Goal: Task Accomplishment & Management: Manage account settings

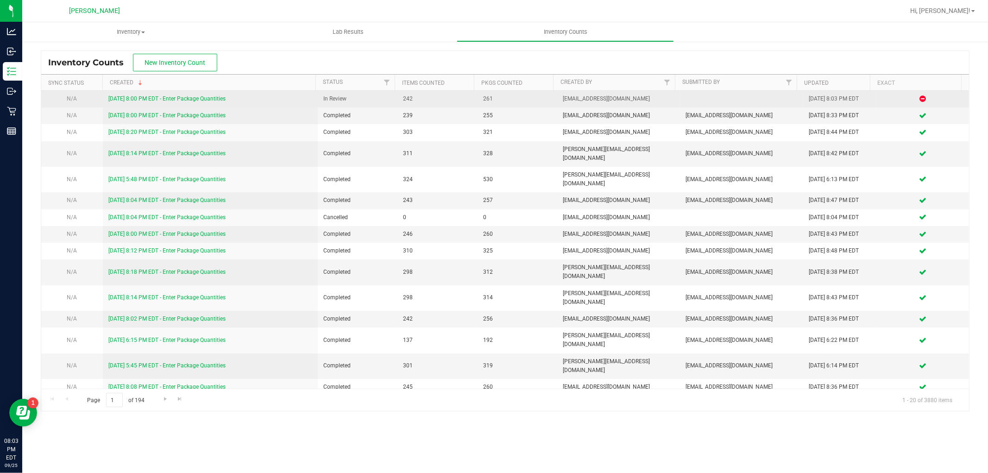
click at [153, 99] on link "[DATE] 8:00 PM EDT - Enter Package Quantities" at bounding box center [166, 98] width 117 height 6
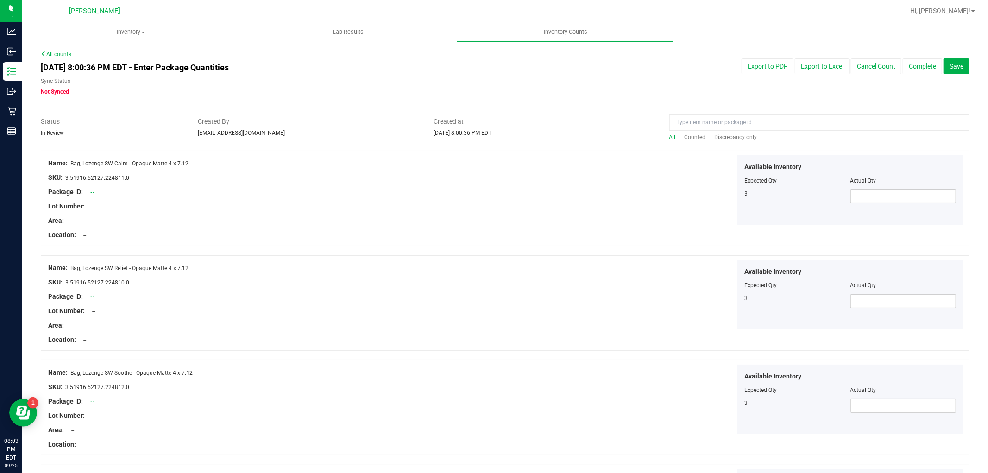
click at [720, 135] on span "Discrepancy only" at bounding box center [736, 137] width 43 height 6
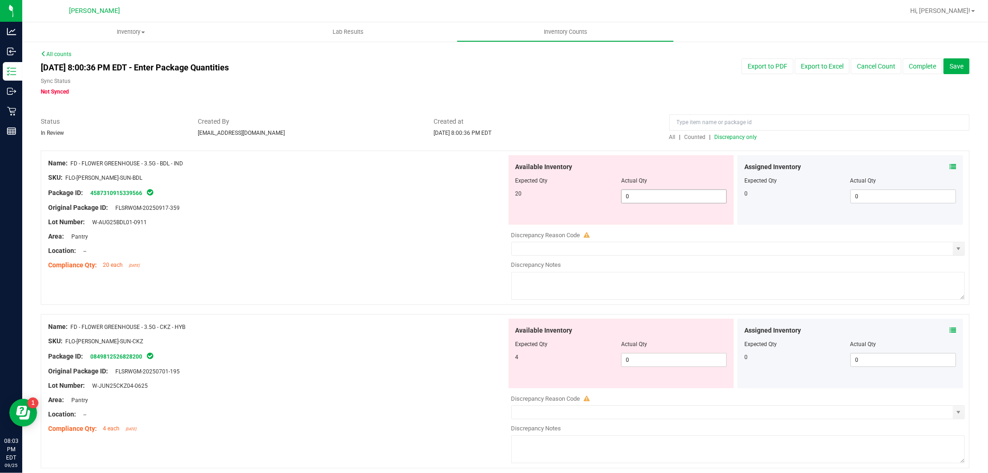
click at [685, 193] on span "0 0" at bounding box center [674, 196] width 106 height 14
type input "020"
type input "20"
click at [640, 363] on div "Available Inventory Expected Qty Actual Qty 4 0 0" at bounding box center [736, 392] width 459 height 147
type input "04"
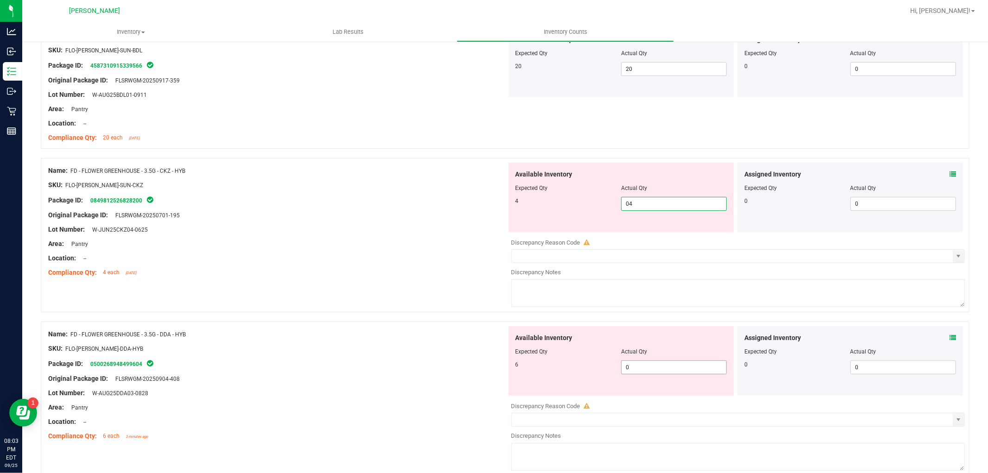
scroll to position [206, 0]
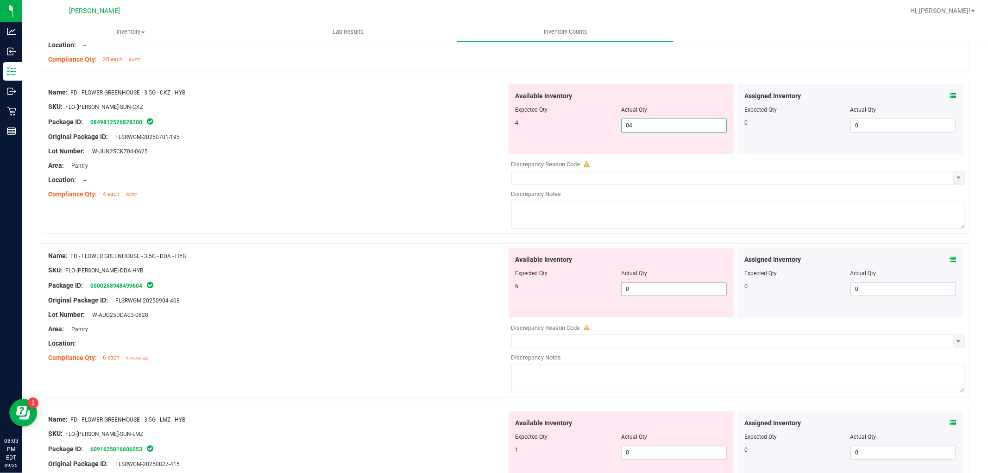
type input "4"
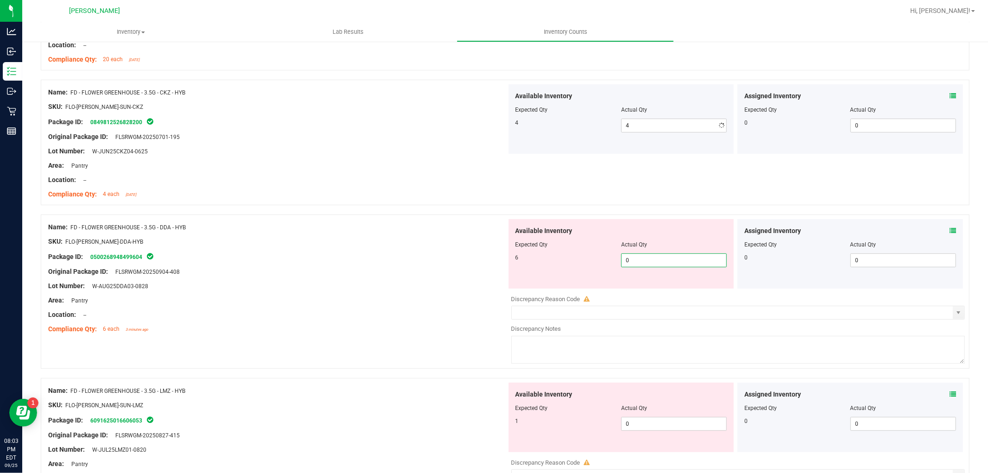
click at [666, 287] on div "Available Inventory Expected Qty Actual Qty 6 0 0" at bounding box center [622, 253] width 226 height 69
type input "06"
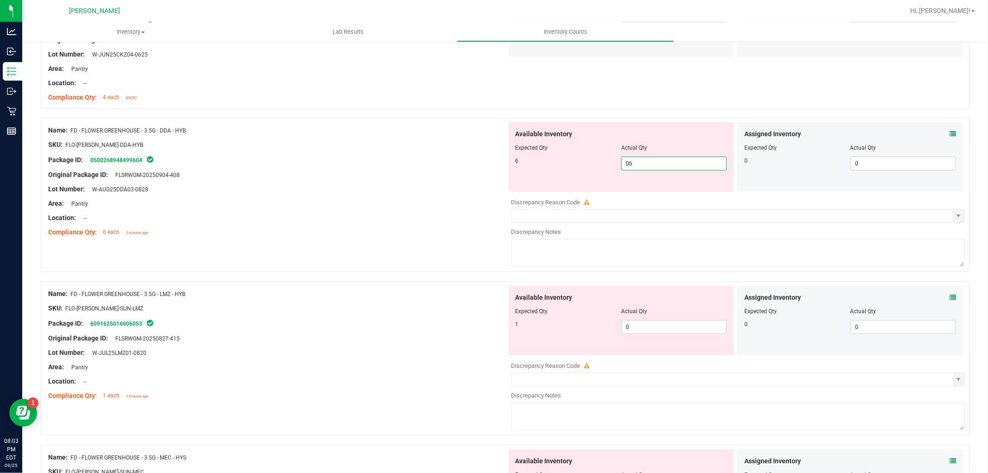
scroll to position [411, 0]
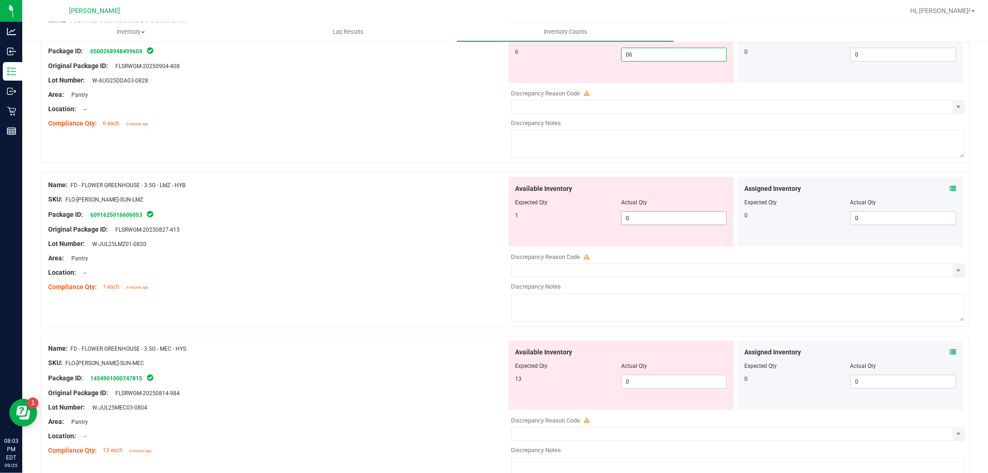
type input "6"
click at [660, 217] on div "Available Inventory Expected Qty Actual Qty 1 0 0" at bounding box center [622, 211] width 226 height 69
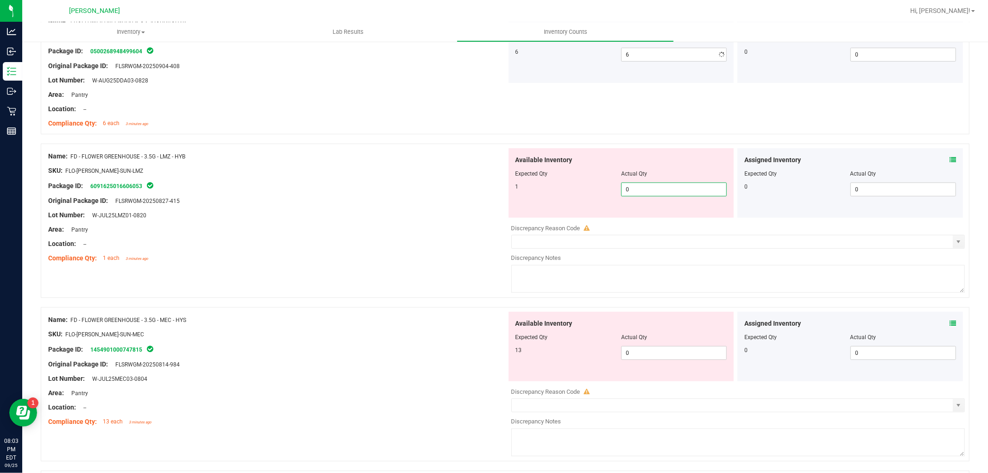
type input "01"
type input "1"
click at [652, 358] on div "Available Inventory Expected Qty Actual Qty 13 0 0" at bounding box center [736, 385] width 459 height 147
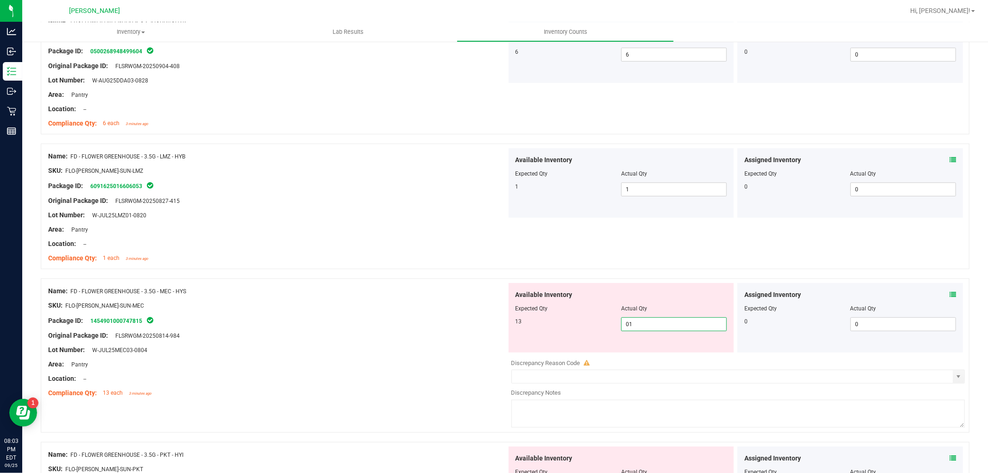
type input "013"
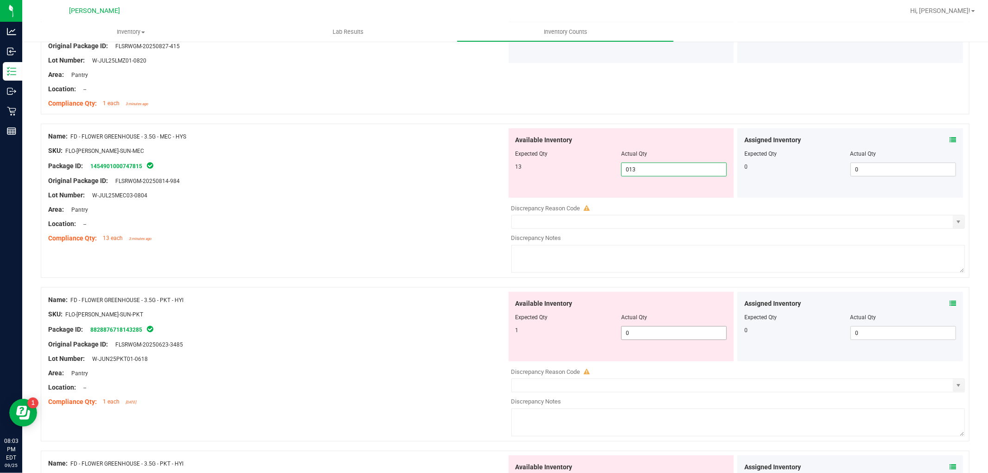
type input "13"
click at [651, 332] on div "Available Inventory Expected Qty Actual Qty 1 0 0" at bounding box center [622, 326] width 226 height 69
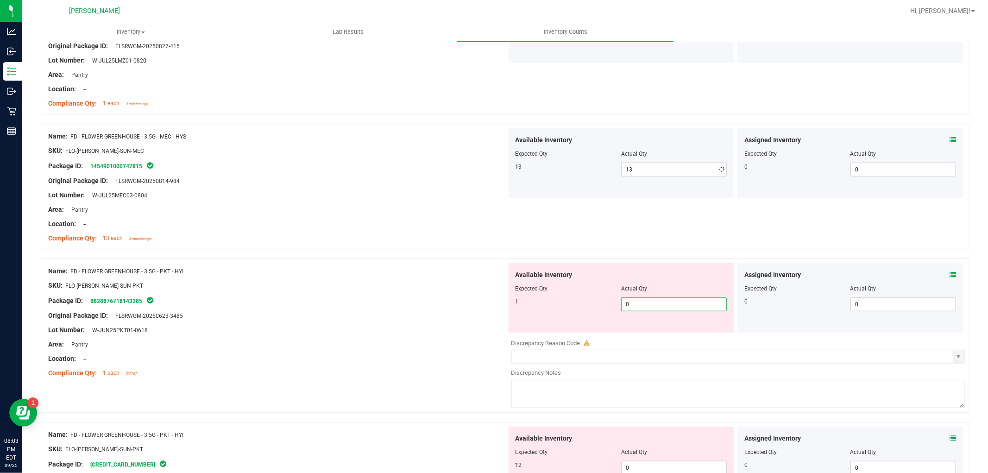
type input "01"
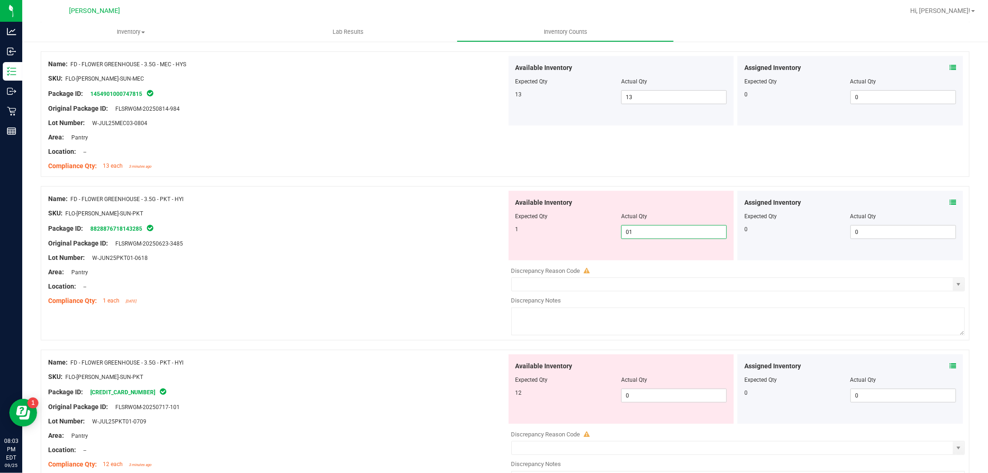
scroll to position [772, 0]
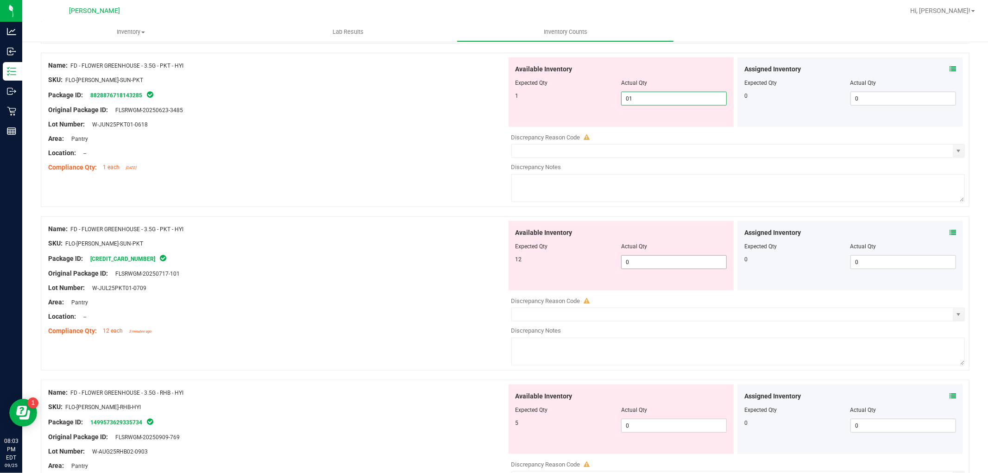
type input "1"
click at [650, 255] on div "Available Inventory Expected Qty Actual Qty 12 0 0" at bounding box center [622, 255] width 226 height 69
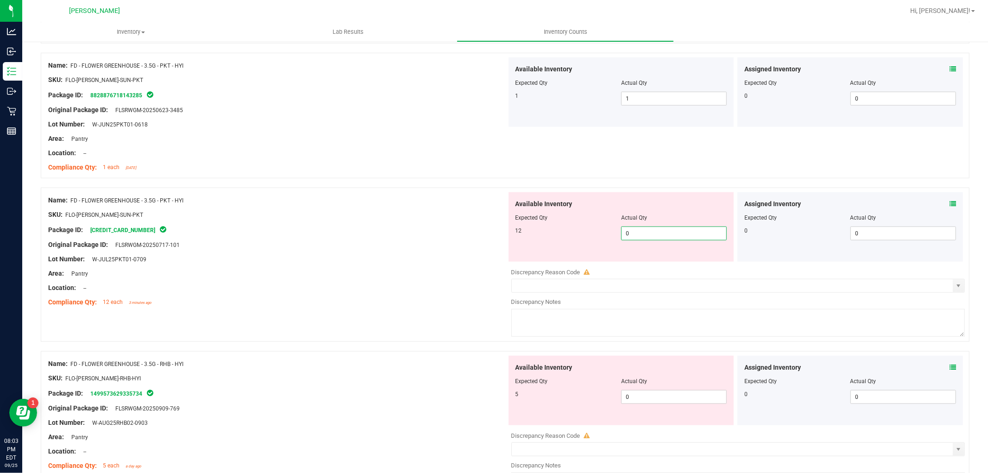
click at [646, 230] on span "0 0" at bounding box center [674, 234] width 106 height 14
type input "012"
type input "12"
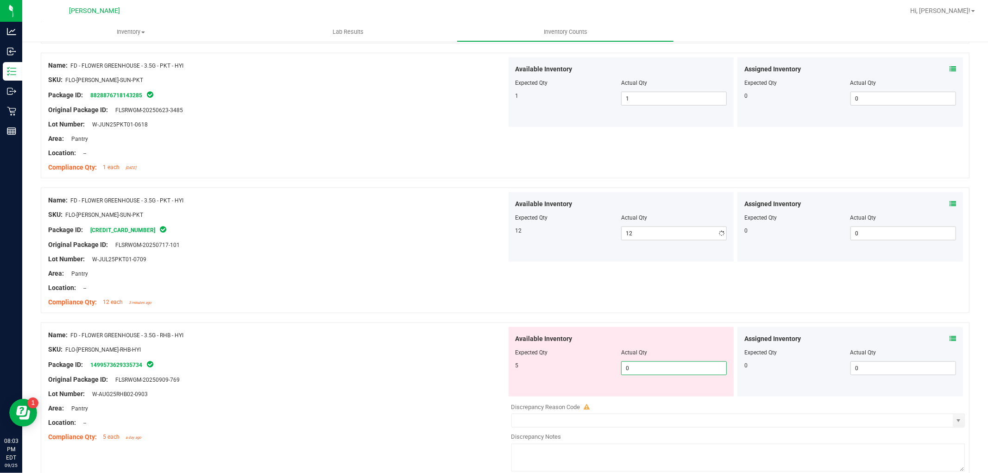
click at [632, 402] on div "Available Inventory Expected Qty Actual Qty 5 0 0" at bounding box center [736, 400] width 459 height 147
type input "05"
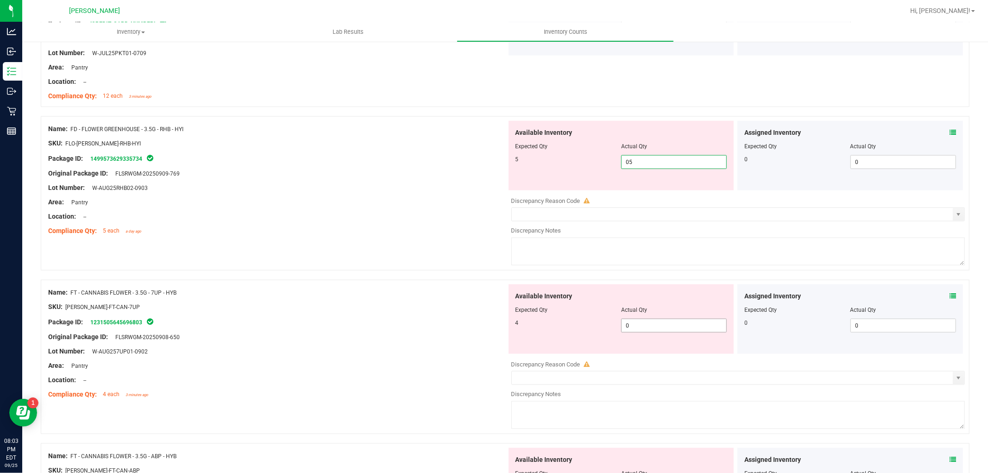
type input "5"
click at [648, 322] on div "Available Inventory Expected Qty Actual Qty 4 0 0" at bounding box center [622, 318] width 226 height 69
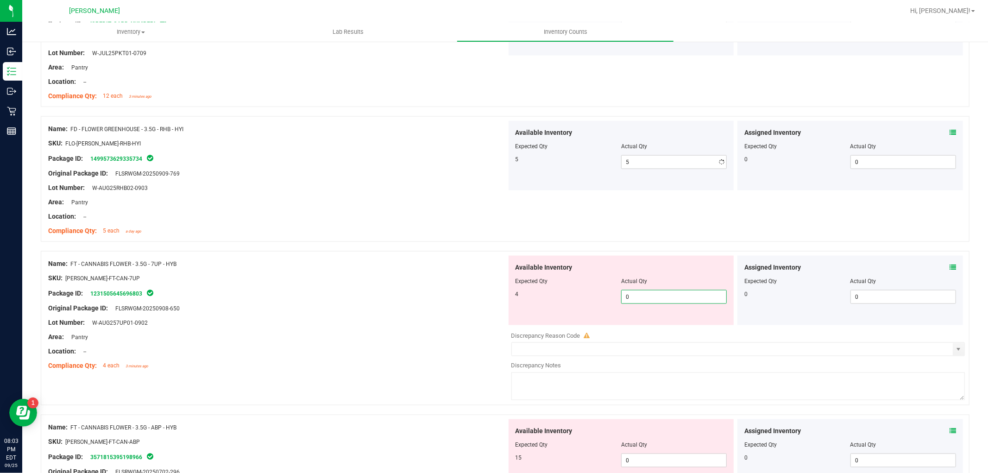
type input "04"
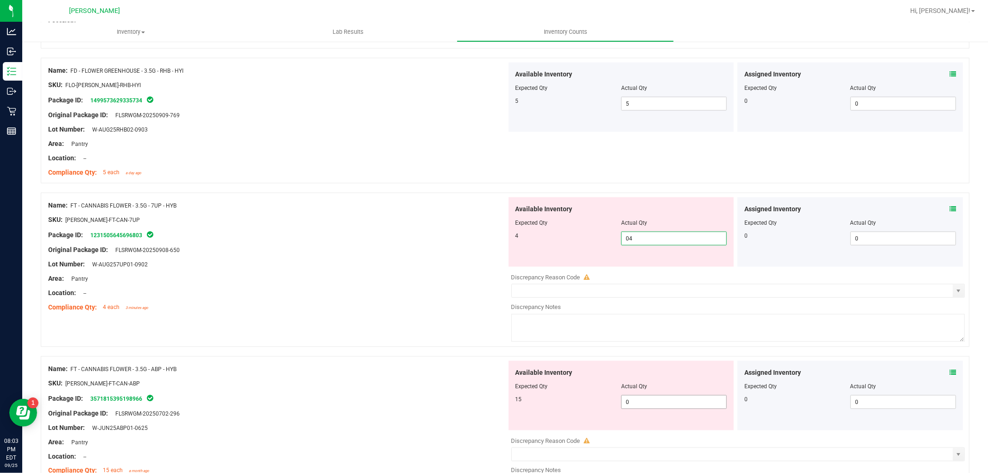
scroll to position [1184, 0]
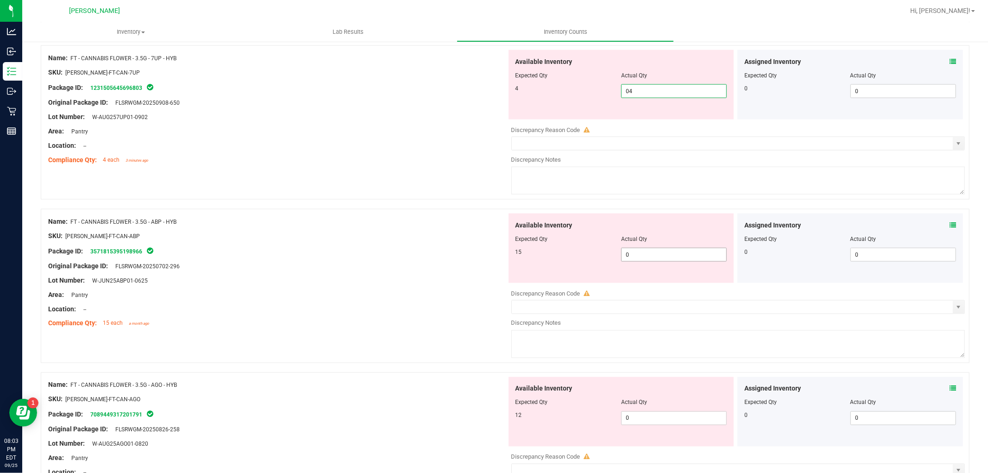
type input "4"
click at [635, 255] on div "Available Inventory Expected Qty Actual Qty 15 0 0" at bounding box center [736, 287] width 459 height 147
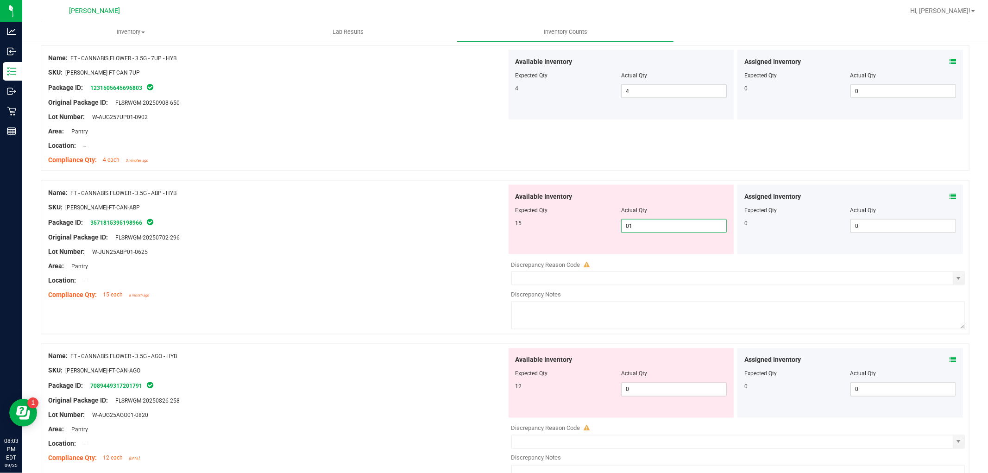
type input "015"
type input "15"
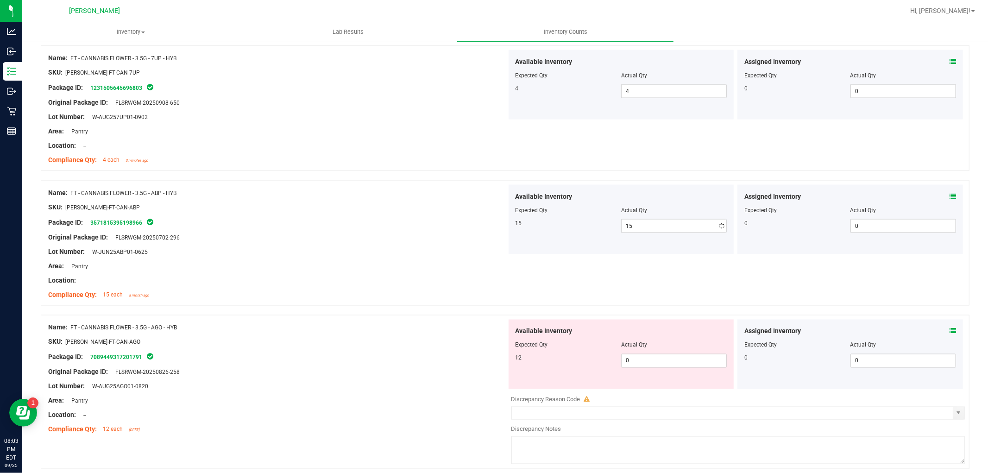
click at [655, 381] on div "Available Inventory Expected Qty Actual Qty 12 0 0" at bounding box center [622, 354] width 226 height 69
click at [651, 360] on span "0 0" at bounding box center [674, 361] width 106 height 14
type input "012"
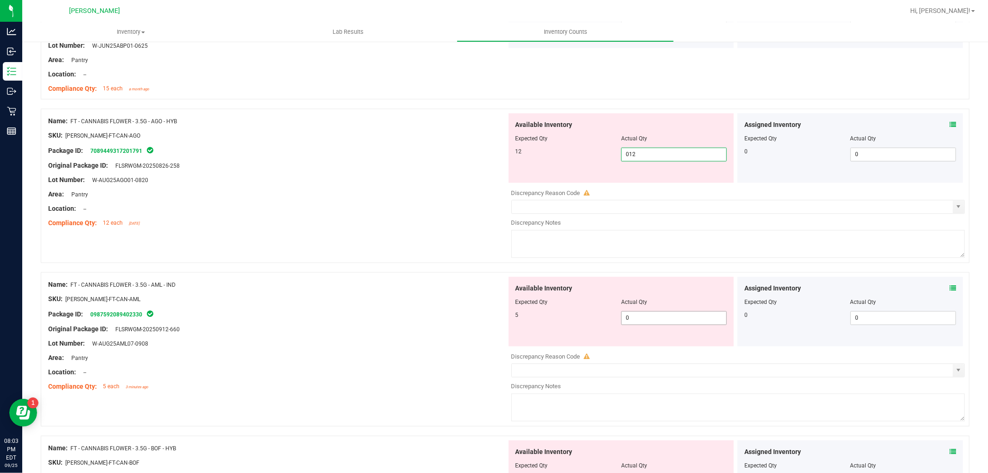
type input "12"
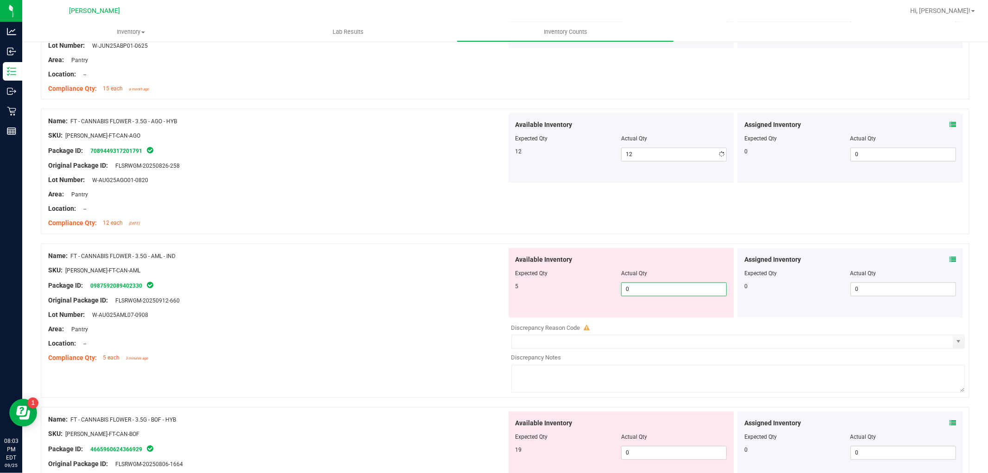
click at [638, 317] on div "Available Inventory Expected Qty Actual Qty 5 0 0" at bounding box center [622, 282] width 226 height 69
type input "05"
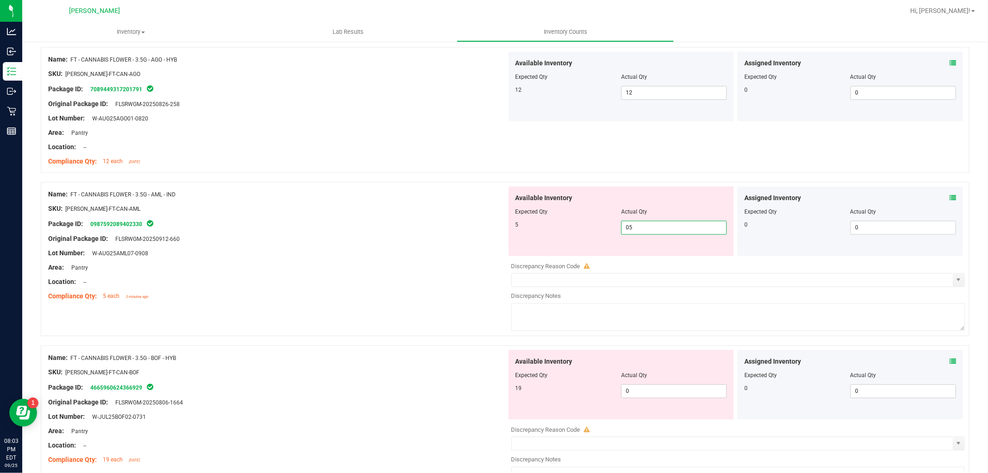
scroll to position [1544, 0]
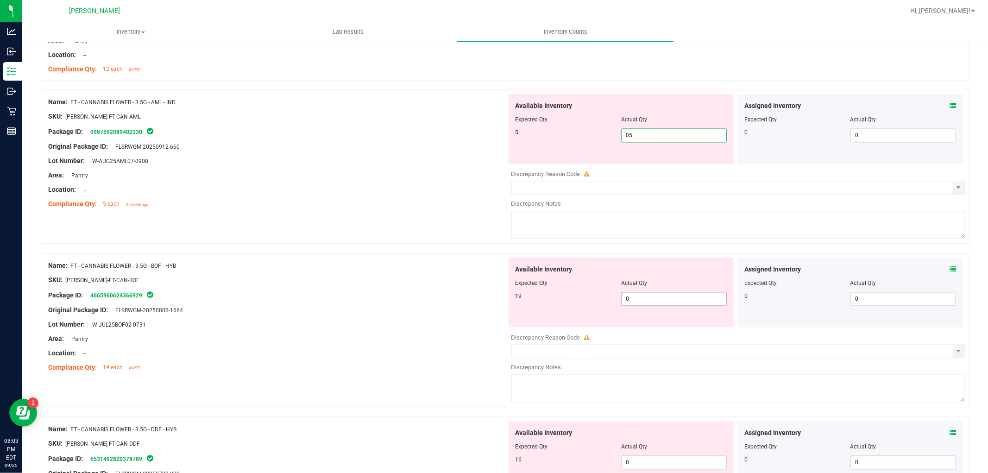
type input "5"
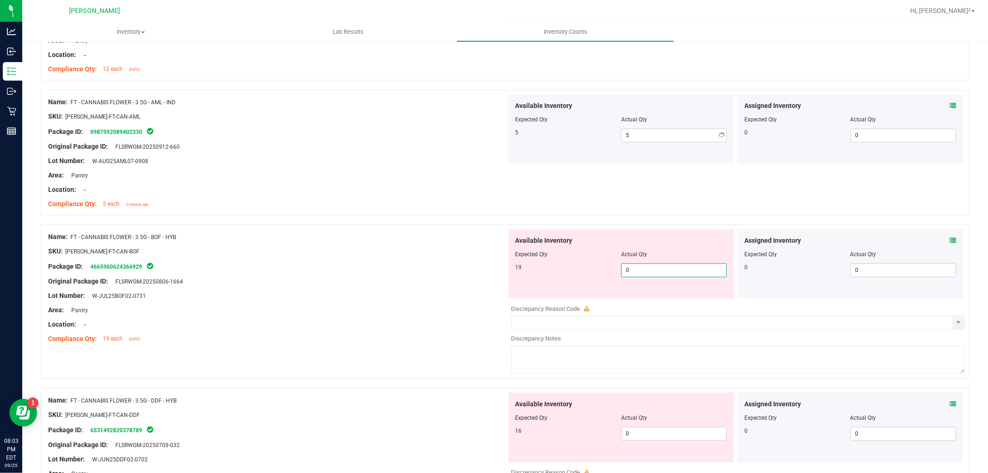
click at [638, 297] on div "Available Inventory Expected Qty Actual Qty 19 0 0" at bounding box center [622, 263] width 226 height 69
type input "019"
type input "19"
click at [650, 434] on div "Available Inventory Expected Qty Actual Qty 16 0 0" at bounding box center [736, 465] width 459 height 147
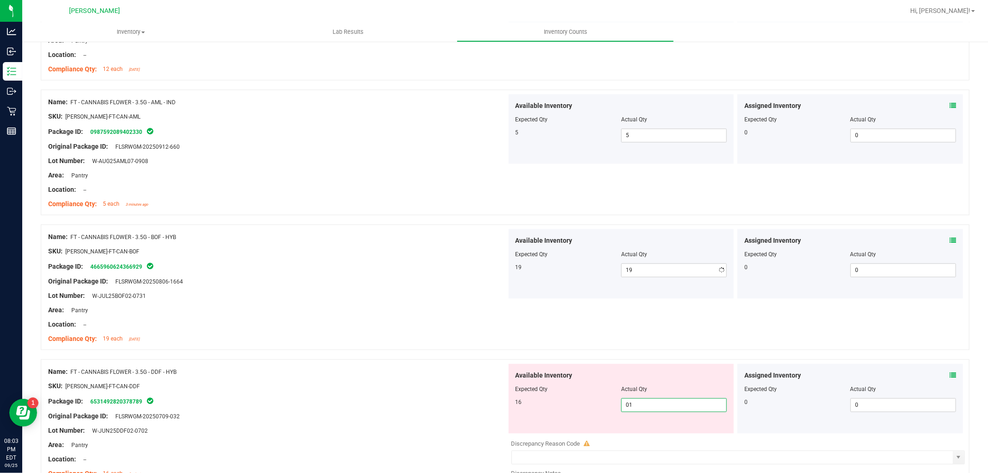
type input "016"
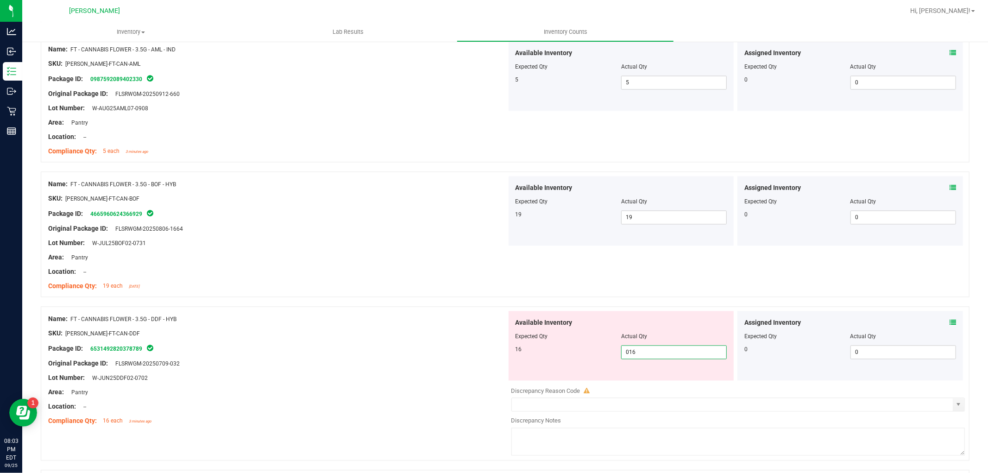
scroll to position [1647, 0]
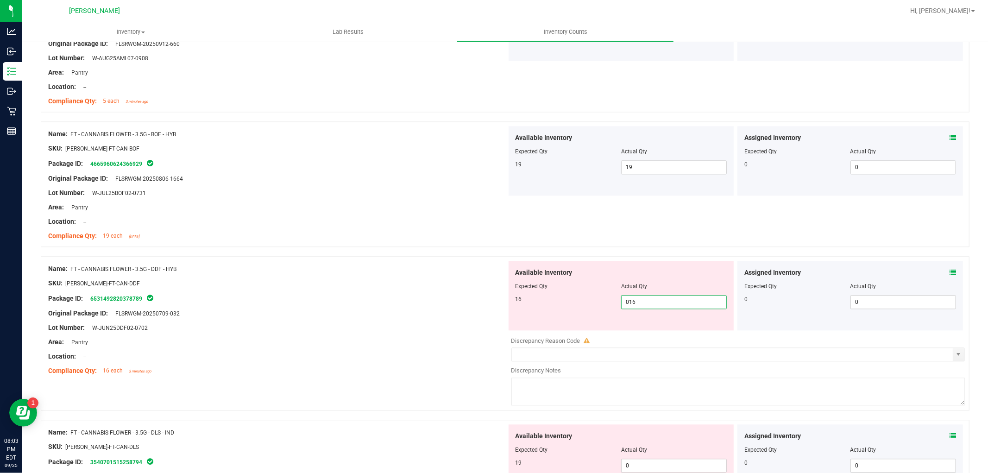
type input "16"
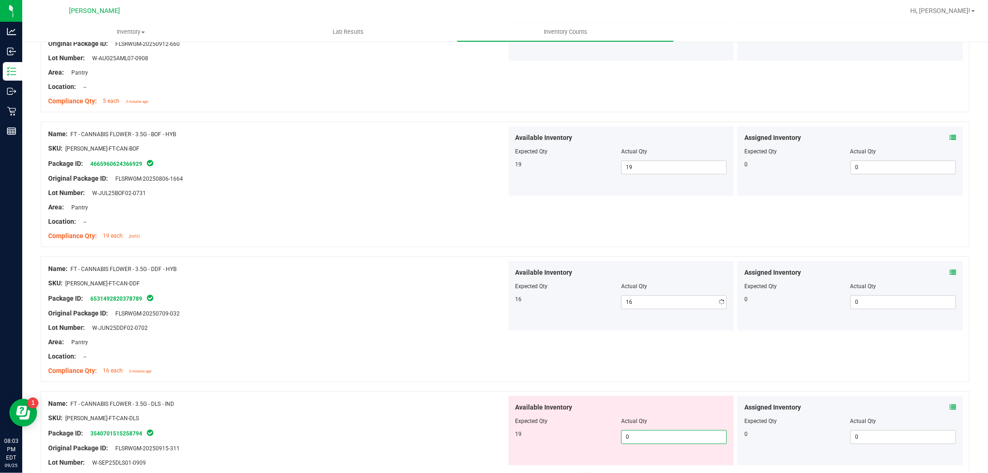
click at [635, 461] on div "Available Inventory Expected Qty Actual Qty 19 0 0" at bounding box center [622, 430] width 226 height 69
type input "019"
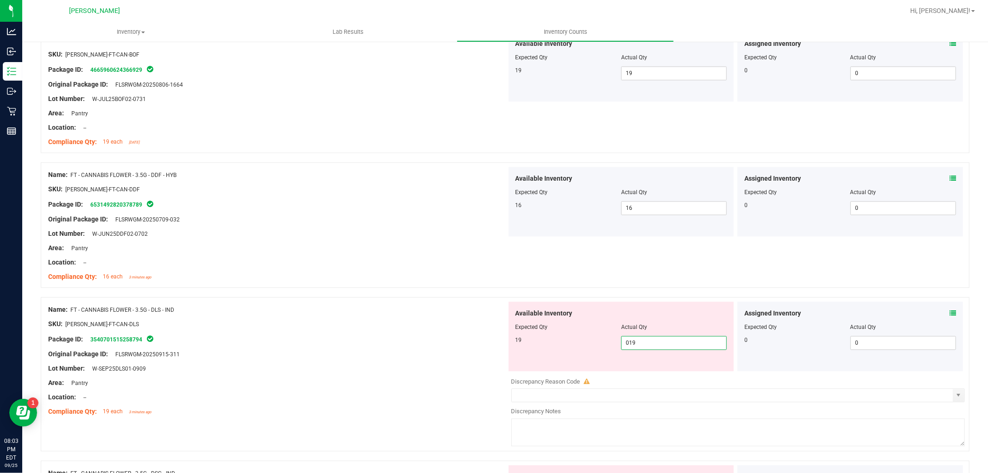
scroll to position [1853, 0]
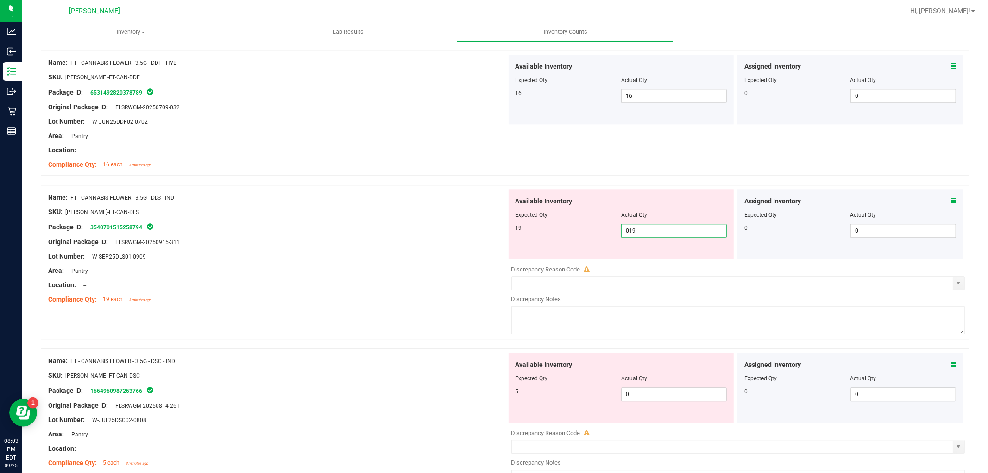
type input "19"
click at [649, 396] on div "Available Inventory Expected Qty Actual Qty 5 0 0" at bounding box center [736, 426] width 459 height 147
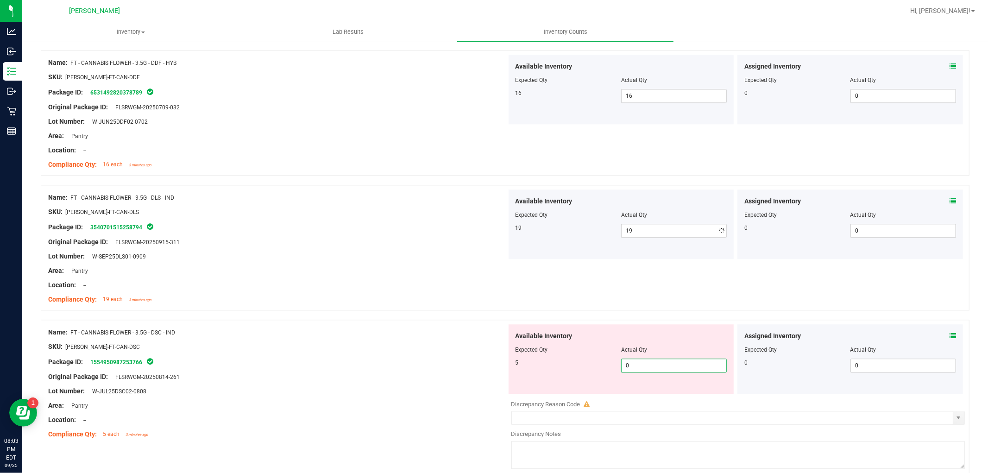
type input "05"
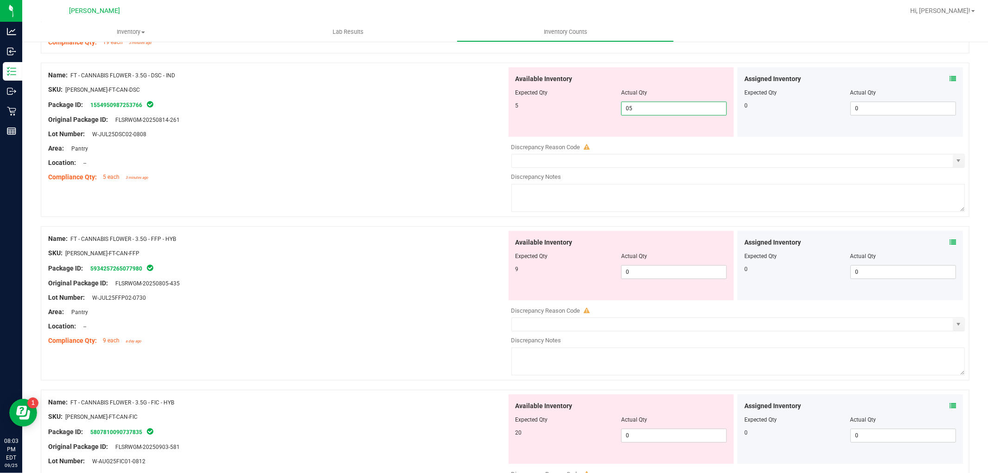
type input "5"
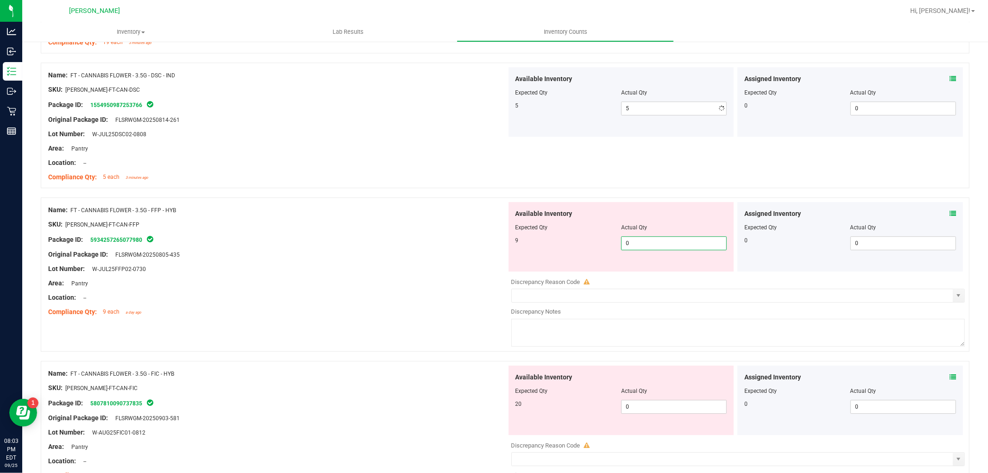
click at [650, 273] on div "Available Inventory Expected Qty Actual Qty 9 0 0" at bounding box center [736, 275] width 459 height 147
type input "09"
type input "9"
click at [651, 415] on div "Available Inventory Expected Qty Actual Qty 20 0 0" at bounding box center [736, 439] width 459 height 147
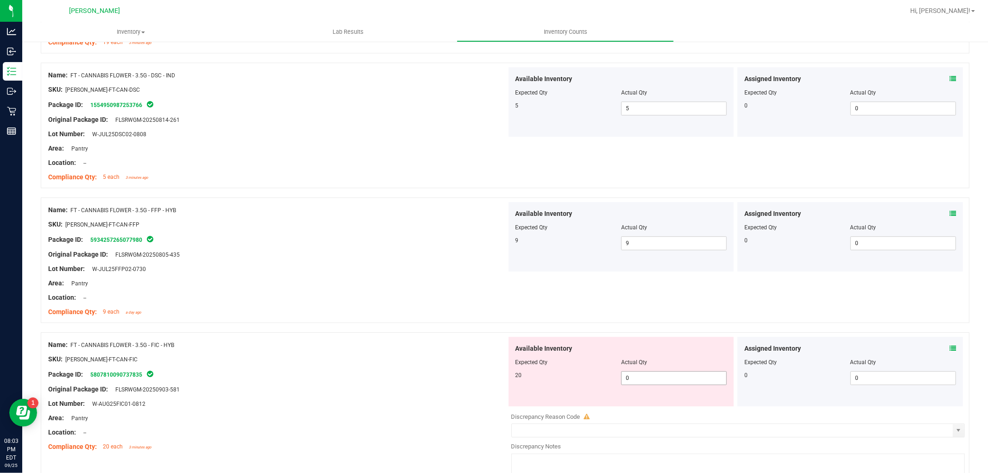
click at [649, 380] on span "0 0" at bounding box center [674, 378] width 106 height 14
type input "020"
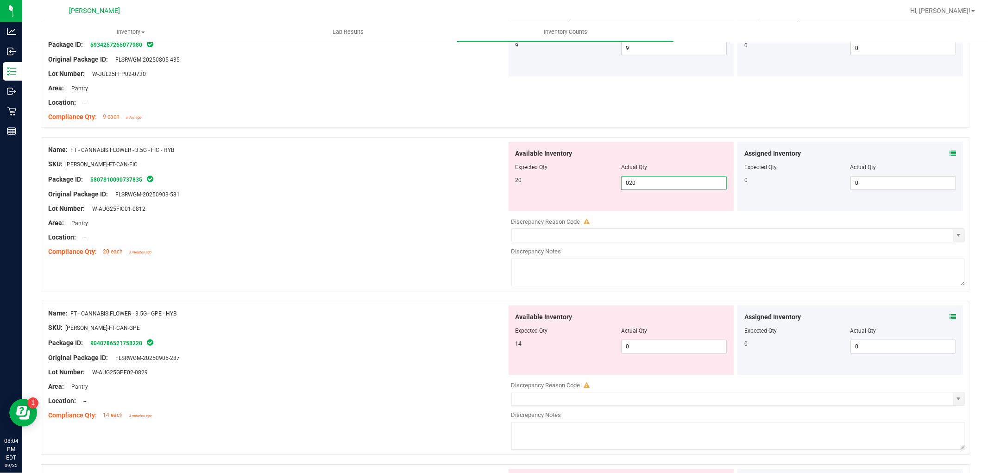
scroll to position [2368, 0]
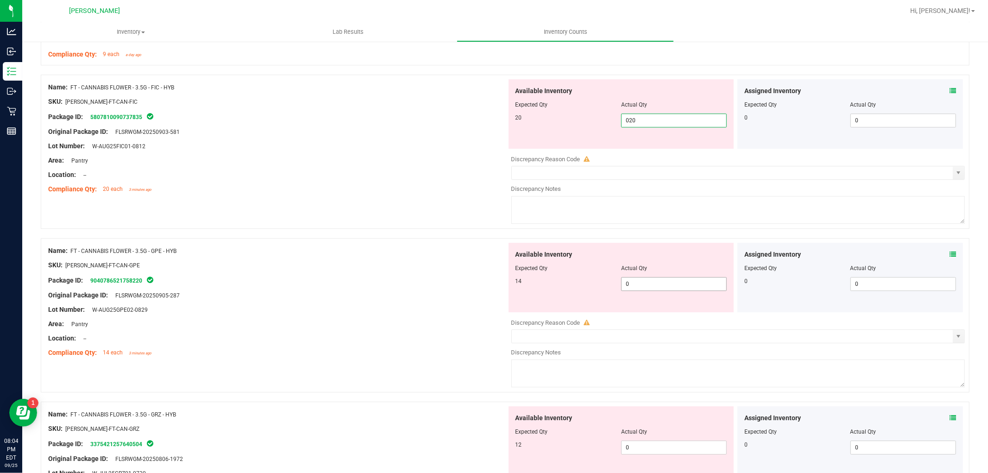
type input "20"
click at [656, 287] on div "Available Inventory Expected Qty Actual Qty 14 0 0" at bounding box center [736, 316] width 459 height 147
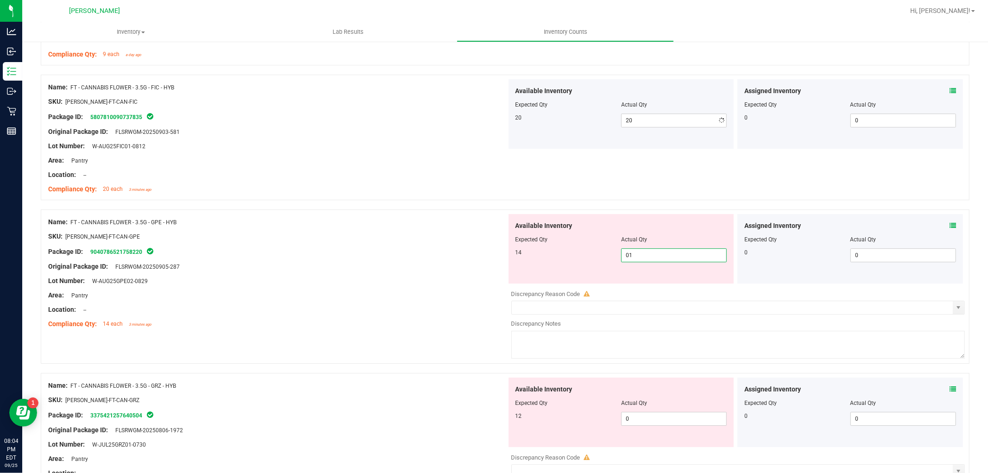
type input "014"
type input "14"
click at [662, 420] on div "Available Inventory Expected Qty Actual Qty 12 0 0" at bounding box center [736, 451] width 459 height 147
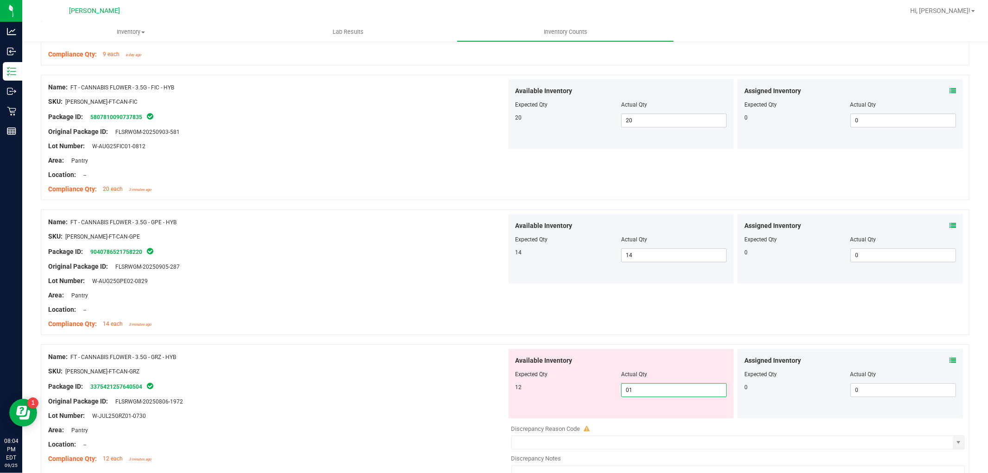
type input "012"
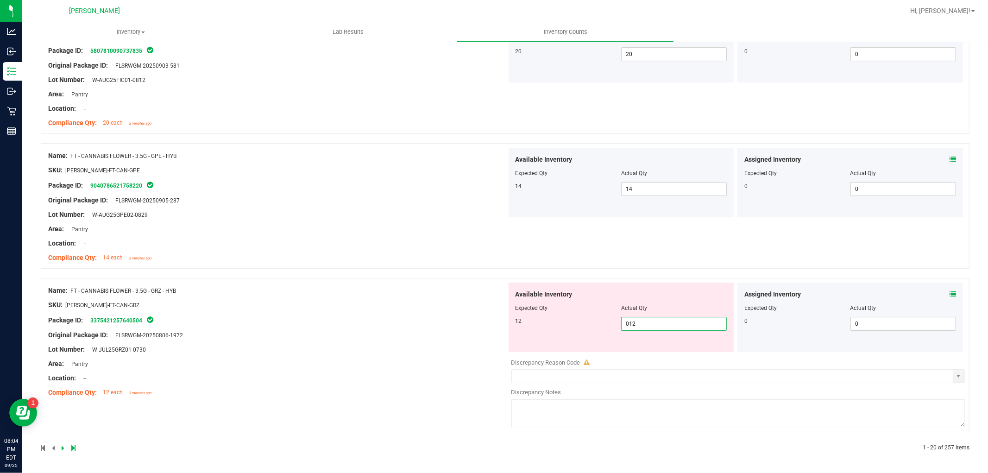
type input "12"
click at [417, 356] on div "Name: FT - CANNABIS FLOWER - 3.5G - GRZ - HYB SKU: [PERSON_NAME]-FT-CAN-GRZ Pac…" at bounding box center [277, 342] width 459 height 118
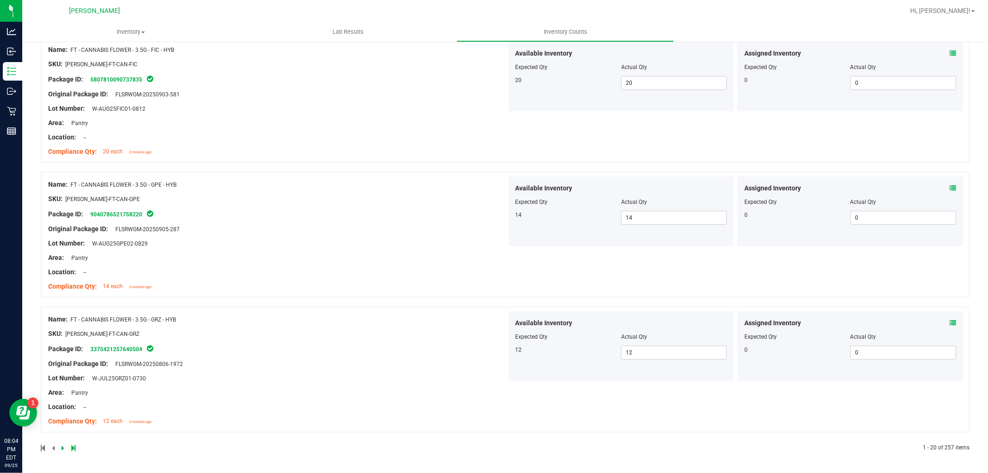
click at [58, 449] on div at bounding box center [273, 448] width 465 height 8
click at [63, 445] on icon at bounding box center [63, 448] width 3 height 6
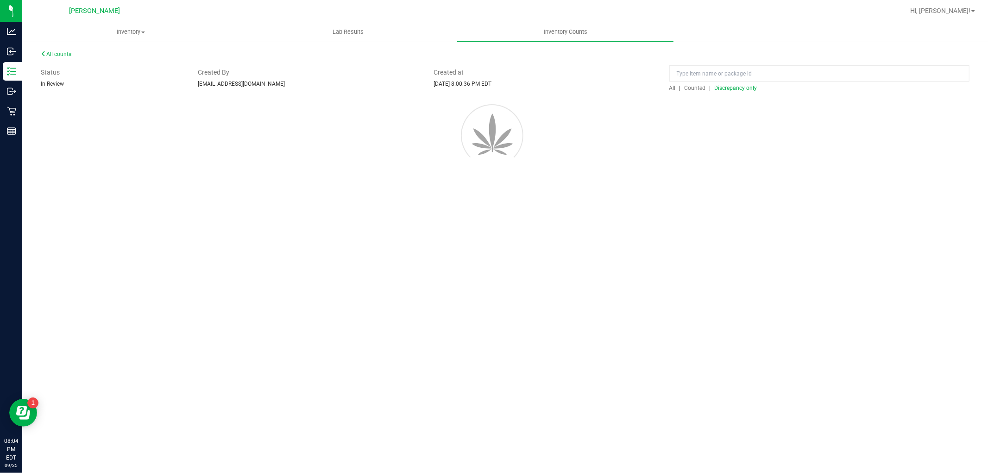
scroll to position [0, 0]
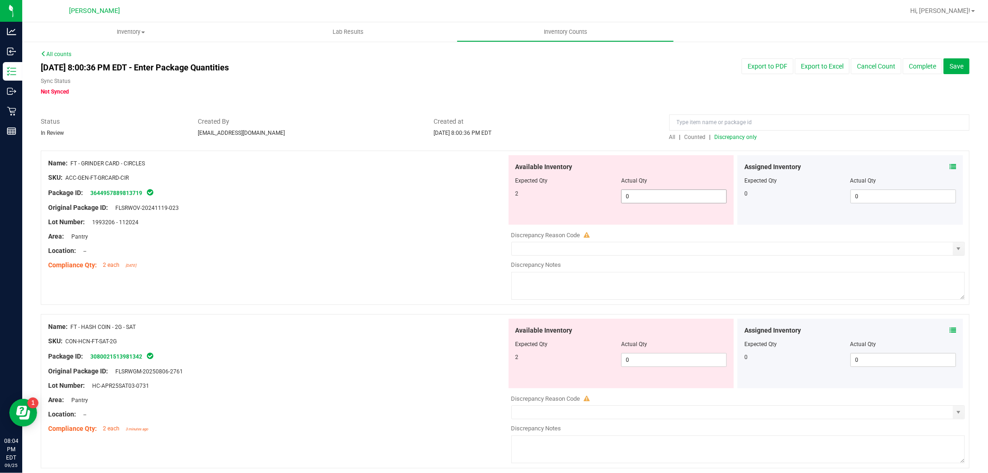
click at [674, 202] on span "0 0" at bounding box center [674, 196] width 106 height 14
type input "02"
type input "2"
click at [673, 360] on div "Available Inventory Expected Qty Actual Qty 2 0 0" at bounding box center [736, 392] width 459 height 147
type input "02"
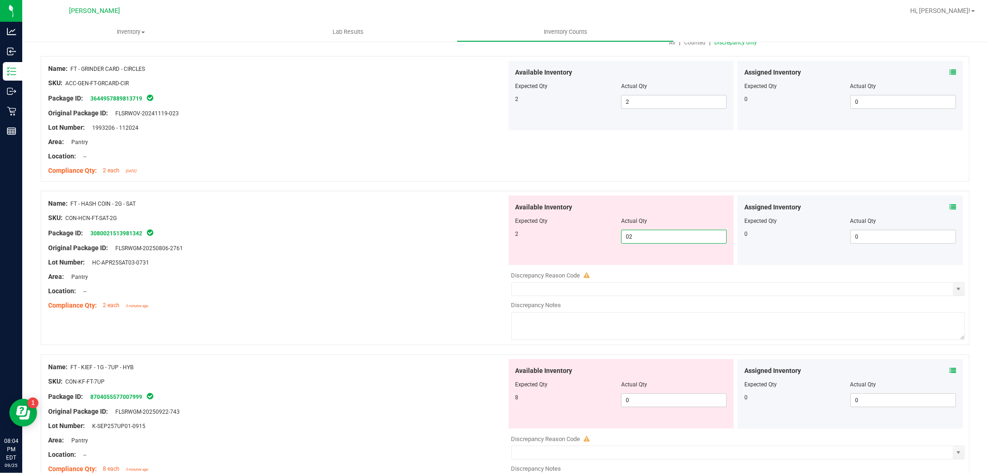
scroll to position [206, 0]
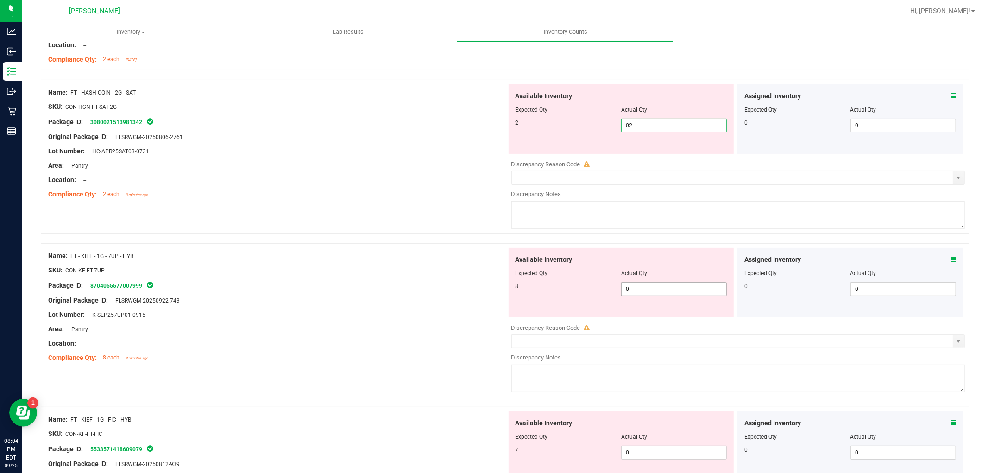
type input "2"
click at [660, 290] on div "Available Inventory Expected Qty Actual Qty 8 0 0" at bounding box center [736, 321] width 459 height 147
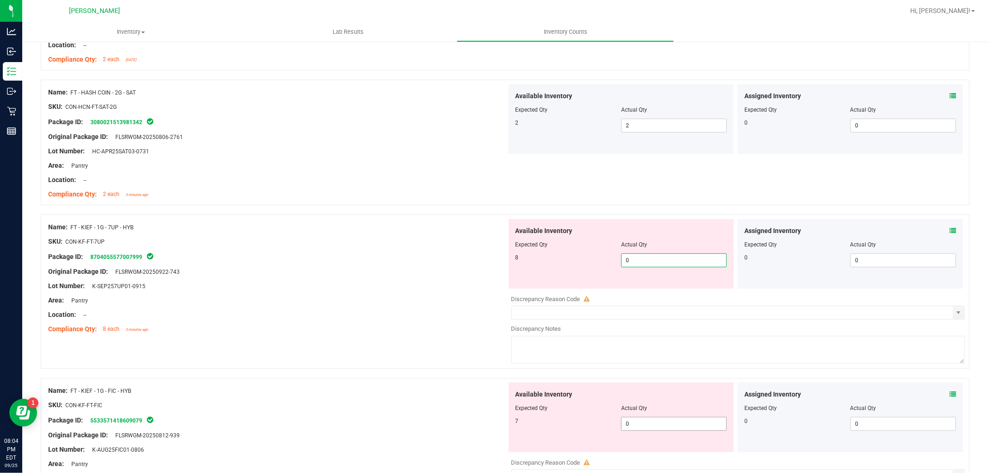
type input "08"
type input "8"
click at [641, 415] on div "Available Inventory Expected Qty Actual Qty 7 0 0" at bounding box center [622, 417] width 226 height 69
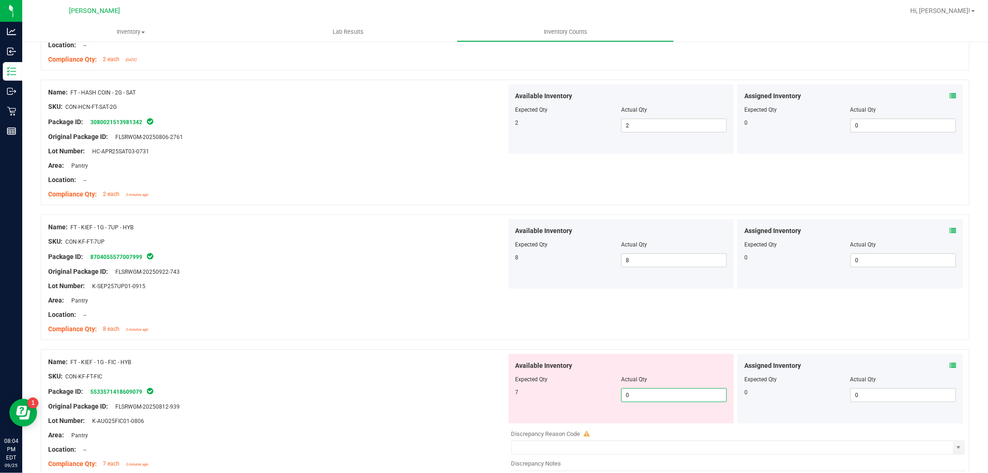
click at [647, 395] on span "0 0" at bounding box center [674, 395] width 106 height 14
type input "07"
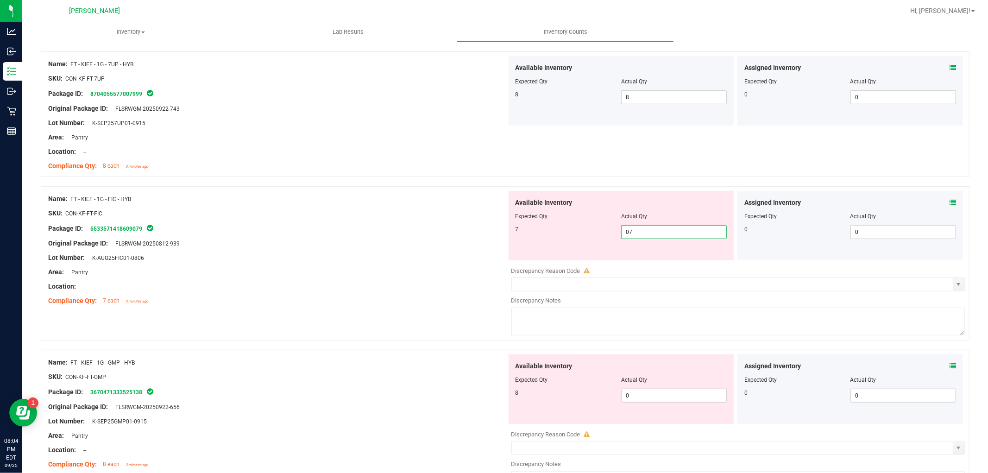
scroll to position [463, 0]
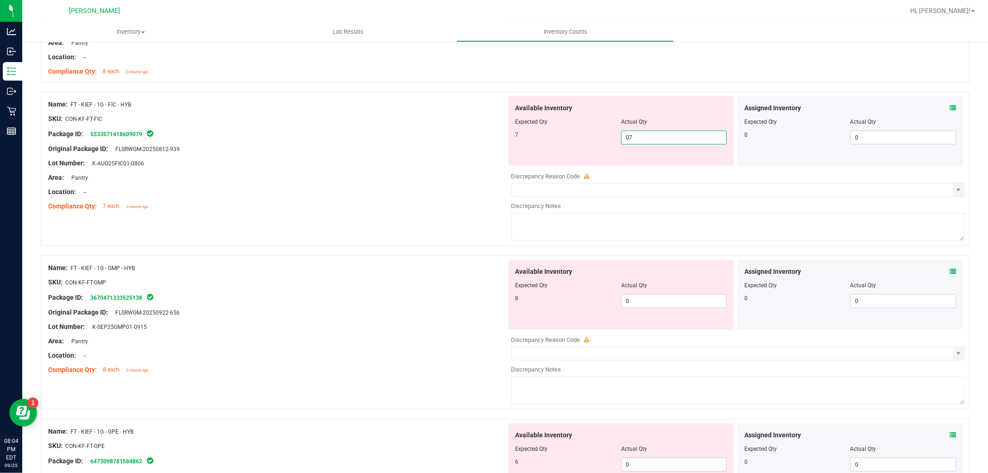
type input "7"
click at [656, 309] on div "Available Inventory Expected Qty Actual Qty 8 0 0" at bounding box center [736, 333] width 459 height 147
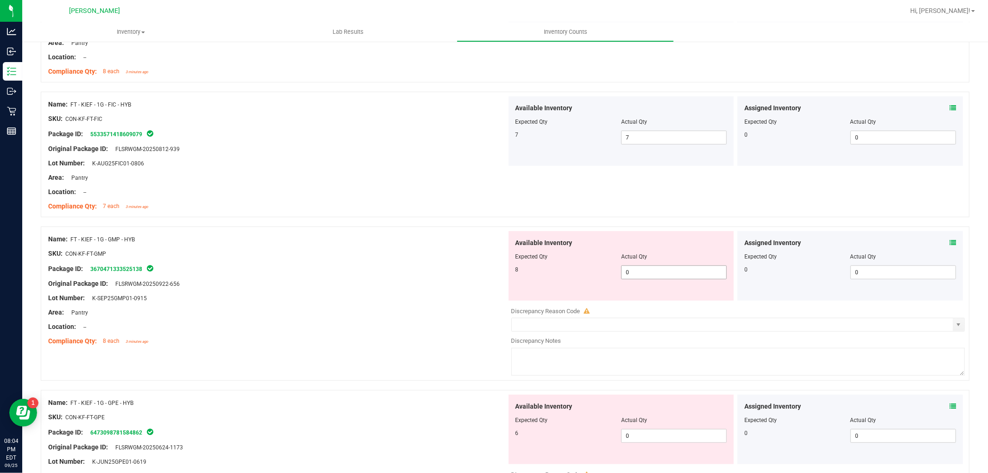
click at [658, 270] on span "0 0" at bounding box center [674, 272] width 106 height 14
type input "08"
type input "8"
click at [649, 437] on div "Available Inventory Expected Qty Actual Qty 6 0 0" at bounding box center [736, 468] width 459 height 147
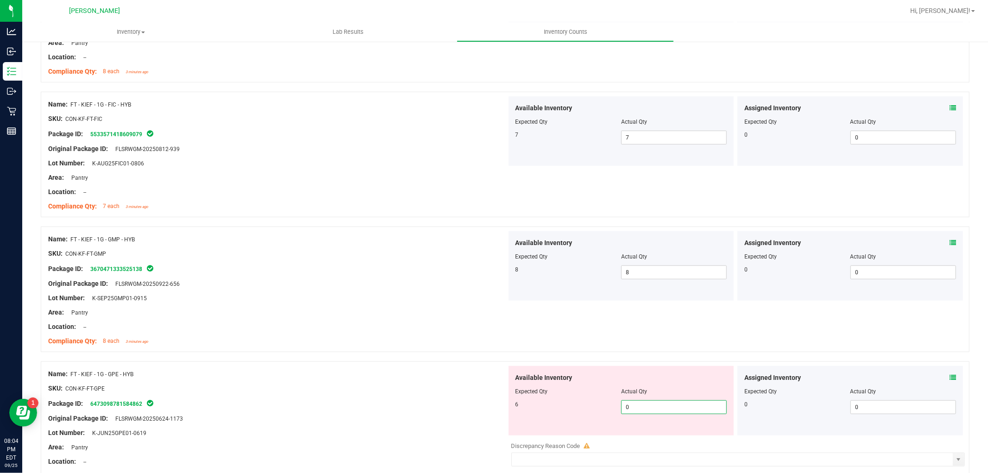
type input "06"
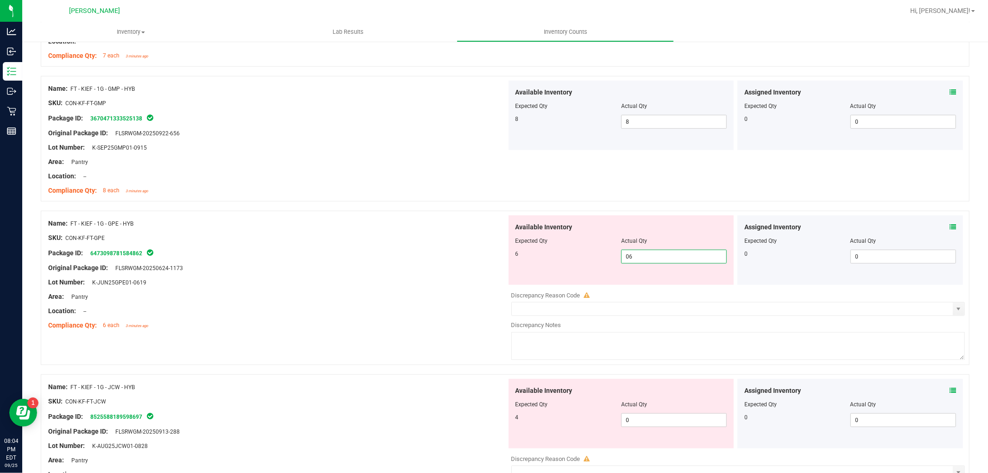
scroll to position [720, 0]
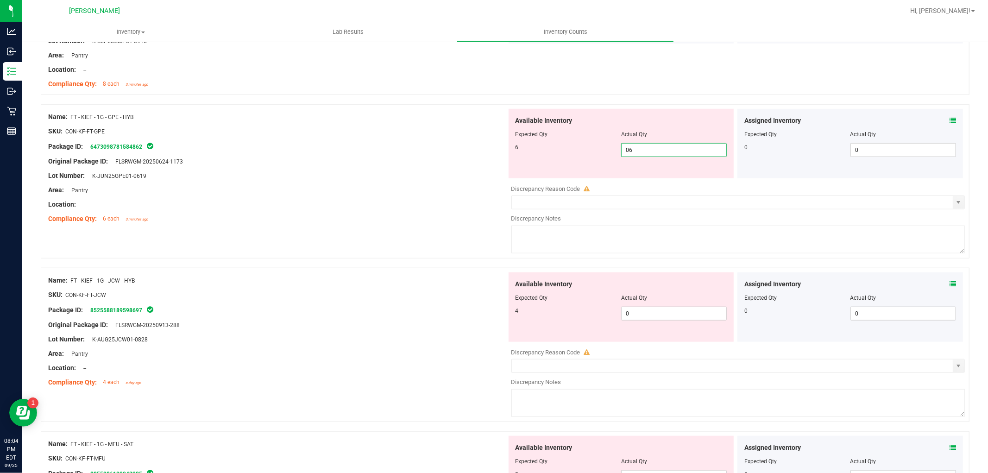
type input "6"
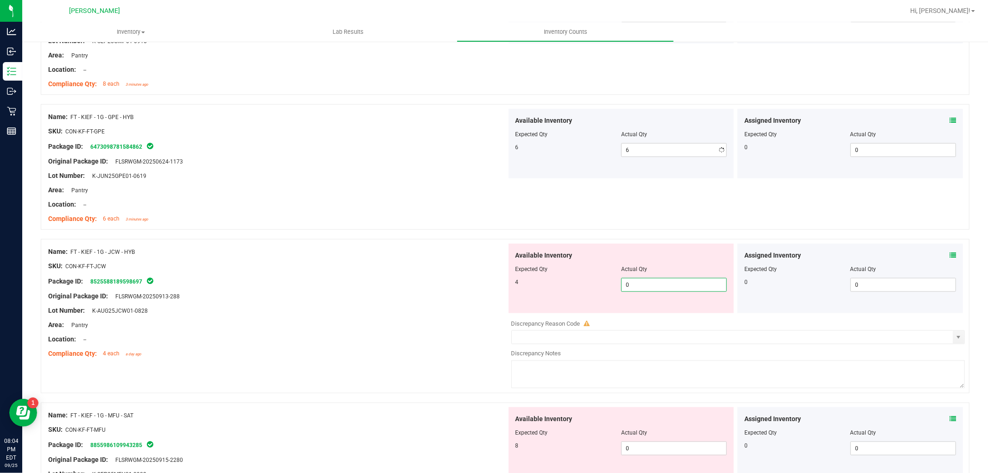
click at [643, 314] on div "Available Inventory Expected Qty Actual Qty 4 0 0" at bounding box center [736, 317] width 459 height 147
type input "04"
type input "4"
click at [640, 449] on div "Available Inventory Expected Qty Actual Qty 8 0 0" at bounding box center [736, 480] width 459 height 147
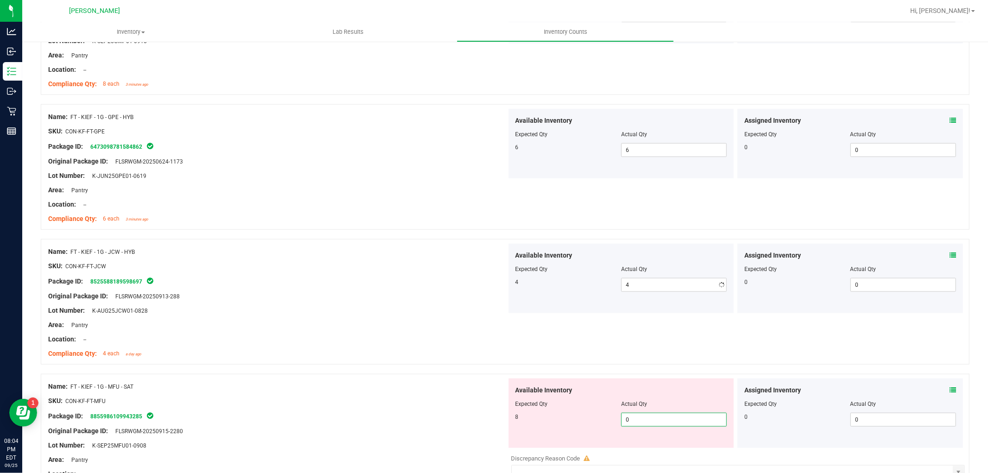
type input "08"
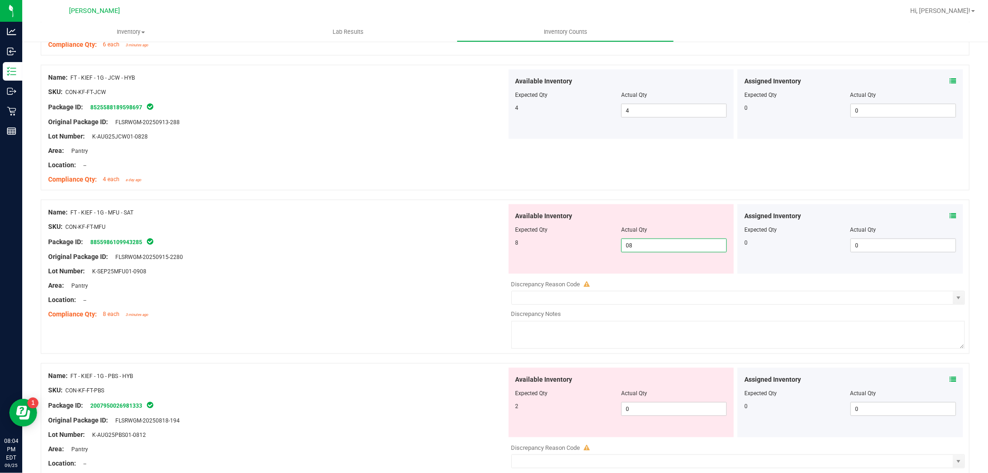
scroll to position [1029, 0]
type input "8"
click at [654, 275] on div "Available Inventory Expected Qty Actual Qty 2 0 0" at bounding box center [736, 277] width 459 height 147
type input "02"
type input "2"
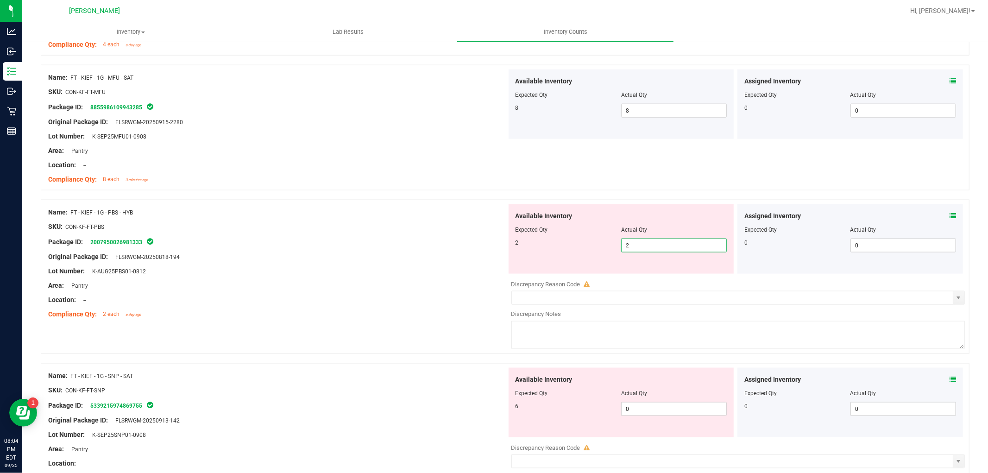
click at [645, 402] on div "Available Inventory Expected Qty Actual Qty 6 0 0" at bounding box center [622, 402] width 226 height 69
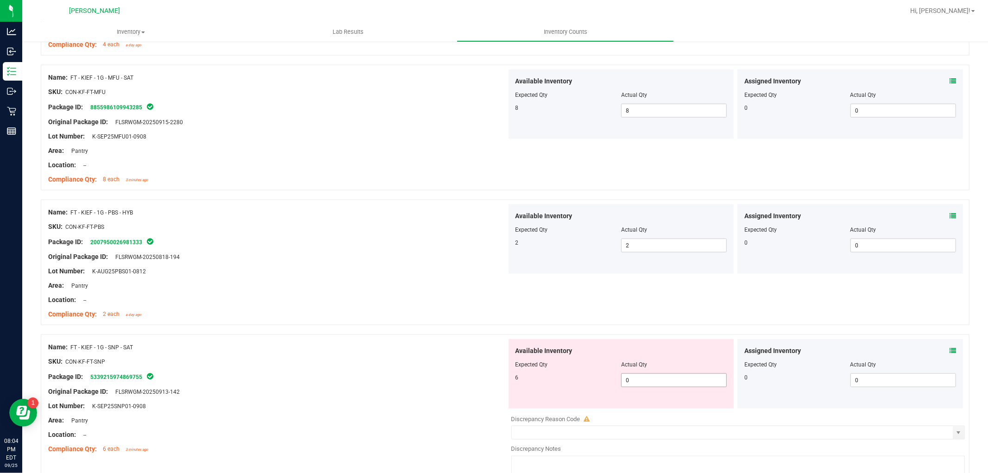
click at [649, 382] on span "0 0" at bounding box center [674, 380] width 106 height 14
type input "06"
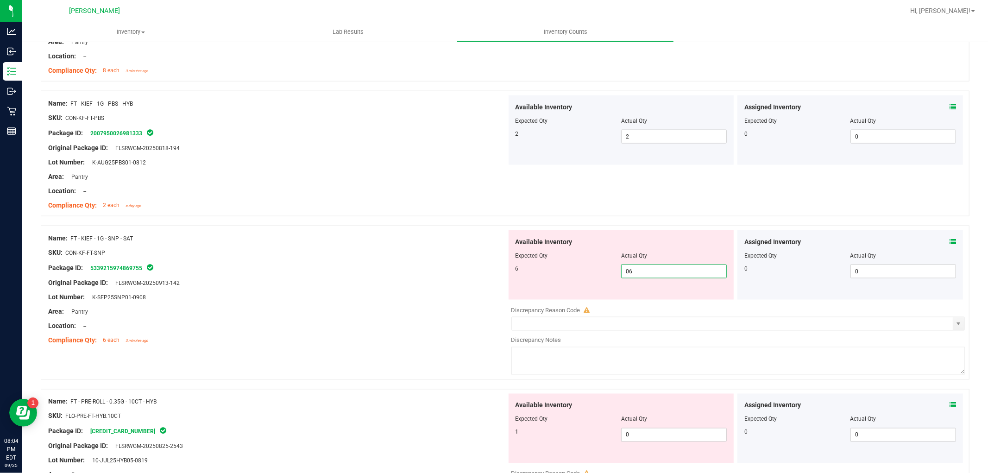
scroll to position [1235, 0]
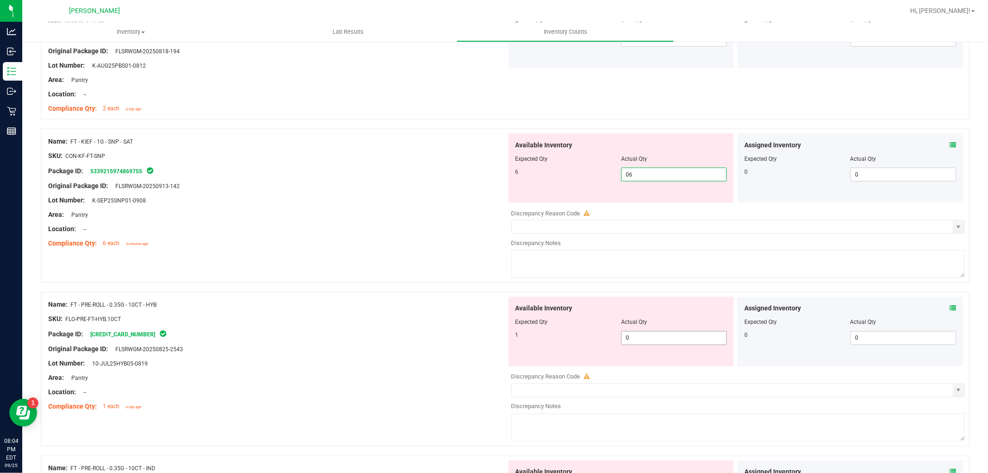
type input "6"
click at [635, 344] on div "Available Inventory Expected Qty Actual Qty 1 0 0" at bounding box center [736, 370] width 459 height 147
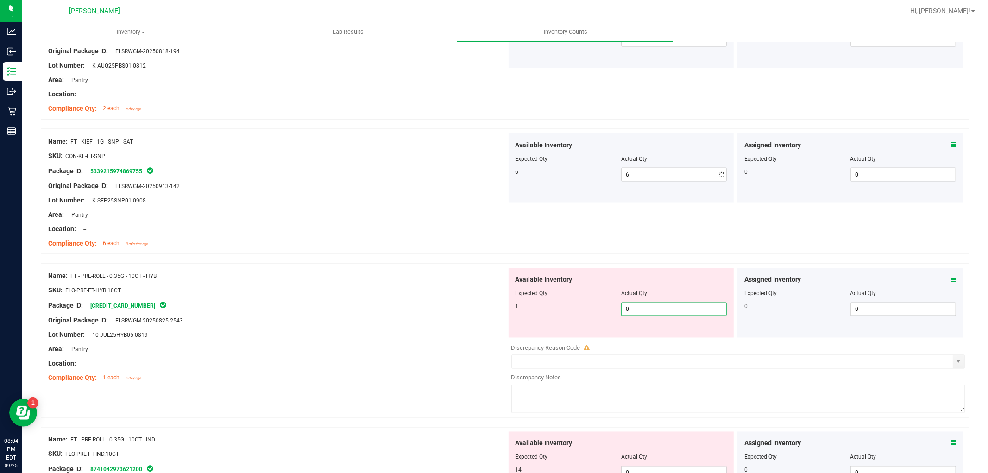
type input "01"
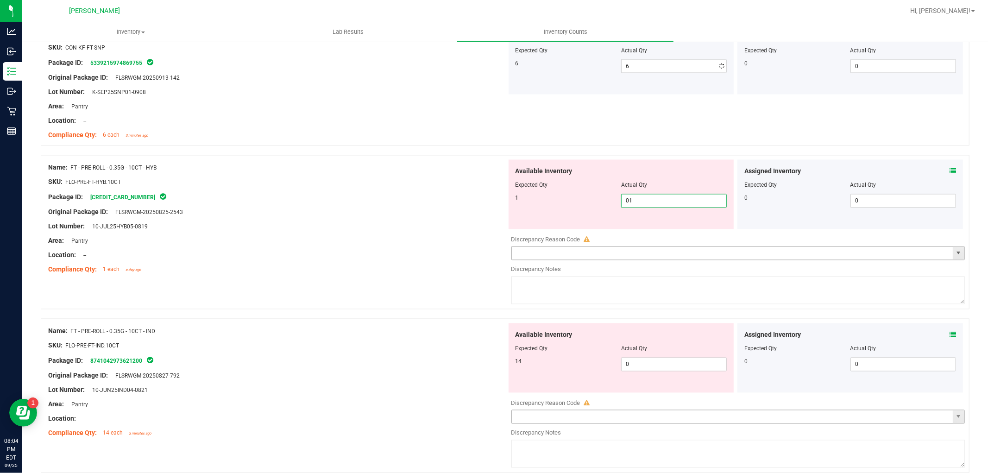
scroll to position [1441, 0]
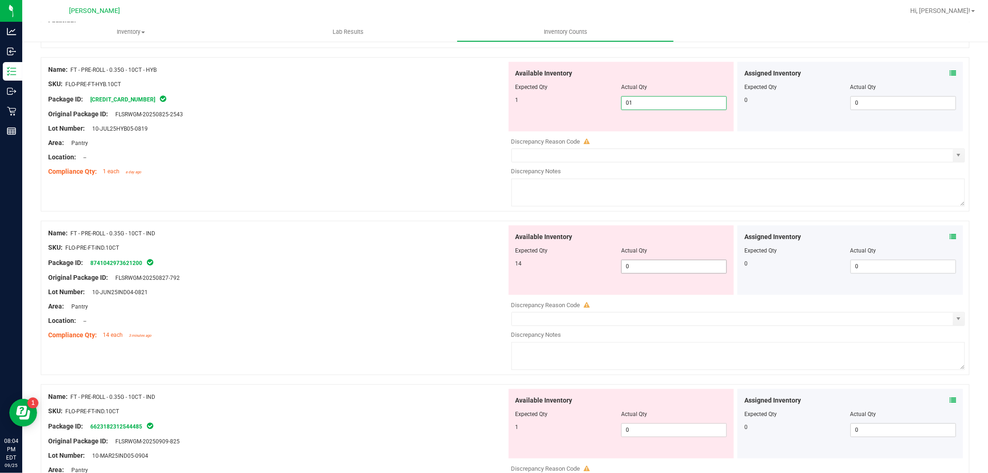
type input "1"
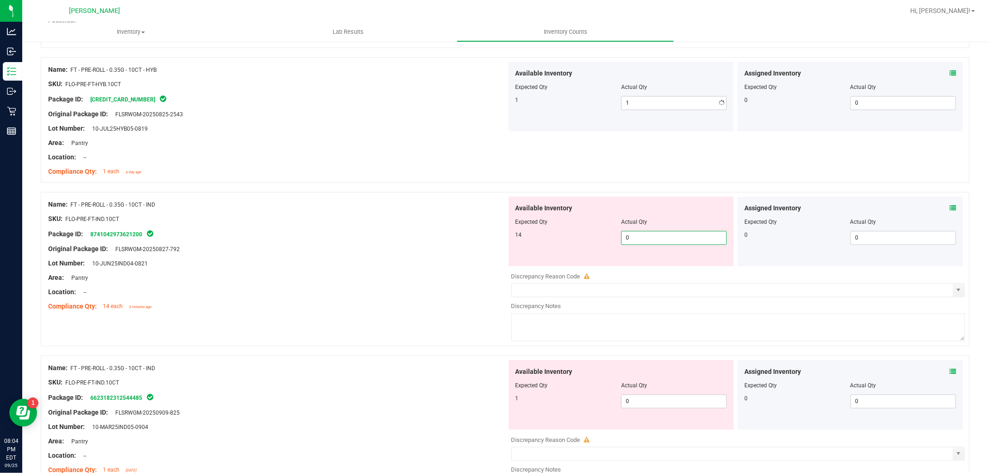
click at [644, 262] on div "Available Inventory Expected Qty Actual Qty 14 0 0" at bounding box center [622, 231] width 226 height 69
type input "014"
type input "14"
click at [646, 401] on div "Available Inventory Expected Qty Actual Qty 1 0 0" at bounding box center [622, 394] width 226 height 69
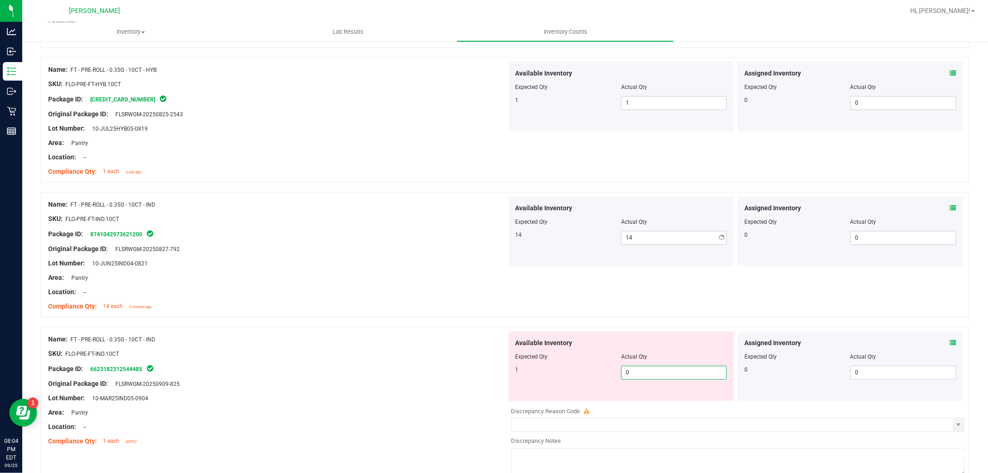
type input "01"
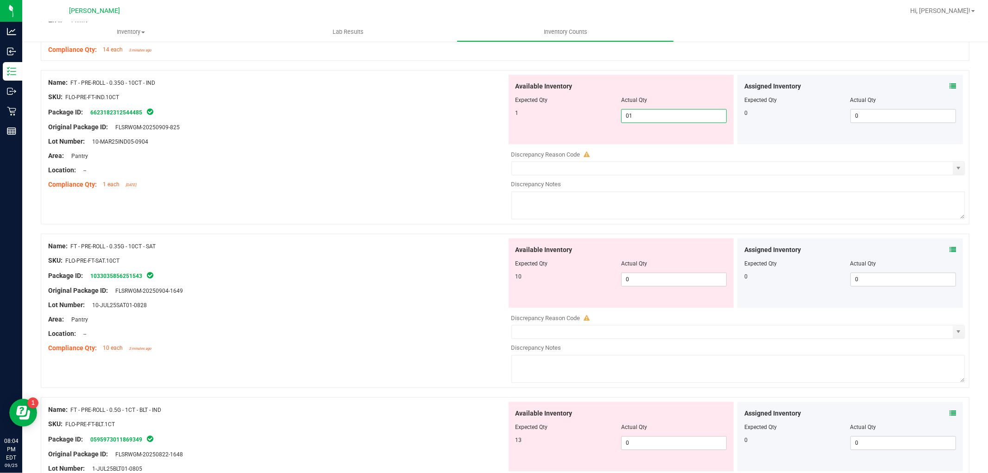
type input "1"
drag, startPoint x: 638, startPoint y: 290, endPoint x: 647, endPoint y: 283, distance: 11.6
click at [640, 290] on div "Available Inventory Expected Qty Actual Qty 10 0 0" at bounding box center [736, 311] width 459 height 147
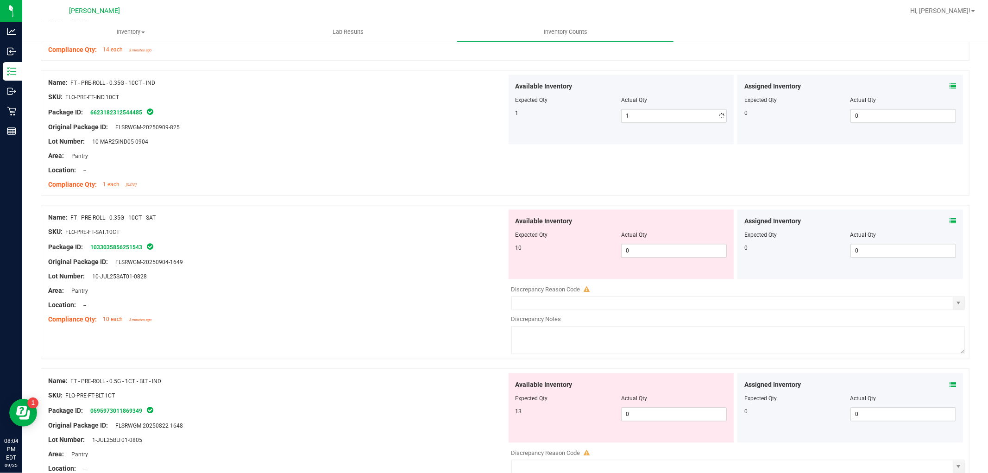
click at [658, 242] on div at bounding box center [622, 241] width 212 height 5
click at [658, 251] on span "0 0" at bounding box center [674, 251] width 106 height 14
type input "010"
type input "10"
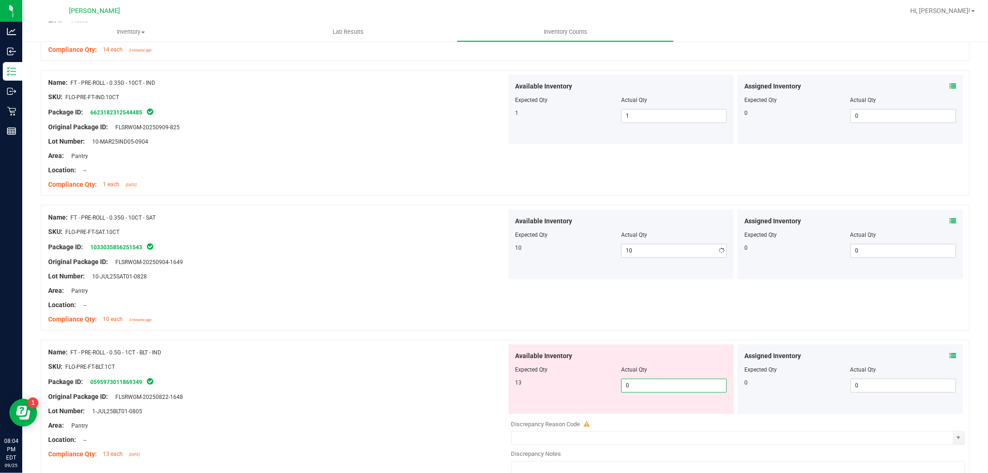
click at [651, 417] on div "Available Inventory Expected Qty Actual Qty 13 0 0" at bounding box center [736, 417] width 459 height 147
type input "013"
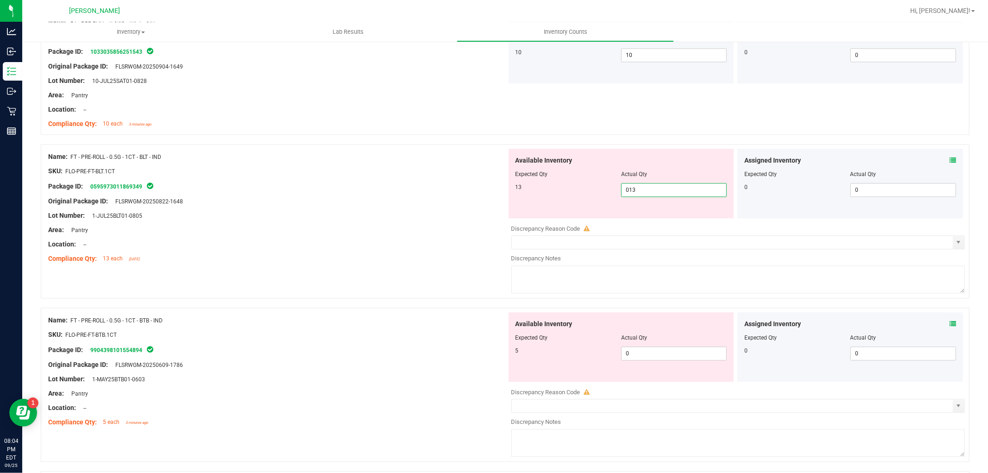
scroll to position [2008, 0]
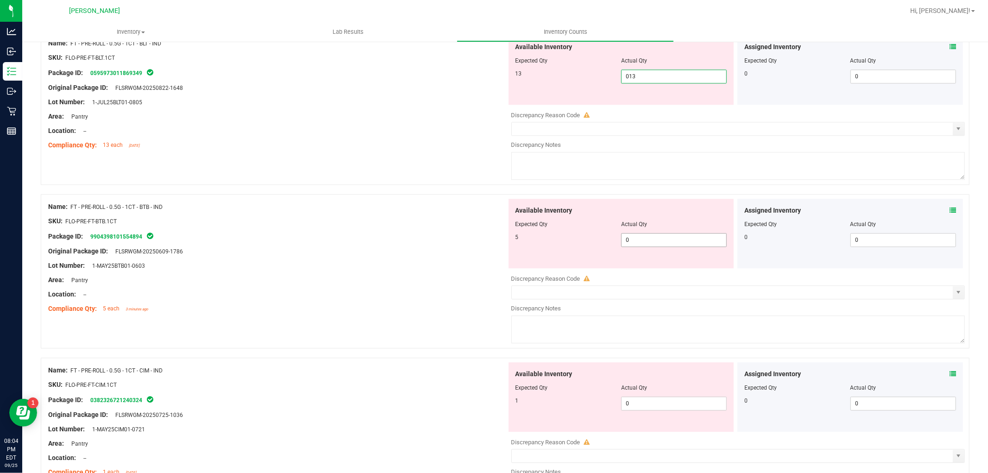
type input "13"
click at [648, 243] on div "Available Inventory Expected Qty Actual Qty 5 0 0" at bounding box center [736, 272] width 459 height 147
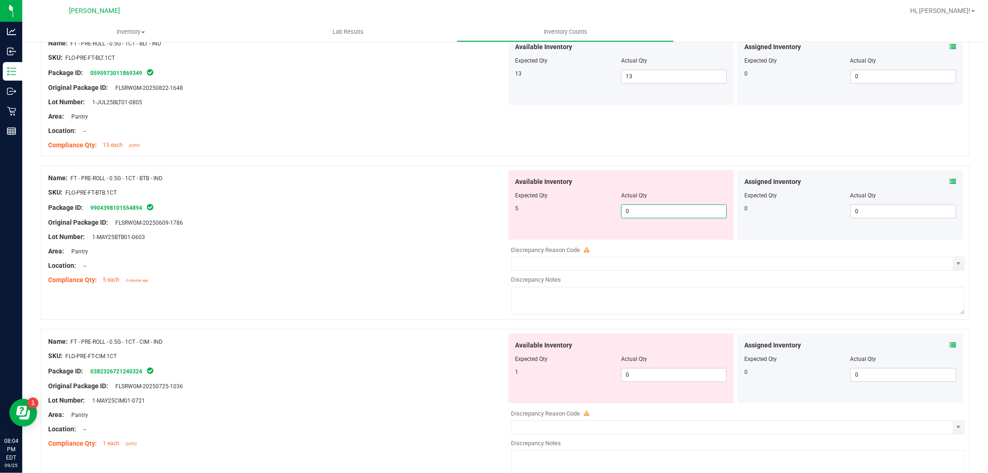
type input "05"
type input "5"
click at [663, 362] on div "Available Inventory Expected Qty Actual Qty 1 0 0" at bounding box center [622, 368] width 226 height 69
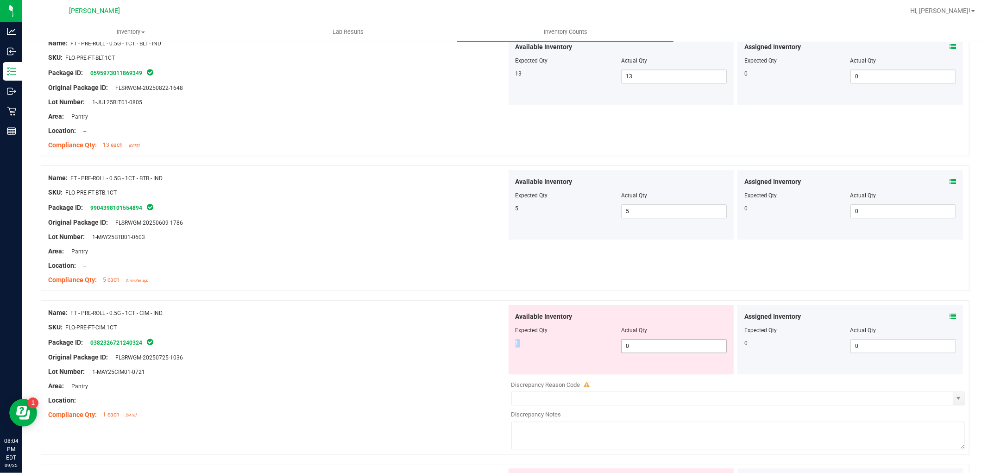
click at [657, 343] on div "Available Inventory Expected Qty Actual Qty 1 0 0" at bounding box center [622, 339] width 226 height 69
click at [657, 343] on span "0 0" at bounding box center [674, 346] width 106 height 14
type input "01"
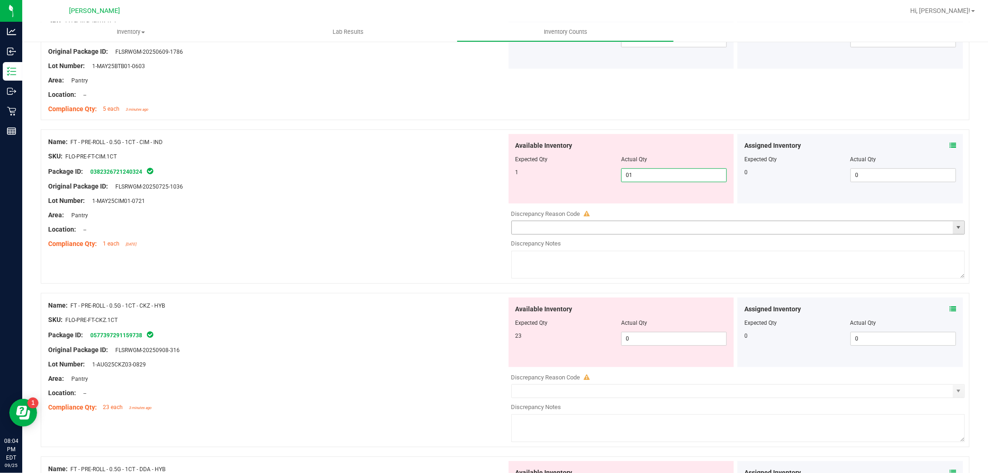
scroll to position [2265, 0]
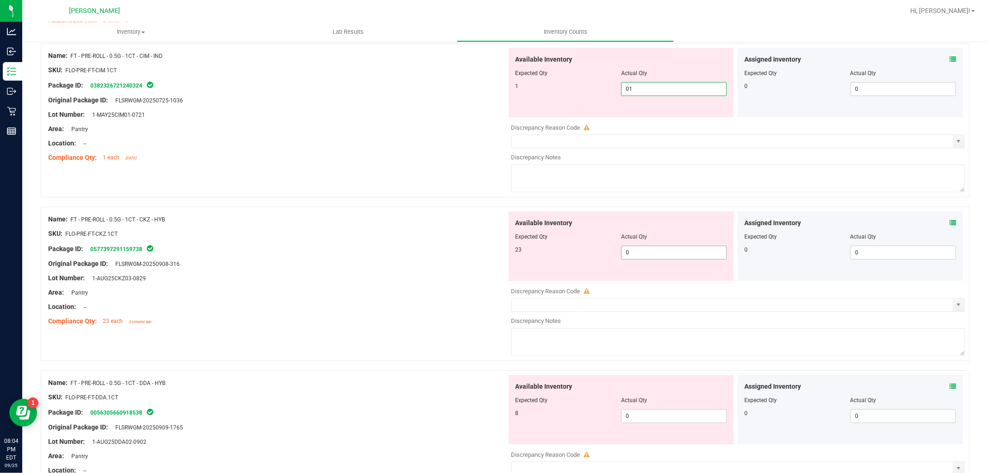
type input "1"
click at [640, 251] on div "Available Inventory Expected Qty Actual Qty 23 0 0" at bounding box center [622, 245] width 226 height 69
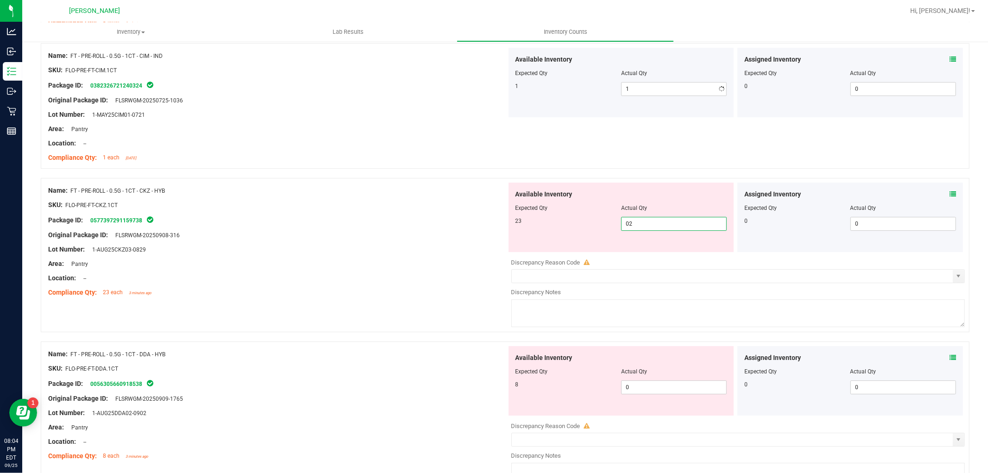
type input "023"
type input "23"
click at [638, 389] on div "Available Inventory Expected Qty Actual Qty 8 0 0" at bounding box center [736, 419] width 459 height 147
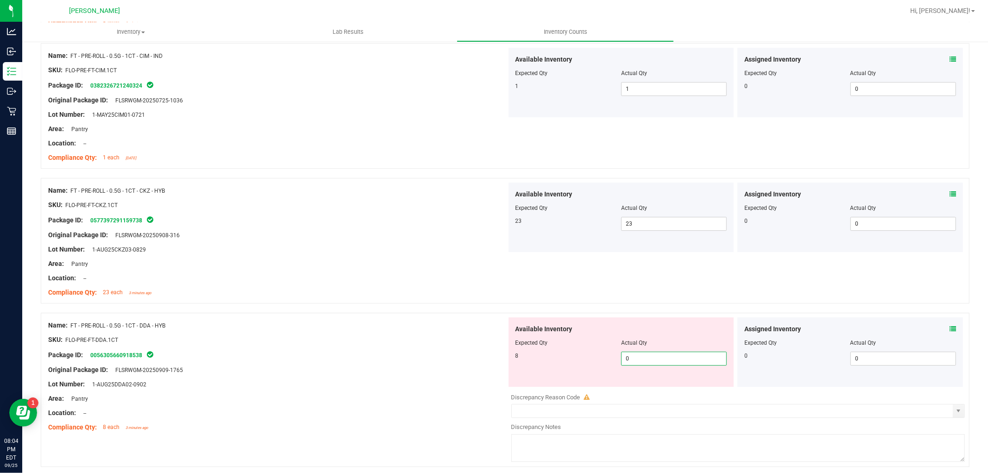
type input "08"
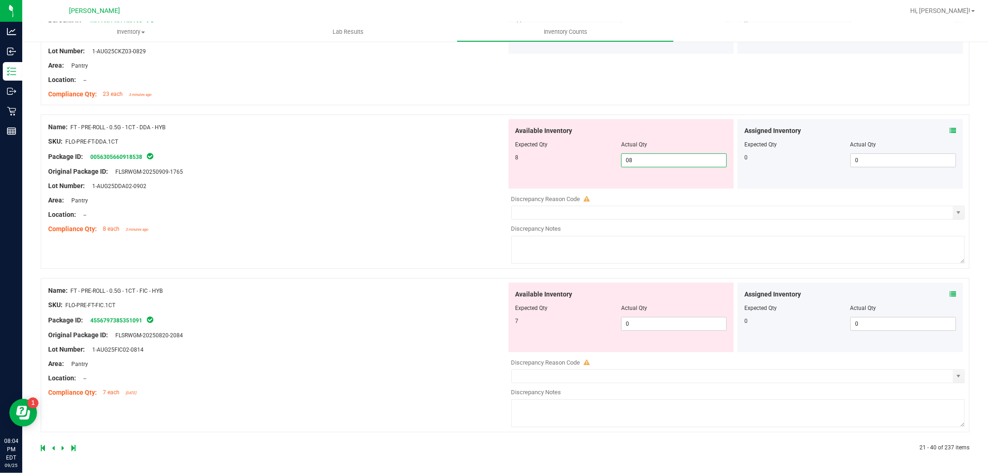
type input "8"
drag, startPoint x: 624, startPoint y: 311, endPoint x: 626, endPoint y: 316, distance: 4.8
click at [624, 313] on div "Available Inventory Expected Qty Actual Qty 7 0 0" at bounding box center [622, 317] width 226 height 69
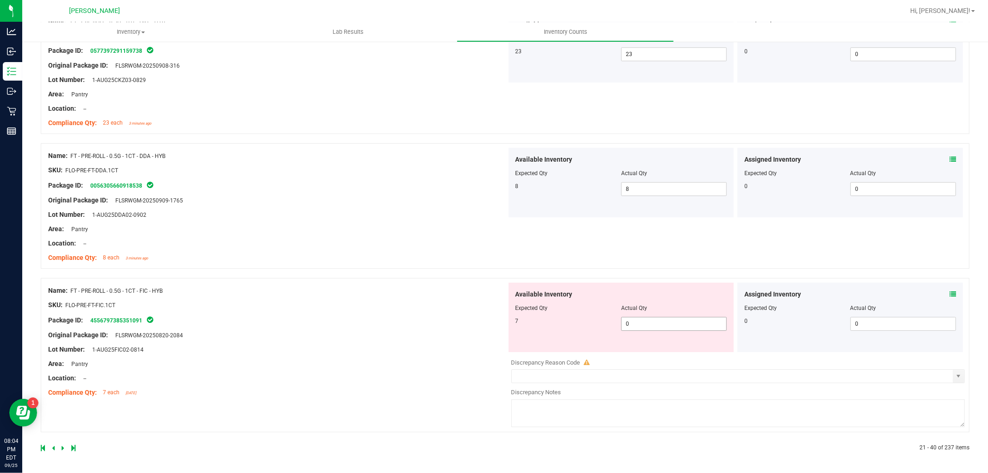
click at [635, 318] on span "0 0" at bounding box center [674, 324] width 106 height 14
click at [636, 324] on span "0 0" at bounding box center [674, 324] width 106 height 14
type input "07"
type input "7"
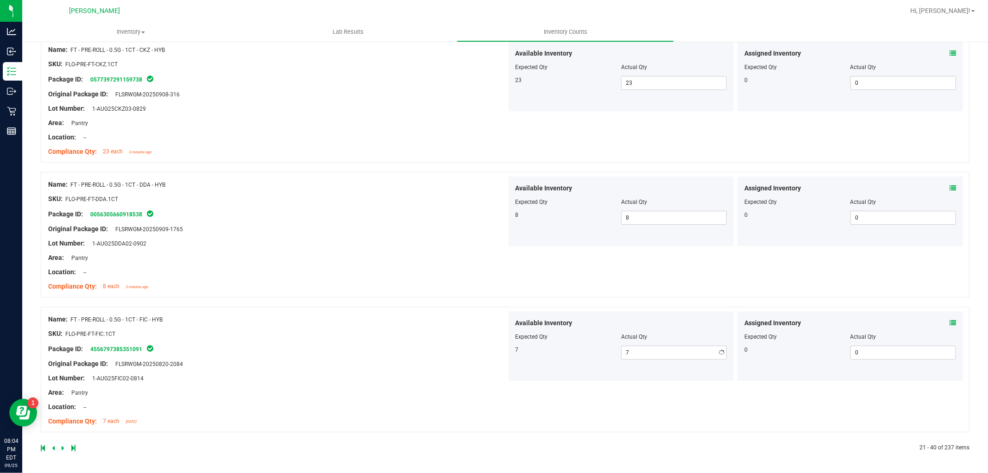
click at [433, 363] on div "Name: FT - PRE-ROLL - 0.5G - 1CT - FIC - HYB SKU: FLO-PRE-FT-FIC.1CT Package ID…" at bounding box center [277, 370] width 459 height 118
click at [63, 447] on icon at bounding box center [63, 448] width 3 height 6
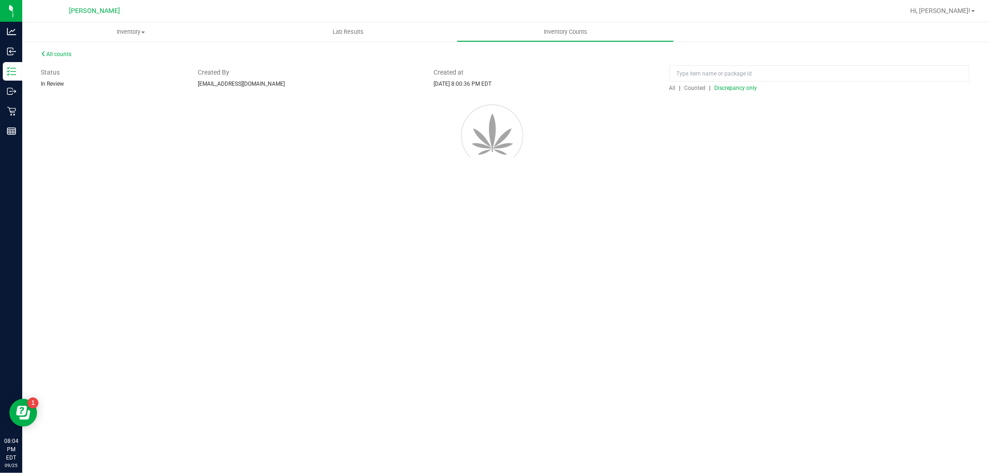
scroll to position [0, 0]
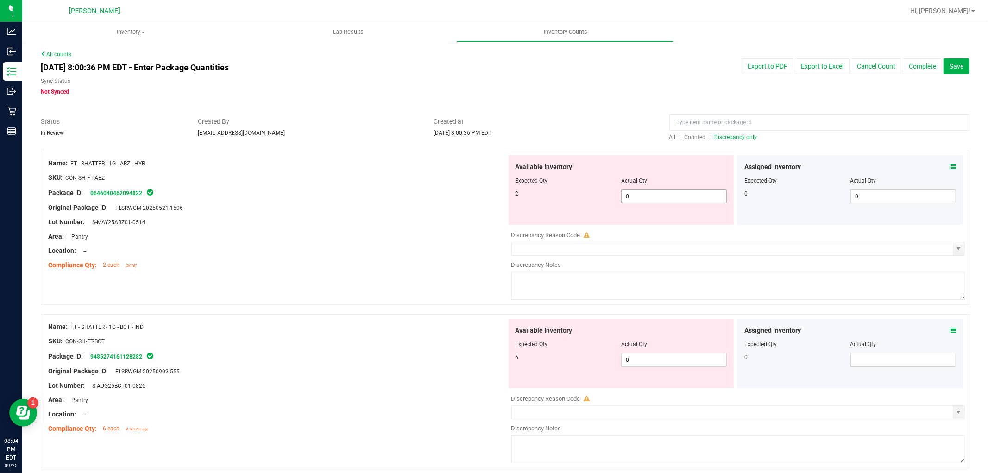
type input "02"
click at [654, 190] on span "0 02" at bounding box center [674, 196] width 106 height 14
type input "2"
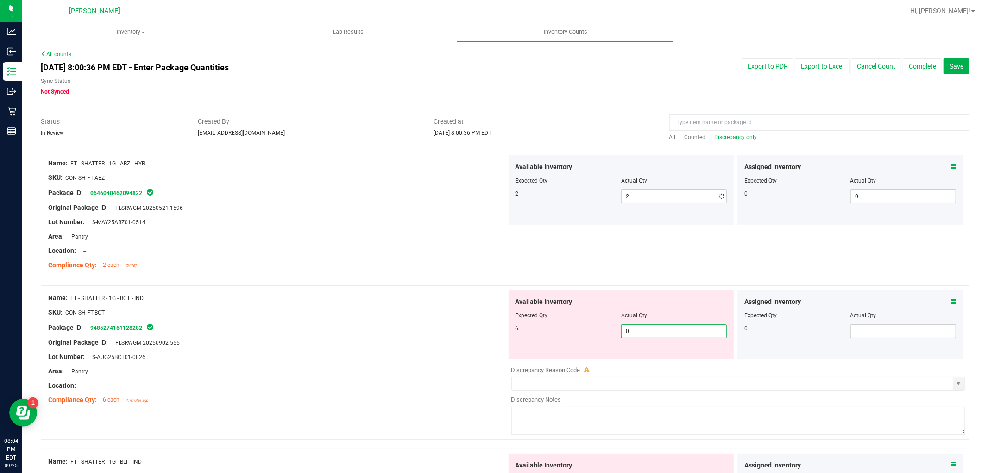
click at [628, 360] on div "Available Inventory Expected Qty Actual Qty 6 0 0" at bounding box center [736, 363] width 459 height 147
type input "06"
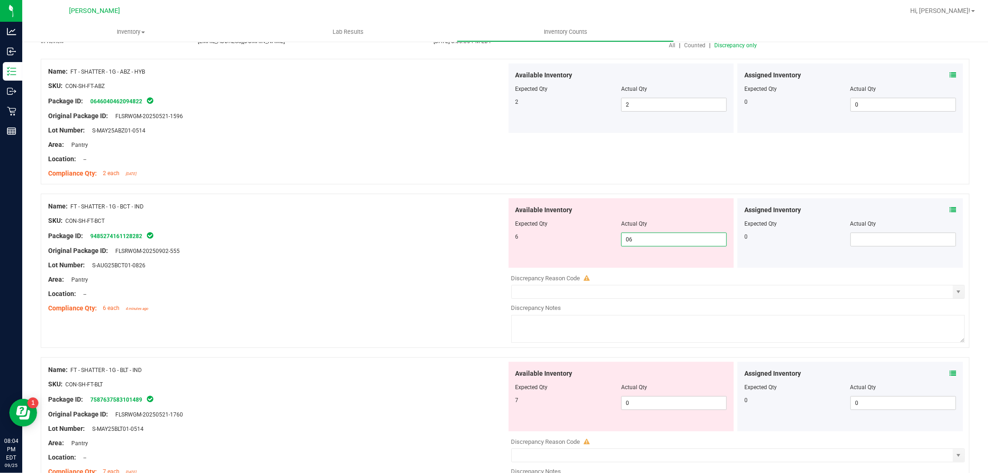
scroll to position [154, 0]
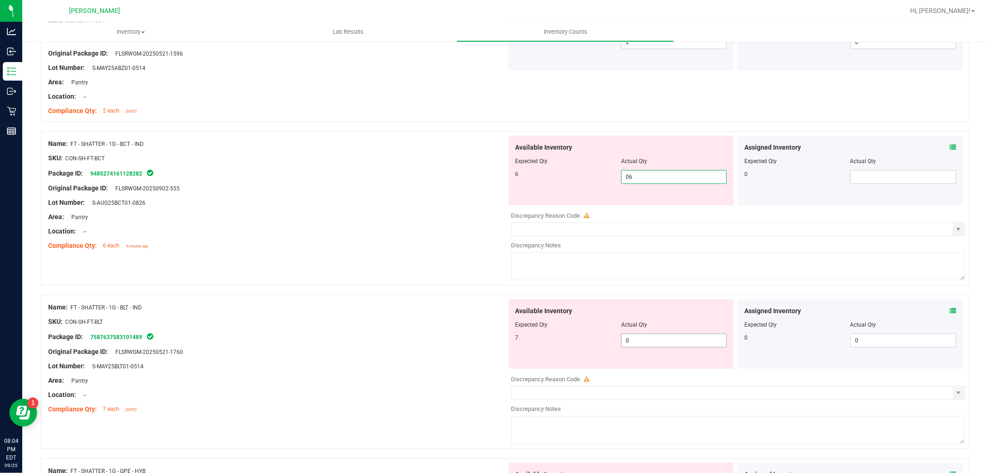
type input "6"
click at [635, 339] on div "Available Inventory Expected Qty Actual Qty 7 0 0" at bounding box center [622, 333] width 226 height 69
type input "07"
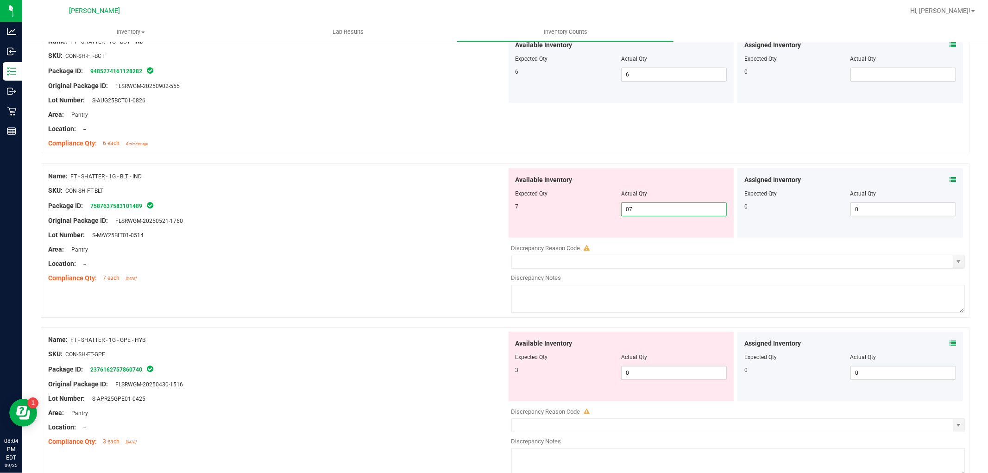
scroll to position [411, 0]
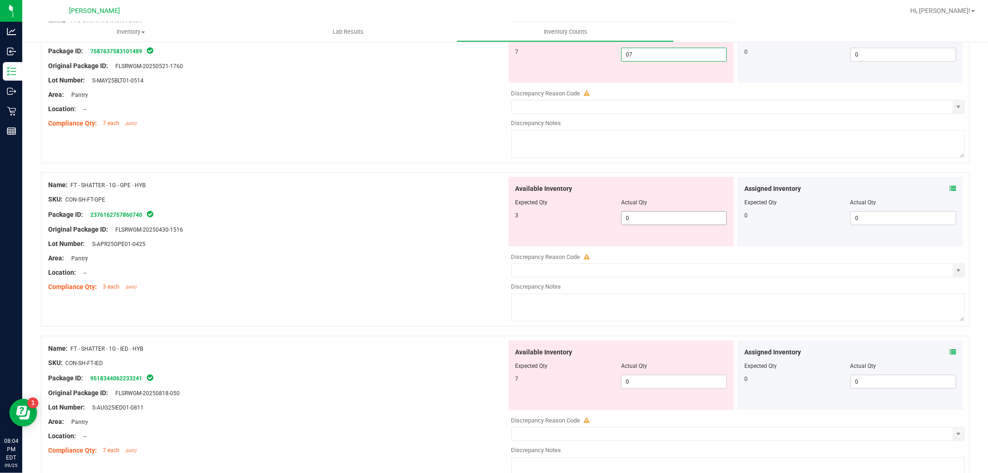
type input "7"
click at [646, 217] on div "Available Inventory Expected Qty Actual Qty 3 0 0" at bounding box center [622, 211] width 226 height 69
type input "03"
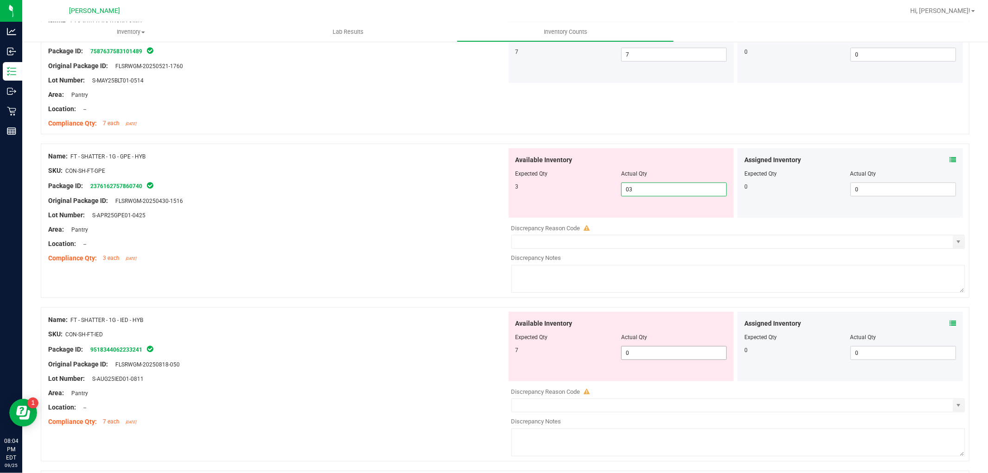
type input "3"
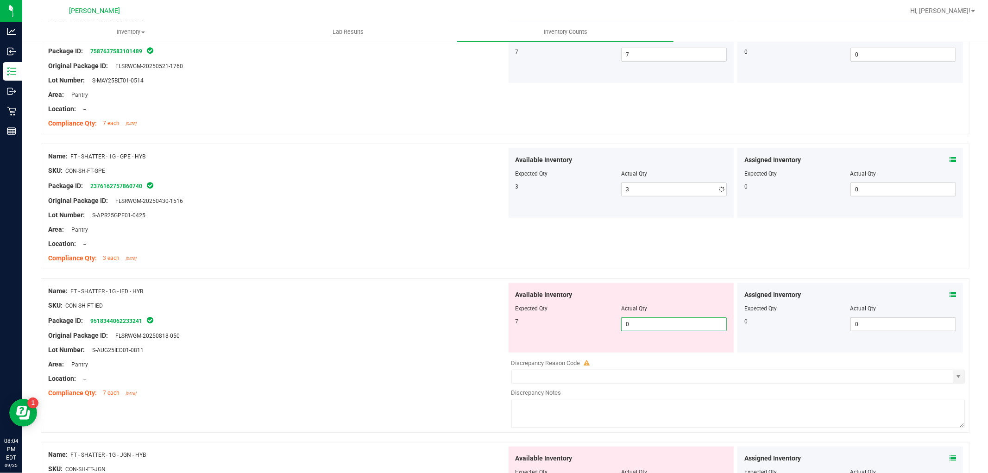
click at [641, 353] on div "Available Inventory Expected Qty Actual Qty 7 0 0" at bounding box center [736, 356] width 459 height 147
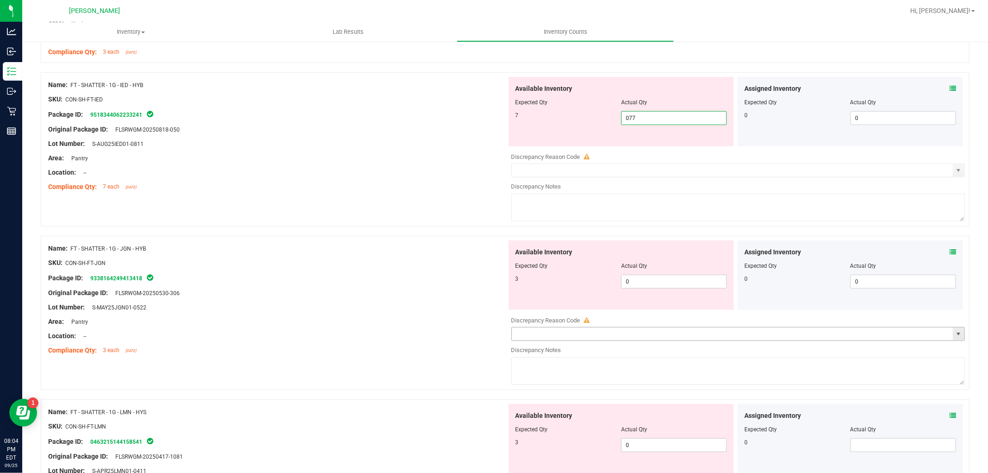
type input "07"
type input "7"
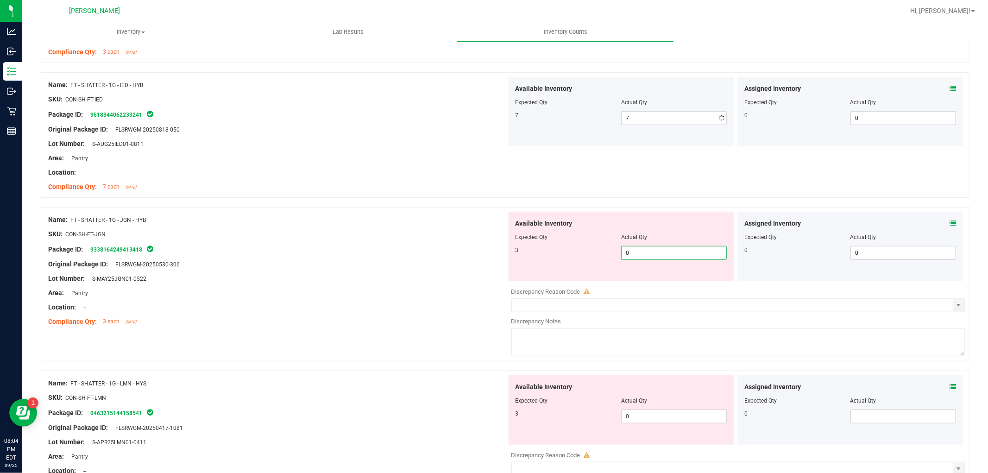
click at [638, 284] on div "Available Inventory Expected Qty Actual Qty 3 0 0" at bounding box center [736, 285] width 459 height 147
type input "03"
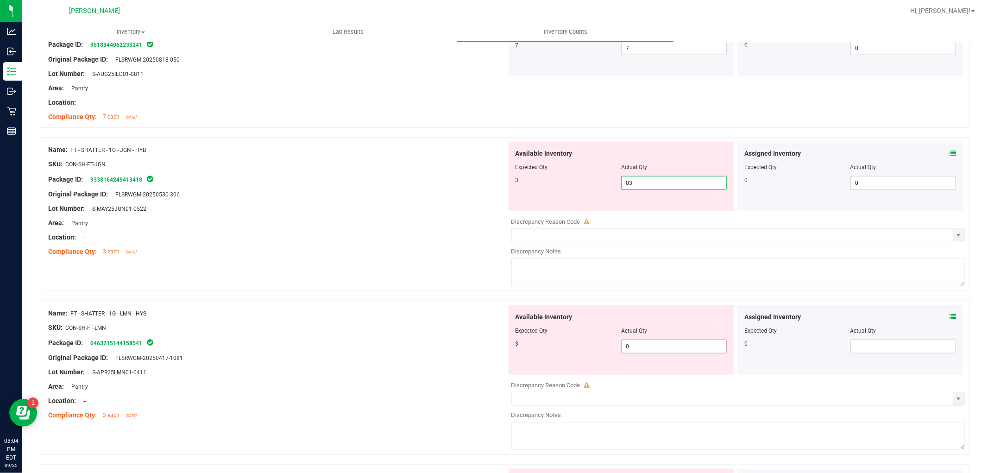
scroll to position [823, 0]
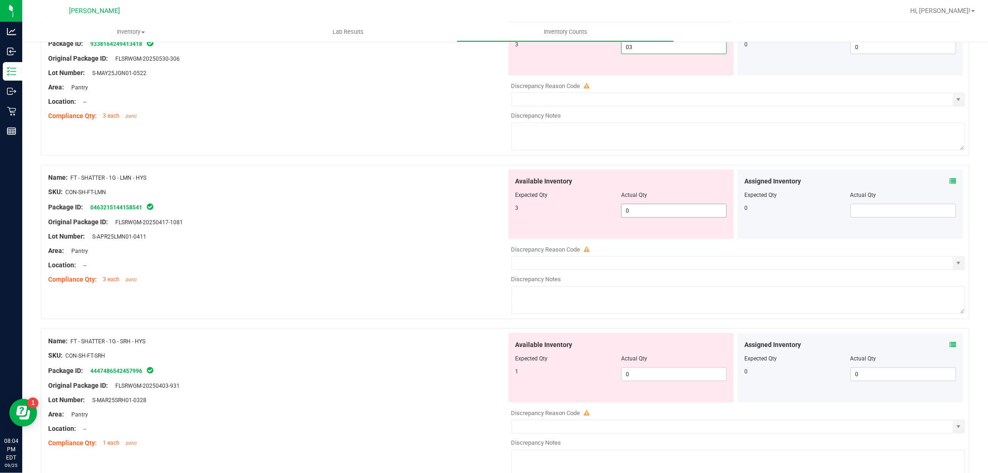
type input "3"
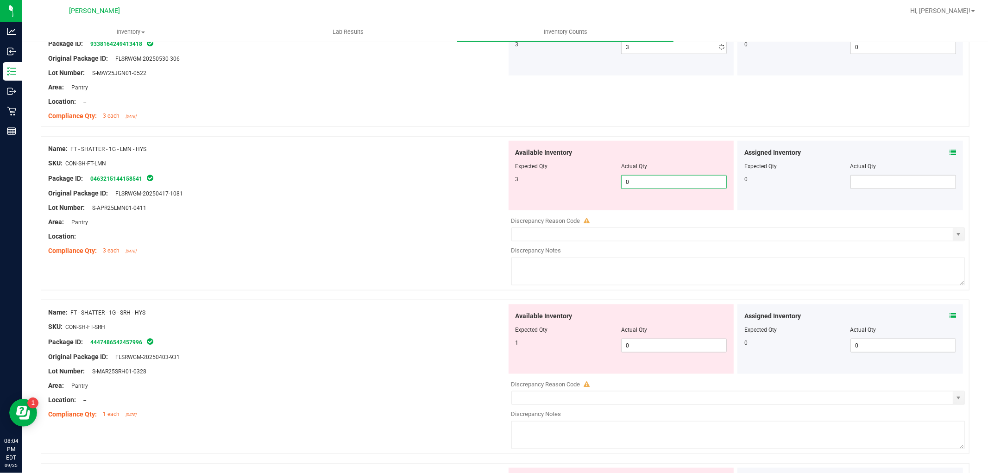
click at [644, 211] on div "Available Inventory Expected Qty Actual Qty 3 0 0" at bounding box center [736, 214] width 459 height 147
type input "03"
type input "3"
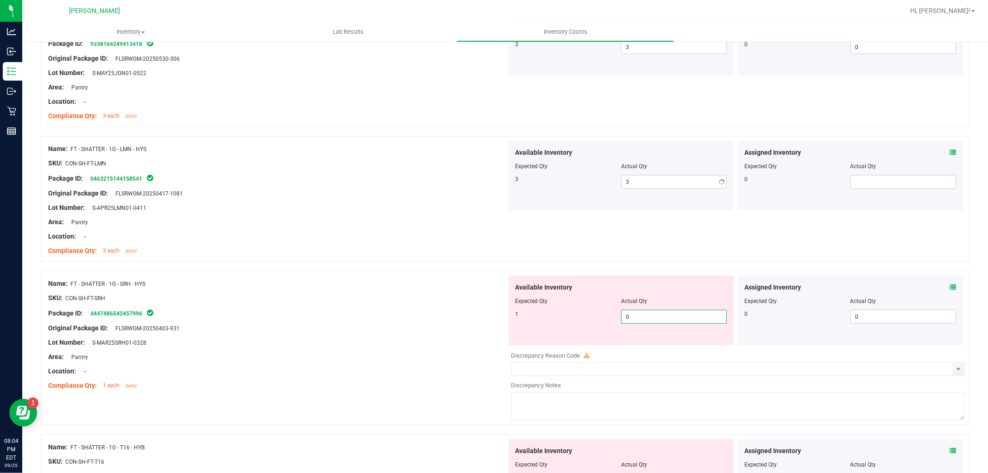
click at [647, 351] on div "Available Inventory Expected Qty Actual Qty 1 0 0" at bounding box center [736, 349] width 459 height 147
type input "01"
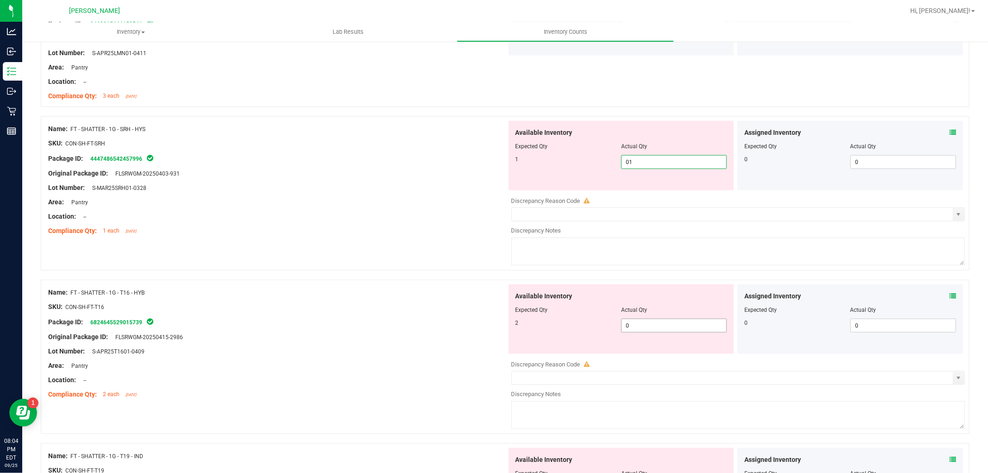
type input "1"
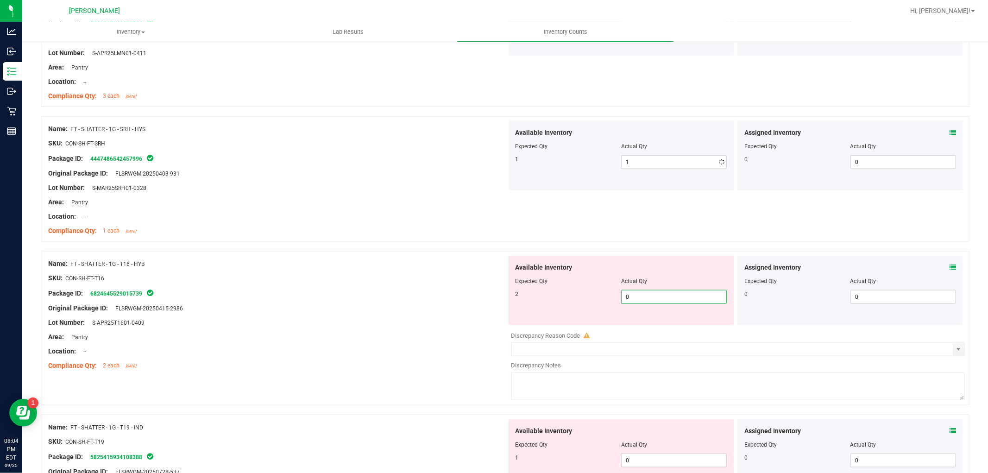
click at [655, 323] on div "Available Inventory Expected Qty Actual Qty 2 0 0" at bounding box center [622, 290] width 226 height 69
type input "02"
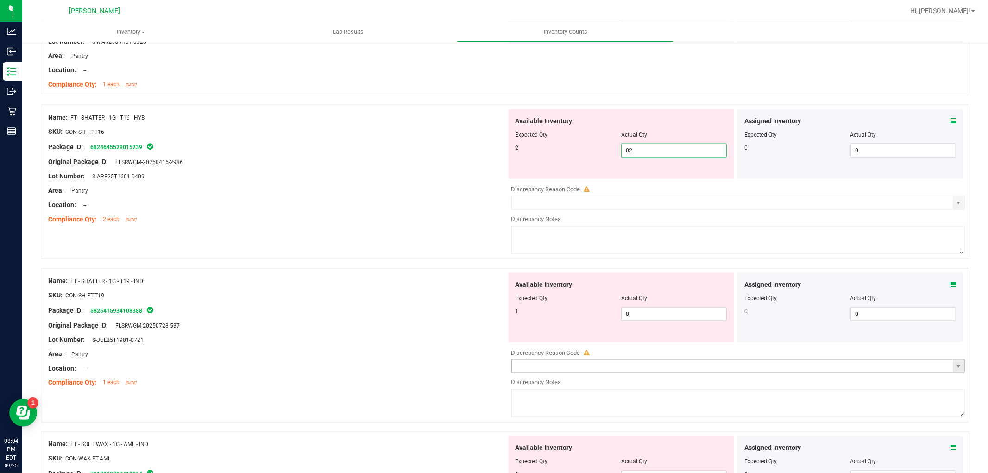
scroll to position [1235, 0]
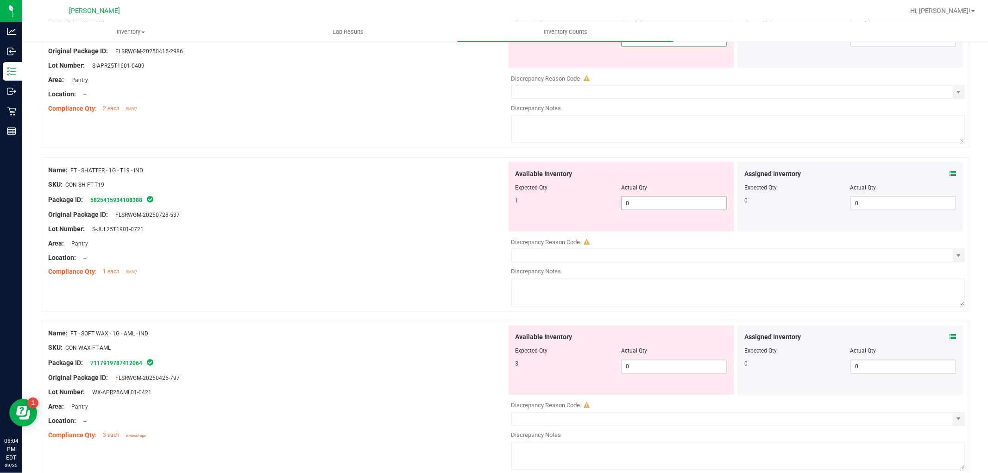
type input "2"
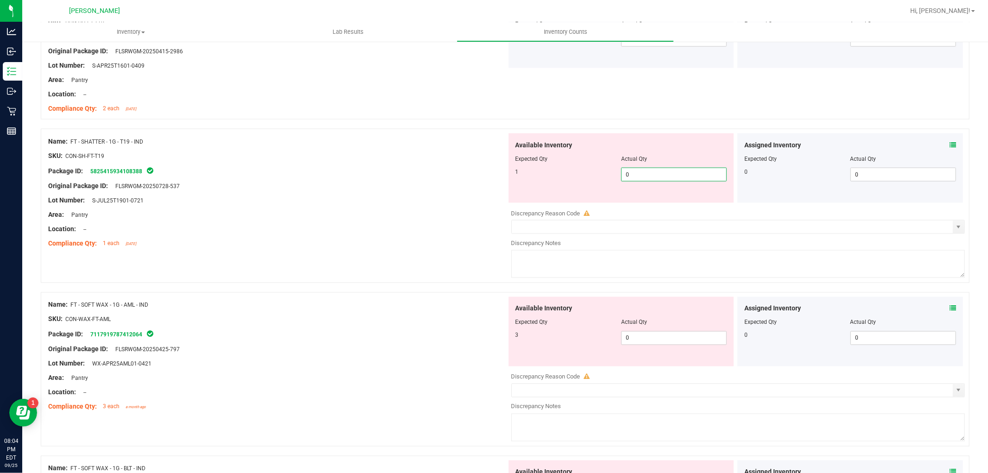
click at [669, 202] on div "Available Inventory Expected Qty Actual Qty 1 0 0" at bounding box center [622, 167] width 226 height 69
type input "01"
type input "1"
click at [656, 336] on div "Available Inventory Expected Qty Actual Qty 3 0 0" at bounding box center [622, 331] width 226 height 69
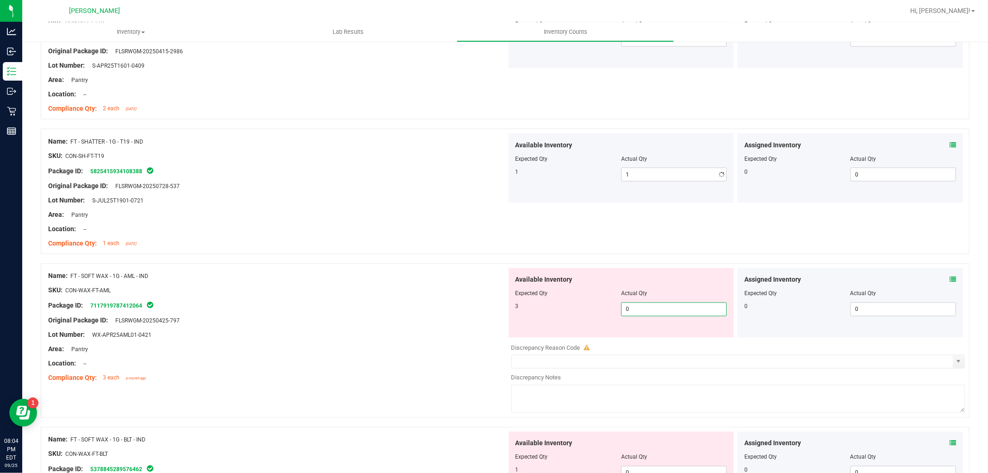
type input "03"
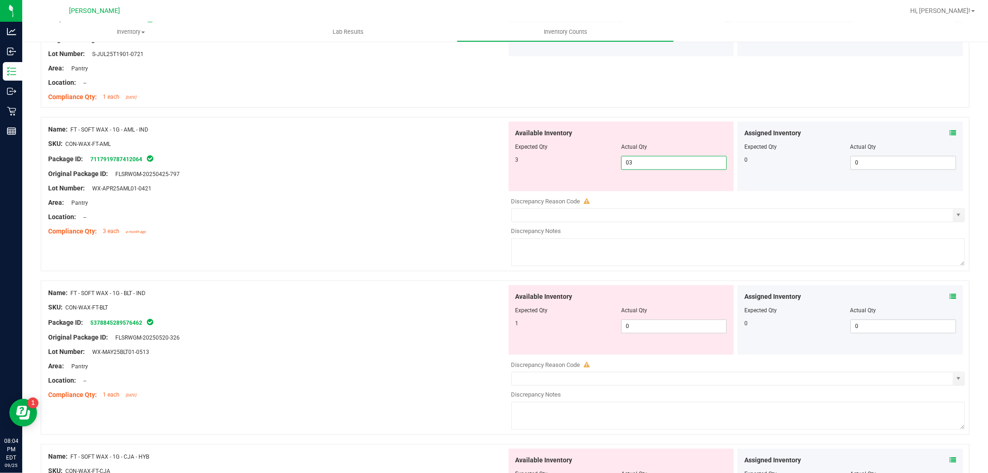
scroll to position [1493, 0]
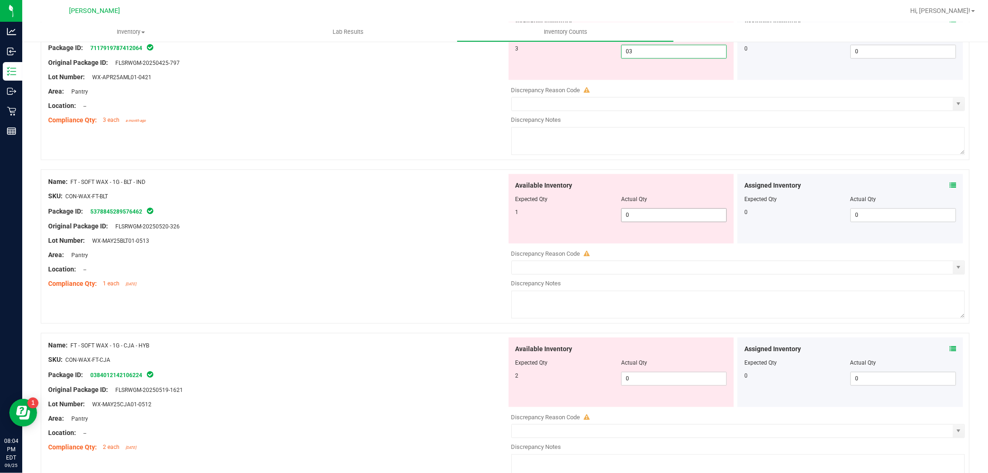
type input "3"
click at [659, 218] on div "Available Inventory Expected Qty Actual Qty 1 0 0" at bounding box center [736, 247] width 459 height 147
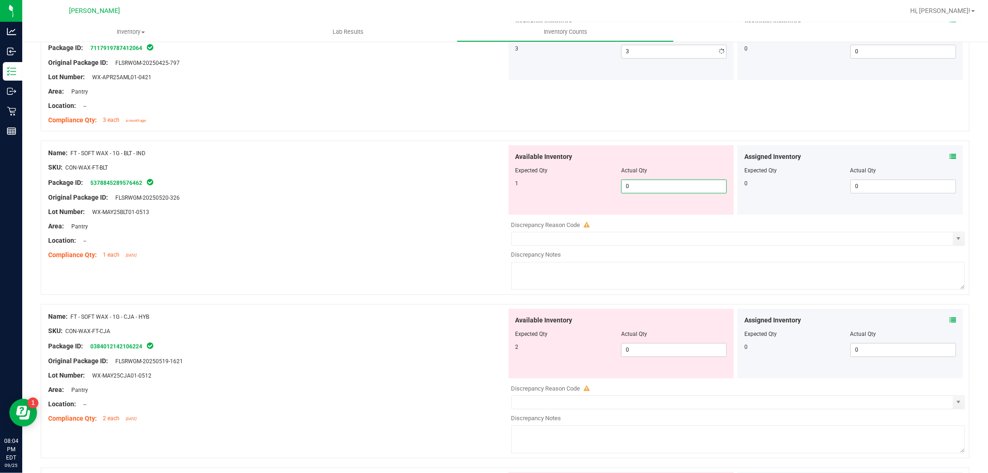
type input "01"
type input "1"
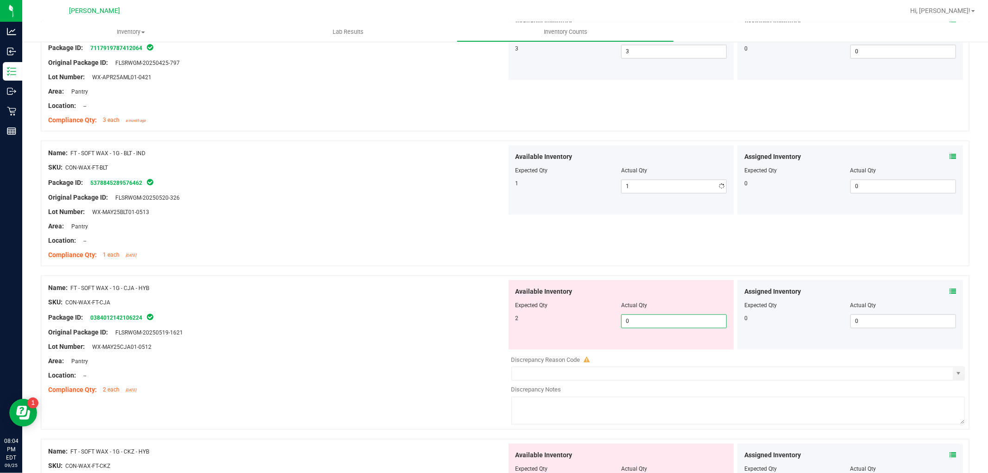
click at [651, 358] on div "Available Inventory Expected Qty Actual Qty 2 0 0" at bounding box center [736, 353] width 459 height 147
type input "02"
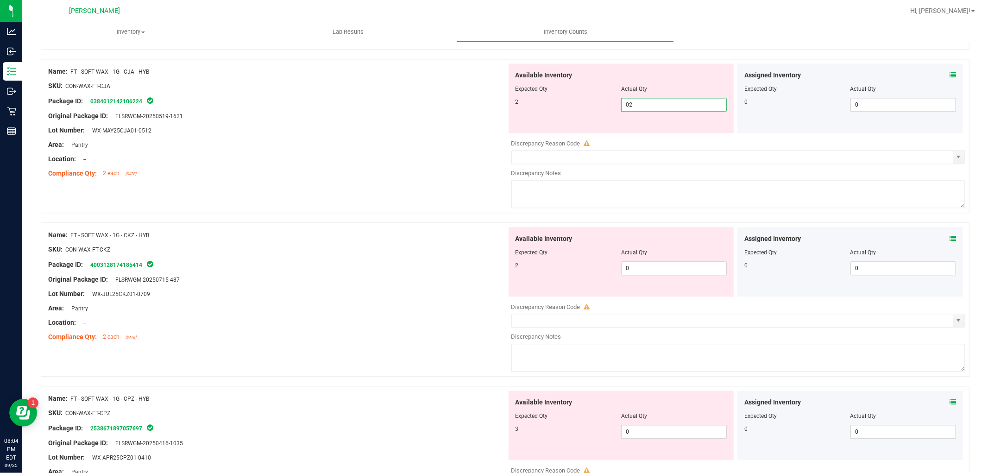
scroll to position [1801, 0]
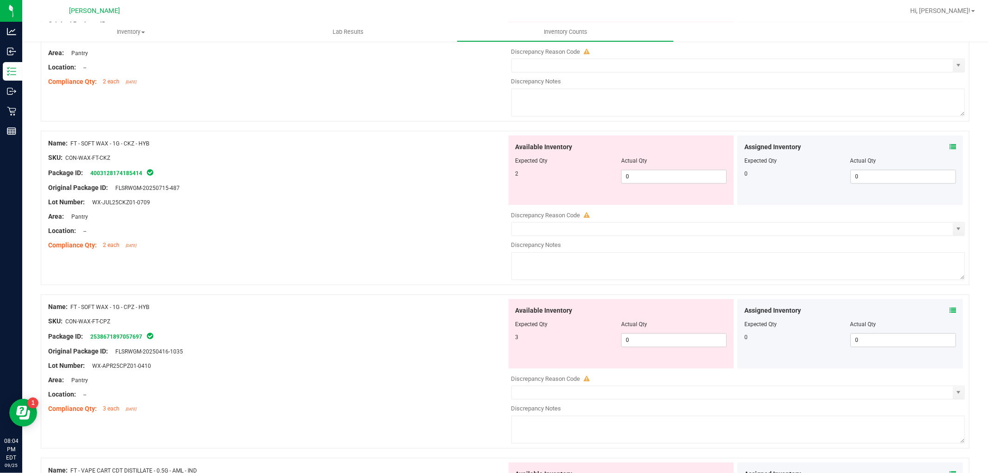
type input "2"
click at [679, 187] on div "Available Inventory Expected Qty Actual Qty 2 0 0" at bounding box center [736, 208] width 459 height 147
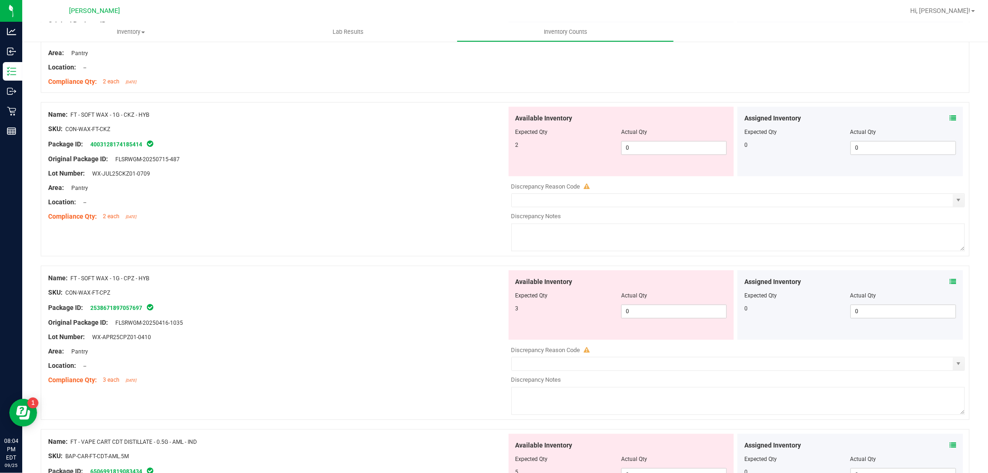
click at [668, 158] on div "Available Inventory Expected Qty Actual Qty 2 0 0" at bounding box center [622, 141] width 226 height 69
click at [666, 149] on span "0 0" at bounding box center [674, 148] width 106 height 14
type input "02"
type input "2"
click at [642, 310] on div "Available Inventory Expected Qty Actual Qty 3 0 0" at bounding box center [622, 304] width 226 height 69
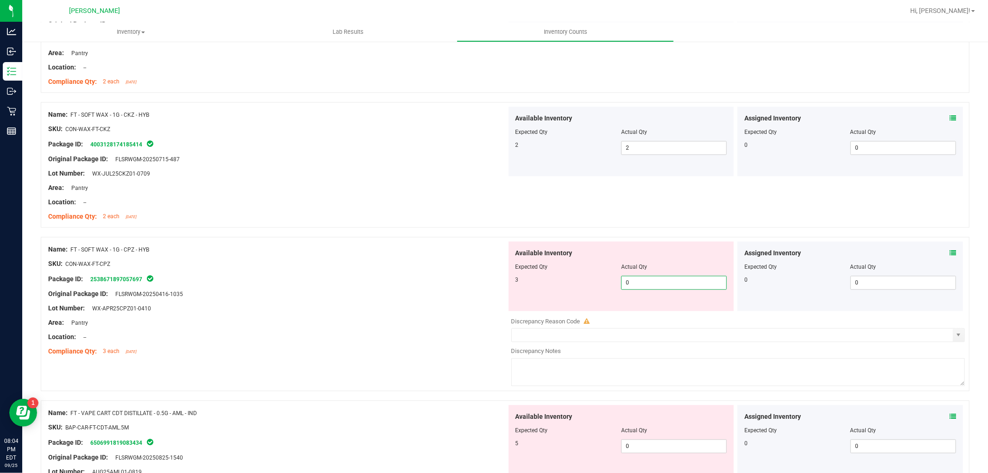
type input "03"
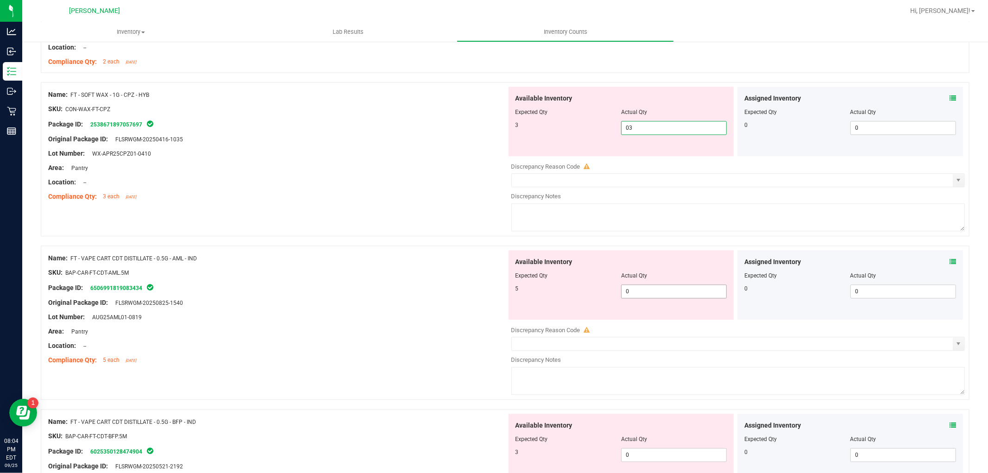
type input "3"
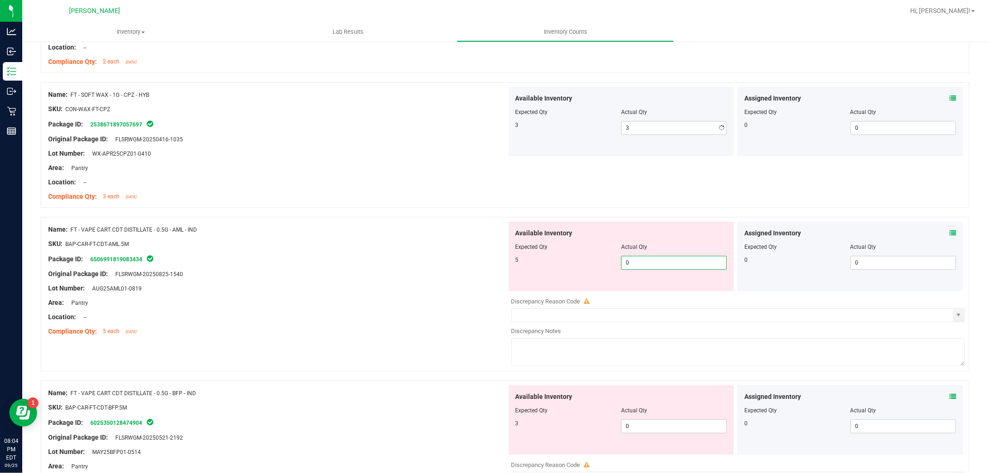
click at [653, 290] on div "Available Inventory Expected Qty Actual Qty 5 0 0" at bounding box center [622, 255] width 226 height 69
type input "05"
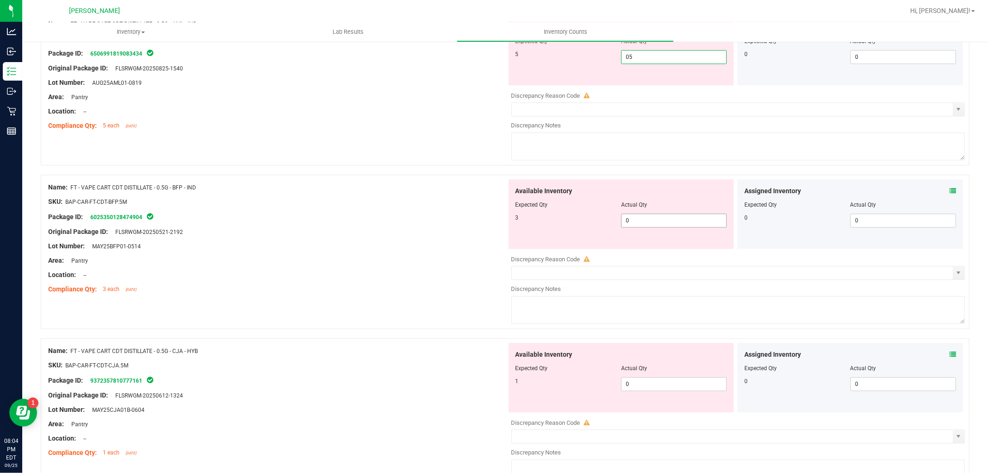
type input "5"
click at [653, 223] on div "Available Inventory Expected Qty Actual Qty 3 0 0" at bounding box center [736, 252] width 459 height 147
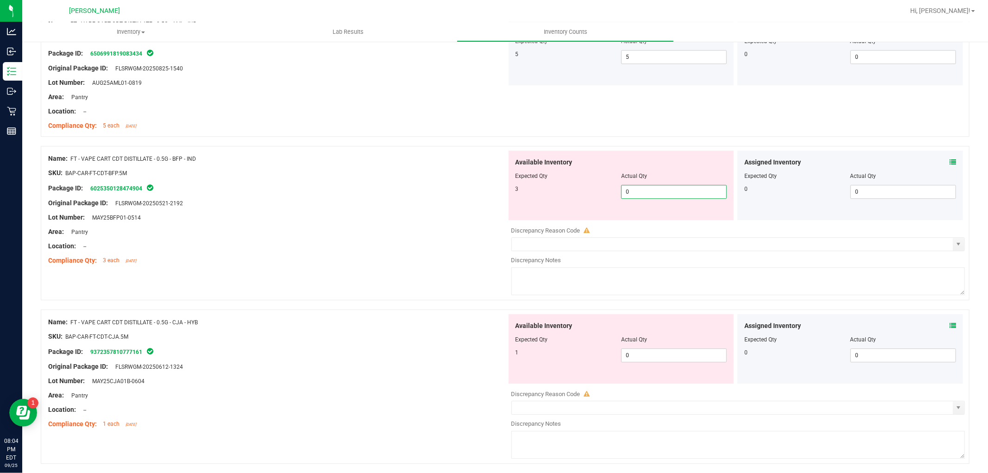
type input "03"
type input "3"
click at [668, 364] on div "Available Inventory Expected Qty Actual Qty 1 0 0" at bounding box center [736, 387] width 459 height 147
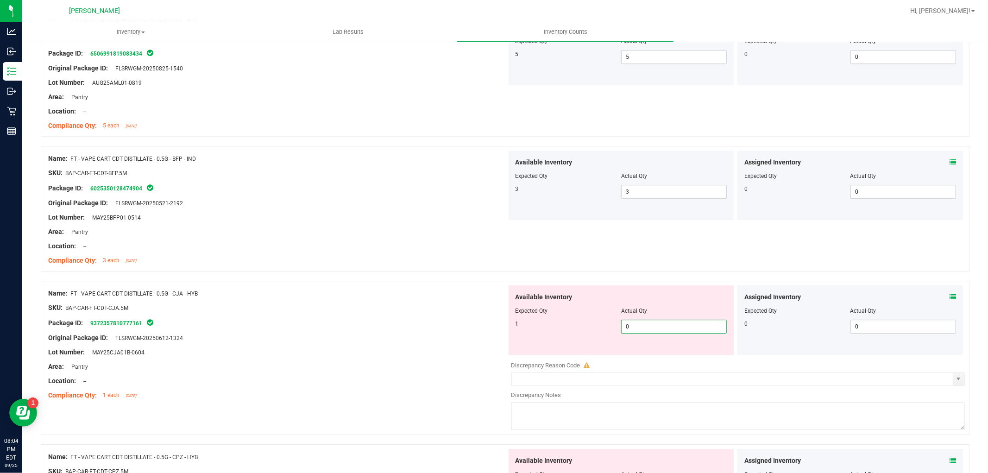
click at [648, 330] on span "0 0" at bounding box center [674, 327] width 106 height 14
type input "01"
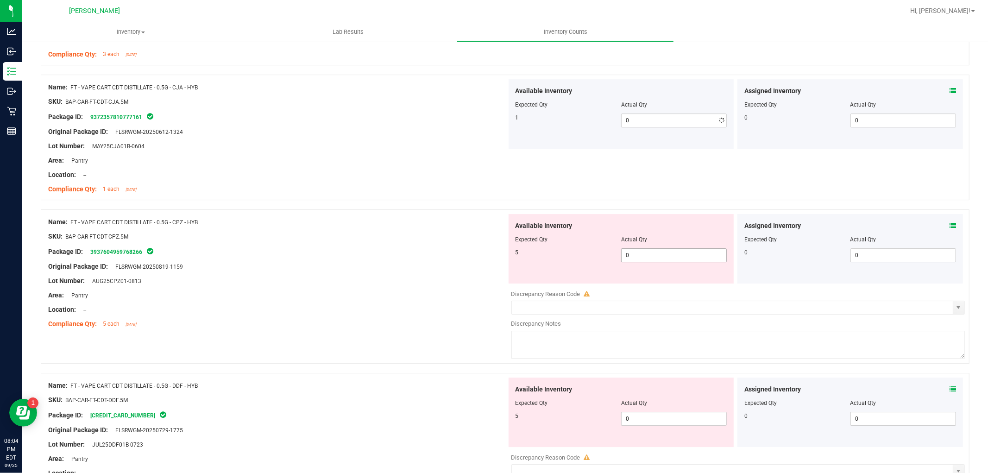
type input "1"
click at [645, 284] on div "Available Inventory Expected Qty Actual Qty 5 0 0" at bounding box center [622, 248] width 226 height 69
type input "05"
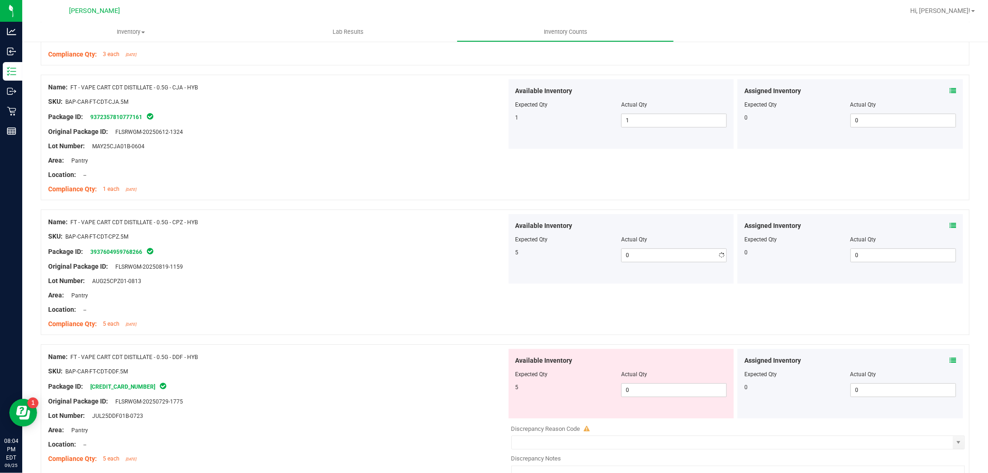
type input "5"
click at [635, 414] on div "Available Inventory Expected Qty Actual Qty 5 0 0" at bounding box center [622, 383] width 226 height 69
click at [635, 396] on span "0 0" at bounding box center [674, 390] width 106 height 14
type input "05"
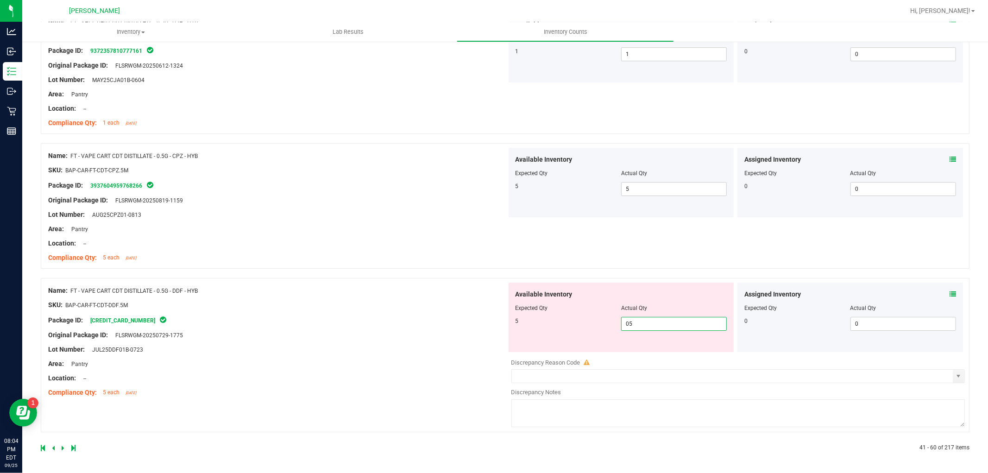
type input "5"
click at [421, 385] on div "Name: FT - VAPE CART CDT DISTILLATE - 0.5G - DDF - HYB SKU: BAP-CAR-FT-CDT-DDF.…" at bounding box center [277, 342] width 459 height 118
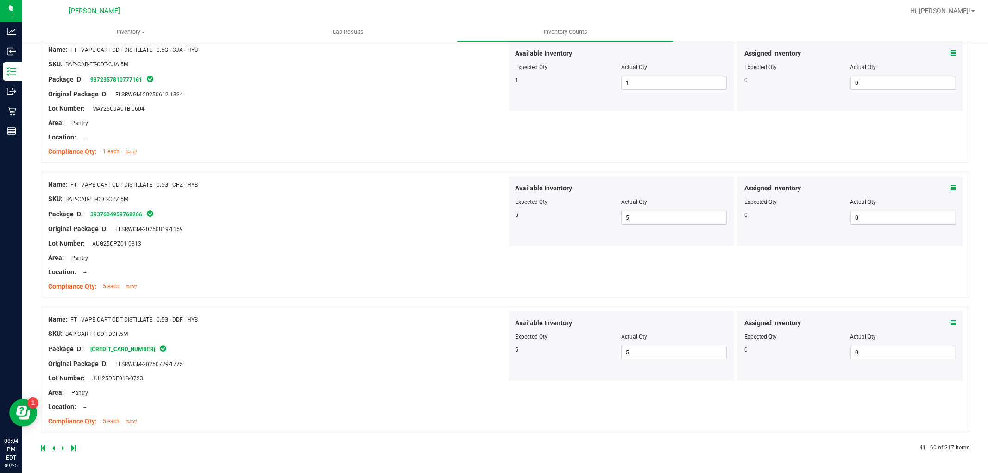
click at [62, 446] on icon at bounding box center [63, 448] width 3 height 6
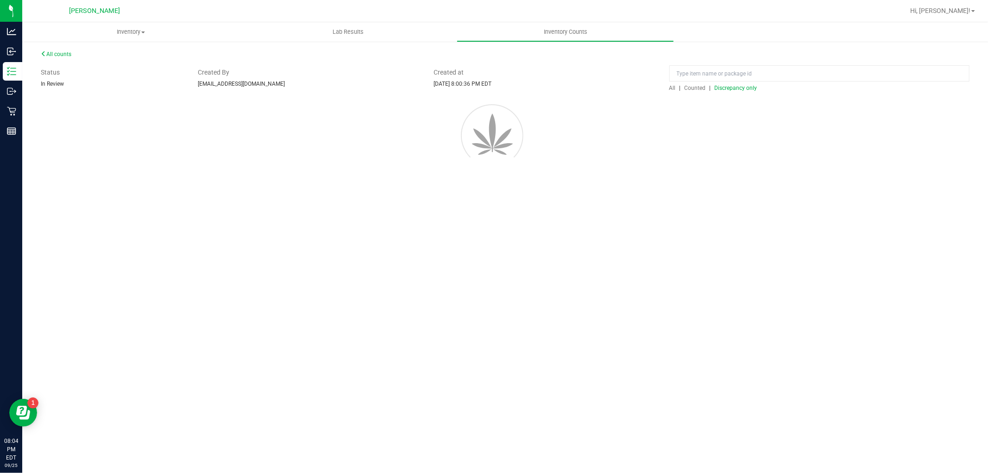
scroll to position [0, 0]
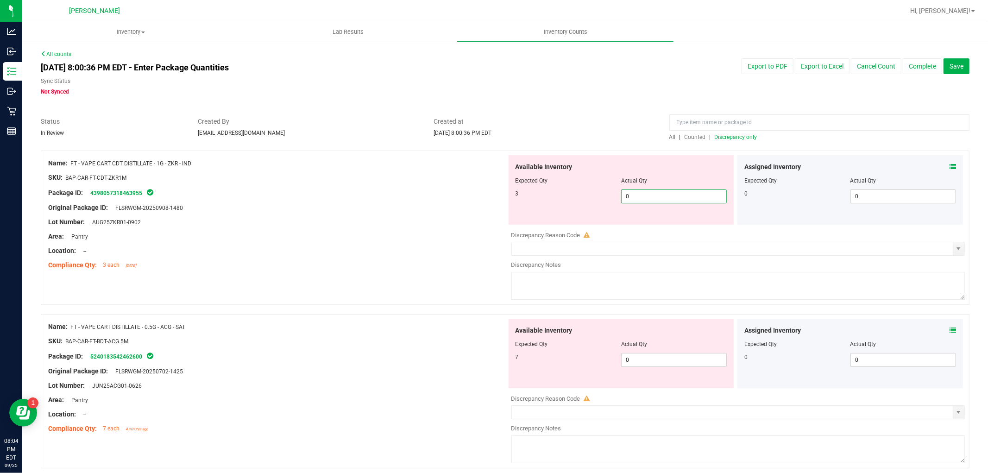
click at [642, 190] on span "0 0" at bounding box center [674, 196] width 106 height 14
type input "03"
type input "3"
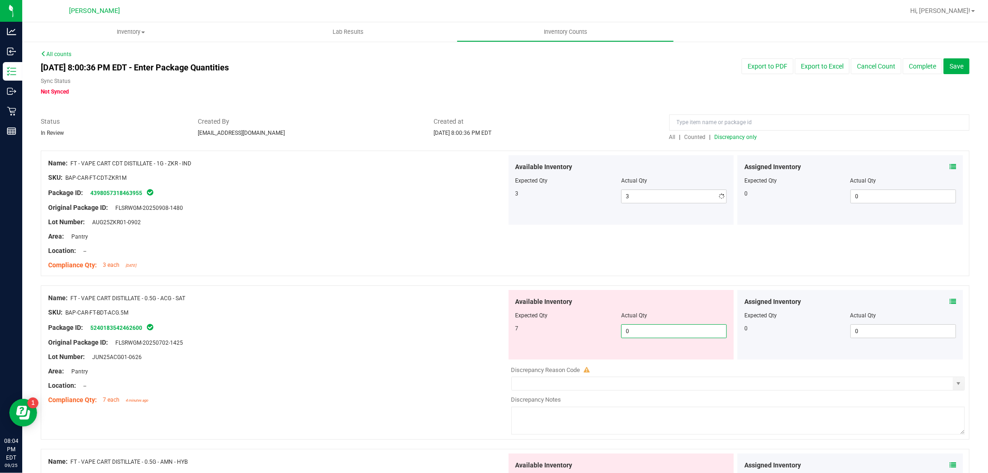
click at [656, 366] on div "Available Inventory Expected Qty Actual Qty 7 0 0" at bounding box center [736, 363] width 459 height 147
type input "07"
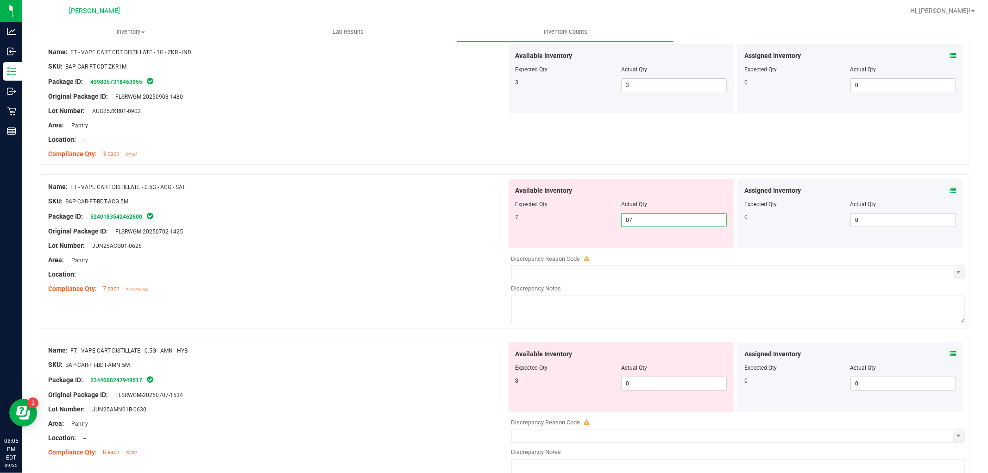
scroll to position [206, 0]
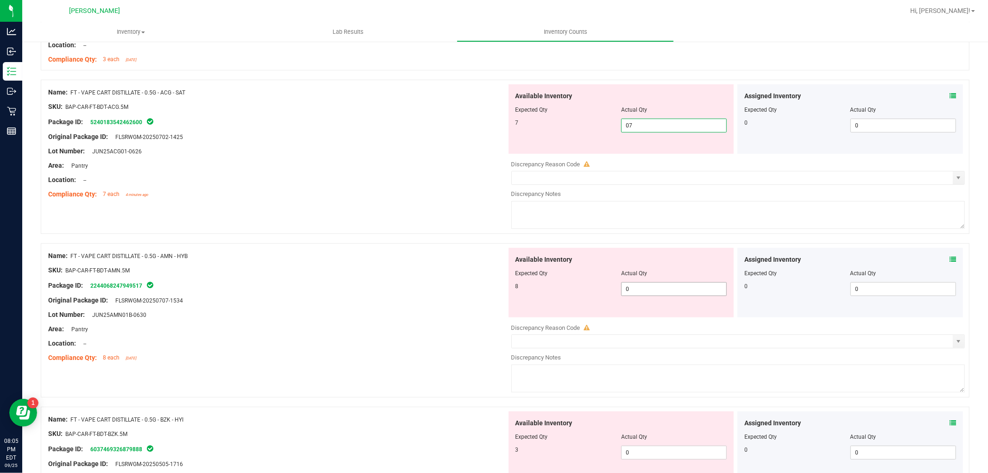
type input "7"
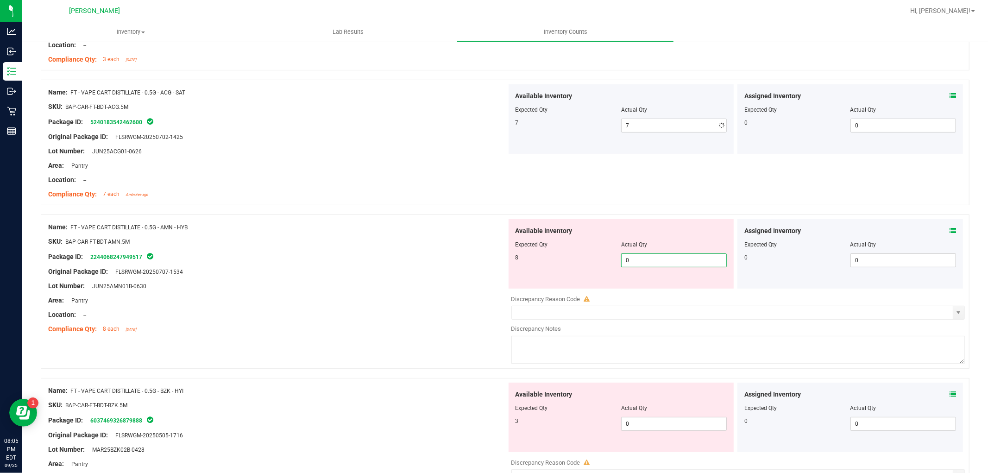
click at [645, 289] on div "Available Inventory Expected Qty Actual Qty 8 0 0" at bounding box center [736, 292] width 459 height 147
type input "08"
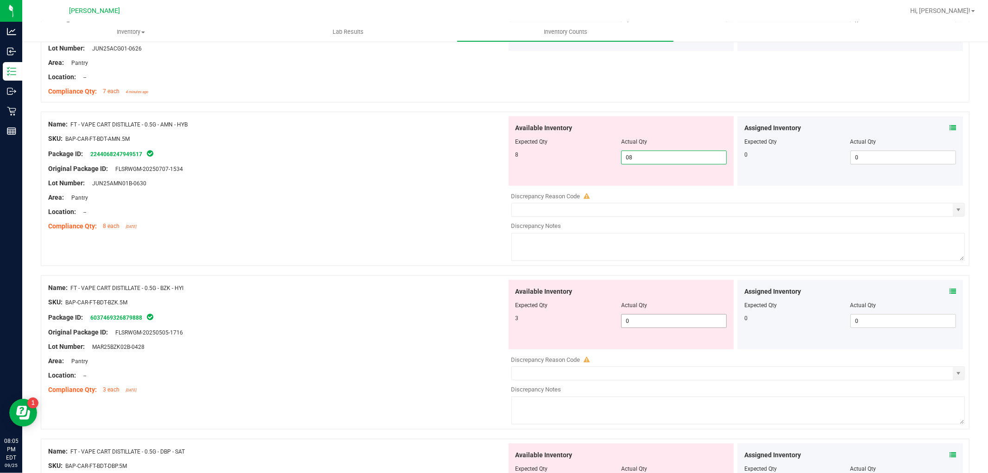
type input "8"
click at [636, 321] on div "Available Inventory Expected Qty Actual Qty 3 0 0" at bounding box center [736, 353] width 459 height 147
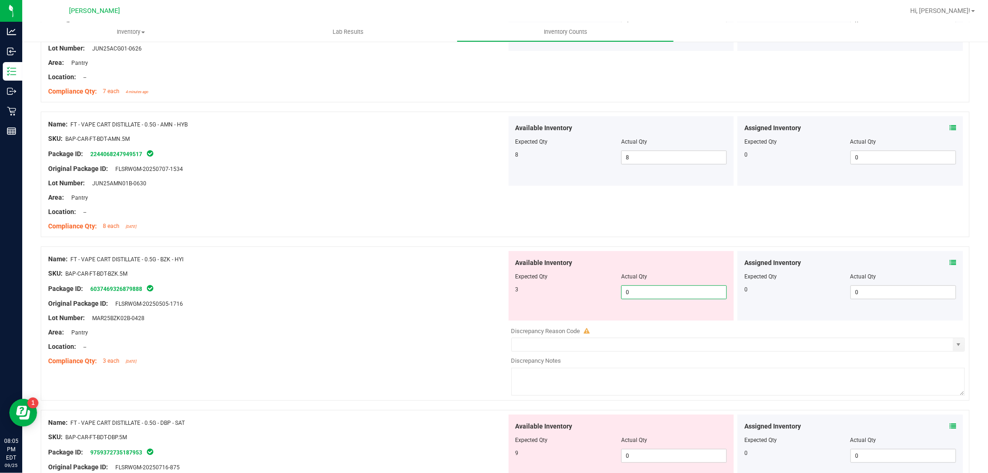
type input "03"
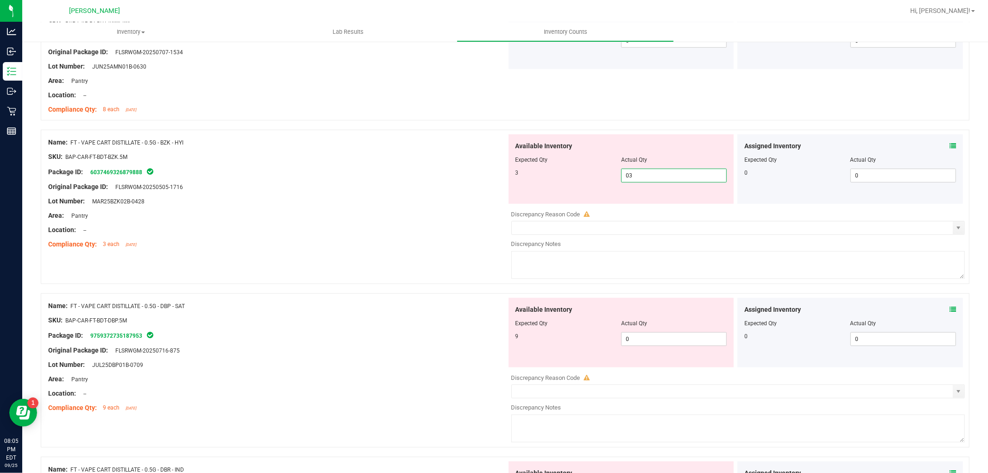
scroll to position [515, 0]
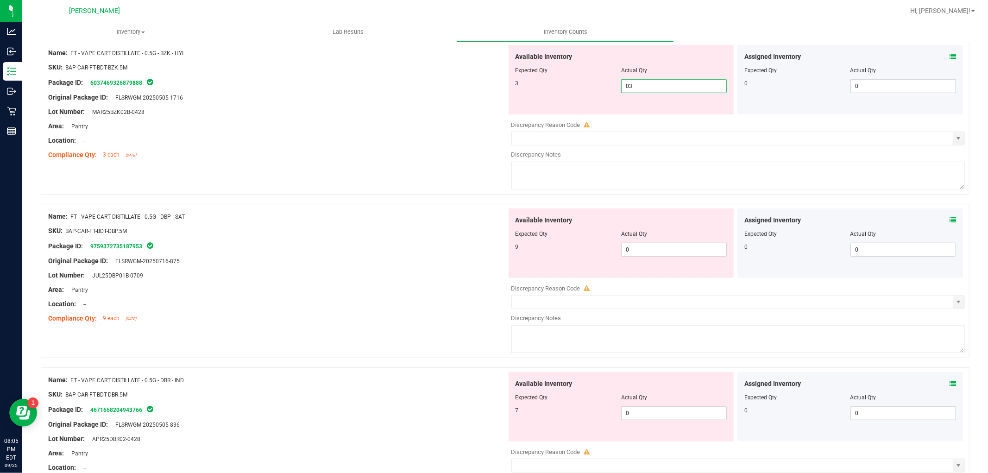
type input "3"
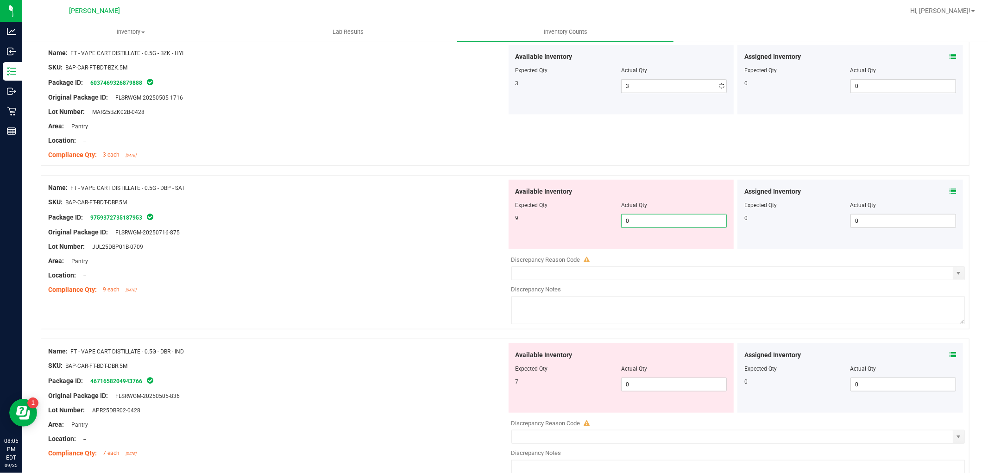
click at [655, 249] on div "Available Inventory Expected Qty Actual Qty 9 0 0" at bounding box center [736, 253] width 459 height 147
type input "09"
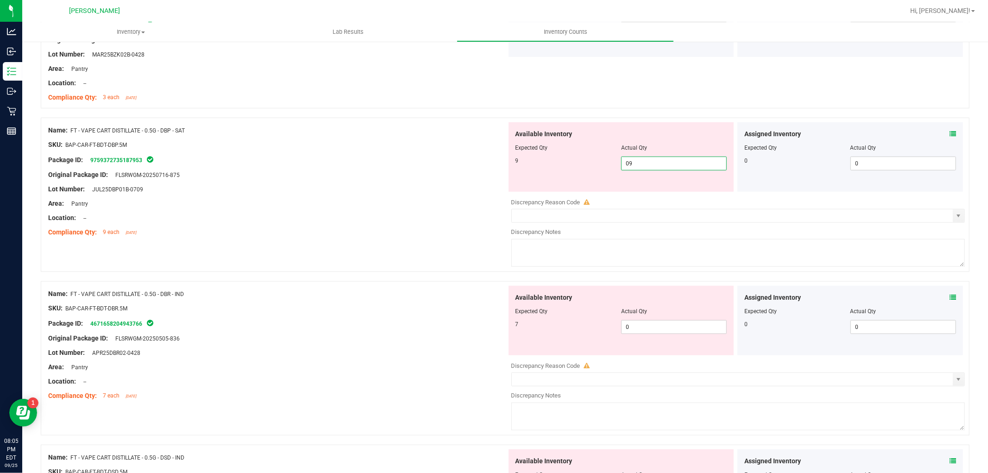
scroll to position [618, 0]
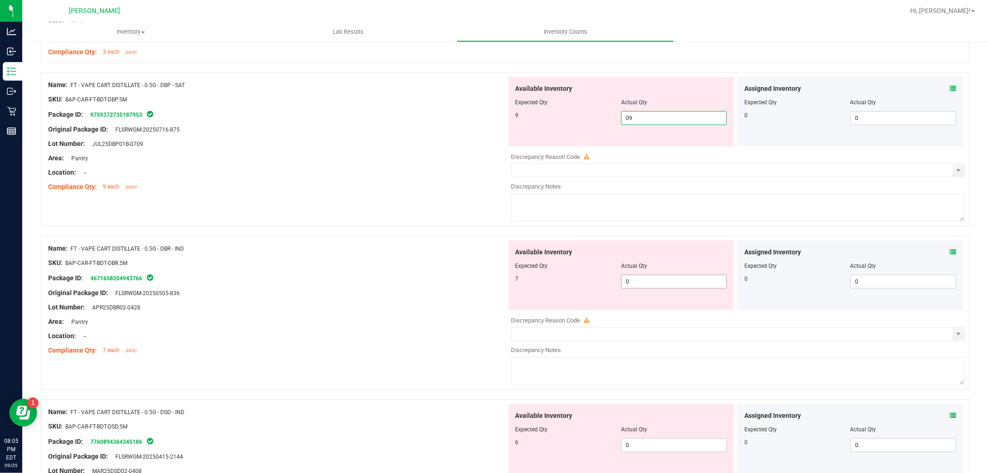
type input "9"
click at [647, 280] on div "Available Inventory Expected Qty Actual Qty 7 0 0" at bounding box center [622, 274] width 226 height 69
type input "07"
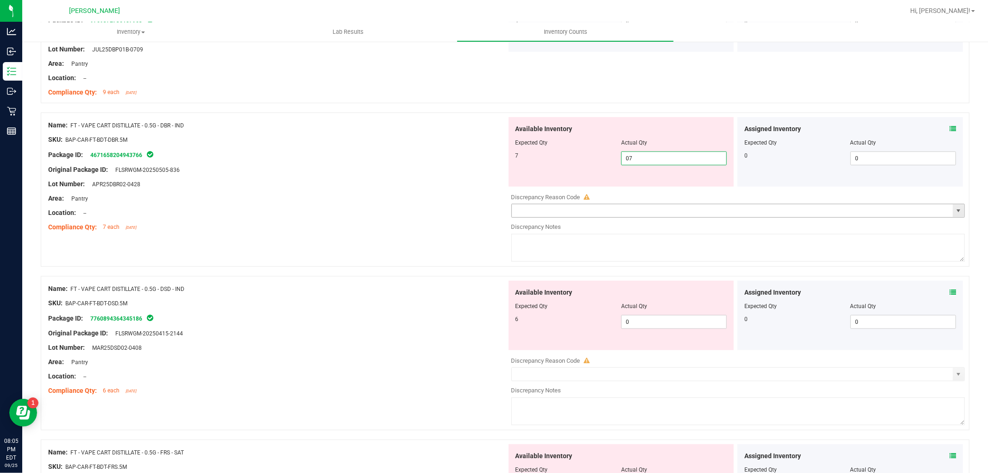
scroll to position [772, 0]
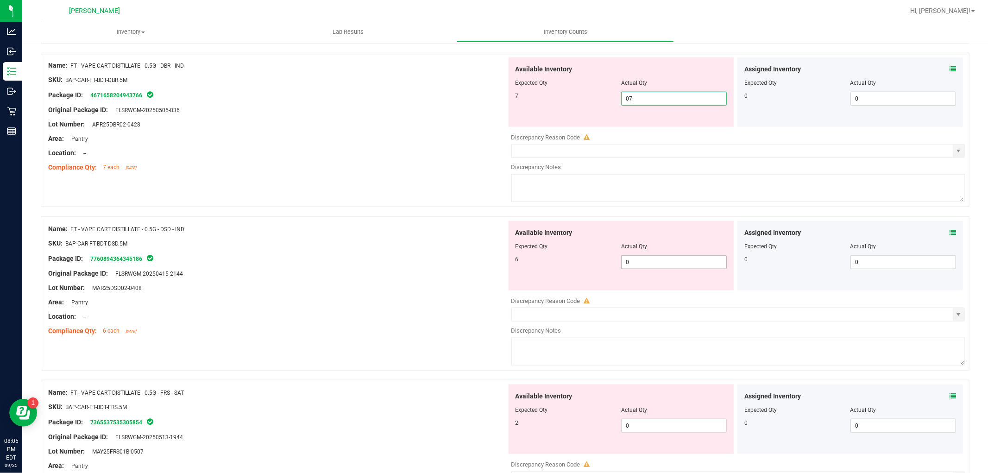
type input "7"
click at [647, 261] on div "Available Inventory Expected Qty Actual Qty 6 0 0" at bounding box center [622, 255] width 226 height 69
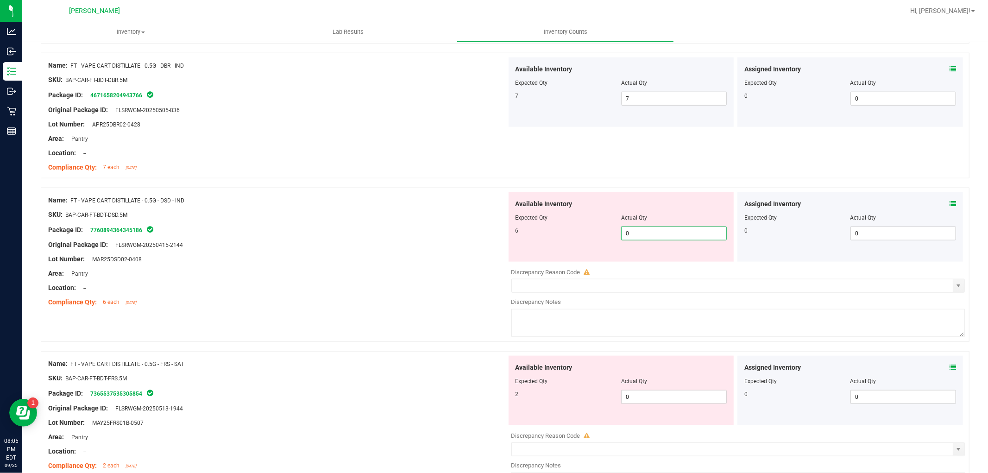
type input "06"
type input "6"
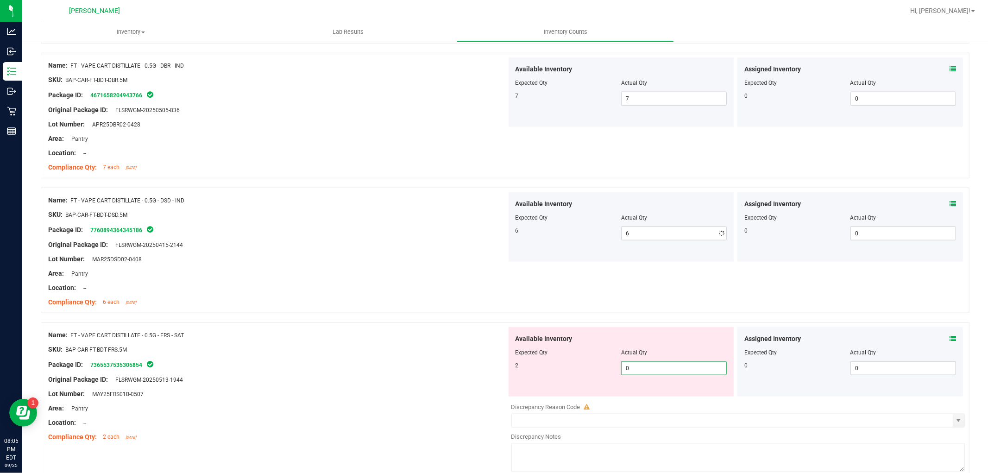
click at [636, 398] on div "Available Inventory Expected Qty Actual Qty 2 0 0" at bounding box center [736, 400] width 459 height 147
type input "02"
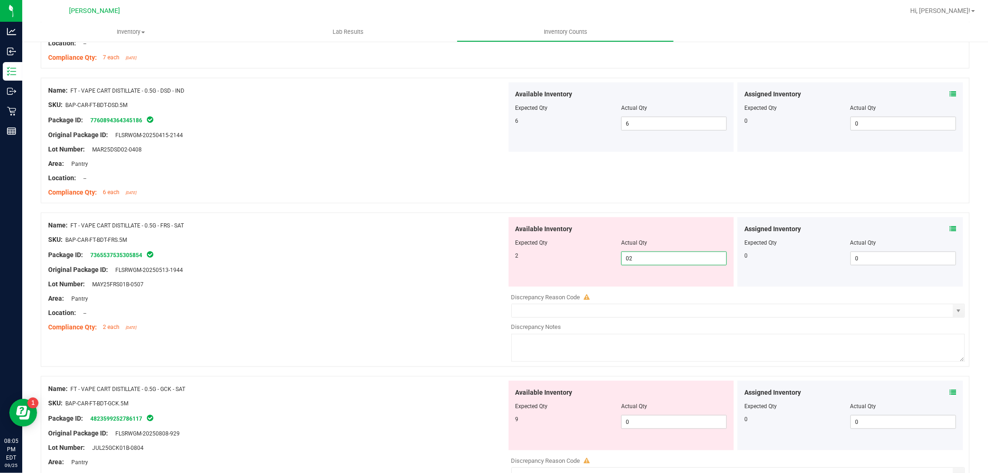
scroll to position [978, 0]
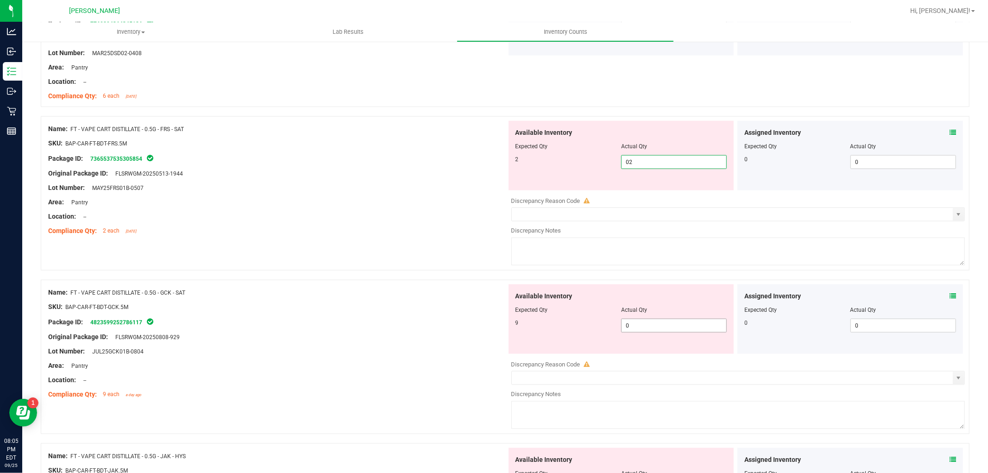
type input "2"
click at [641, 329] on div "Available Inventory Expected Qty Actual Qty 9 0 0" at bounding box center [736, 357] width 459 height 147
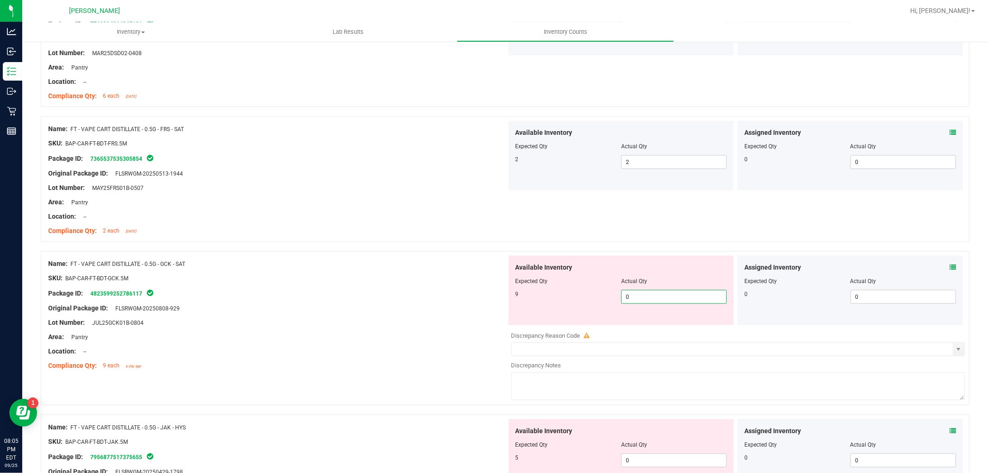
type input "09"
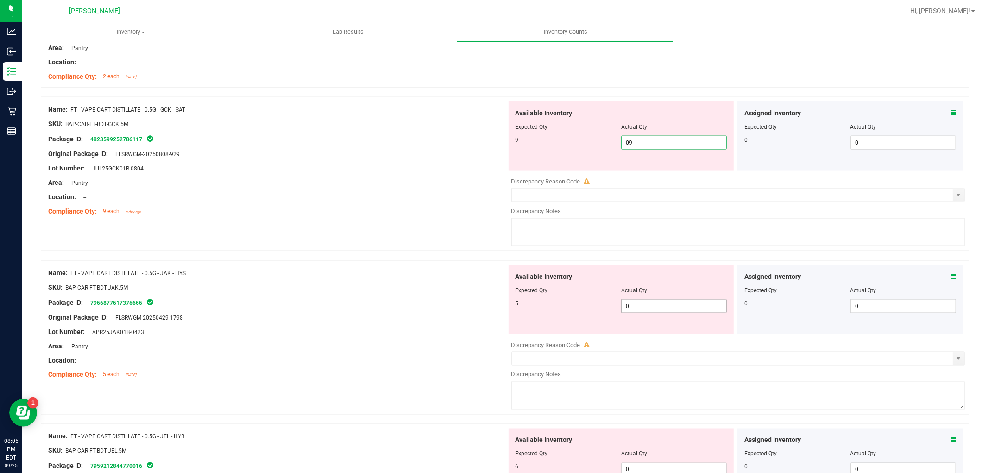
type input "9"
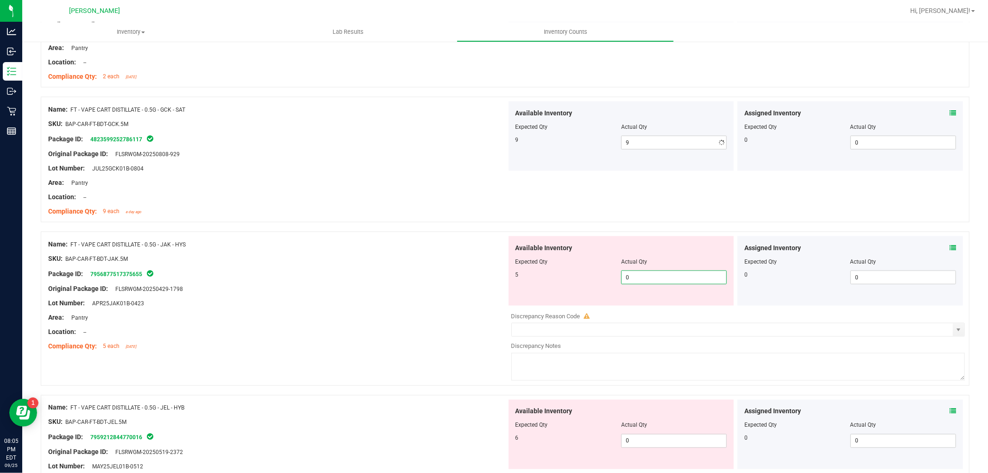
click at [651, 309] on div "Available Inventory Expected Qty Actual Qty 5 0 0" at bounding box center [736, 309] width 459 height 147
type input "05"
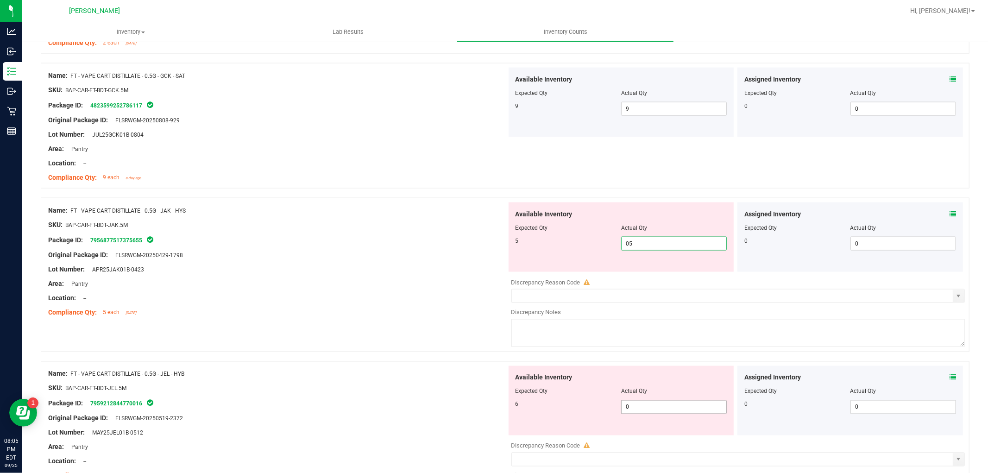
scroll to position [1287, 0]
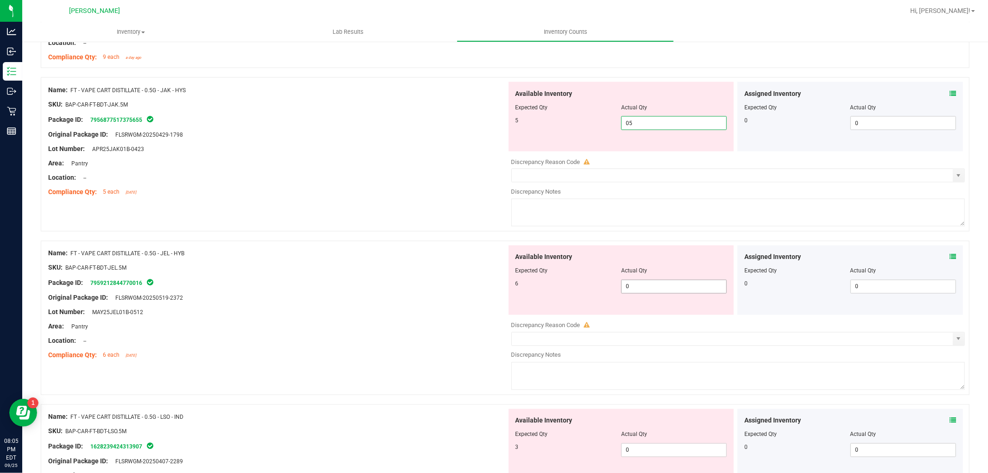
type input "5"
click at [654, 286] on div "Available Inventory Expected Qty Actual Qty 6 0 0" at bounding box center [736, 319] width 459 height 147
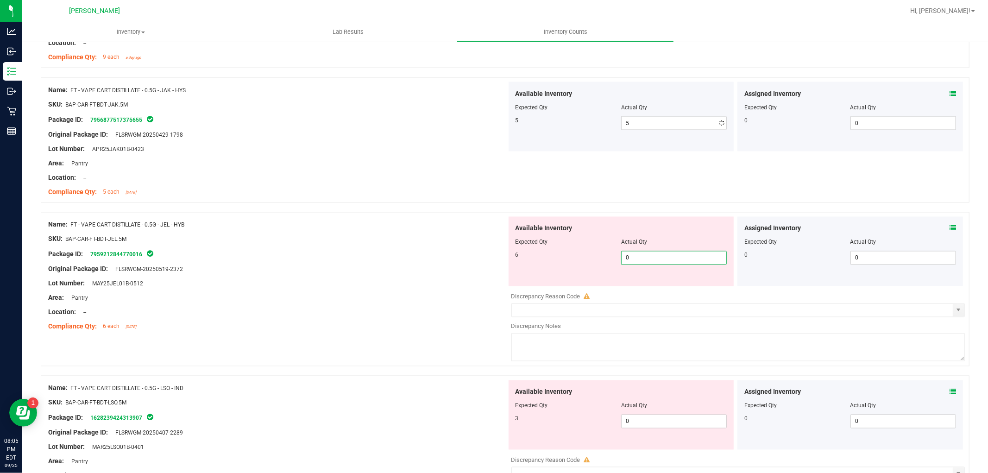
type input "06"
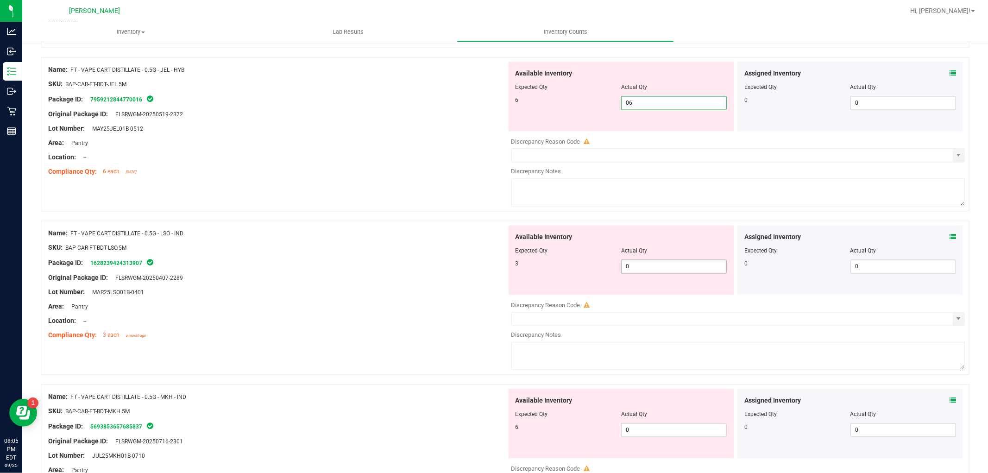
type input "6"
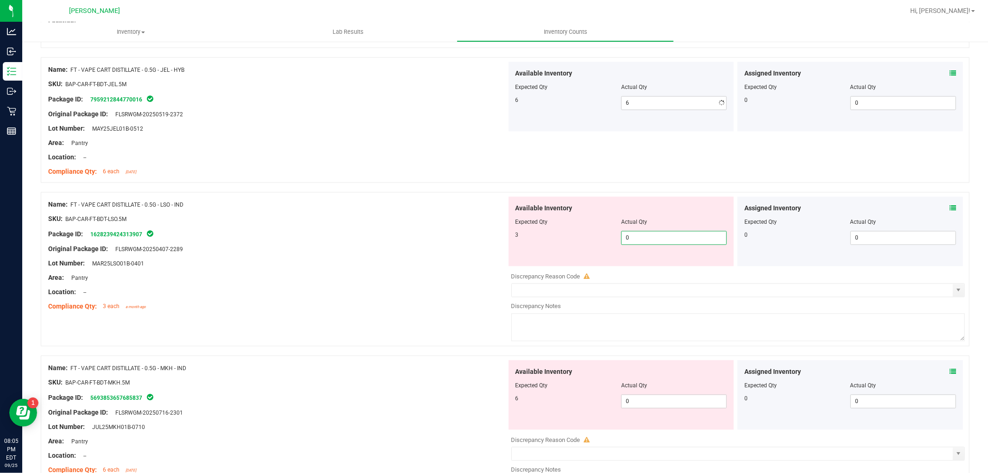
click at [653, 262] on div "Available Inventory Expected Qty Actual Qty 3 0 0" at bounding box center [622, 231] width 226 height 69
type input "03"
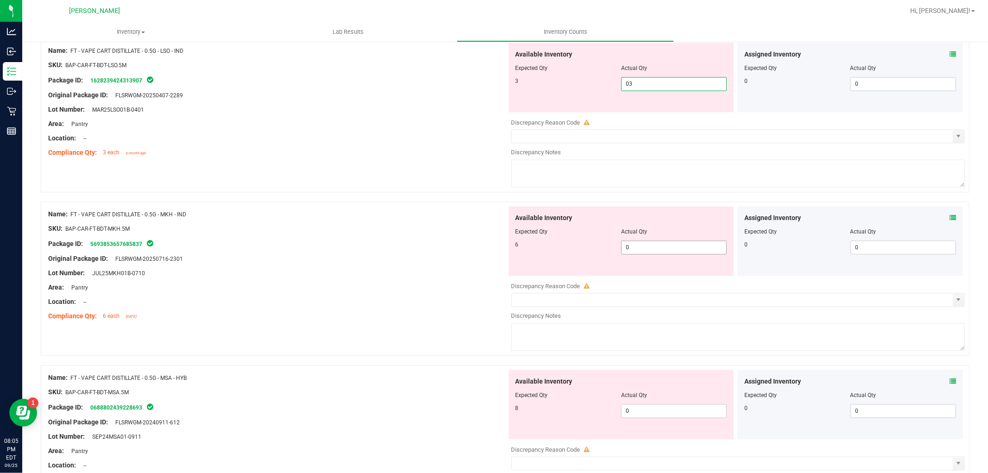
type input "3"
click at [650, 242] on div "Available Inventory Expected Qty Actual Qty 6 0 0" at bounding box center [622, 240] width 226 height 69
type input "06"
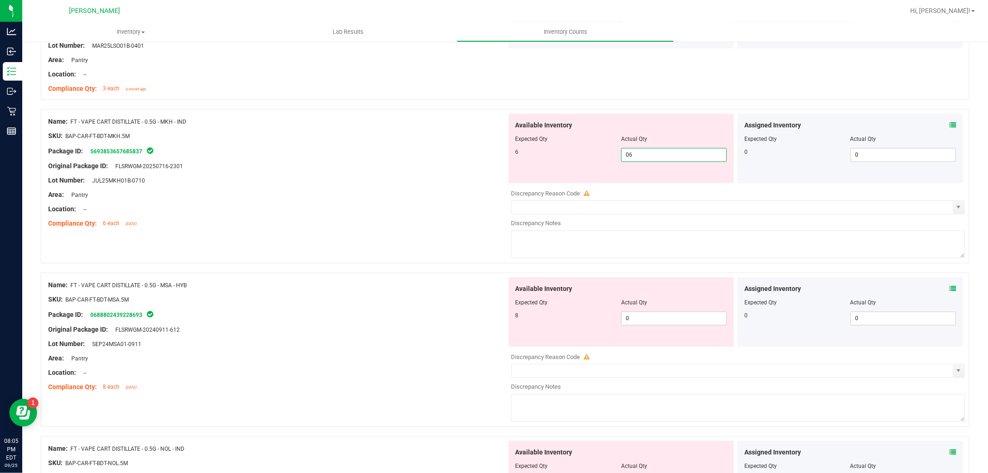
scroll to position [1750, 0]
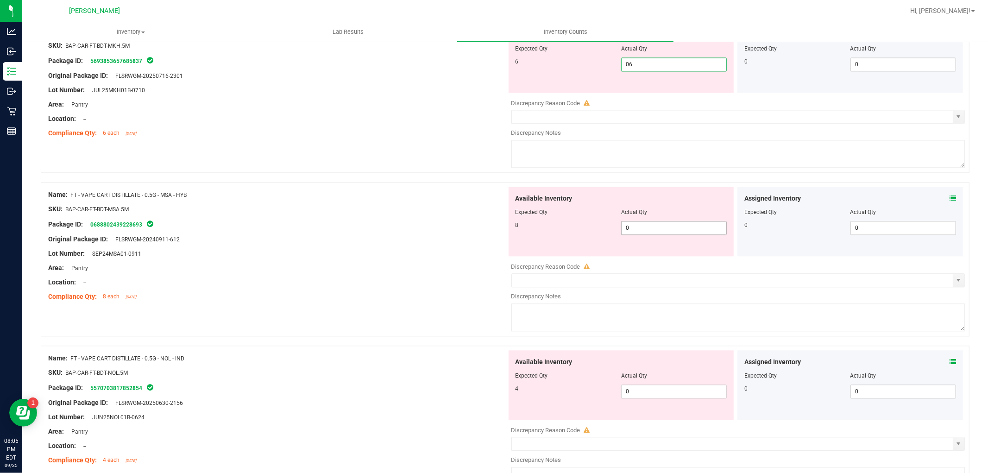
type input "6"
click at [650, 229] on div "Available Inventory Expected Qty Actual Qty 8 0 0" at bounding box center [736, 260] width 459 height 147
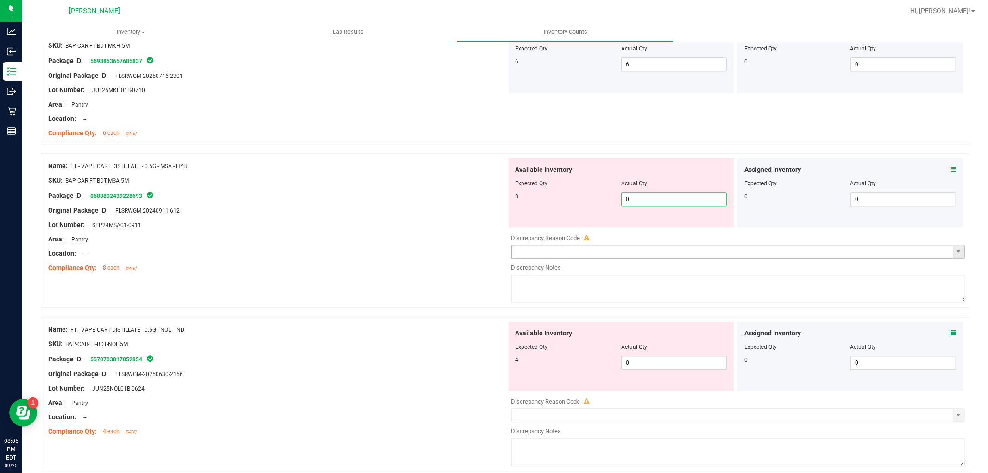
type input "08"
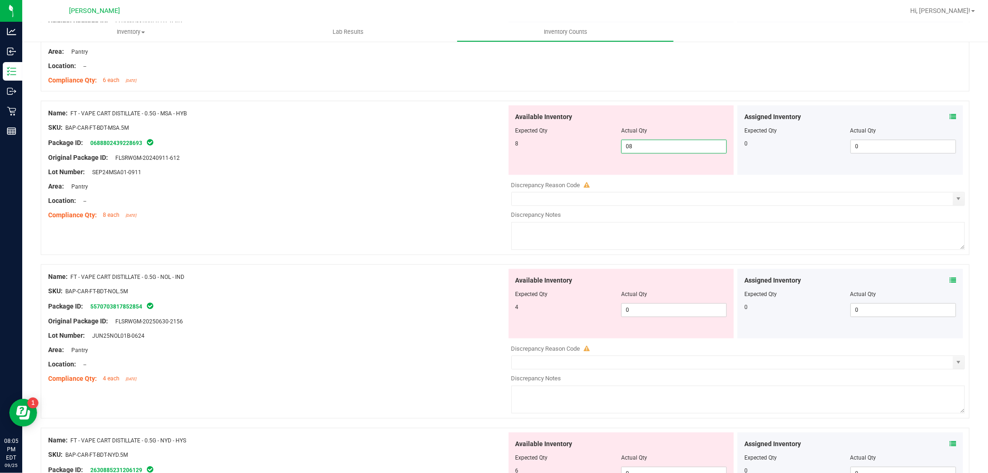
scroll to position [1853, 0]
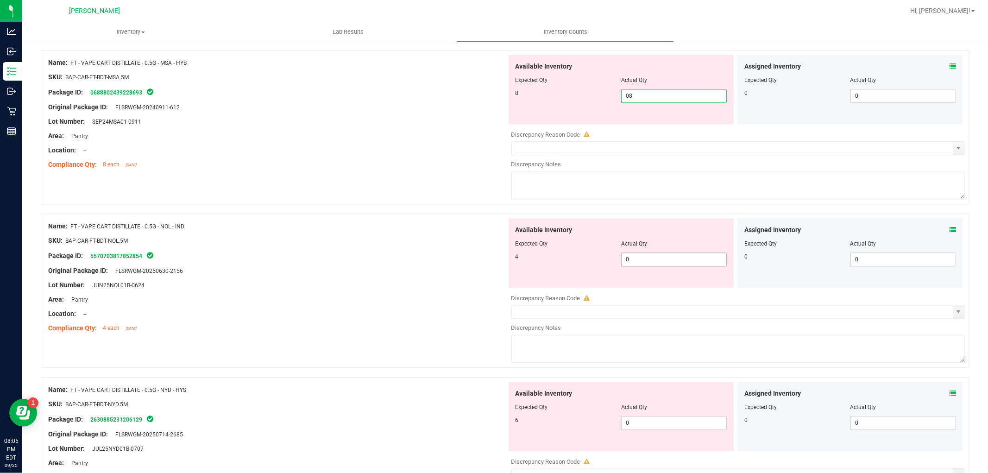
type input "8"
click at [664, 258] on div "Available Inventory Expected Qty Actual Qty 4 0 0" at bounding box center [622, 252] width 226 height 69
type input "04"
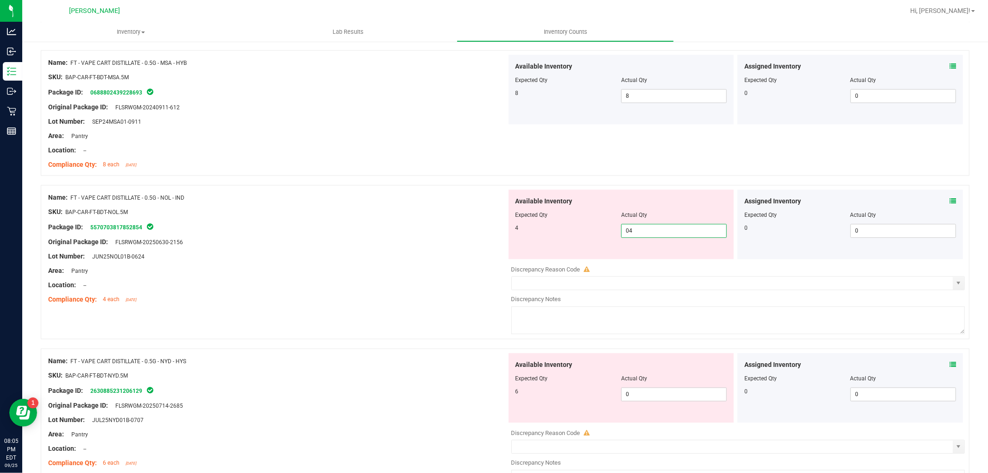
type input "4"
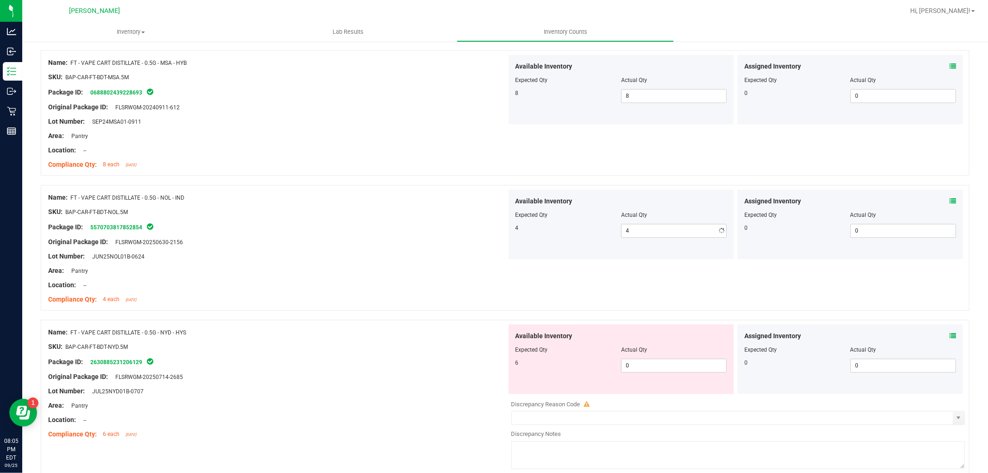
click at [643, 386] on div "Available Inventory Expected Qty Actual Qty 6 0 0" at bounding box center [622, 358] width 226 height 69
click at [641, 360] on span "0 0" at bounding box center [674, 366] width 106 height 14
type input "06"
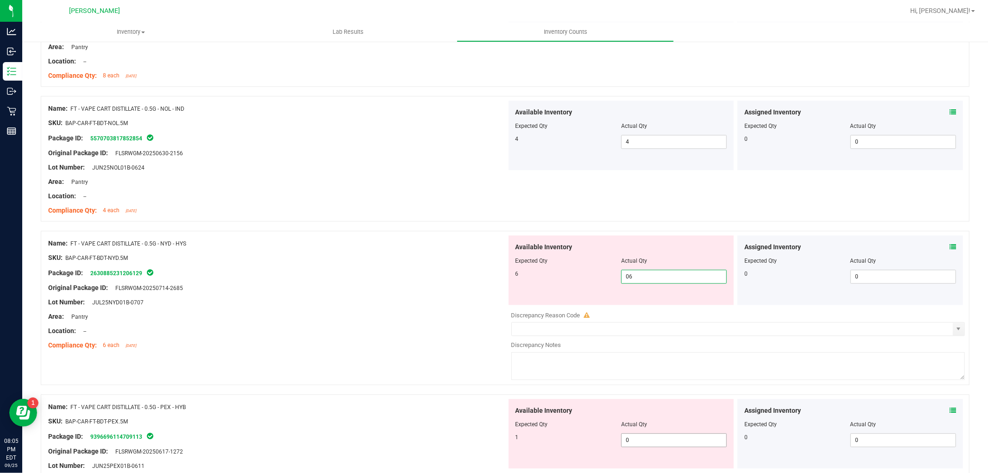
scroll to position [2059, 0]
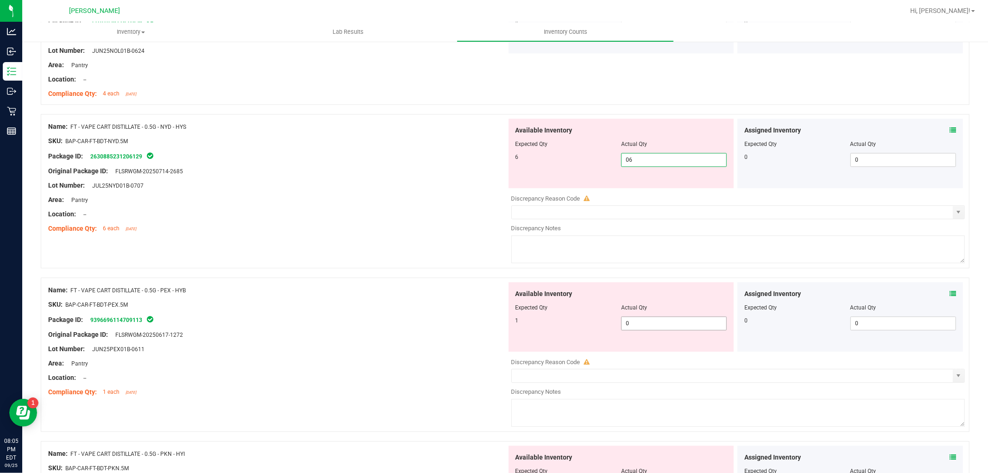
type input "6"
click at [663, 317] on div "Available Inventory Expected Qty Actual Qty 1 0 0" at bounding box center [622, 316] width 226 height 69
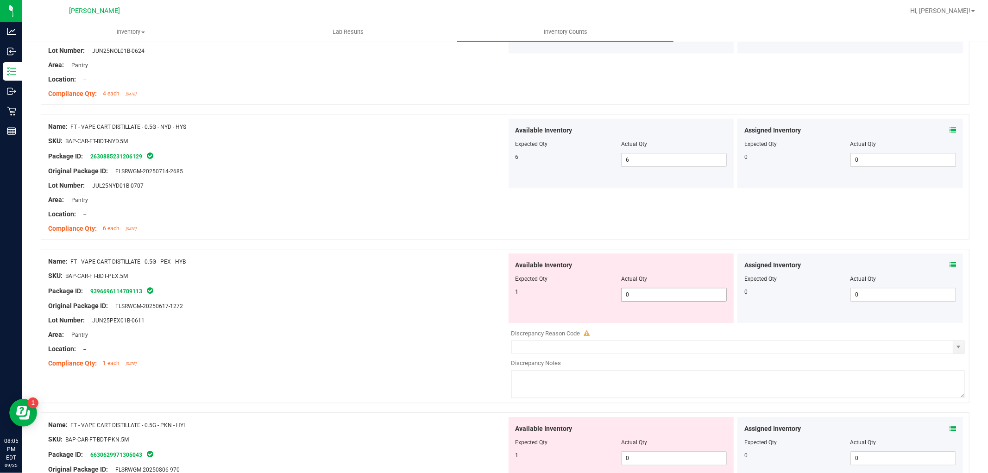
click at [661, 302] on span "0 0" at bounding box center [674, 295] width 106 height 14
click at [662, 295] on span "0 0" at bounding box center [674, 295] width 106 height 14
type input "01"
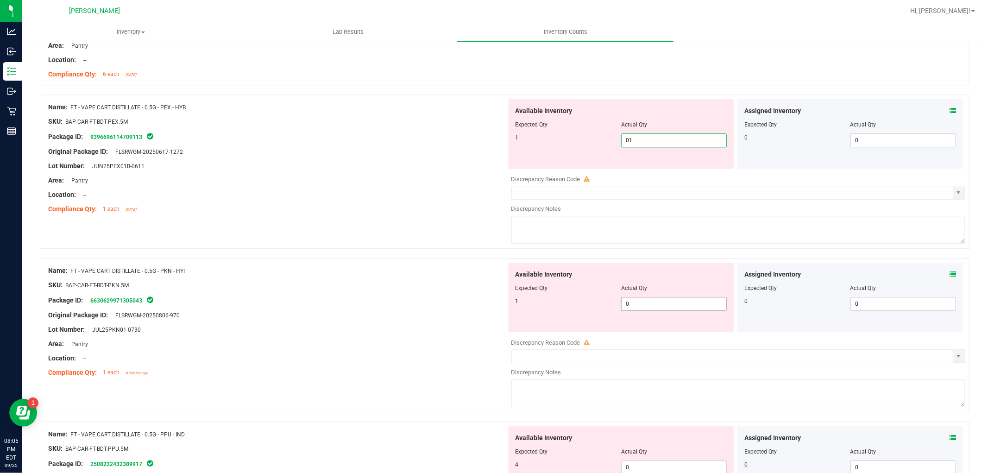
type input "1"
click at [663, 299] on div "Available Inventory Expected Qty Actual Qty 1 0 0" at bounding box center [622, 297] width 226 height 69
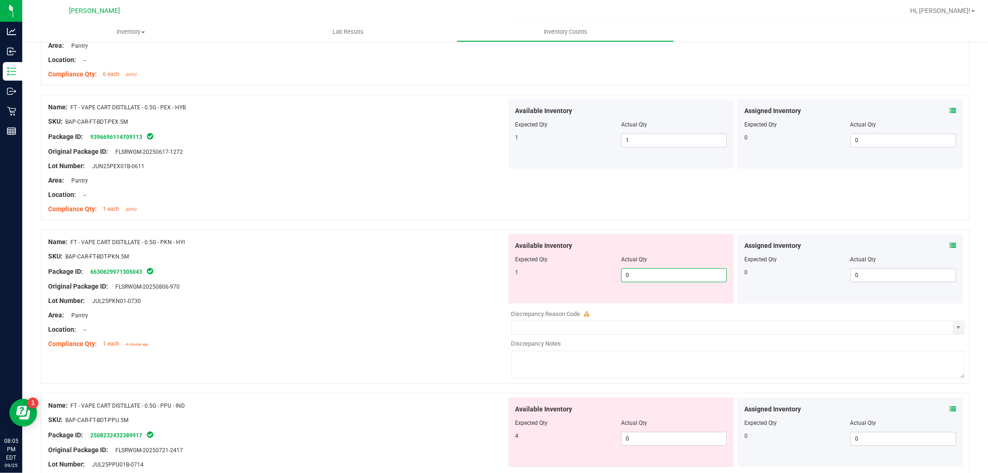
type input "01"
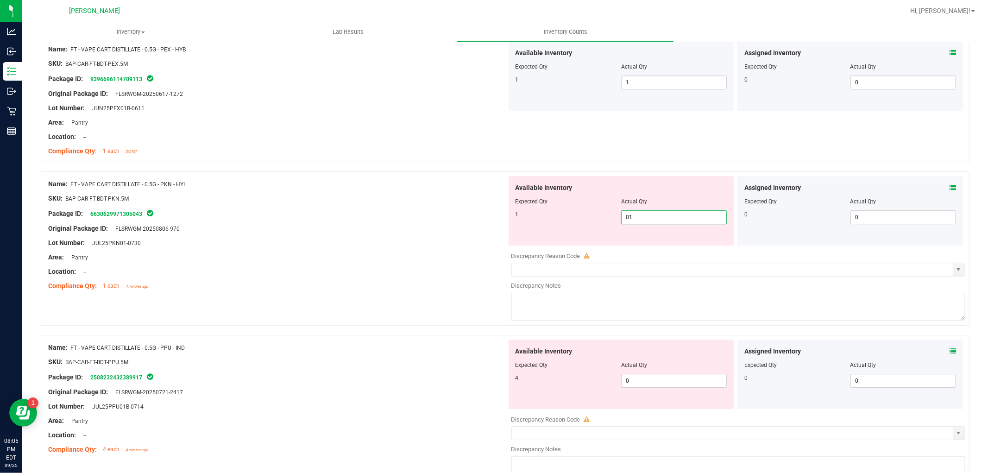
scroll to position [2368, 0]
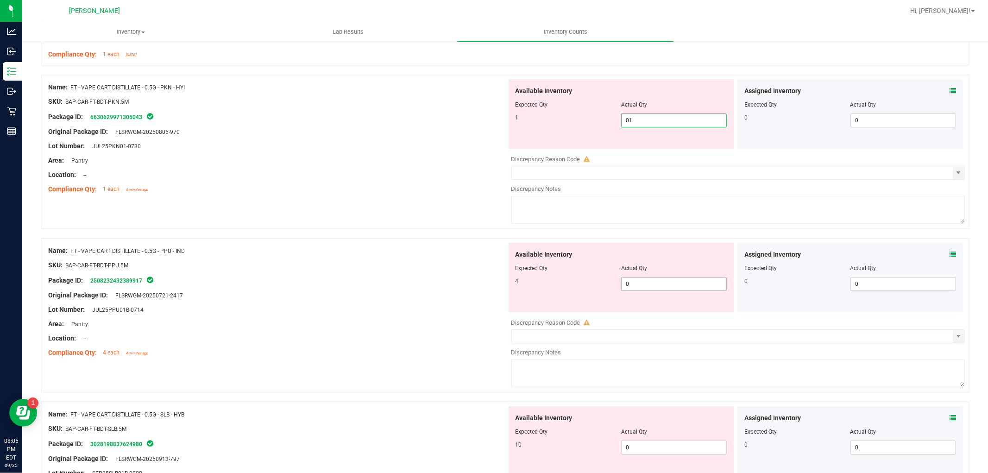
type input "1"
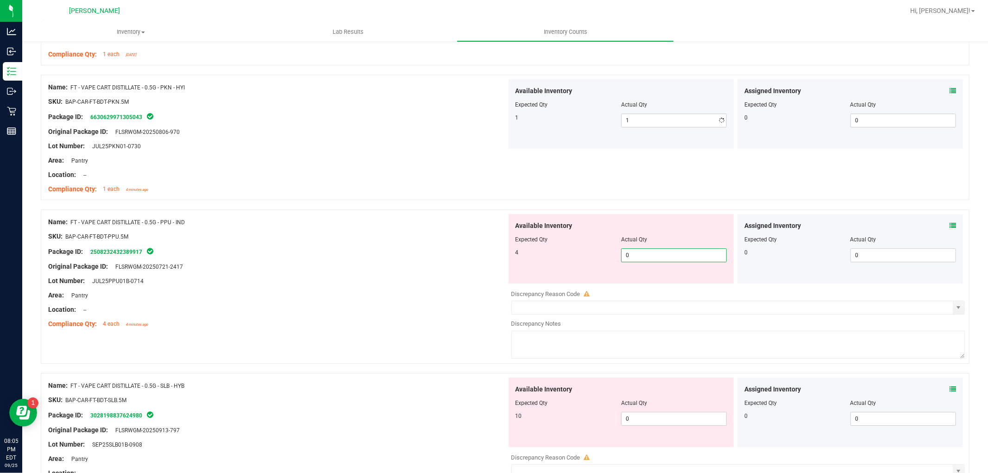
click at [659, 285] on div "Available Inventory Expected Qty Actual Qty 4 0 0" at bounding box center [736, 287] width 459 height 147
type input "04"
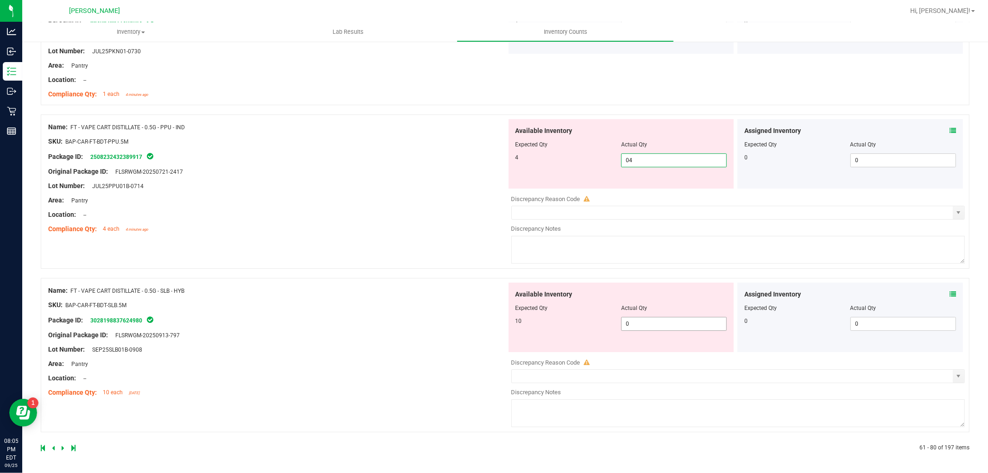
type input "4"
click at [648, 325] on span "0 0" at bounding box center [674, 324] width 106 height 14
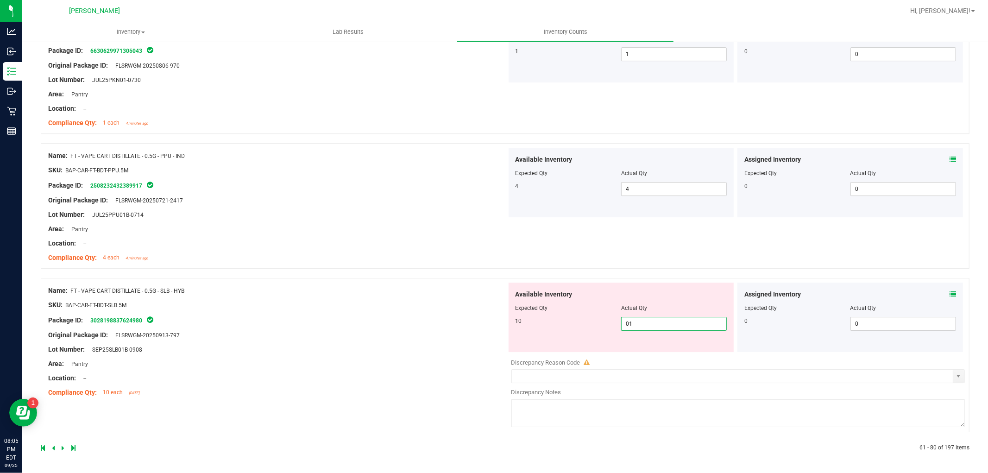
type input "010"
type input "10"
drag, startPoint x: 408, startPoint y: 325, endPoint x: 355, endPoint y: 376, distance: 73.7
click at [411, 324] on div "Name: FT - VAPE CART DISTILLATE - 0.5G - SLB - HYB SKU: BAP-CAR-FT-BDT-SLB.5M P…" at bounding box center [277, 342] width 459 height 118
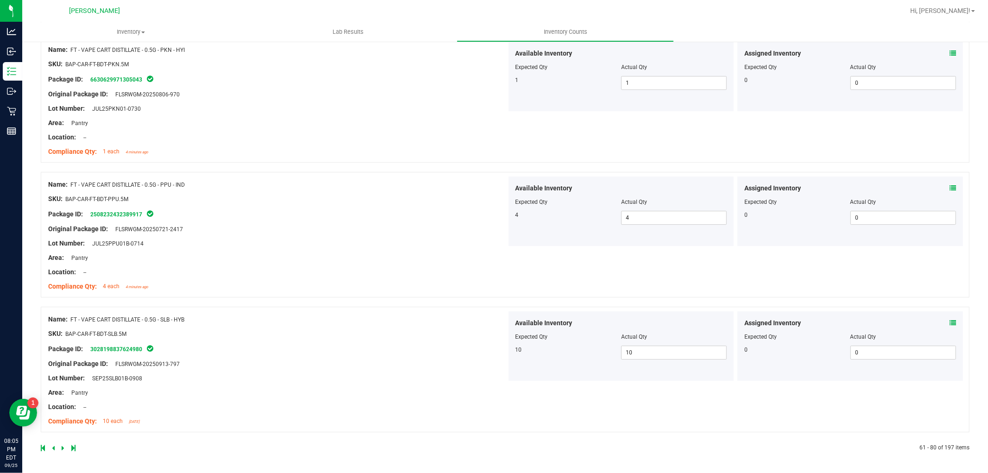
click at [62, 447] on icon at bounding box center [63, 448] width 3 height 6
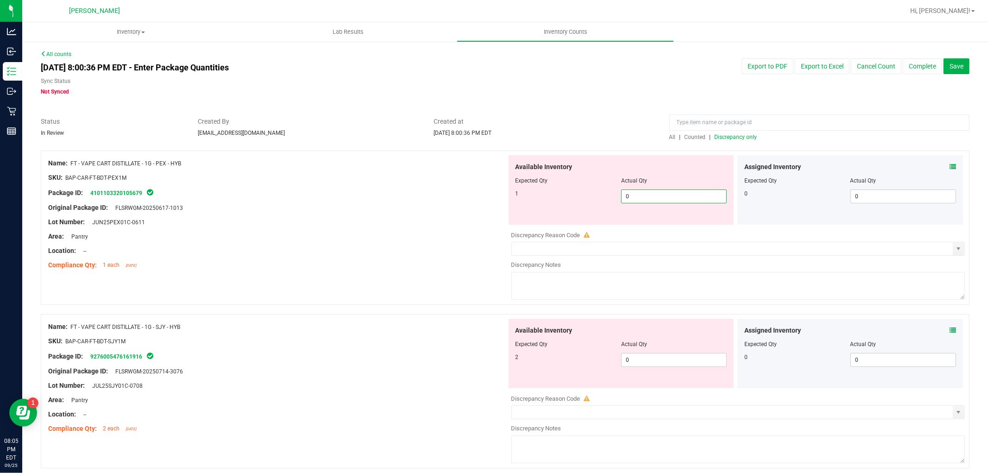
click at [651, 197] on span "0 0" at bounding box center [674, 196] width 106 height 14
type input "01"
type input "1"
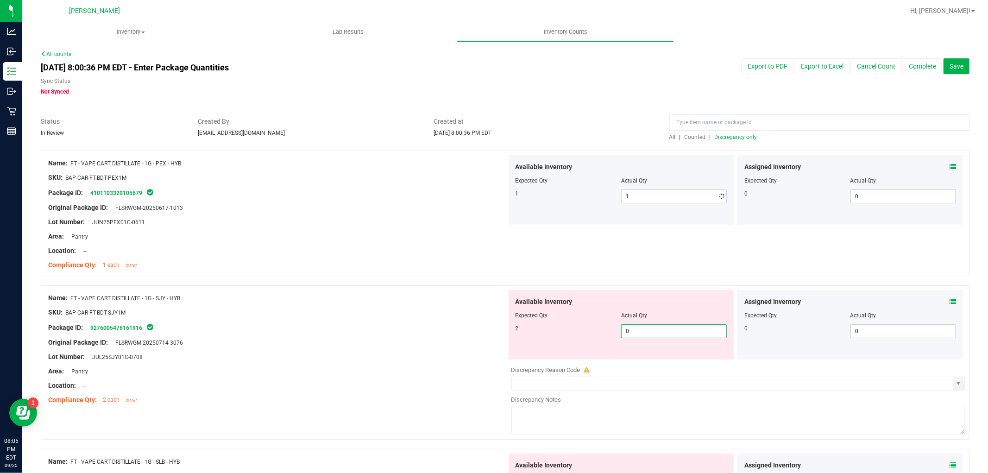
click at [658, 360] on div "Available Inventory Expected Qty Actual Qty 2 0 0" at bounding box center [736, 363] width 459 height 147
type input "02"
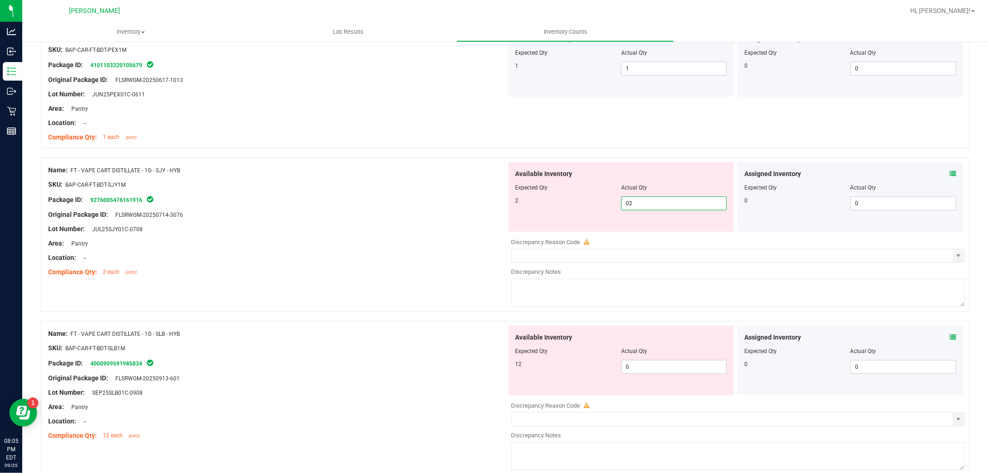
scroll to position [206, 0]
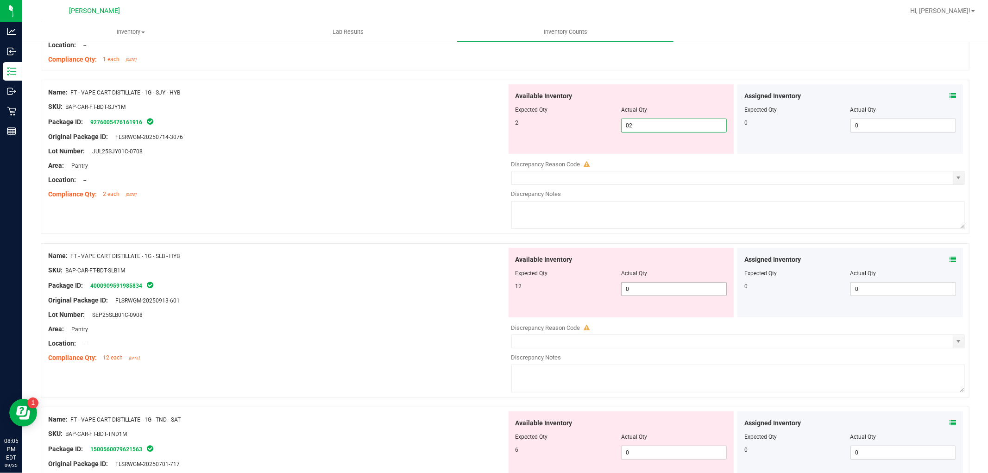
type input "2"
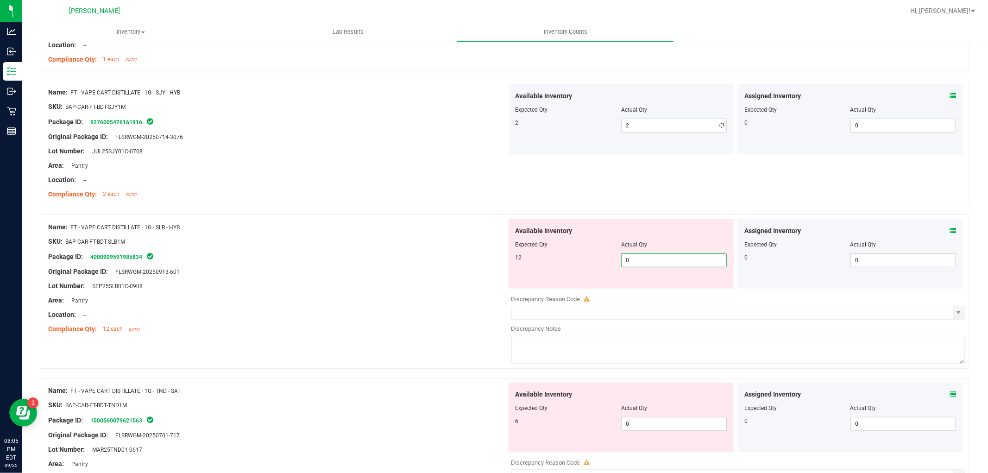
click at [650, 288] on div "Available Inventory Expected Qty Actual Qty 12 0 0" at bounding box center [622, 253] width 226 height 69
type input "012"
type input "12"
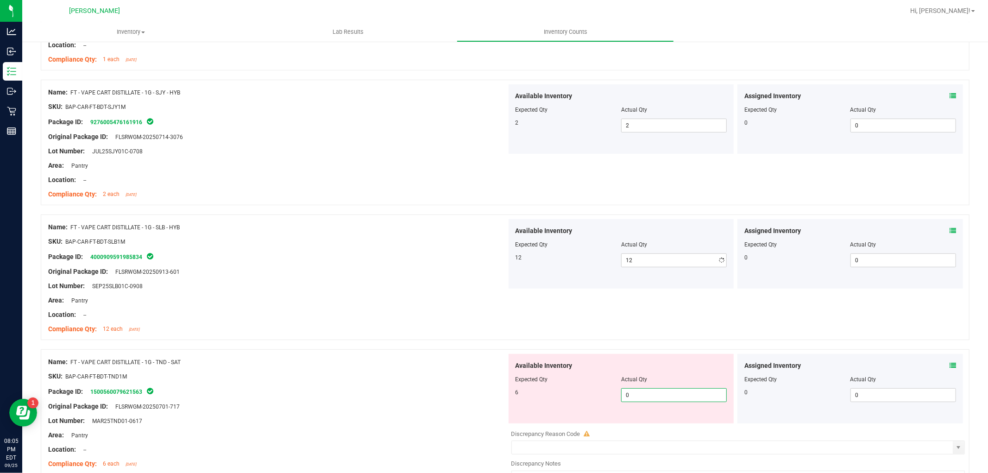
click at [647, 418] on div "Available Inventory Expected Qty Actual Qty 6 0 0" at bounding box center [622, 388] width 226 height 69
type input "06"
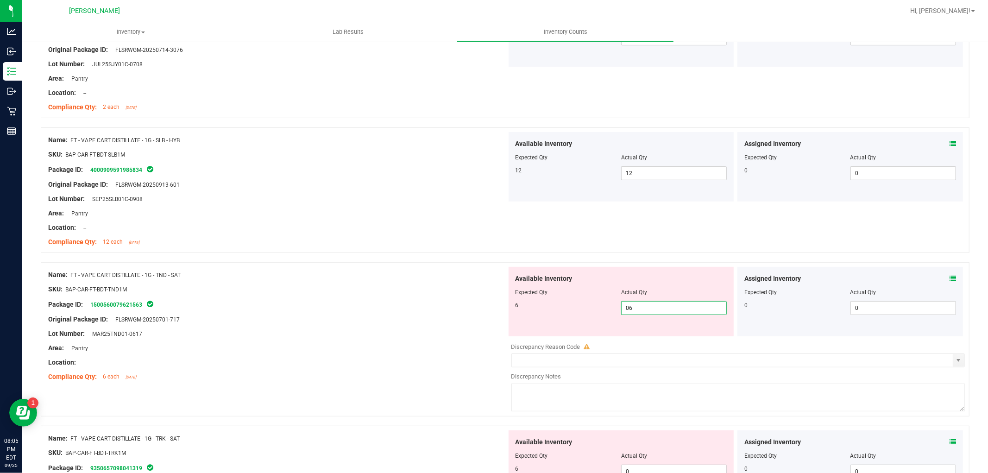
scroll to position [360, 0]
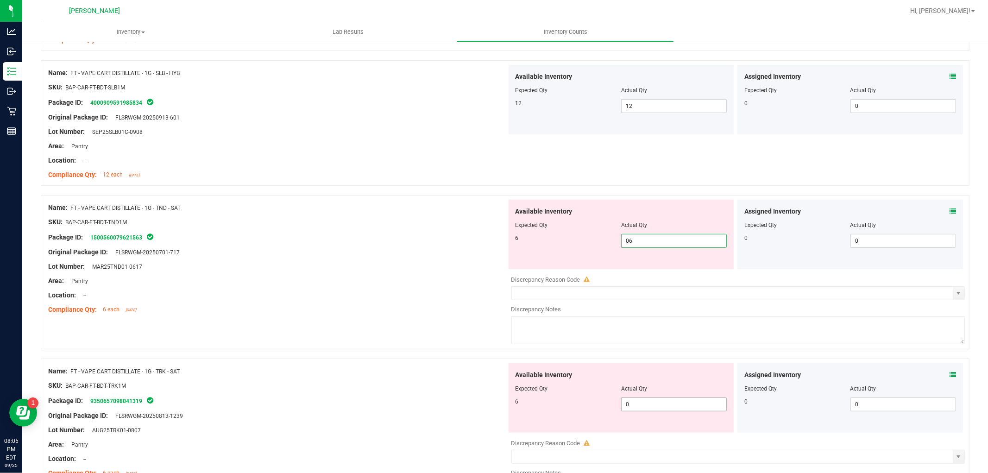
type input "6"
click at [646, 404] on div "Available Inventory Expected Qty Actual Qty 6 0 0" at bounding box center [736, 436] width 459 height 147
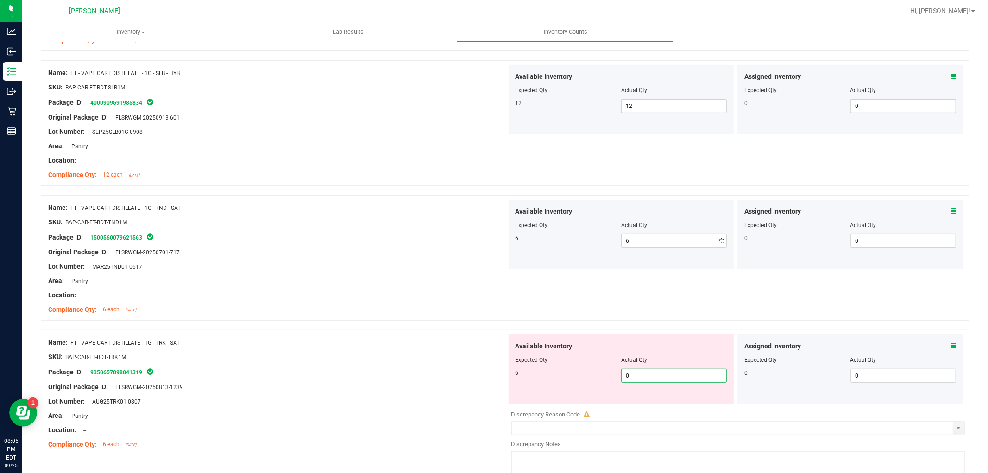
type input "06"
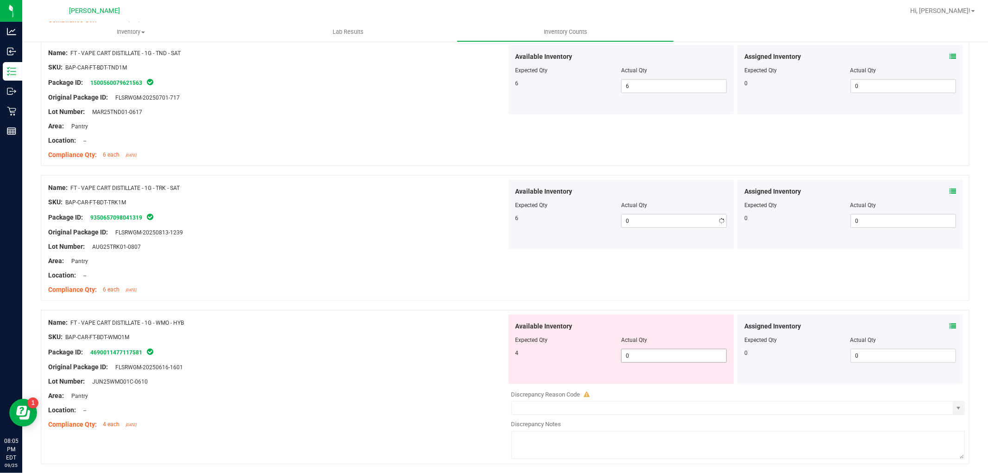
type input "6"
click at [652, 383] on div "Available Inventory Expected Qty Actual Qty 4 0 0" at bounding box center [622, 349] width 226 height 69
type input "04"
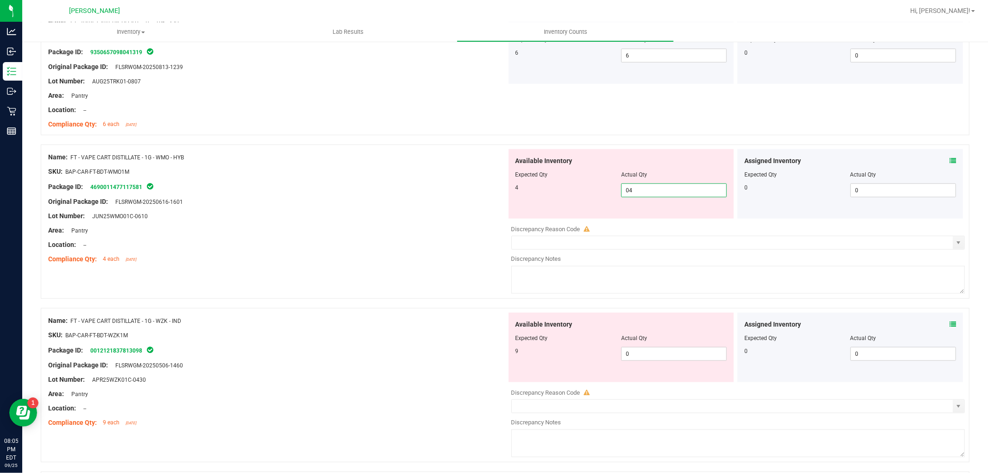
scroll to position [772, 0]
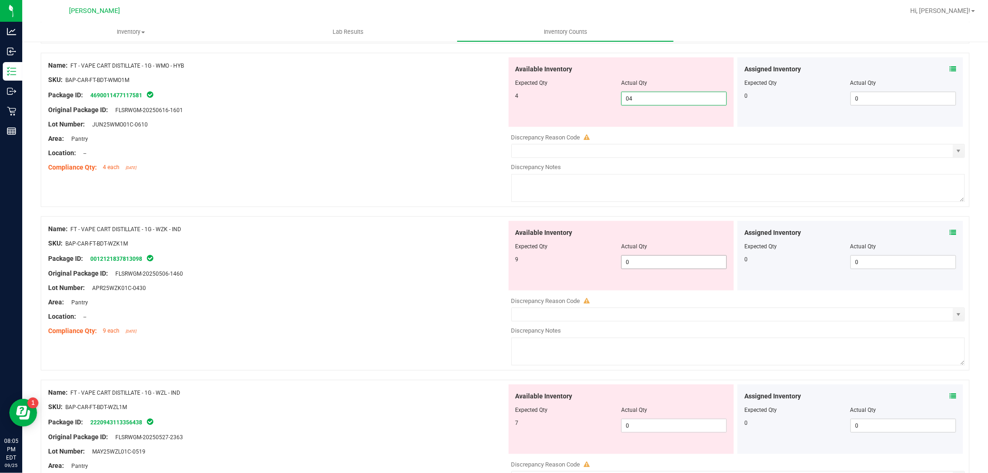
type input "4"
click at [655, 260] on div "Available Inventory Expected Qty Actual Qty 9 0 0" at bounding box center [622, 255] width 226 height 69
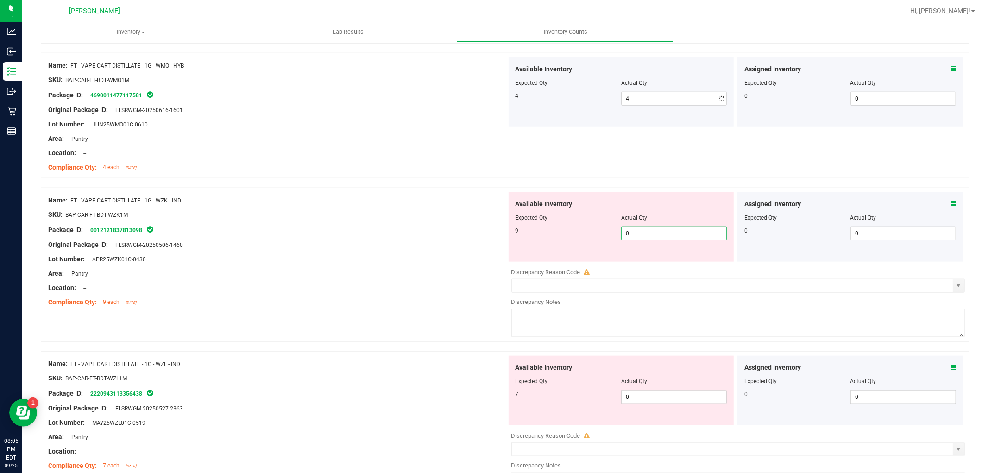
type input "09"
type input "9"
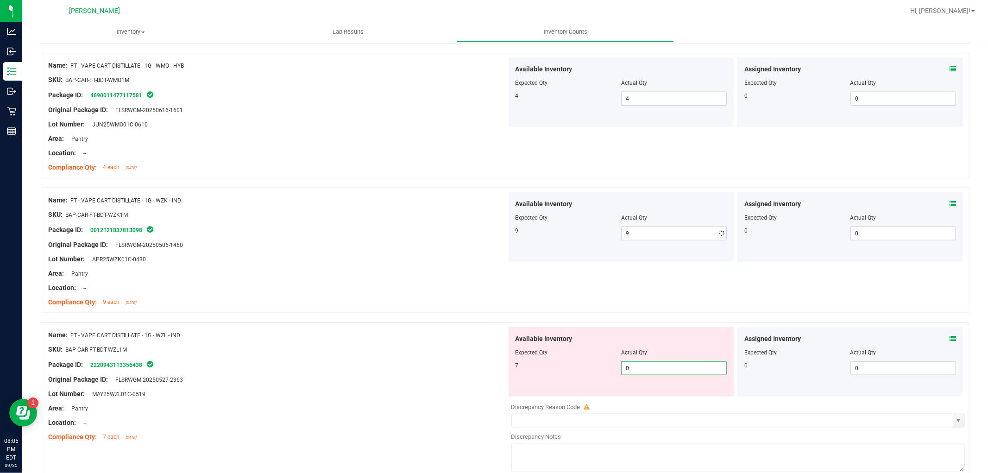
click at [644, 400] on div "Available Inventory Expected Qty Actual Qty 7 0 0" at bounding box center [736, 400] width 459 height 147
type input "07"
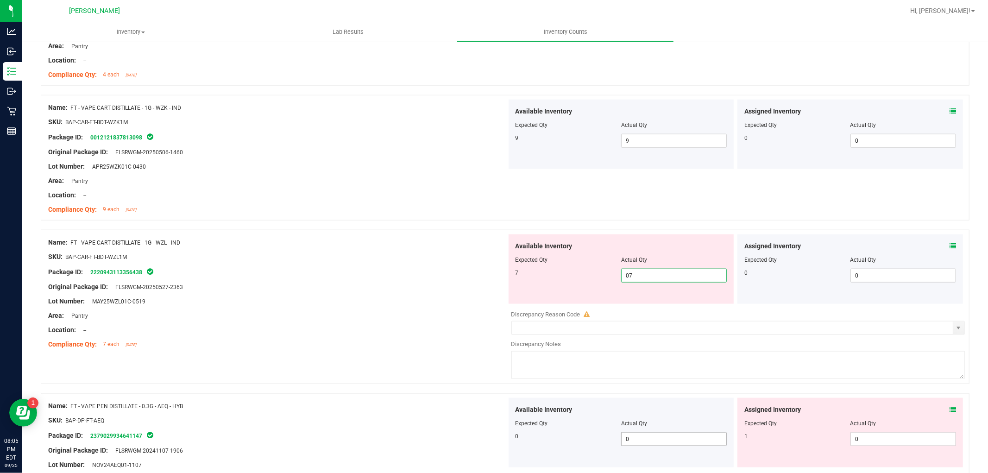
scroll to position [978, 0]
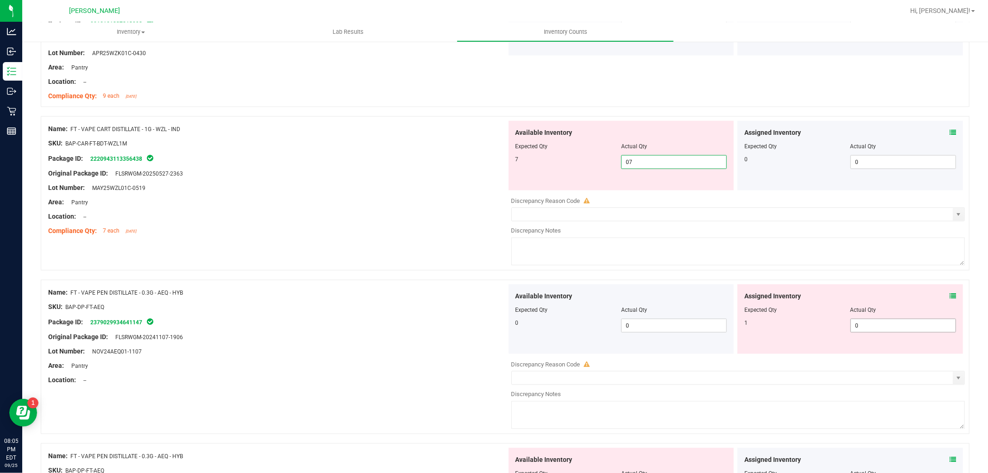
type input "7"
click at [870, 326] on div "Available Inventory Expected Qty Actual Qty 0 0 0" at bounding box center [736, 357] width 459 height 147
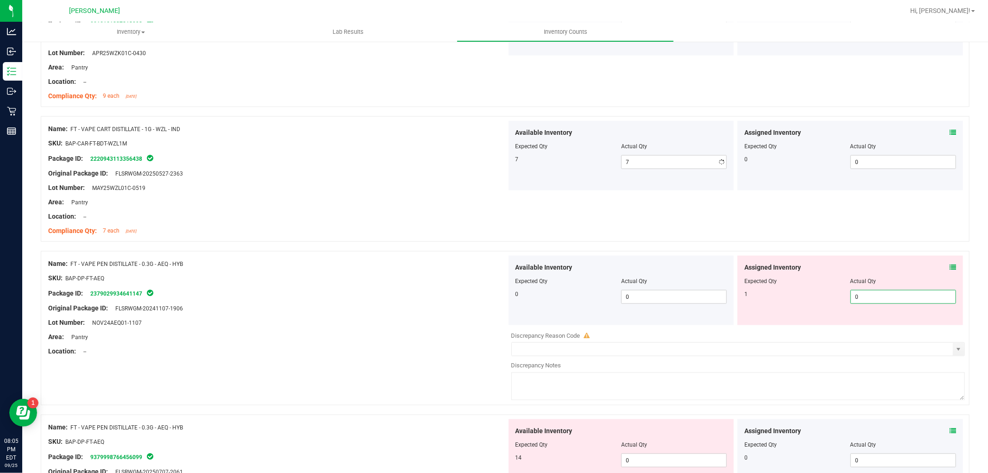
type input "01"
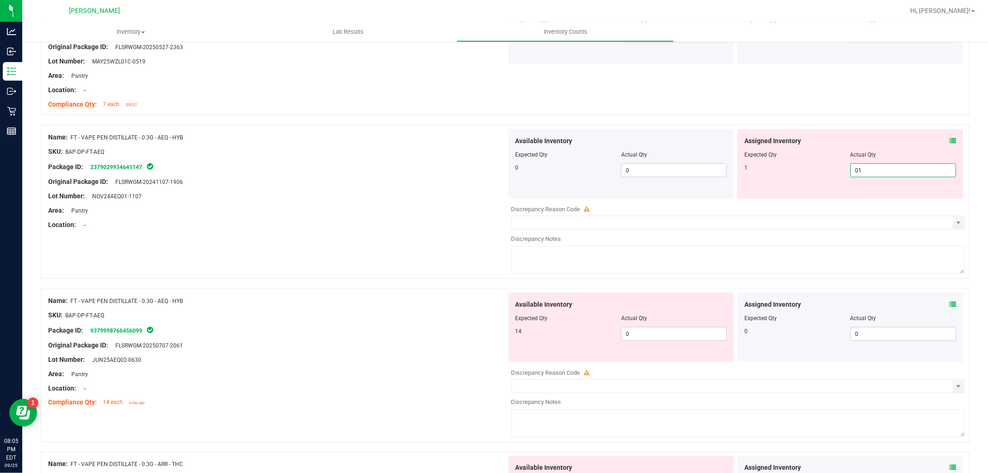
scroll to position [1184, 0]
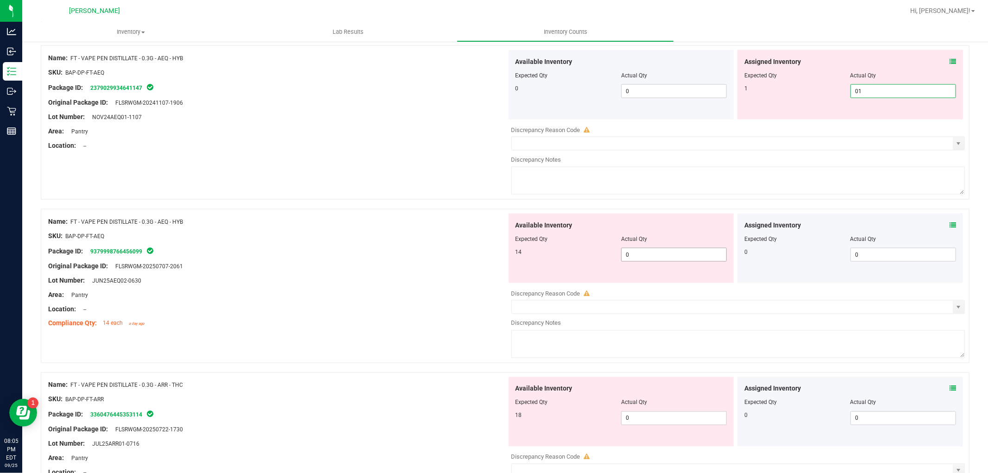
type input "1"
click at [666, 253] on div "Available Inventory Expected Qty Actual Qty 14 0 0" at bounding box center [736, 287] width 459 height 147
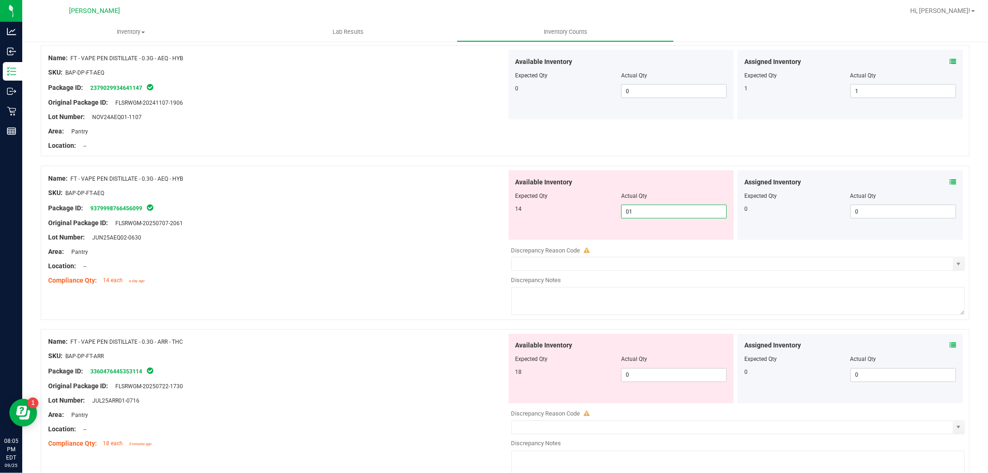
type input "014"
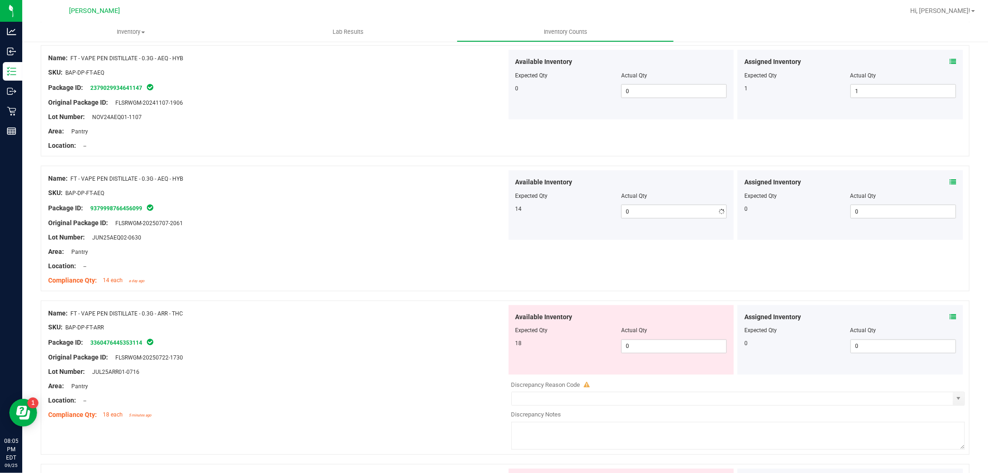
type input "14"
click at [639, 387] on div "Available Inventory Expected Qty Actual Qty 18 0 0" at bounding box center [736, 378] width 459 height 147
click at [657, 346] on span "0 0" at bounding box center [674, 347] width 106 height 14
type input "018"
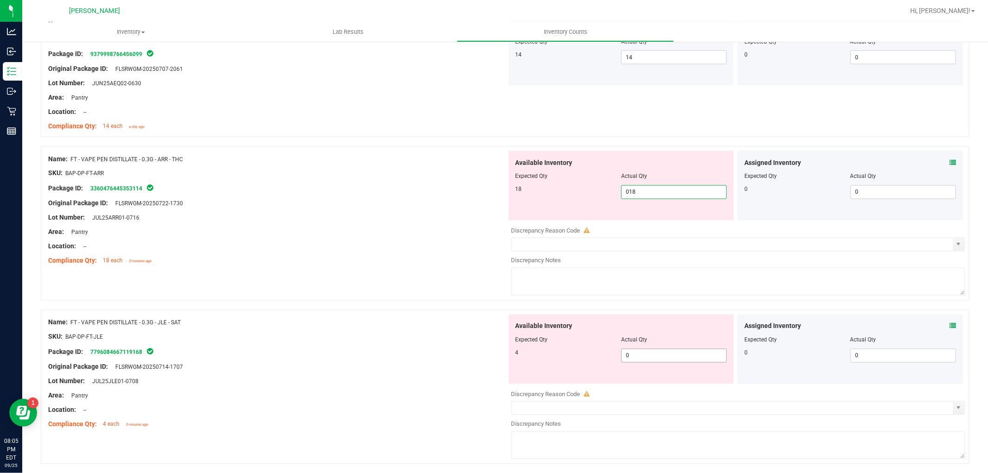
type input "18"
click at [652, 355] on div "Available Inventory Expected Qty Actual Qty 4 0 0" at bounding box center [622, 349] width 226 height 69
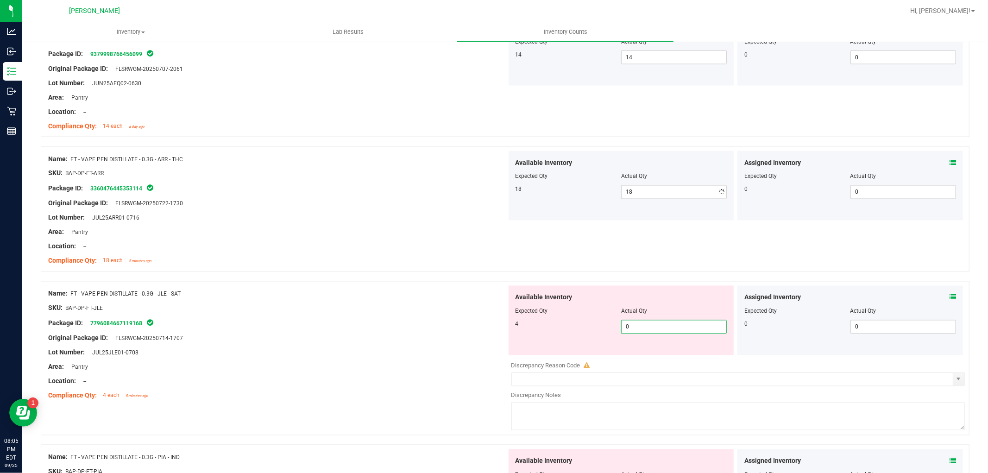
type input "04"
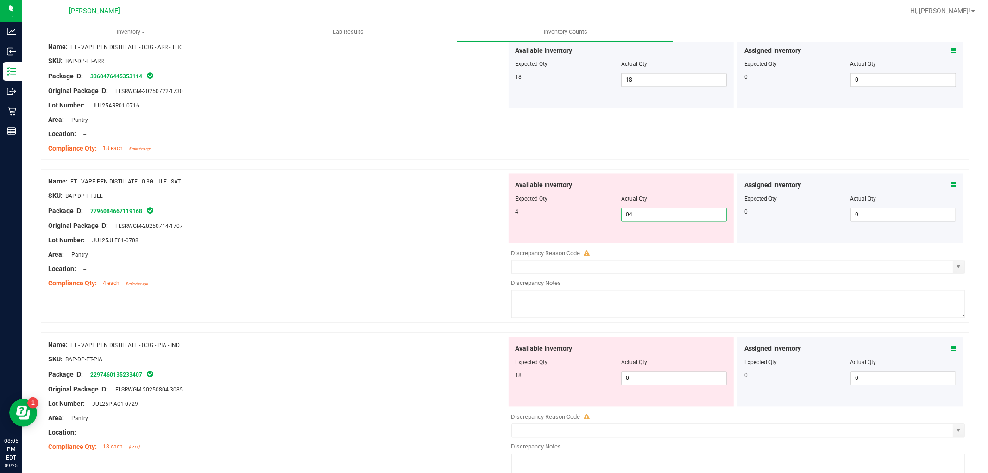
scroll to position [1544, 0]
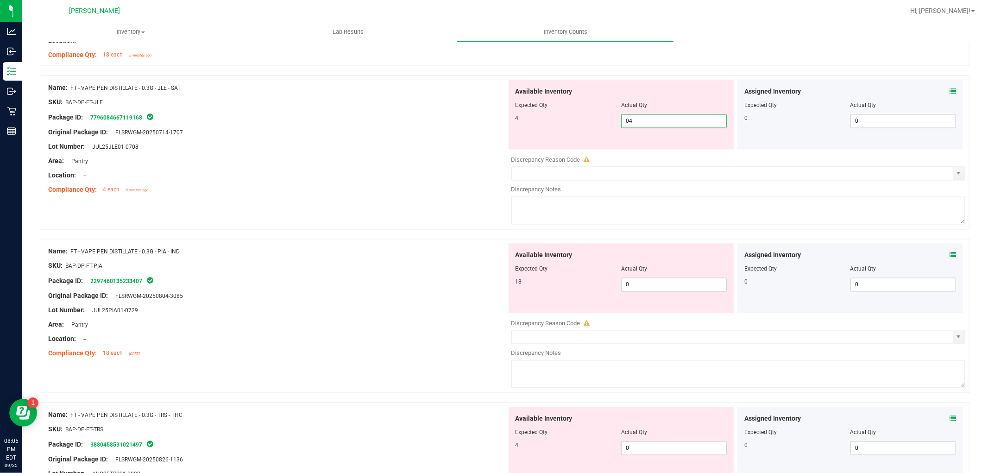
type input "4"
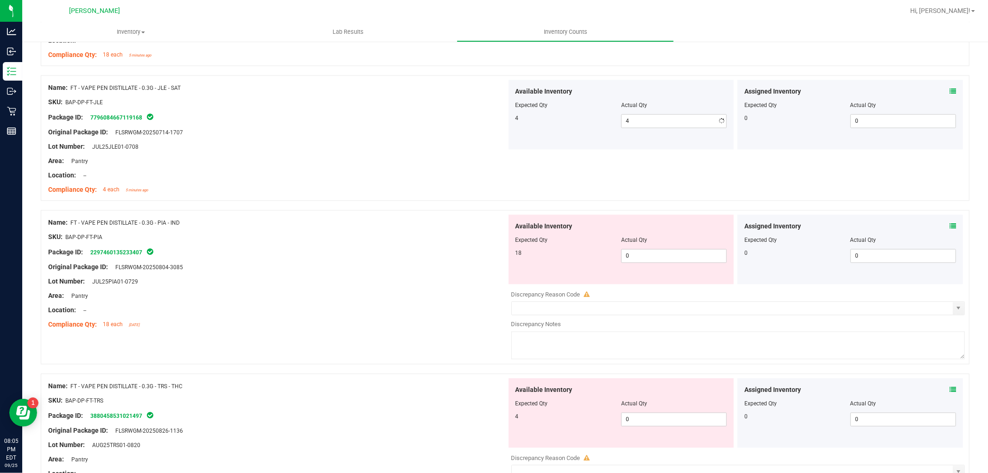
click at [646, 278] on div "Available Inventory Expected Qty Actual Qty 18 0 0" at bounding box center [622, 249] width 226 height 69
click at [658, 253] on span "0 0" at bounding box center [674, 256] width 106 height 14
type input "018"
type input "18"
click at [656, 419] on div "Available Inventory Expected Qty Actual Qty 4 0 0" at bounding box center [736, 451] width 459 height 147
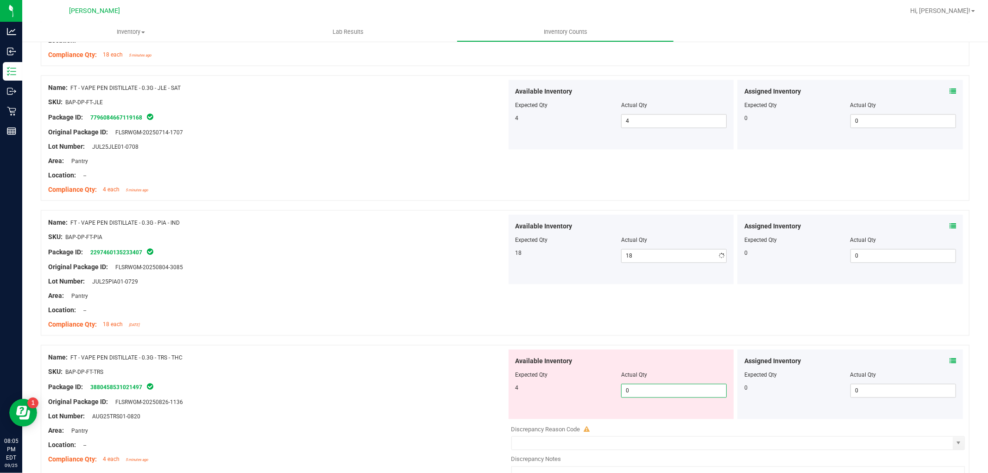
type input "04"
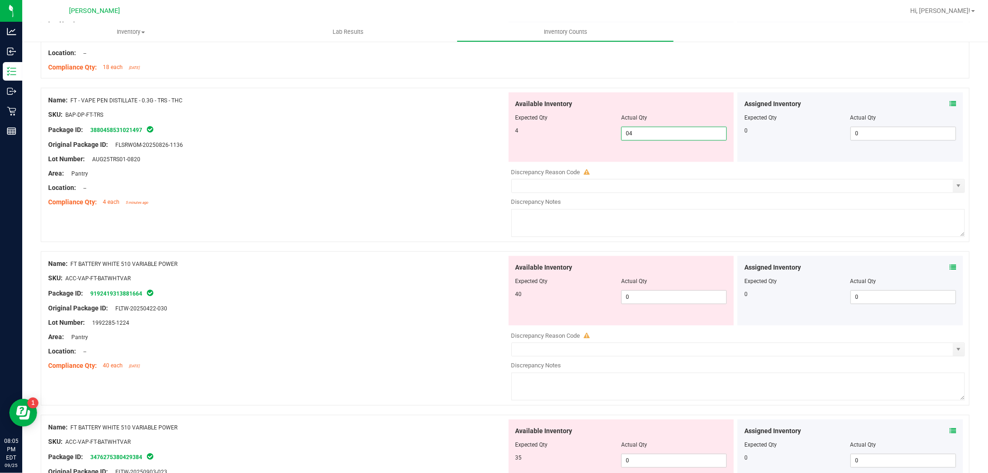
type input "4"
click at [651, 286] on div "Available Inventory Expected Qty Actual Qty 40 0 0" at bounding box center [622, 290] width 226 height 69
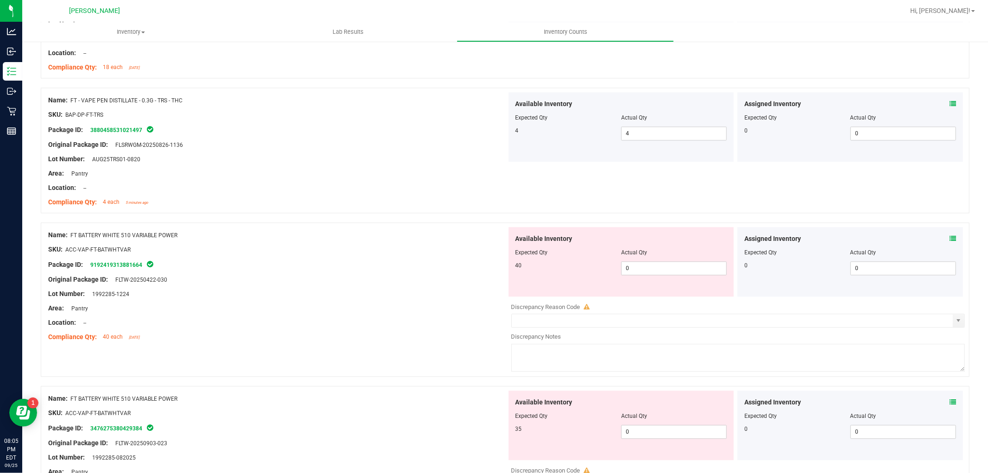
click at [651, 286] on div "Available Inventory Expected Qty Actual Qty 40 0 0" at bounding box center [622, 261] width 226 height 69
click at [655, 267] on span "0 0" at bounding box center [674, 268] width 106 height 14
type input "040"
type input "40"
click at [632, 435] on div "Available Inventory Expected Qty Actual Qty 35 0 0" at bounding box center [736, 464] width 459 height 147
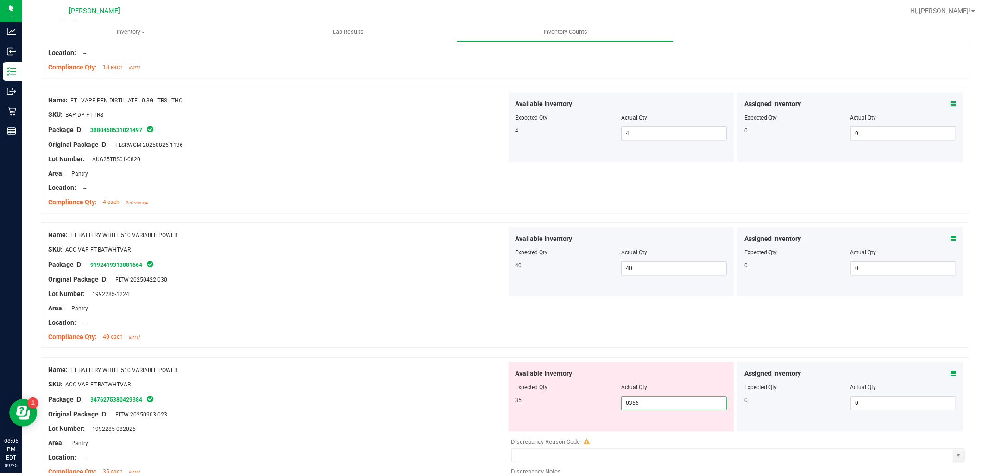
scroll to position [2008, 0]
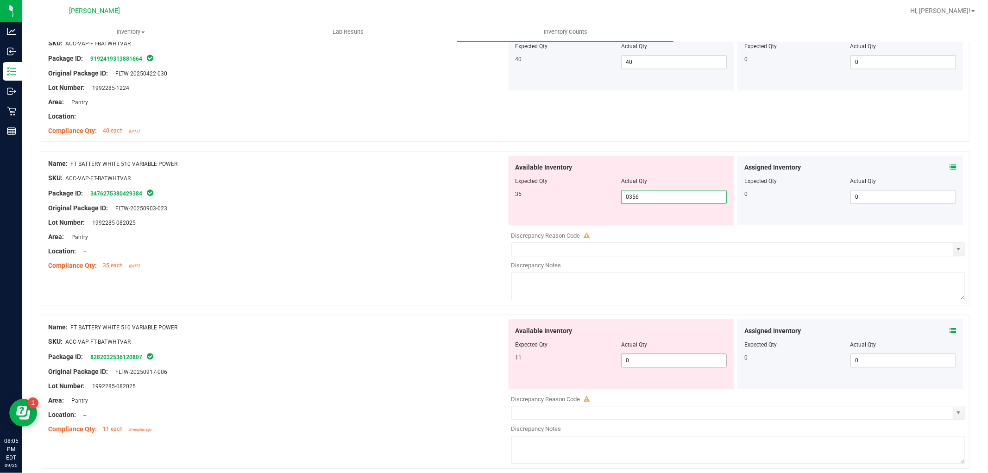
type input "035"
type input "35"
click at [652, 368] on div "Available Inventory Expected Qty Actual Qty 11 0 0" at bounding box center [736, 392] width 459 height 147
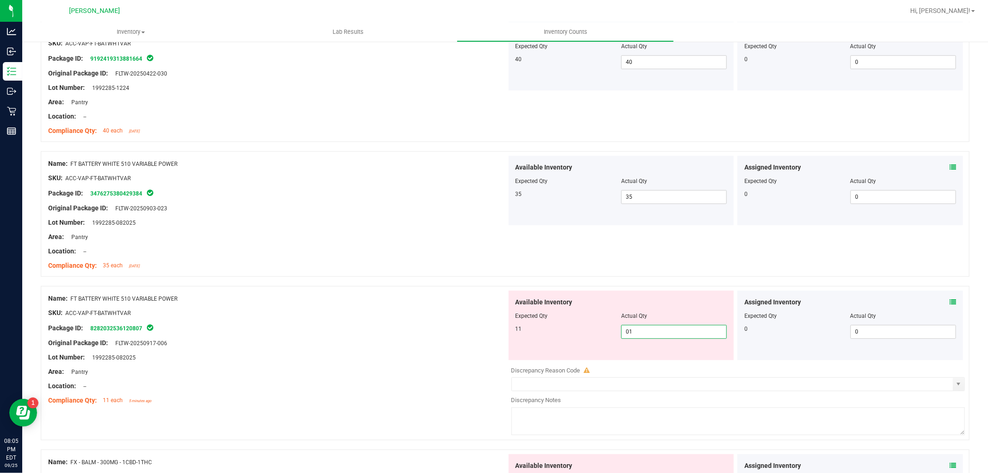
type input "011"
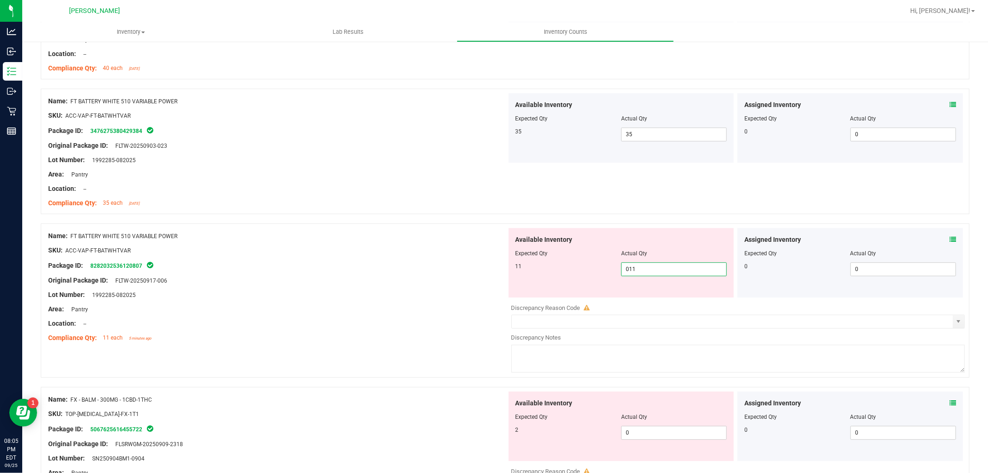
scroll to position [2213, 0]
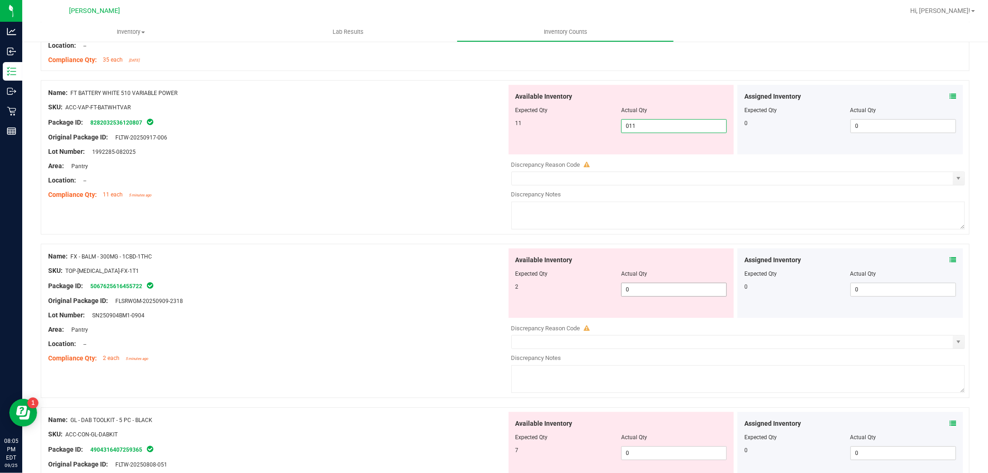
type input "11"
click at [649, 285] on div "Available Inventory Expected Qty Actual Qty 2 0 0" at bounding box center [622, 282] width 226 height 69
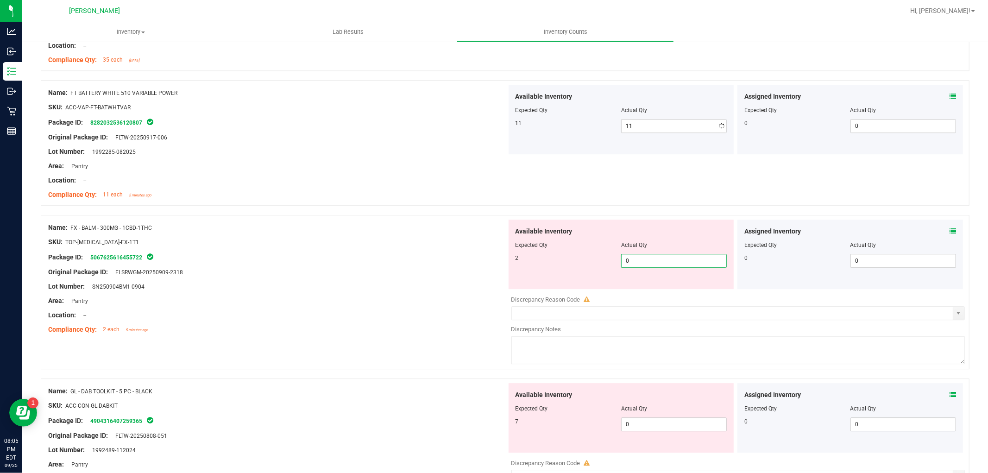
type input "02"
type input "2"
click at [645, 420] on div "Available Inventory Expected Qty Actual Qty 7 0 0" at bounding box center [622, 417] width 226 height 69
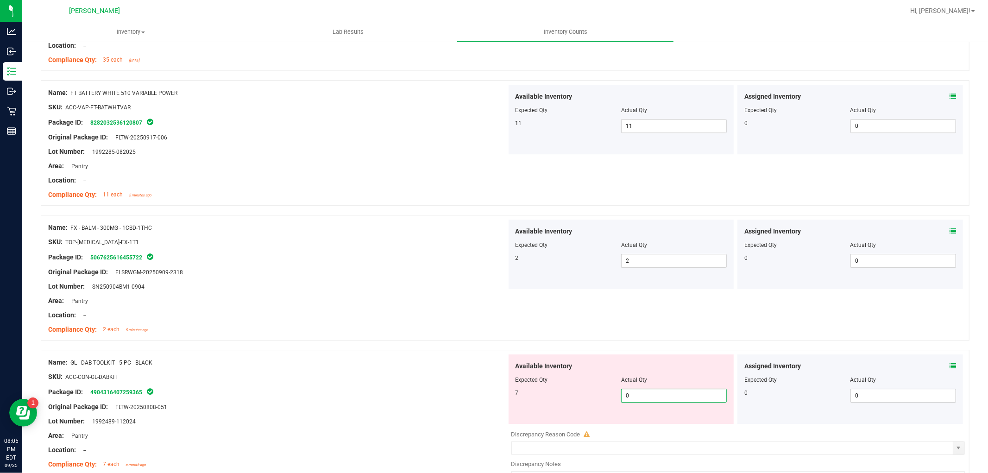
type input "07"
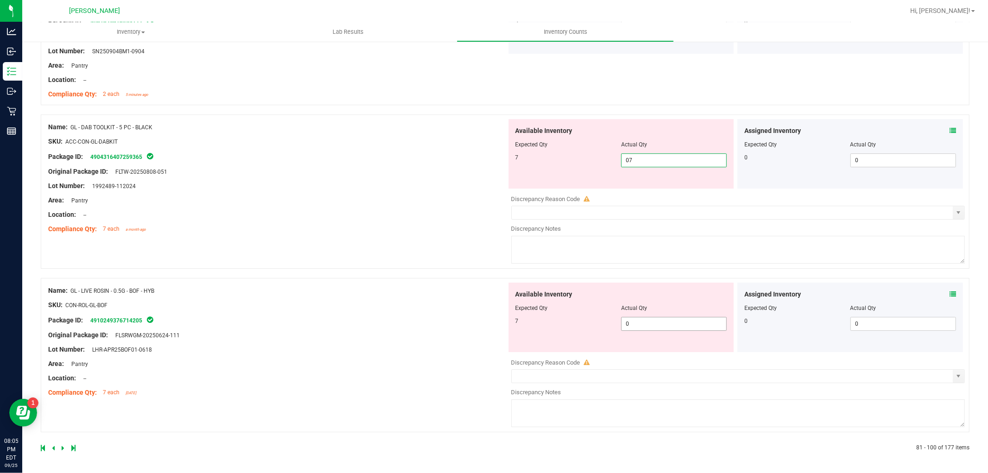
type input "7"
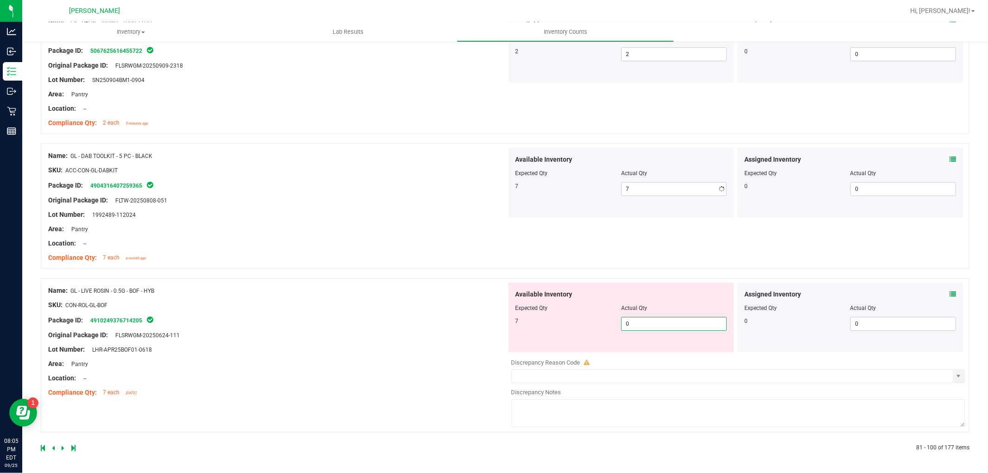
click at [660, 325] on span "0 0" at bounding box center [674, 324] width 106 height 14
type input "07"
type input "7"
click at [448, 312] on div "Name: GL - LIVE ROSIN - 0.5G - BOF - HYB SKU: CON-ROL-GL-BOF Package ID: 491024…" at bounding box center [277, 342] width 459 height 118
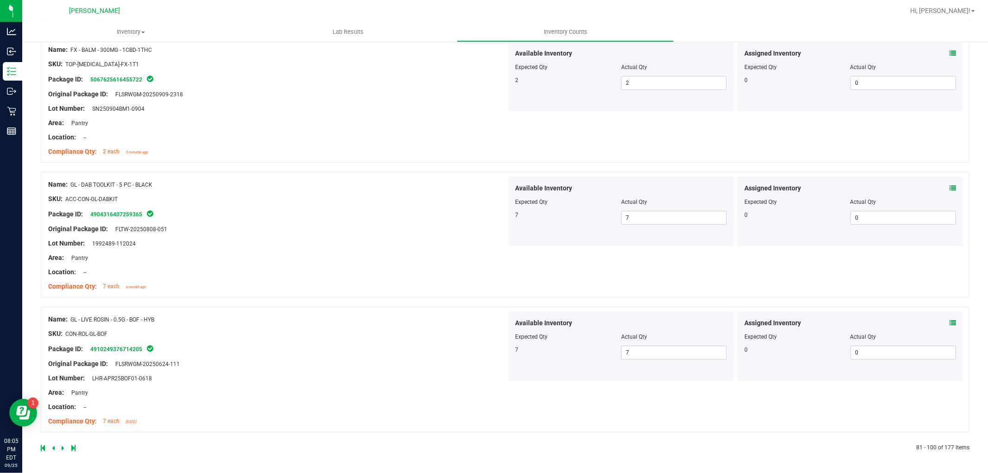
click at [62, 447] on icon at bounding box center [63, 448] width 3 height 6
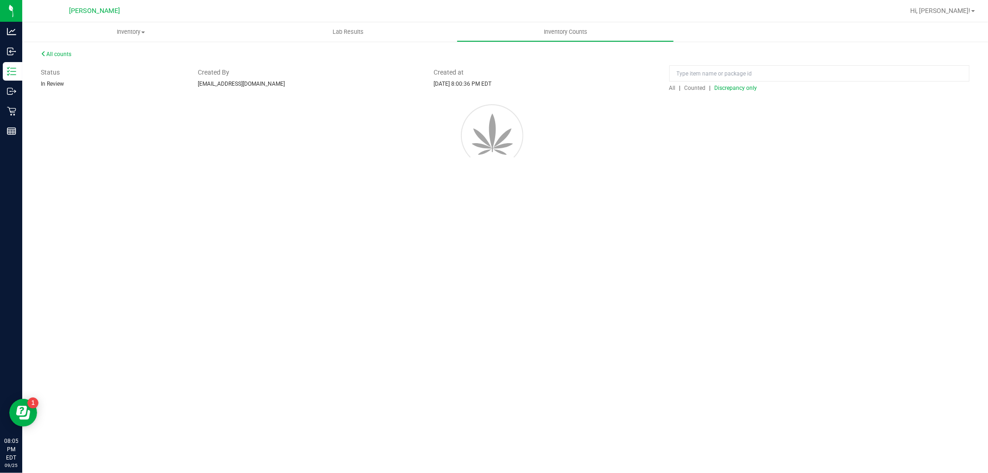
scroll to position [0, 0]
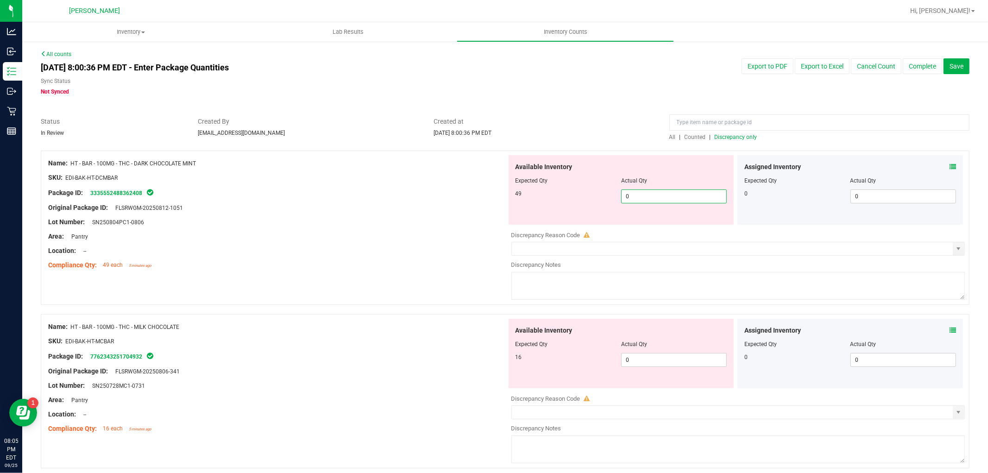
click at [687, 196] on span "0 0" at bounding box center [674, 196] width 106 height 14
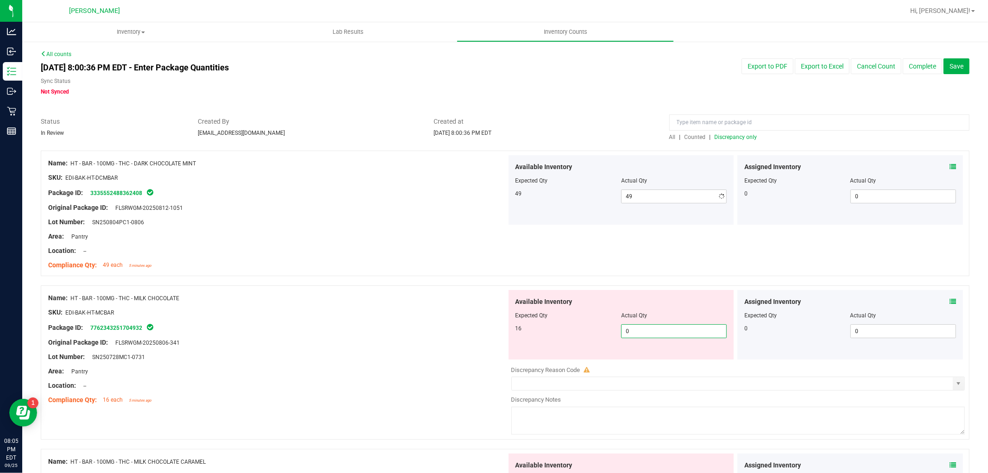
click at [638, 358] on div "Available Inventory Expected Qty Actual Qty 16 0 0" at bounding box center [622, 324] width 226 height 69
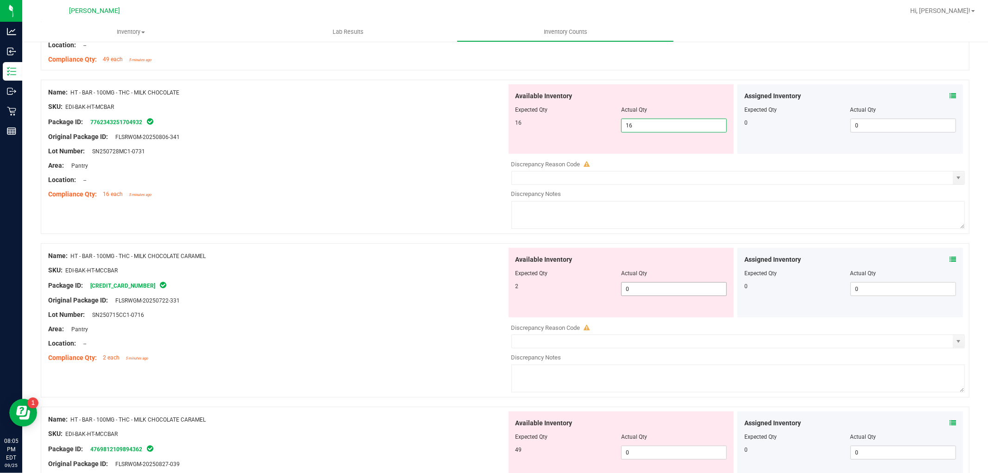
click at [643, 284] on div "Available Inventory Expected Qty Actual Qty 2 0 0" at bounding box center [622, 282] width 226 height 69
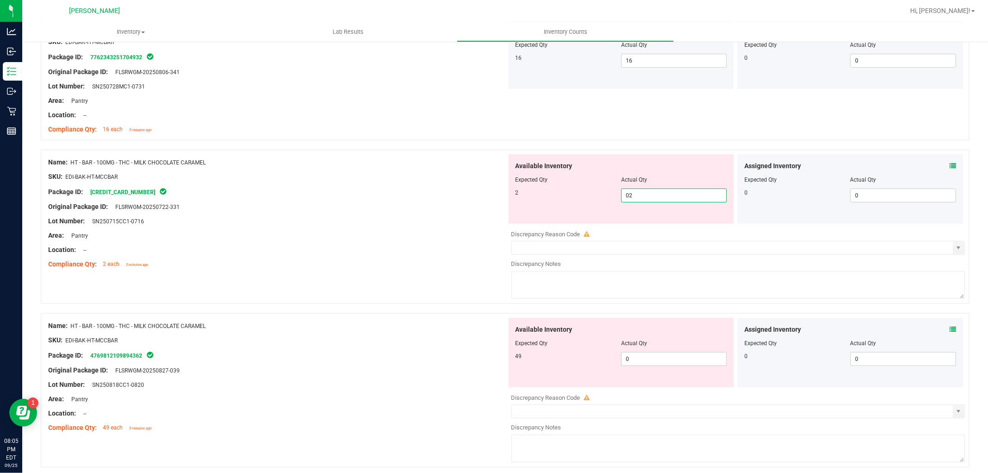
scroll to position [309, 0]
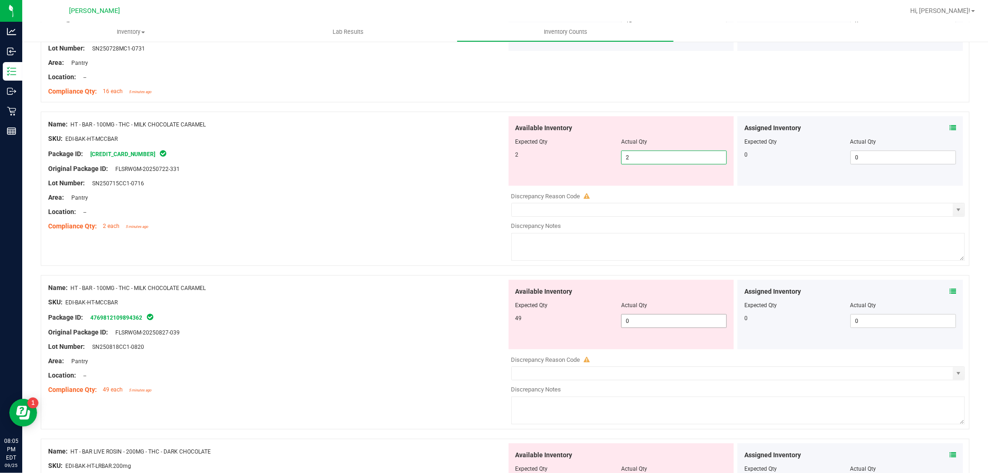
click at [649, 315] on div "Available Inventory Expected Qty Actual Qty 49 0 0" at bounding box center [622, 314] width 226 height 69
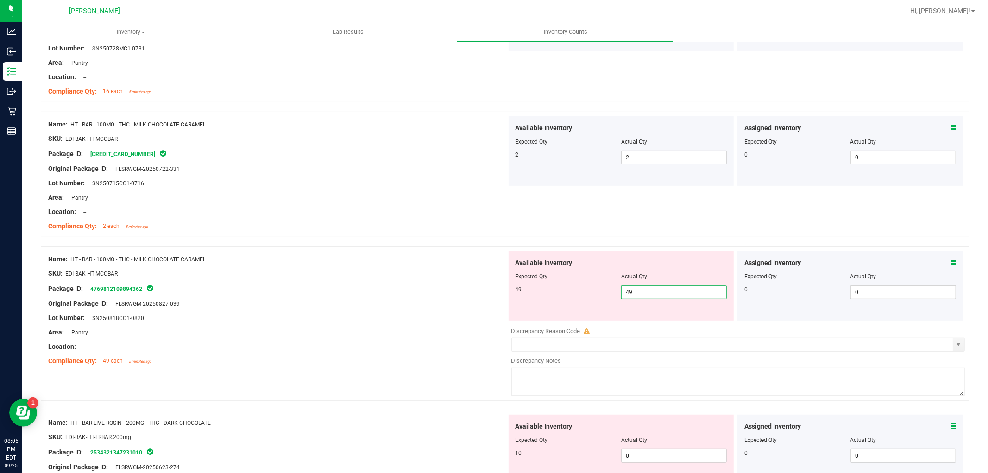
click at [647, 451] on div "Available Inventory Expected Qty Actual Qty 10 0 0" at bounding box center [622, 449] width 226 height 69
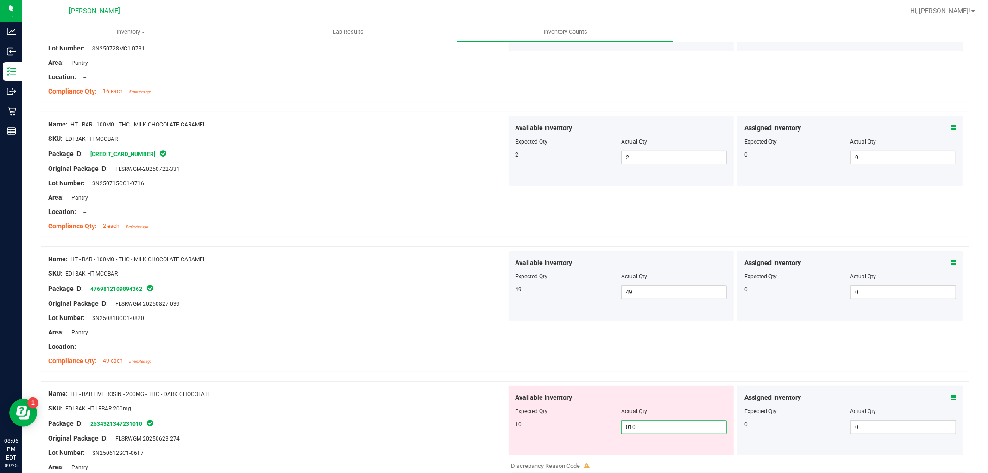
scroll to position [515, 0]
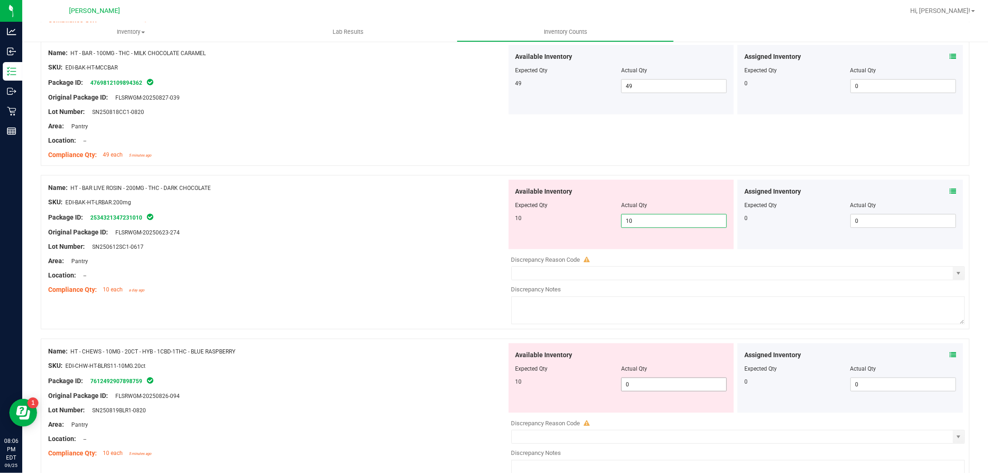
click at [657, 385] on div "Available Inventory Expected Qty Actual Qty 10 0 0" at bounding box center [736, 416] width 459 height 147
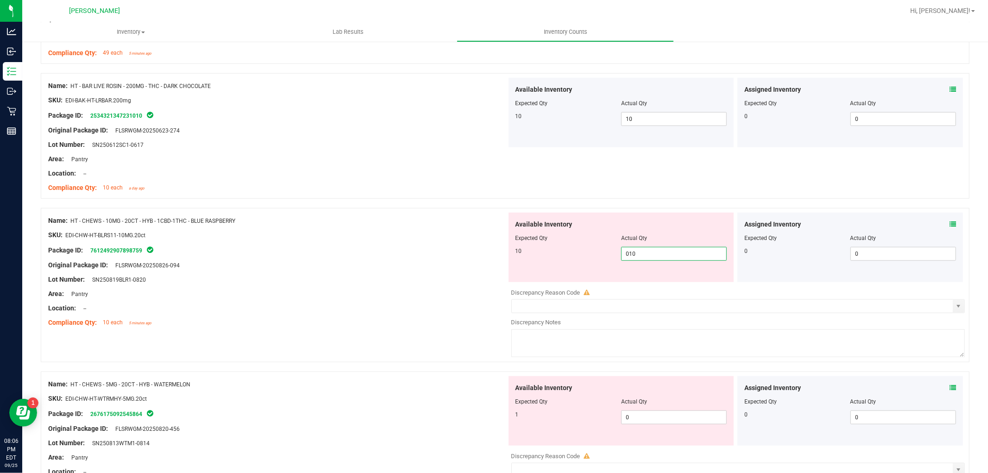
scroll to position [772, 0]
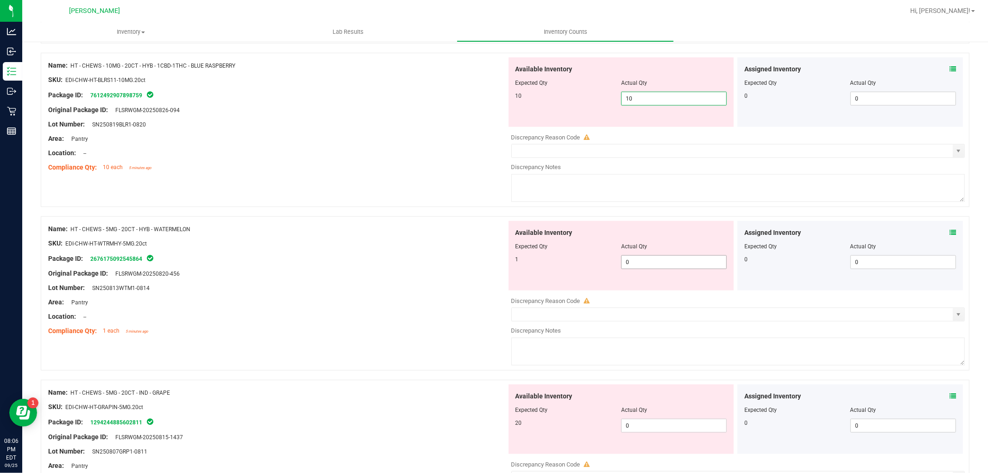
click at [660, 262] on div "Available Inventory Expected Qty Actual Qty 1 0 0" at bounding box center [736, 294] width 459 height 147
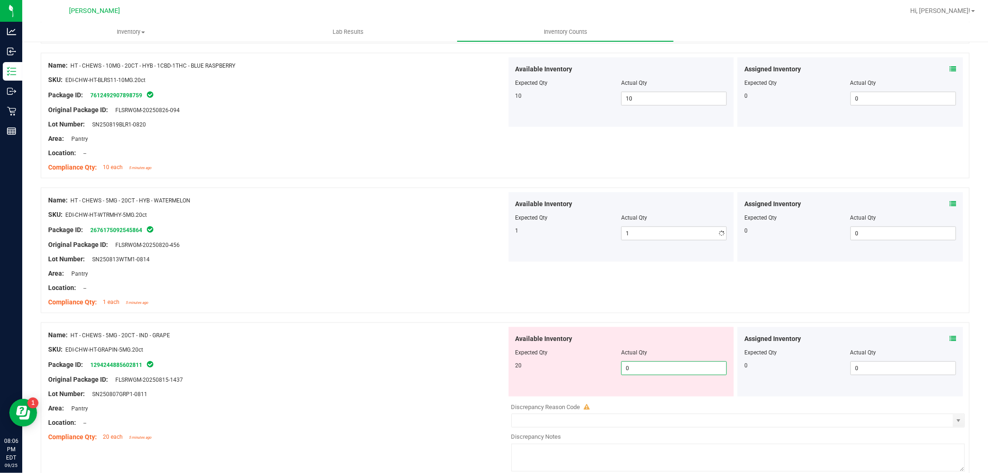
click at [643, 391] on div "Available Inventory Expected Qty Actual Qty 20 0 0" at bounding box center [622, 361] width 226 height 69
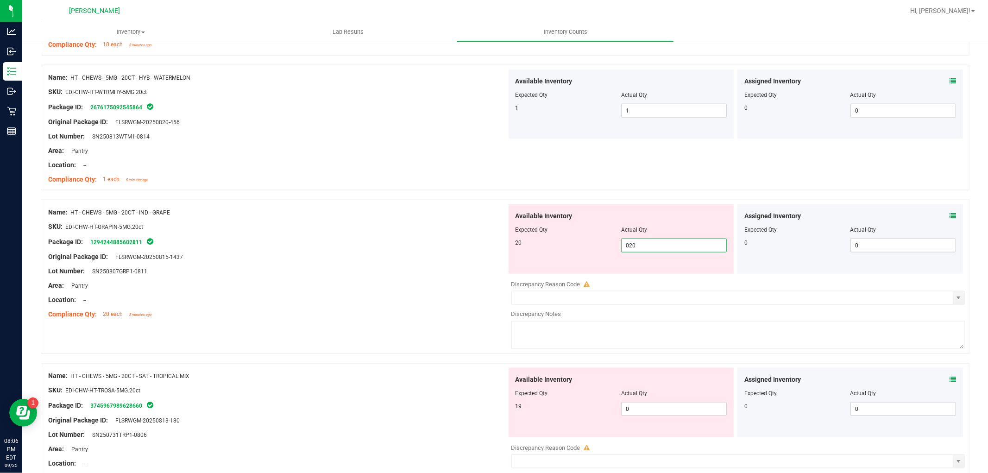
scroll to position [978, 0]
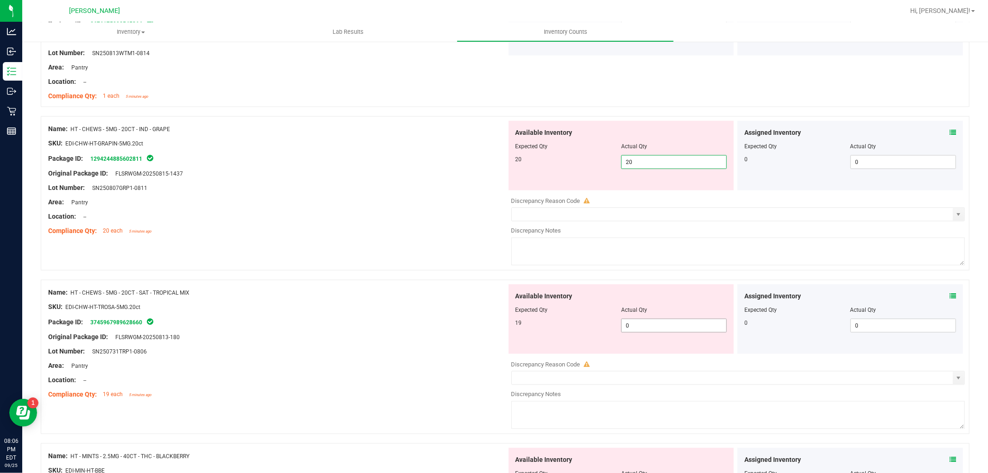
click at [654, 330] on div "Available Inventory Expected Qty Actual Qty 19 0 0" at bounding box center [736, 357] width 459 height 147
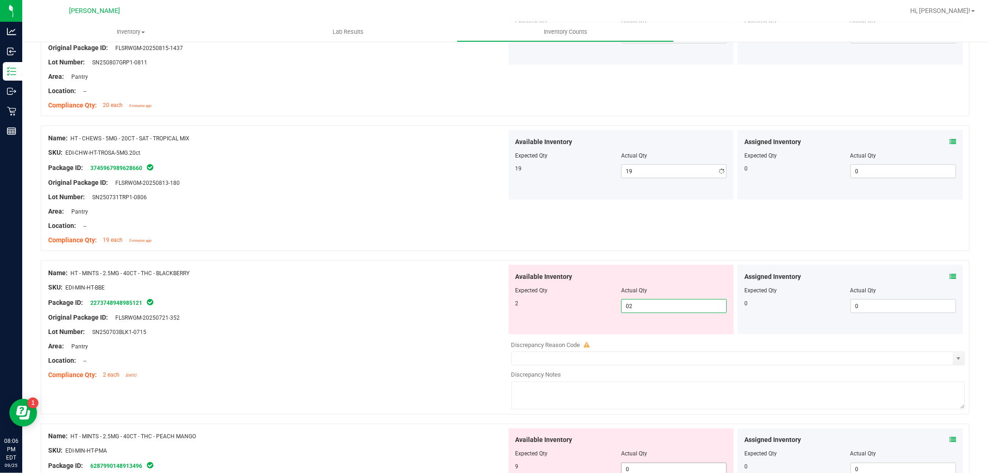
scroll to position [1235, 0]
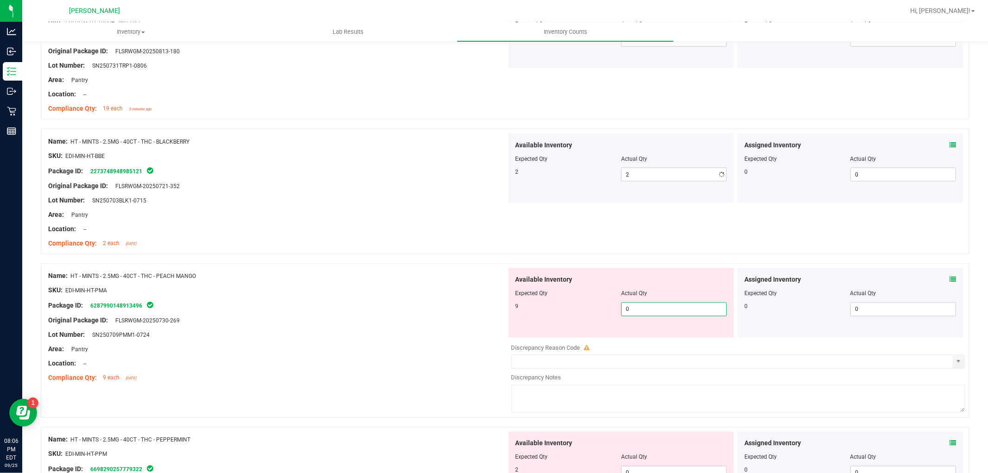
click at [657, 338] on div "Available Inventory Expected Qty Actual Qty 9 0 0" at bounding box center [736, 341] width 459 height 147
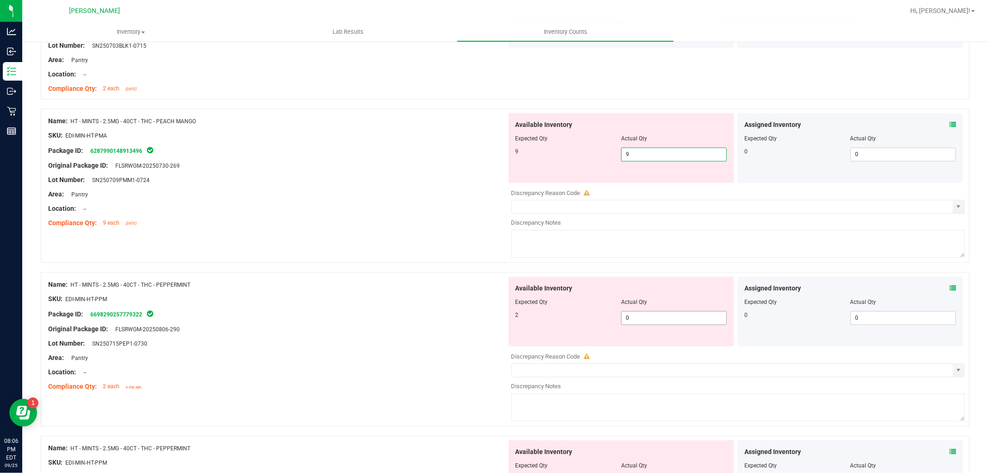
click at [649, 313] on div "Available Inventory Expected Qty Actual Qty 2 0 0" at bounding box center [622, 311] width 226 height 69
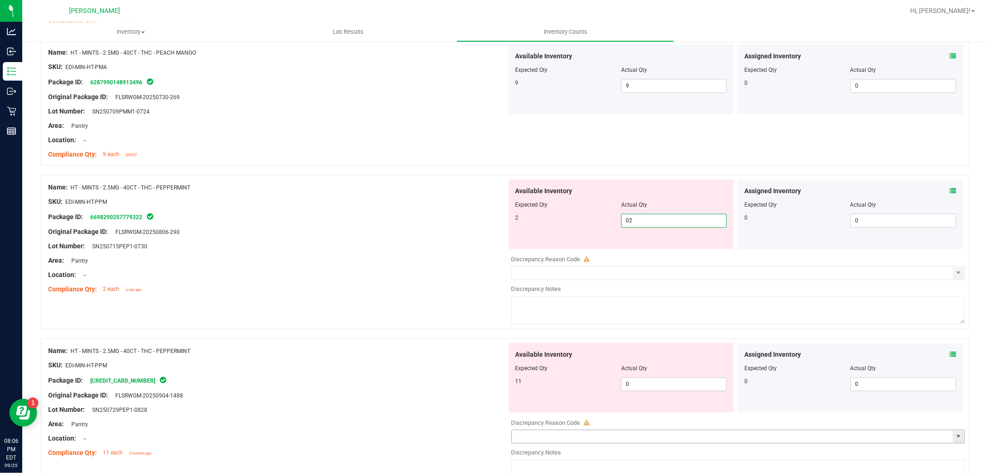
scroll to position [1596, 0]
click at [647, 257] on div "Available Inventory Expected Qty Actual Qty 11 0 0" at bounding box center [736, 250] width 459 height 147
click at [655, 218] on span "0 0" at bounding box center [674, 219] width 106 height 14
click at [649, 381] on div "Available Inventory Expected Qty Actual Qty 4 0 0" at bounding box center [622, 375] width 226 height 69
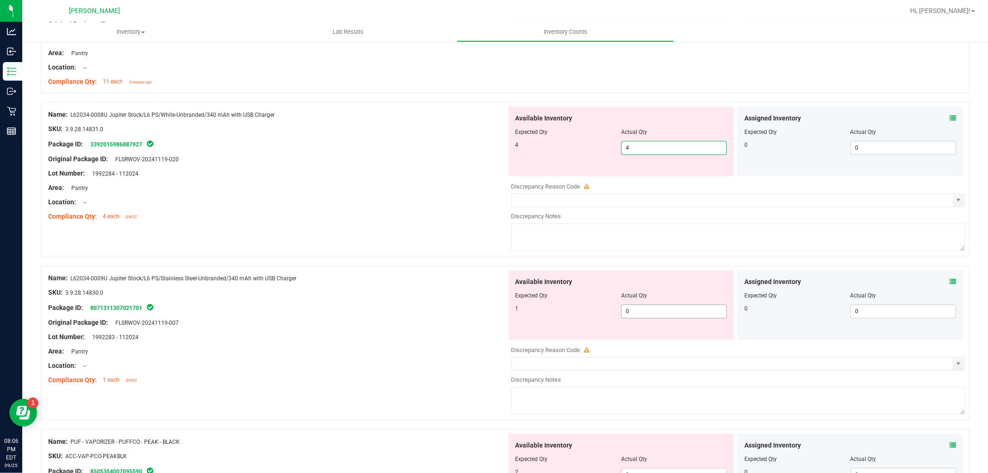
click at [658, 309] on div "Available Inventory Expected Qty Actual Qty 1 0 0" at bounding box center [622, 304] width 226 height 69
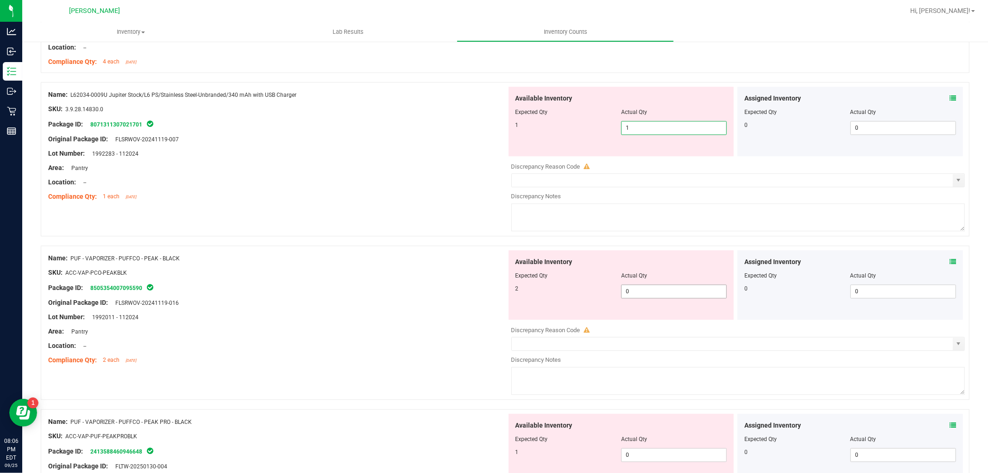
click at [649, 291] on div "Available Inventory Expected Qty Actual Qty 2 0 0" at bounding box center [622, 284] width 226 height 69
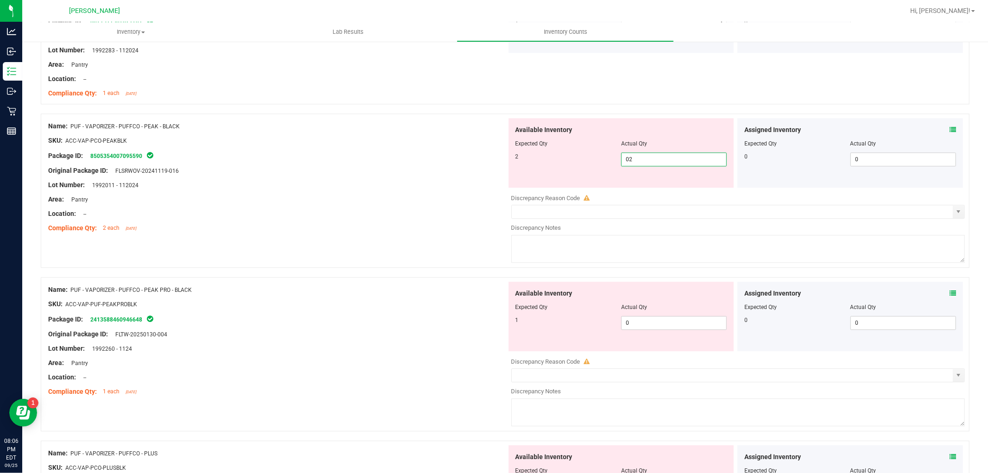
scroll to position [2162, 0]
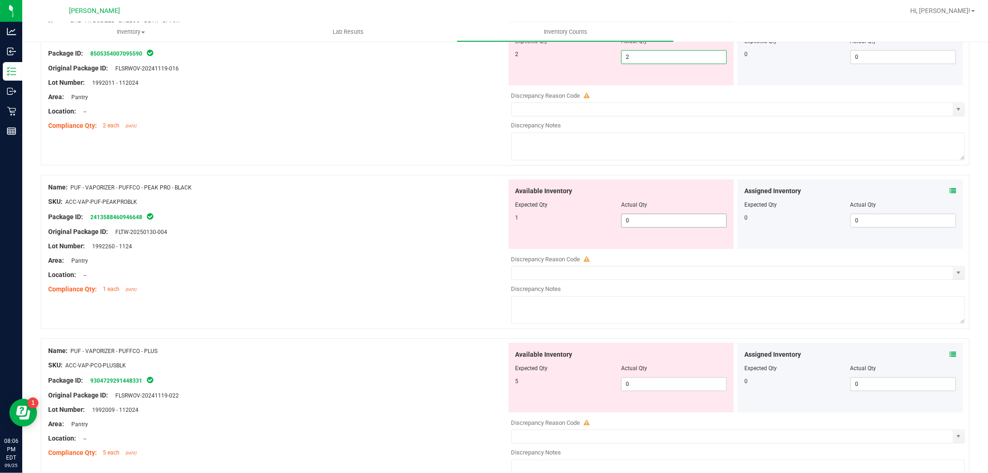
click at [640, 219] on div "Available Inventory Expected Qty Actual Qty 1 0 0" at bounding box center [622, 213] width 226 height 69
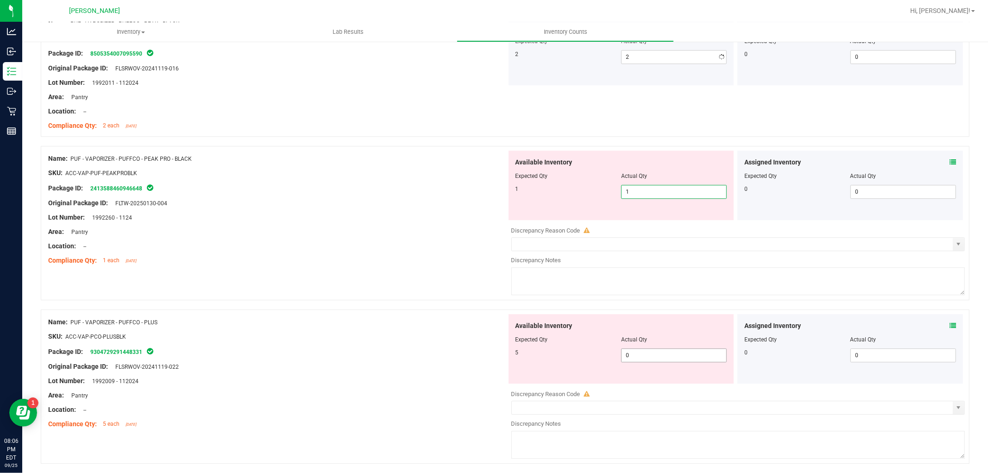
click at [651, 360] on div "Available Inventory Expected Qty Actual Qty 5 0 0" at bounding box center [736, 387] width 459 height 147
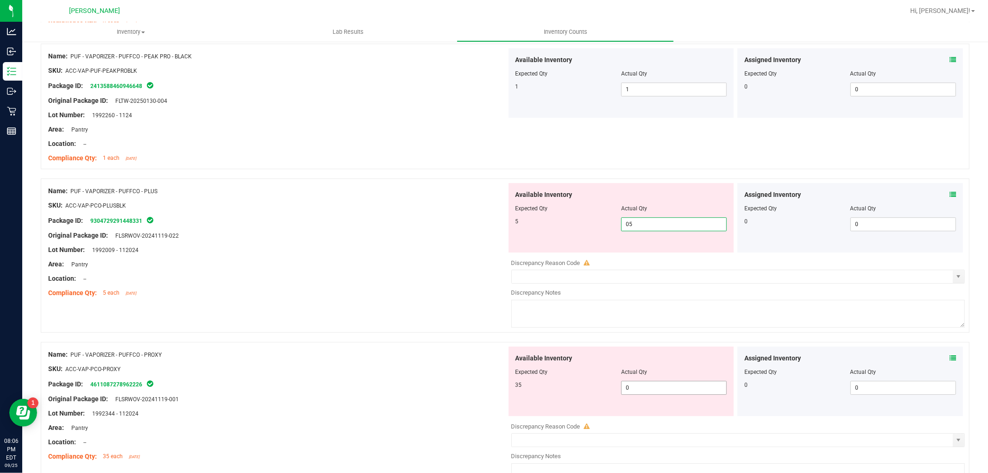
scroll to position [2368, 0]
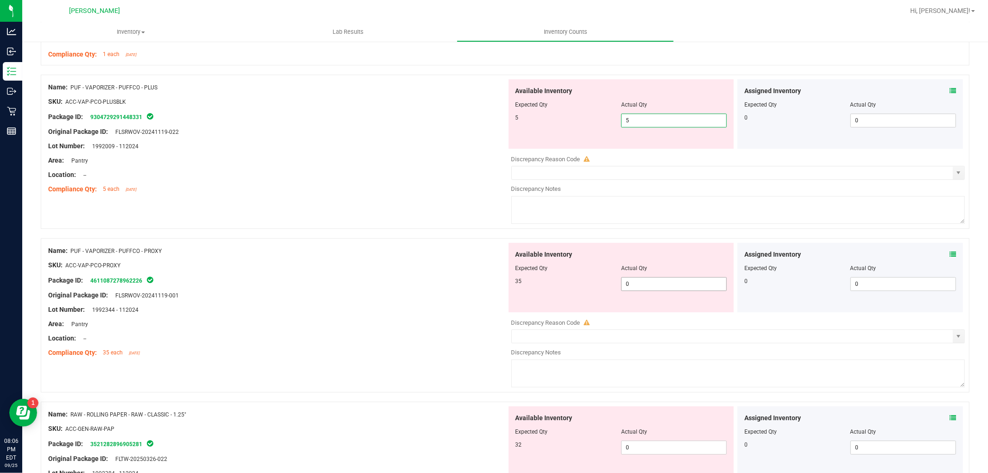
click at [668, 283] on div "Available Inventory Expected Qty Actual Qty 35 0 0" at bounding box center [622, 277] width 226 height 69
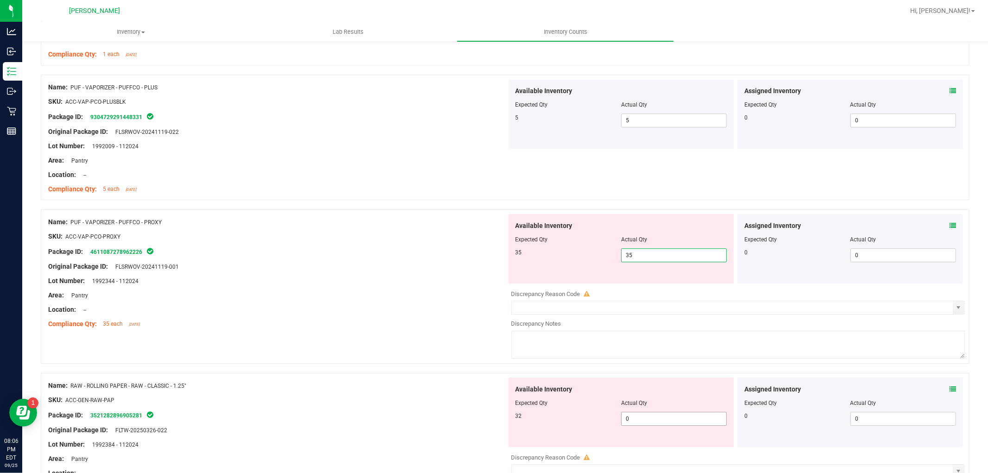
drag, startPoint x: 643, startPoint y: 425, endPoint x: 641, endPoint y: 417, distance: 8.5
click at [643, 424] on div "Available Inventory Expected Qty Actual Qty 32 0 0" at bounding box center [736, 451] width 459 height 147
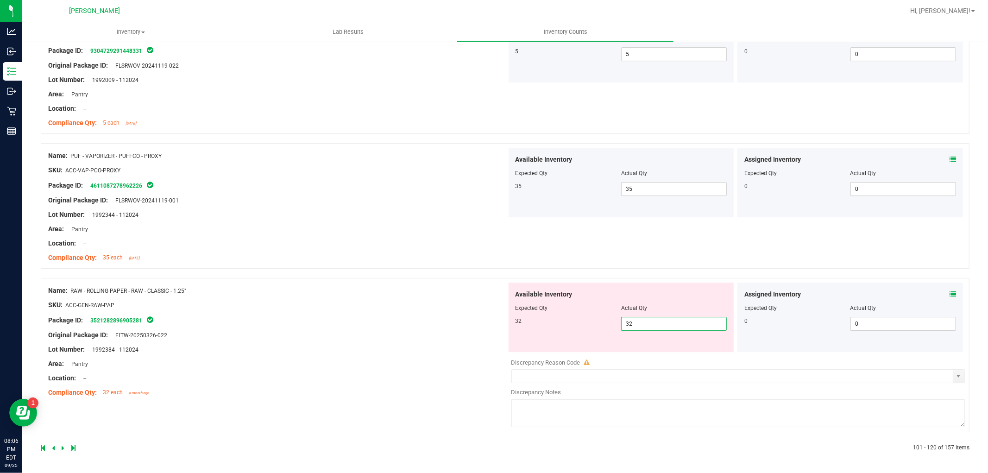
click at [355, 373] on div "Name: RAW - ROLLING PAPER - RAW - CLASSIC - 1.25" SKU: ACC-GEN-RAW-PAP Package …" at bounding box center [277, 342] width 459 height 118
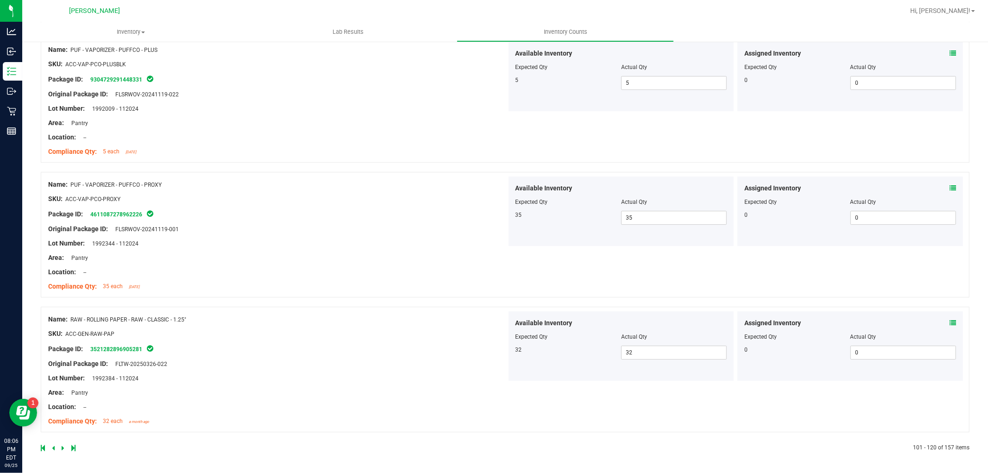
click at [63, 447] on icon at bounding box center [63, 448] width 3 height 6
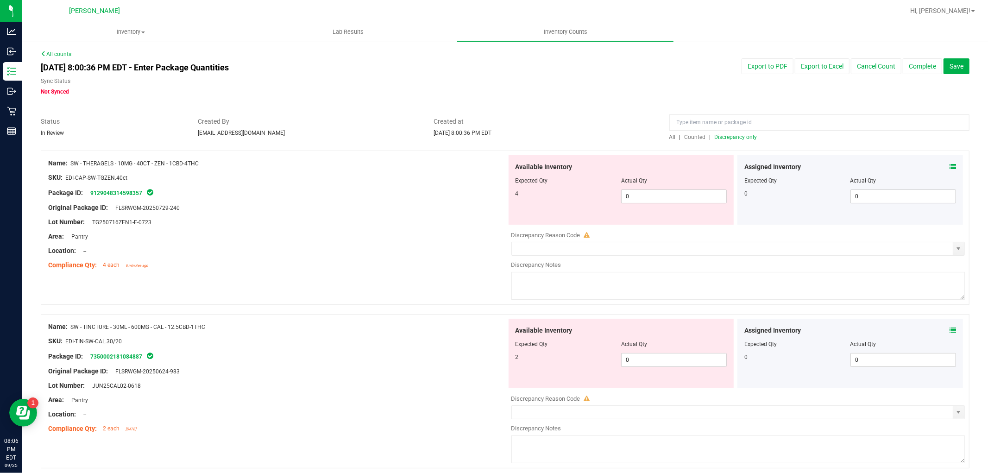
click at [678, 183] on div "Actual Qty" at bounding box center [674, 181] width 106 height 8
click at [679, 193] on span "0 0" at bounding box center [674, 196] width 106 height 14
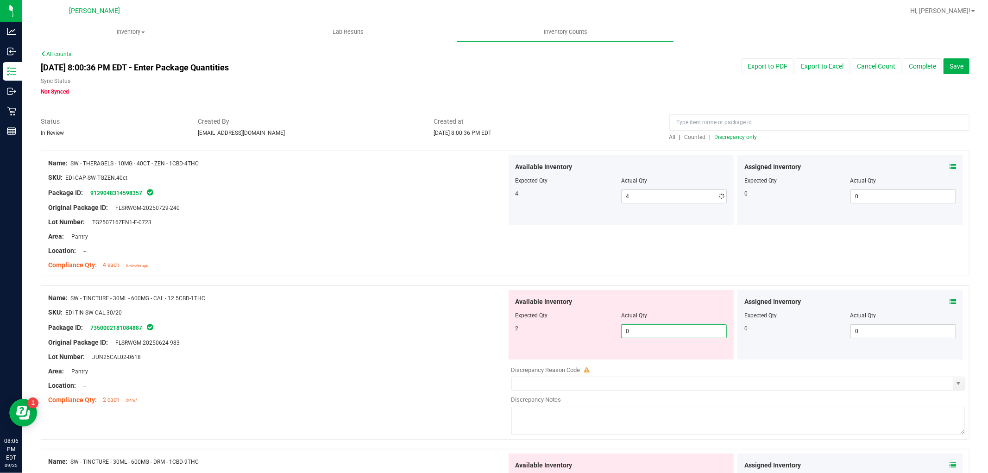
click at [632, 359] on div "Available Inventory Expected Qty Actual Qty 2 0 0" at bounding box center [622, 324] width 226 height 69
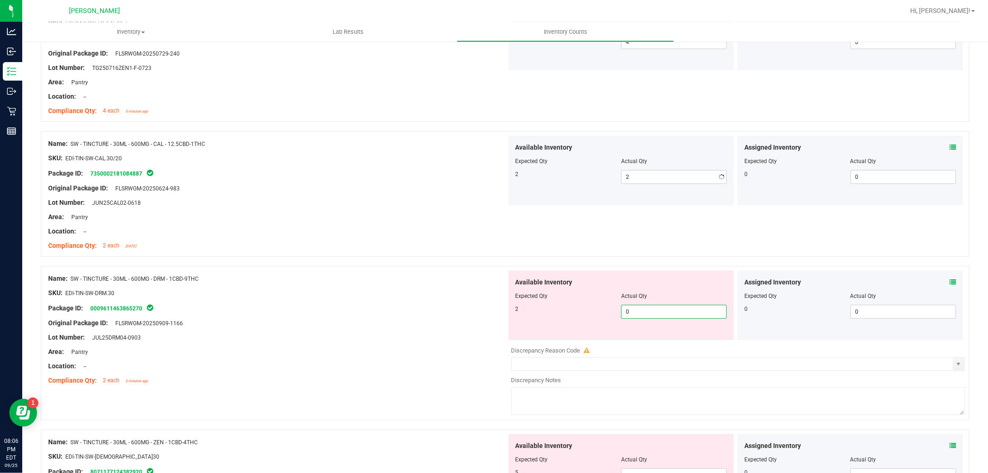
click at [629, 339] on div "Available Inventory Expected Qty Actual Qty 2 0 0" at bounding box center [622, 305] width 226 height 69
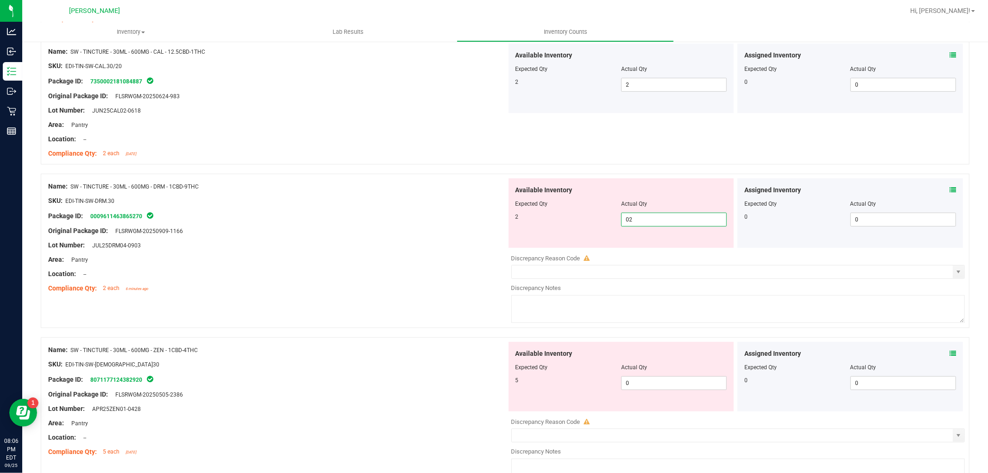
scroll to position [360, 0]
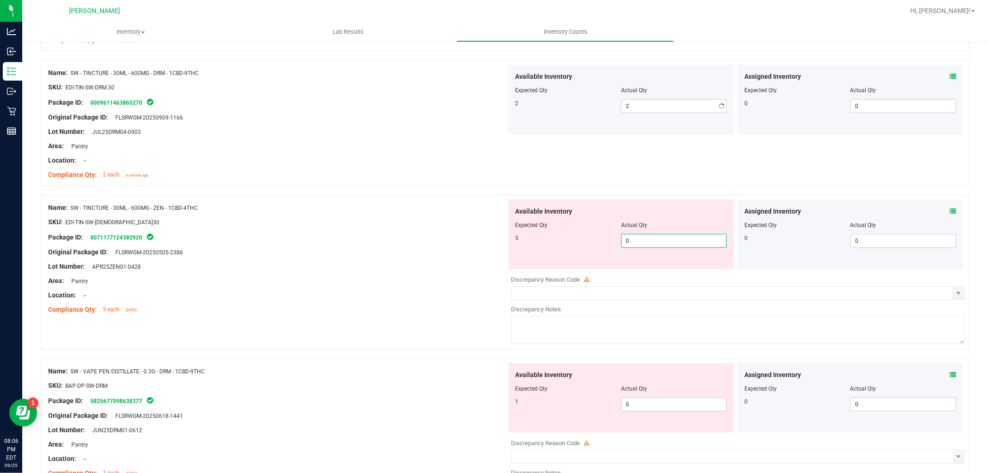
click at [652, 270] on div "Available Inventory Expected Qty Actual Qty 5 0 0" at bounding box center [736, 273] width 459 height 147
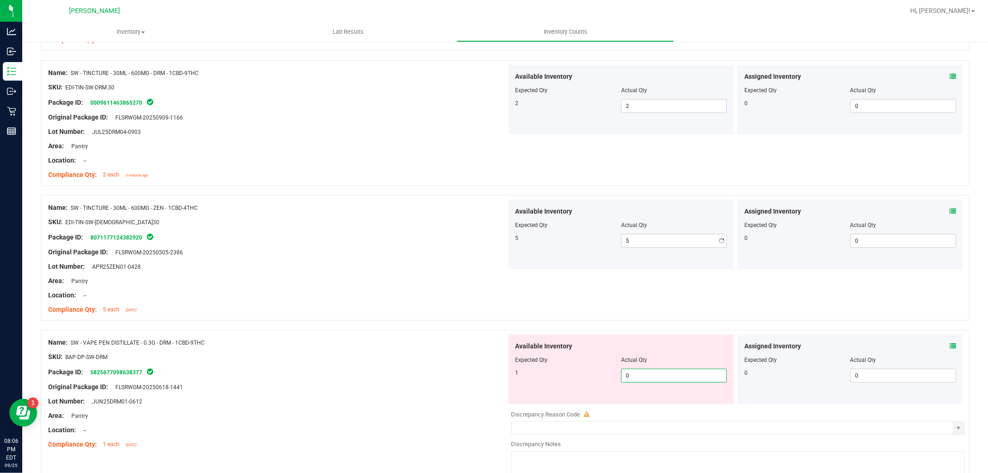
click at [641, 402] on div "Available Inventory Expected Qty Actual Qty 1 0 0" at bounding box center [622, 369] width 226 height 69
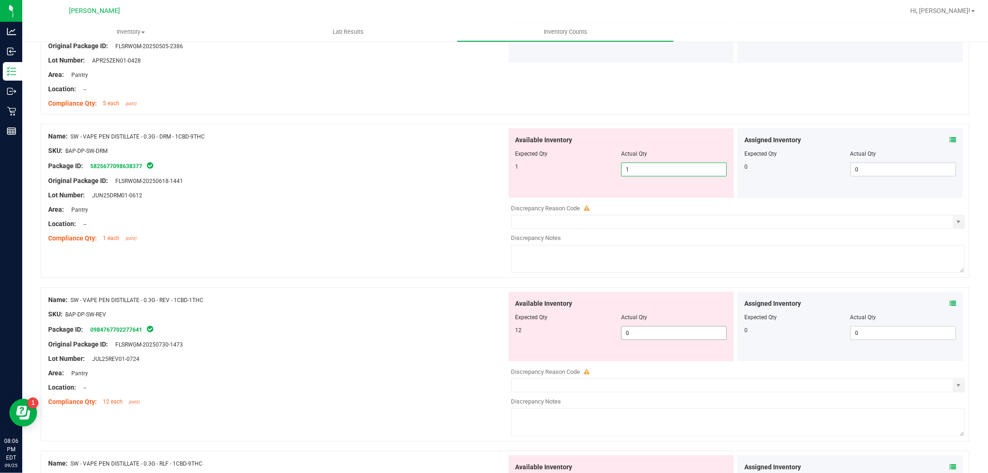
click at [655, 330] on div "Available Inventory Expected Qty Actual Qty 12 0 0" at bounding box center [622, 326] width 226 height 69
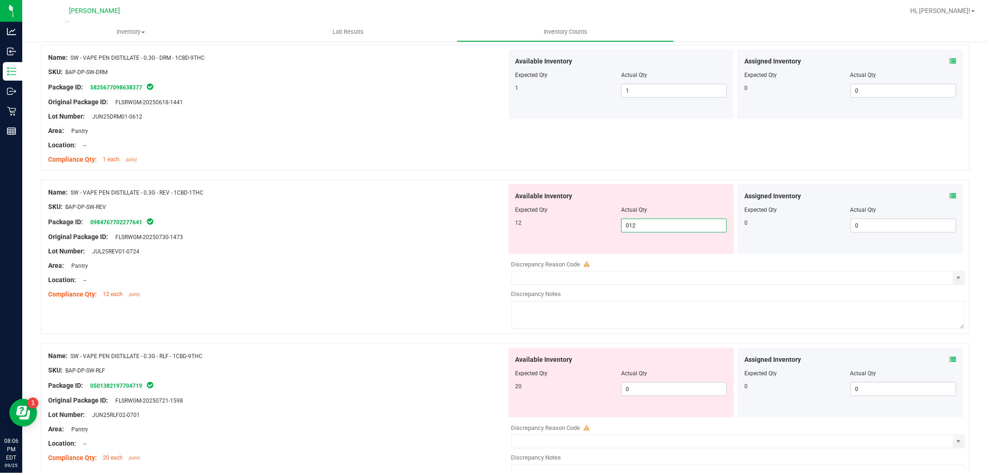
scroll to position [720, 0]
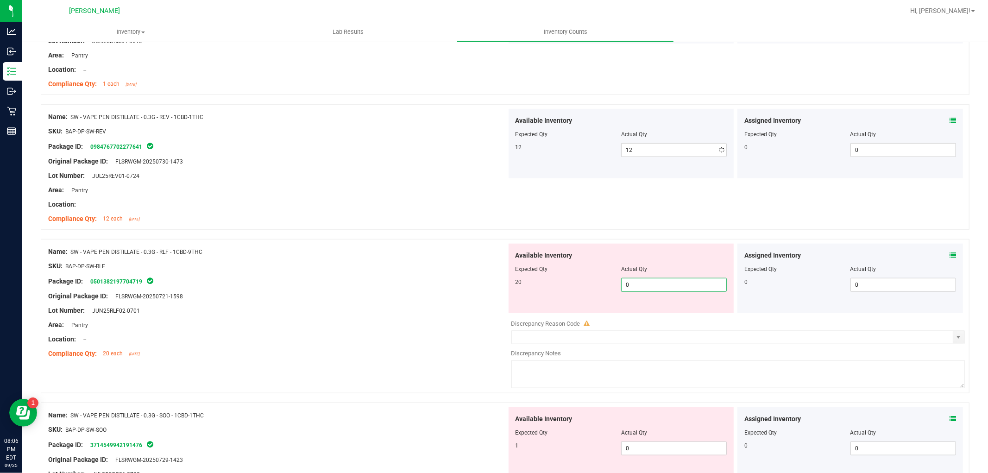
click at [647, 314] on div "Available Inventory Expected Qty Actual Qty 20 0 0" at bounding box center [736, 317] width 459 height 147
click at [643, 448] on div "Available Inventory Expected Qty Actual Qty 1 0 0" at bounding box center [622, 441] width 226 height 69
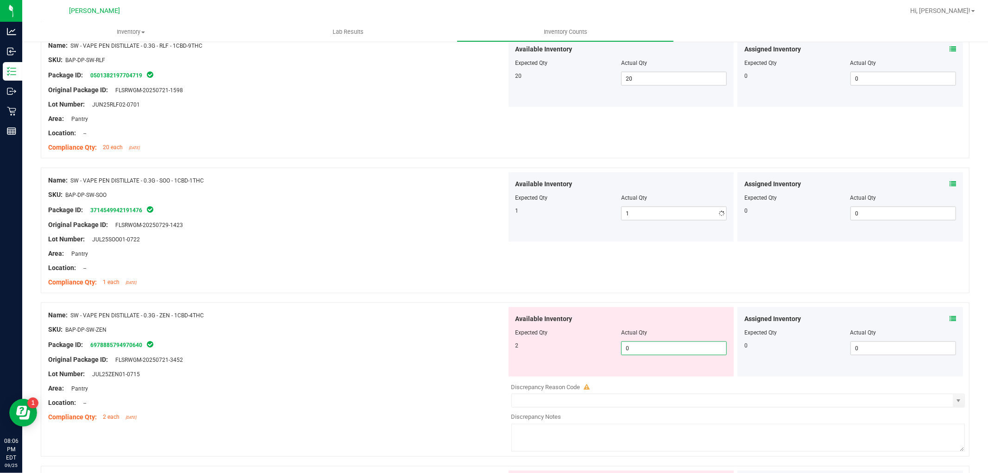
click at [652, 379] on div "Available Inventory Expected Qty Actual Qty 2 0 0" at bounding box center [736, 380] width 459 height 147
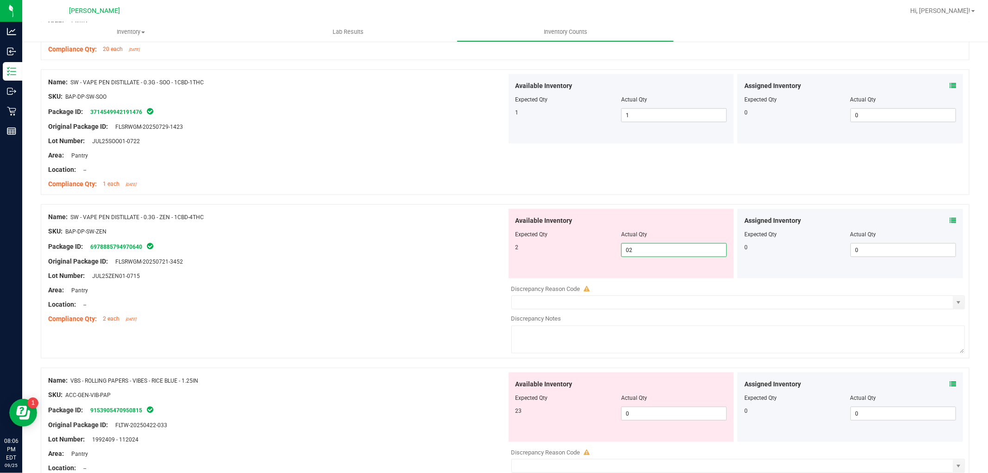
scroll to position [1081, 0]
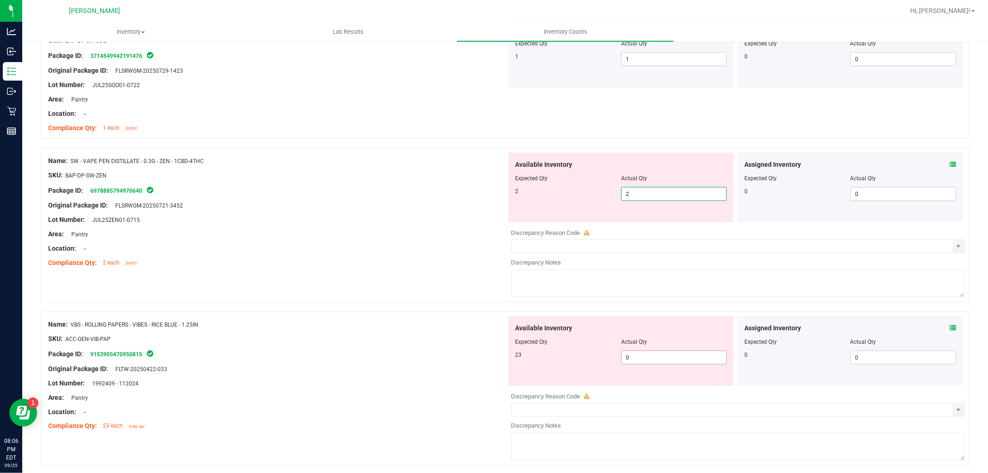
click at [649, 360] on div "Available Inventory Expected Qty Actual Qty 23 0 0" at bounding box center [736, 389] width 459 height 147
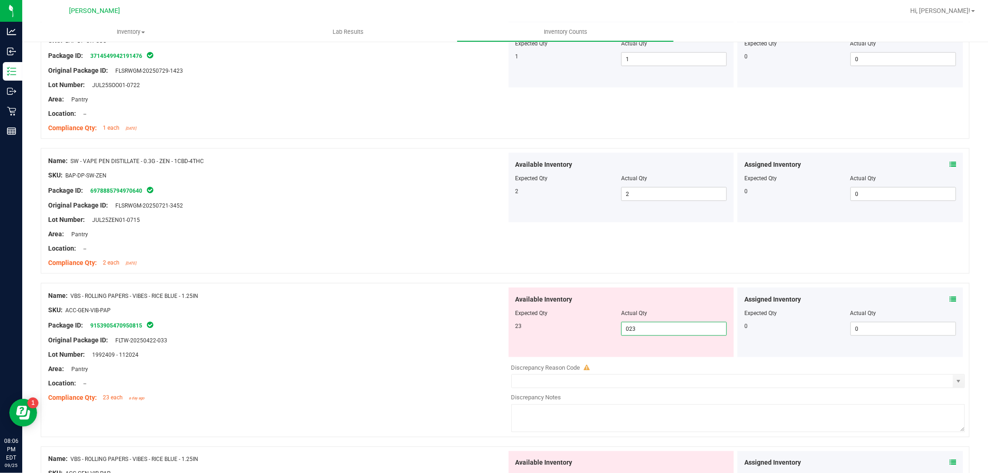
scroll to position [1287, 0]
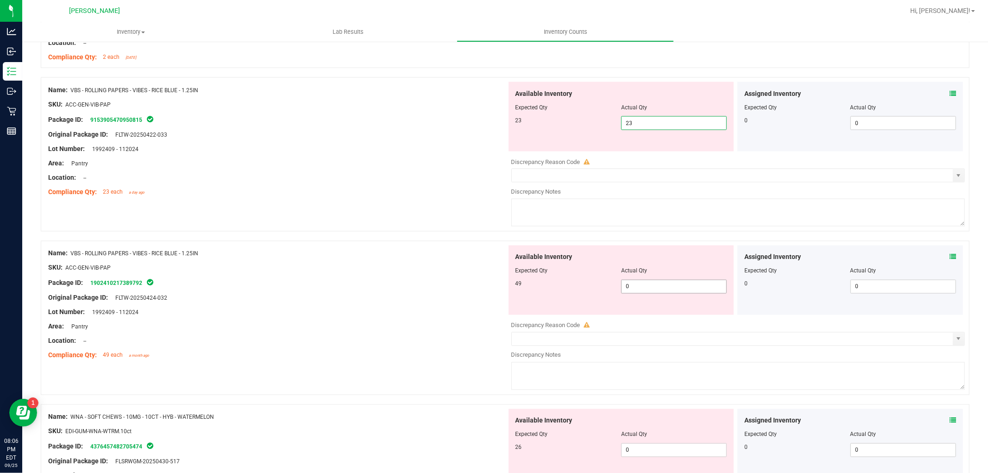
click at [661, 286] on div "Available Inventory Expected Qty Actual Qty 49 0 0" at bounding box center [736, 319] width 459 height 147
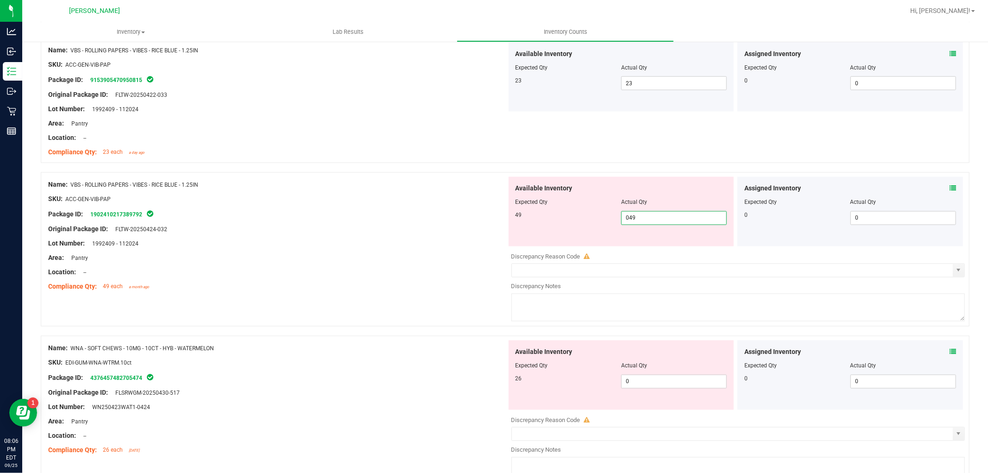
scroll to position [1338, 0]
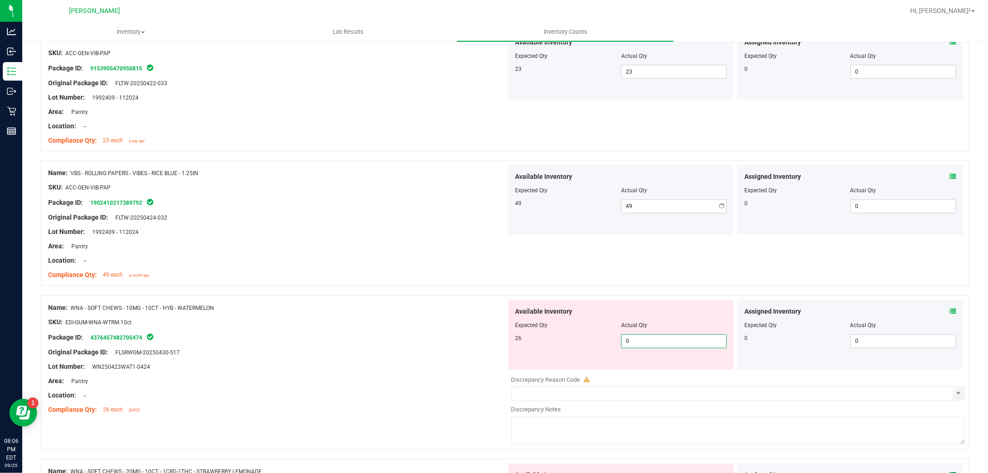
click at [651, 375] on div "Available Inventory Expected Qty Actual Qty 26 0 0" at bounding box center [736, 373] width 459 height 147
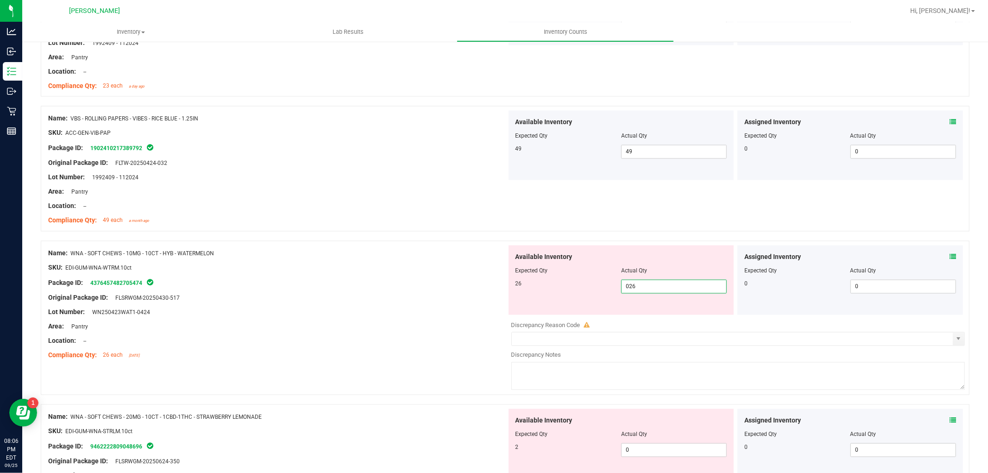
scroll to position [1544, 0]
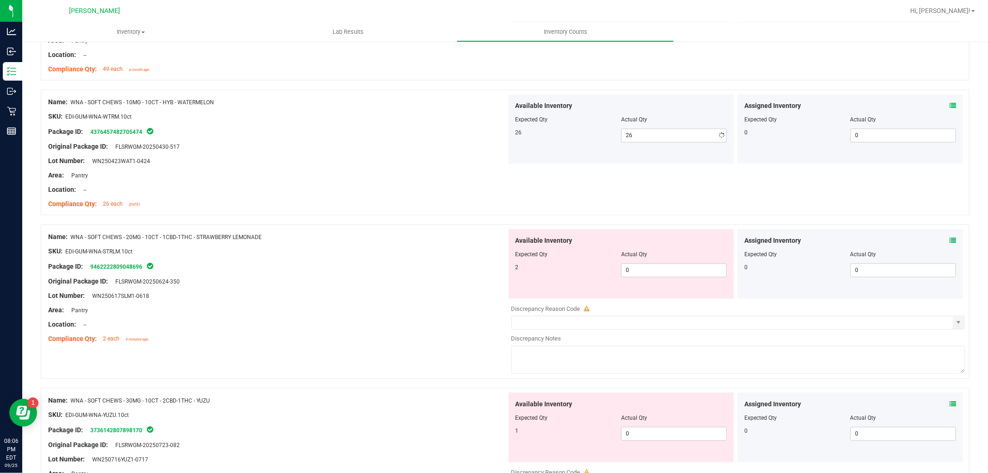
click at [429, 314] on div "Name: WNA - SOFT CHEWS - 20MG - 10CT - 1CBD-1THC - STRAWBERRY LEMONADE SKU: EDI…" at bounding box center [277, 288] width 459 height 118
click at [670, 268] on span "0 0" at bounding box center [674, 270] width 106 height 14
click at [656, 438] on div "Available Inventory Expected Qty Actual Qty 1 0 0" at bounding box center [736, 465] width 459 height 147
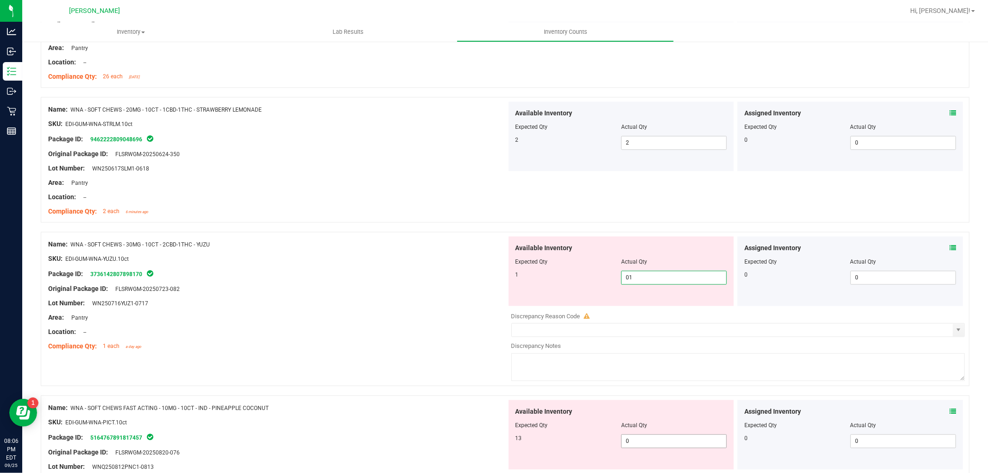
scroll to position [1801, 0]
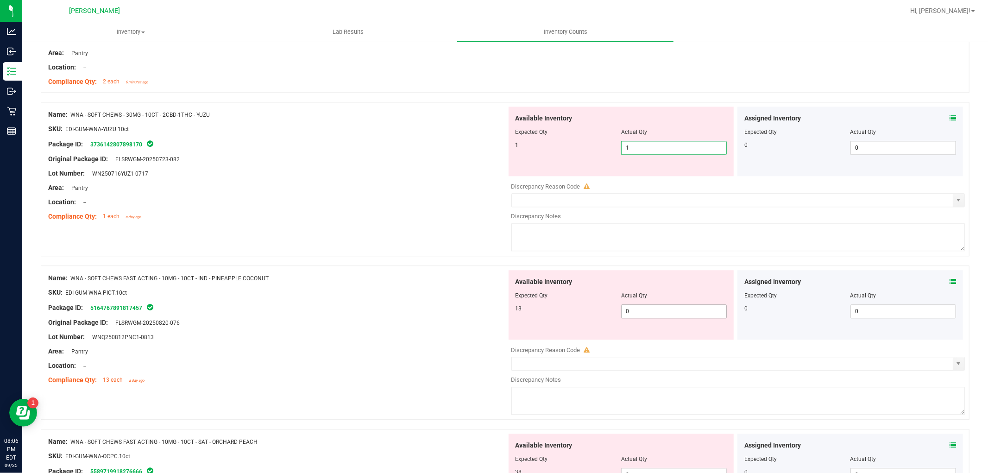
click at [655, 309] on div "Available Inventory Expected Qty Actual Qty 13 0 0" at bounding box center [622, 304] width 226 height 69
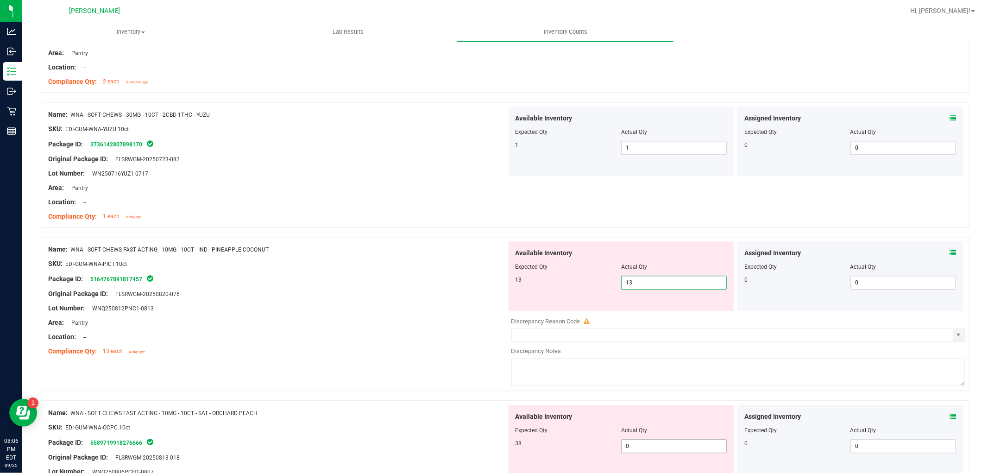
click at [672, 448] on div "Available Inventory Expected Qty Actual Qty 38 0 0" at bounding box center [736, 478] width 459 height 147
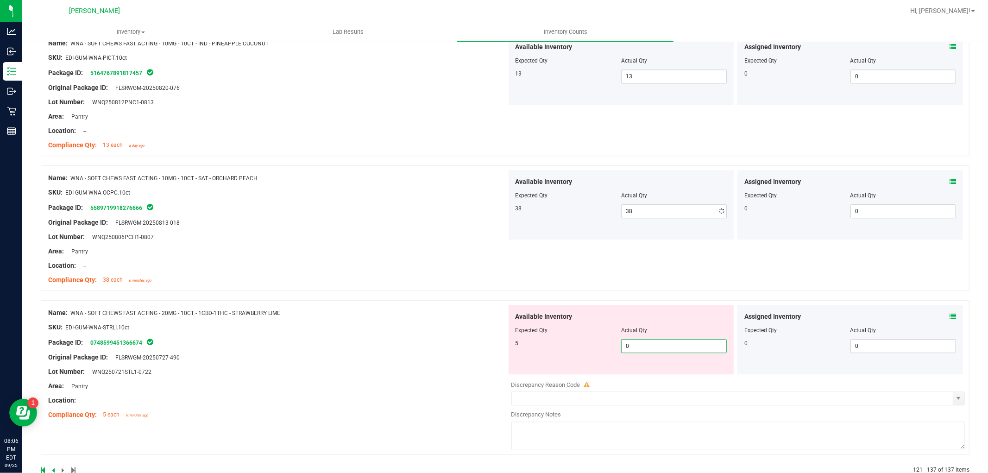
click at [663, 372] on div "Available Inventory Expected Qty Actual Qty 5 0 0" at bounding box center [622, 339] width 226 height 69
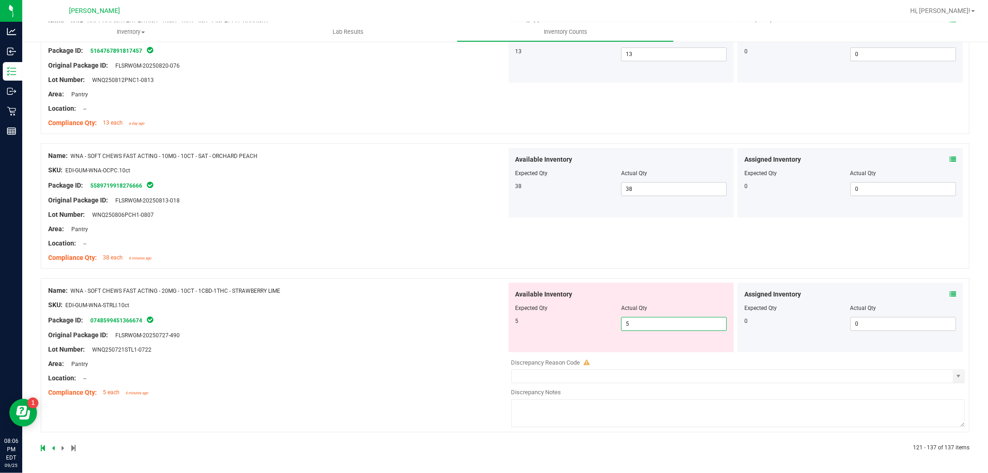
click at [358, 390] on div "Name: WNA - SOFT CHEWS FAST ACTING - 20MG - 10CT - 1CBD-1THC - STRAWBERRY LIME …" at bounding box center [277, 342] width 459 height 118
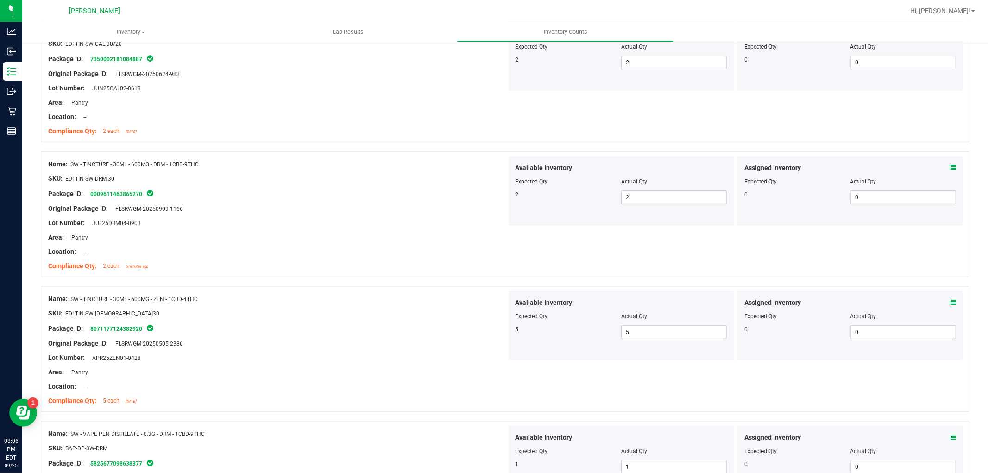
scroll to position [0, 0]
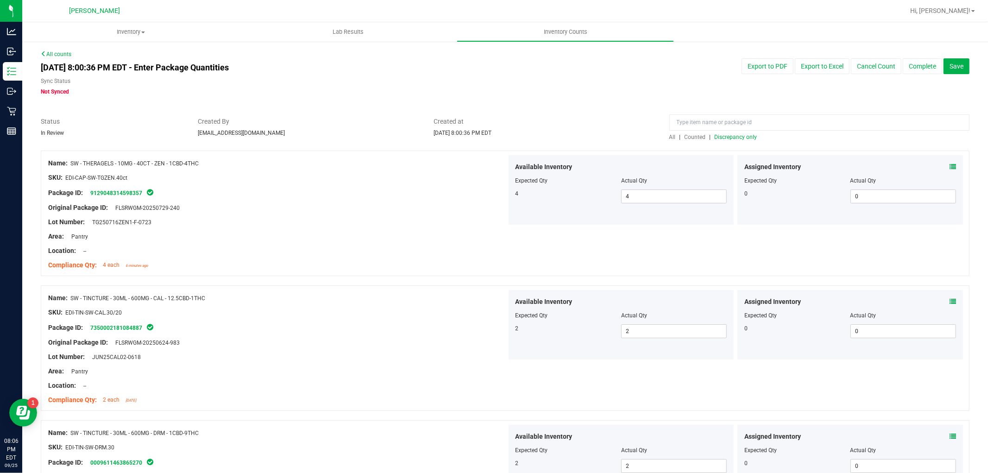
click at [669, 140] on span "All" at bounding box center [672, 137] width 6 height 6
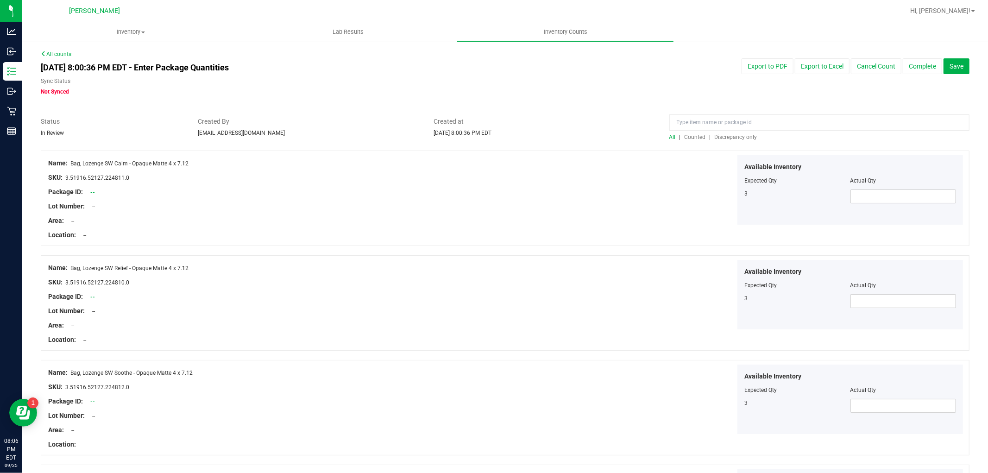
click at [728, 134] on span "Discrepancy only" at bounding box center [736, 137] width 43 height 6
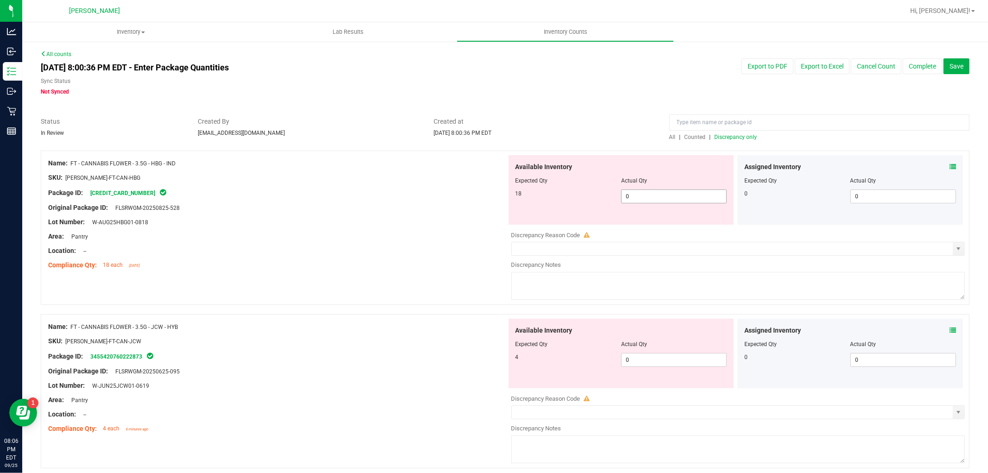
click at [701, 203] on span "0 0" at bounding box center [674, 196] width 106 height 14
click at [700, 198] on span "0 0" at bounding box center [674, 196] width 106 height 14
click at [675, 355] on div "Available Inventory Expected Qty Actual Qty 4 0 0" at bounding box center [622, 353] width 226 height 69
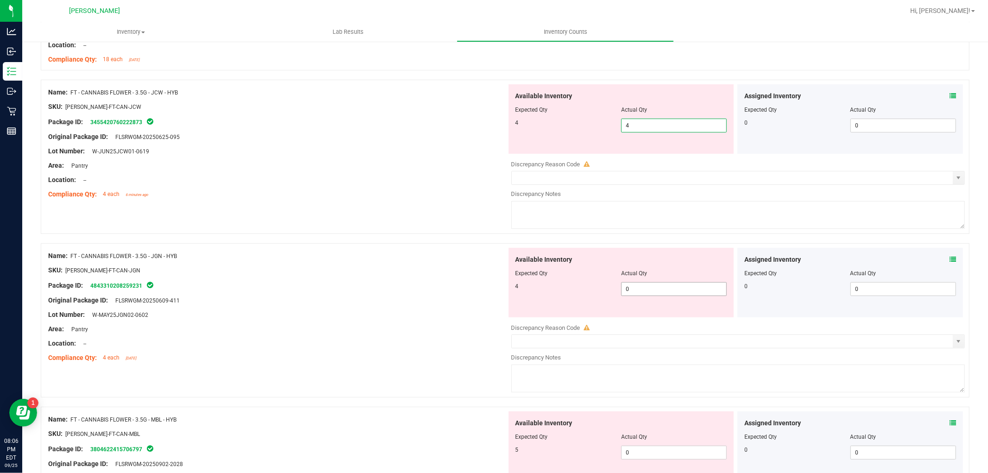
click at [649, 287] on div "Available Inventory Expected Qty Actual Qty 4 0 0" at bounding box center [622, 282] width 226 height 69
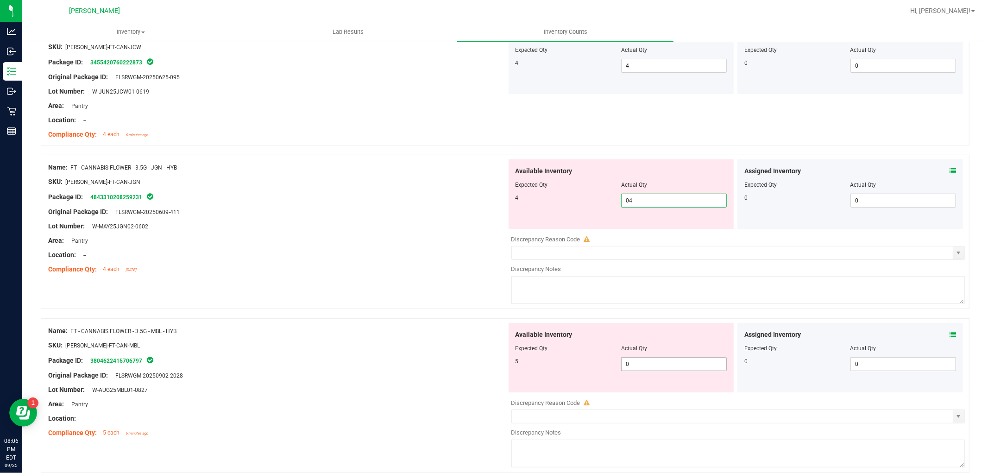
scroll to position [360, 0]
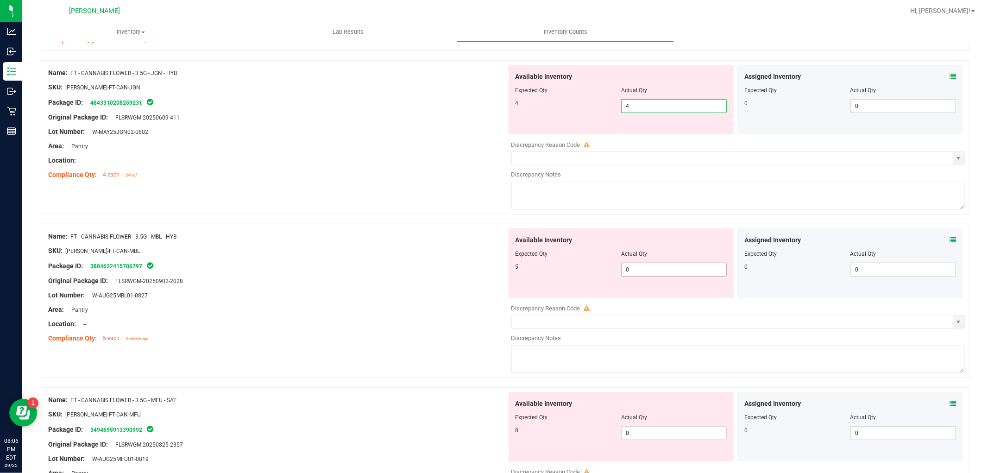
click at [640, 265] on div "Available Inventory Expected Qty Actual Qty 5 0 0" at bounding box center [622, 262] width 226 height 69
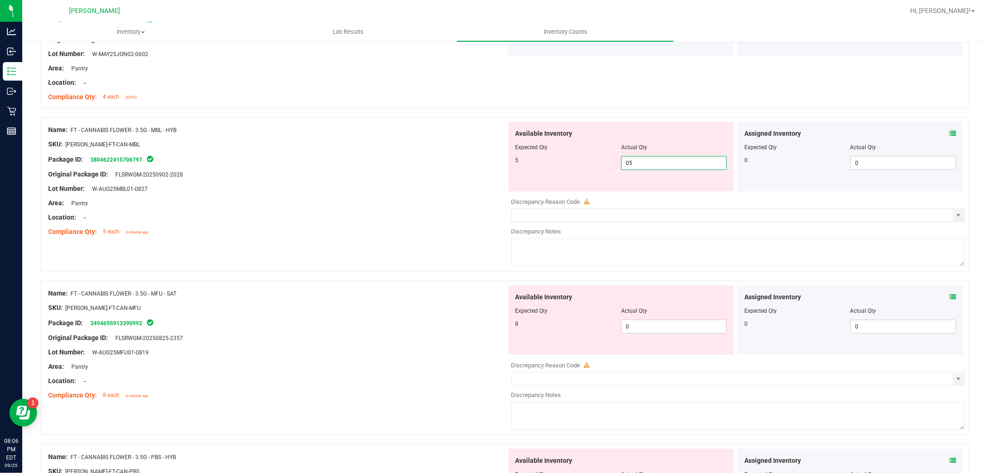
scroll to position [515, 0]
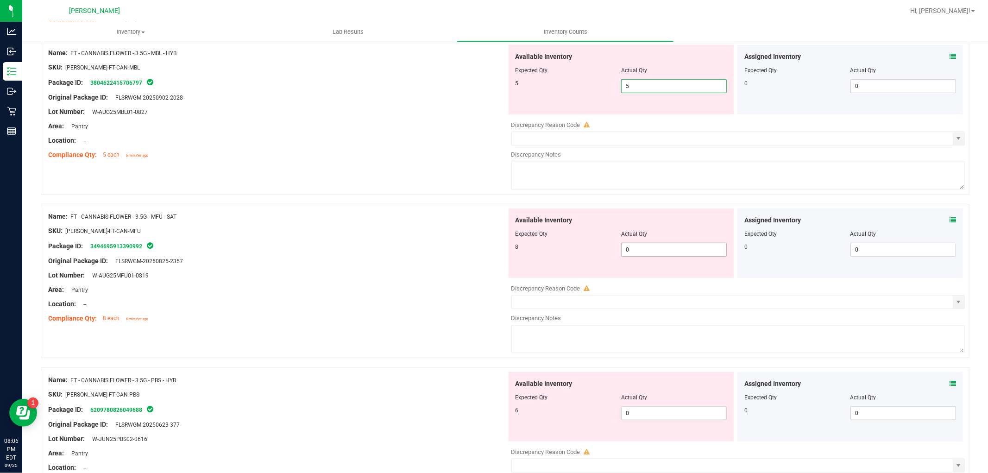
click at [628, 246] on div "Available Inventory Expected Qty Actual Qty 8 0 0" at bounding box center [622, 242] width 226 height 69
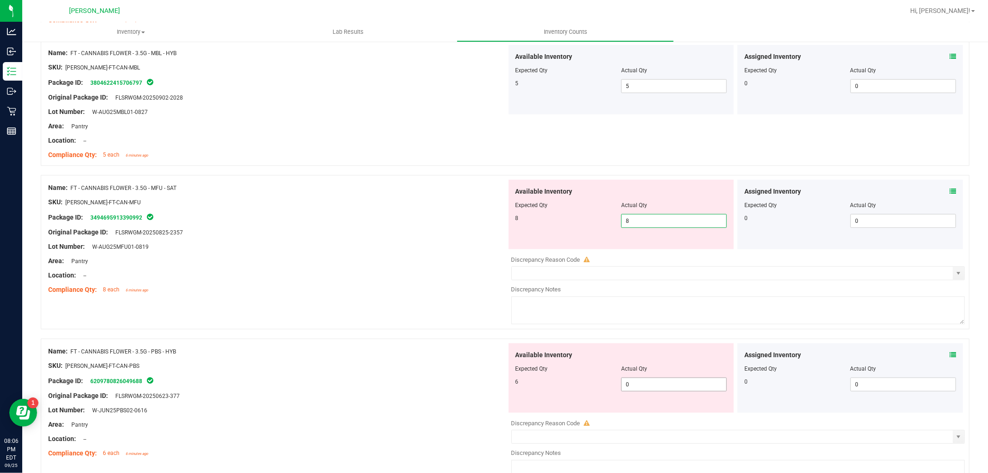
click at [638, 385] on div "Available Inventory Expected Qty Actual Qty 6 0 0" at bounding box center [736, 416] width 459 height 147
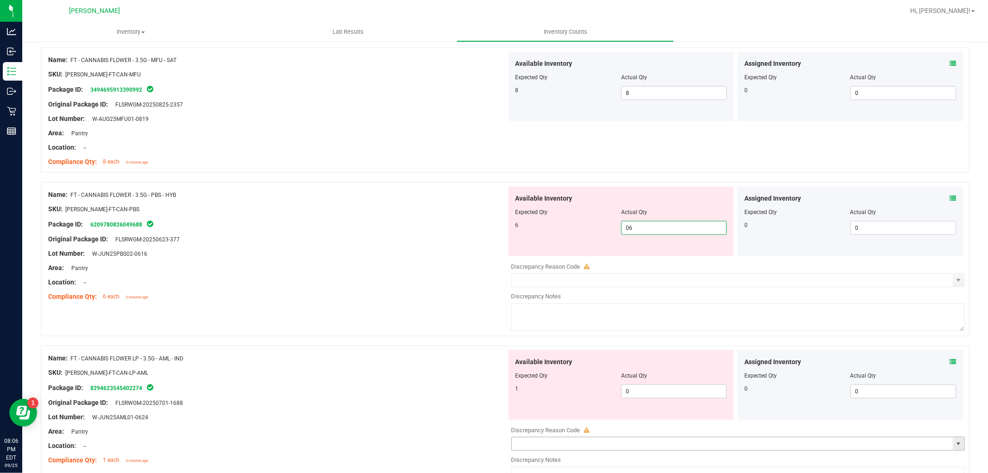
scroll to position [720, 0]
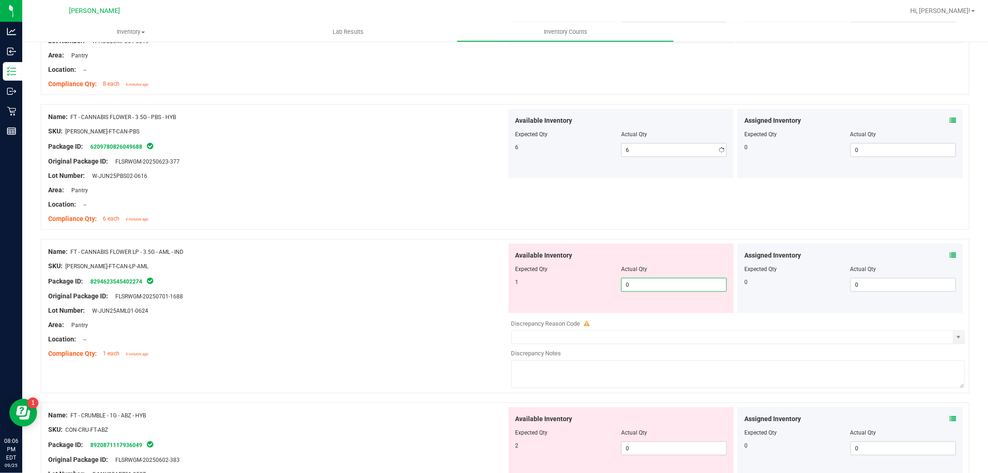
click at [647, 318] on div "Available Inventory Expected Qty Actual Qty 1 0 0" at bounding box center [736, 317] width 459 height 147
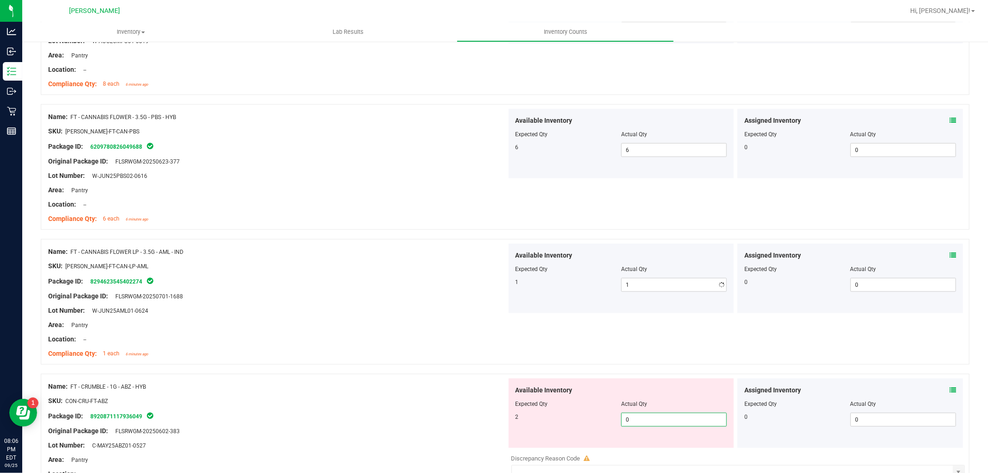
click at [640, 442] on div "Available Inventory Expected Qty Actual Qty 2 0 0" at bounding box center [622, 413] width 226 height 69
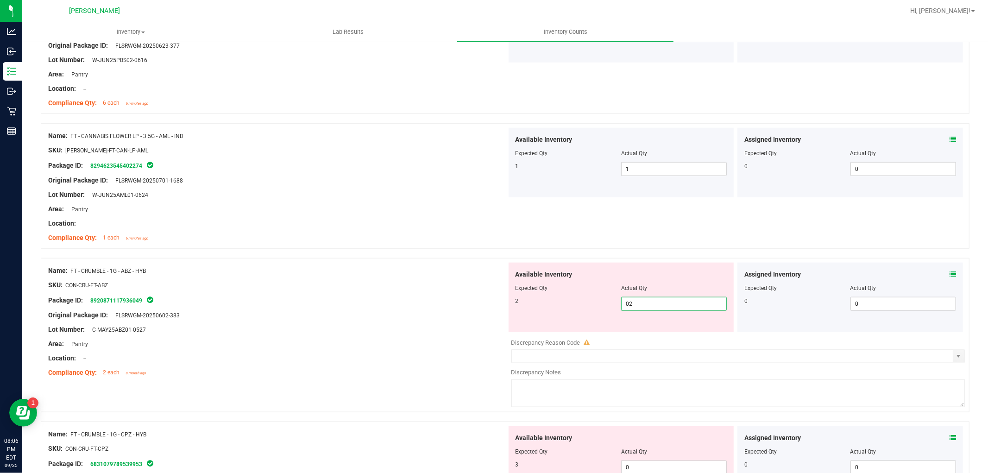
scroll to position [927, 0]
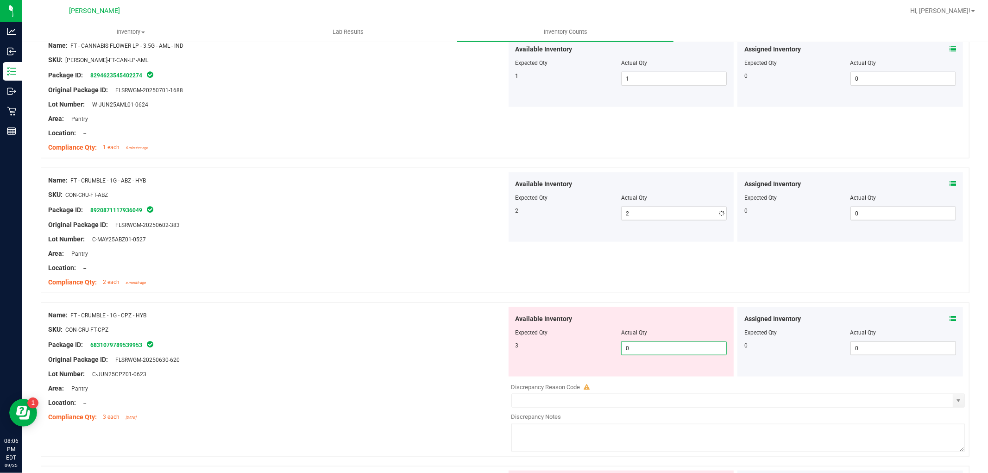
click at [646, 383] on div "Available Inventory Expected Qty Actual Qty 3 0 0" at bounding box center [736, 380] width 459 height 147
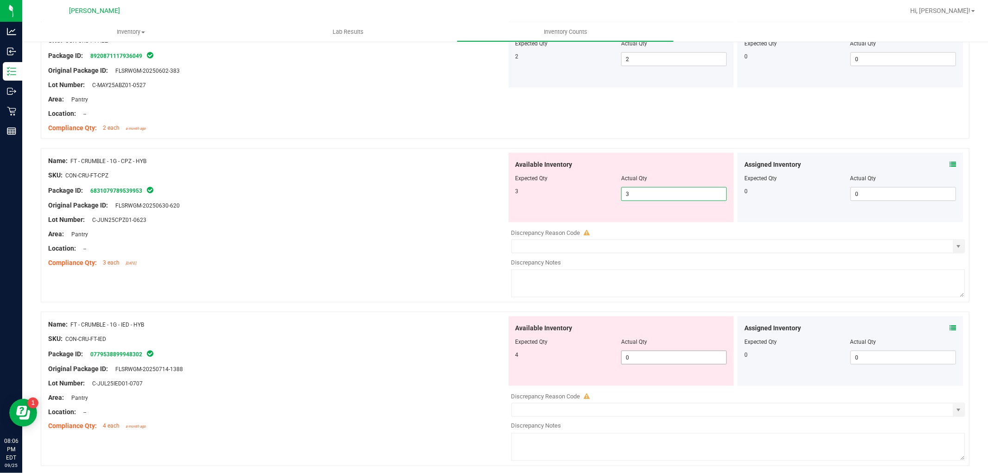
click at [648, 359] on div "Available Inventory Expected Qty Actual Qty 4 0 0" at bounding box center [736, 389] width 459 height 147
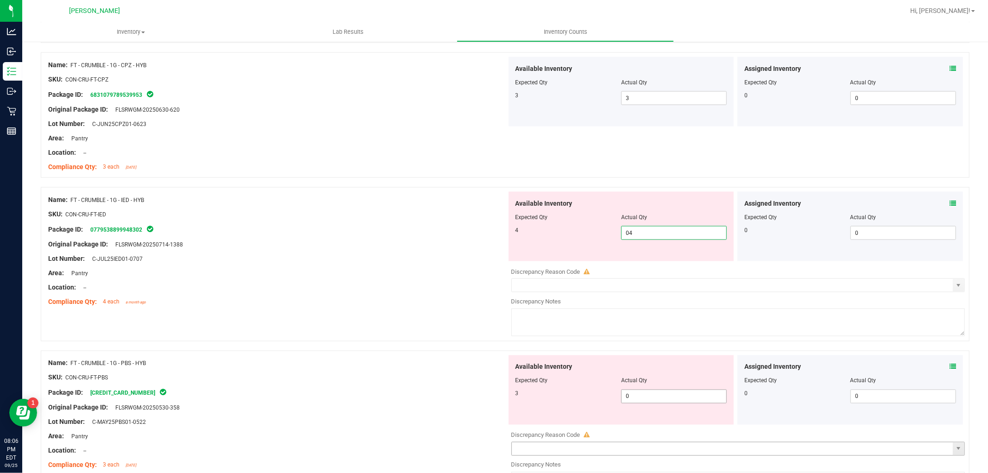
scroll to position [1287, 0]
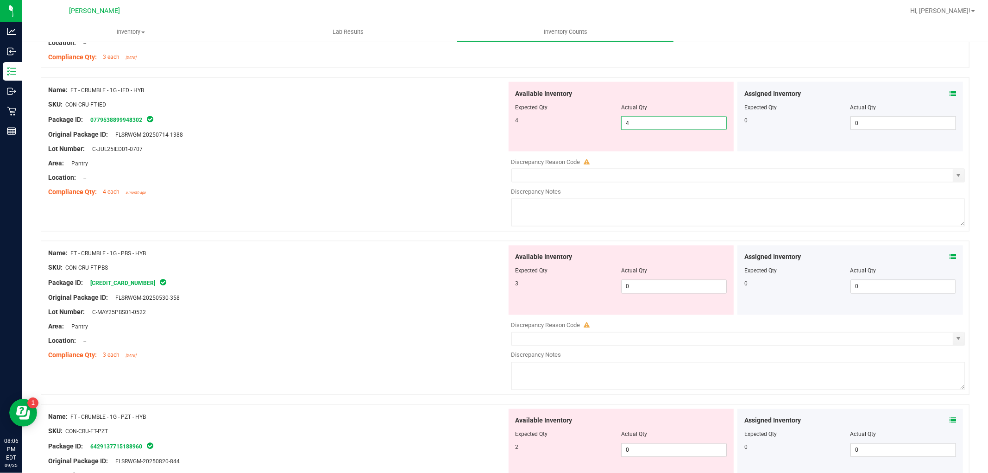
click at [651, 288] on div "Available Inventory Expected Qty Actual Qty 3 0 0" at bounding box center [736, 319] width 459 height 147
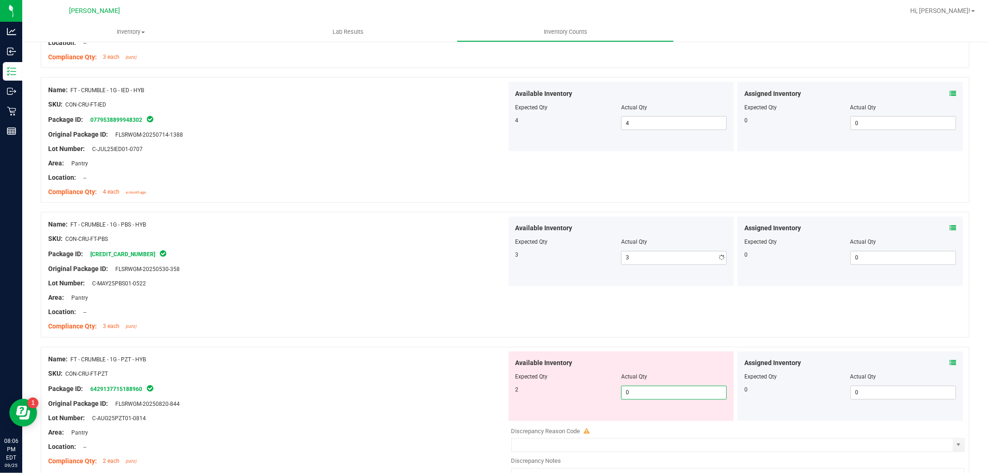
click at [651, 425] on div "Available Inventory Expected Qty Actual Qty 2 0 0" at bounding box center [736, 425] width 459 height 147
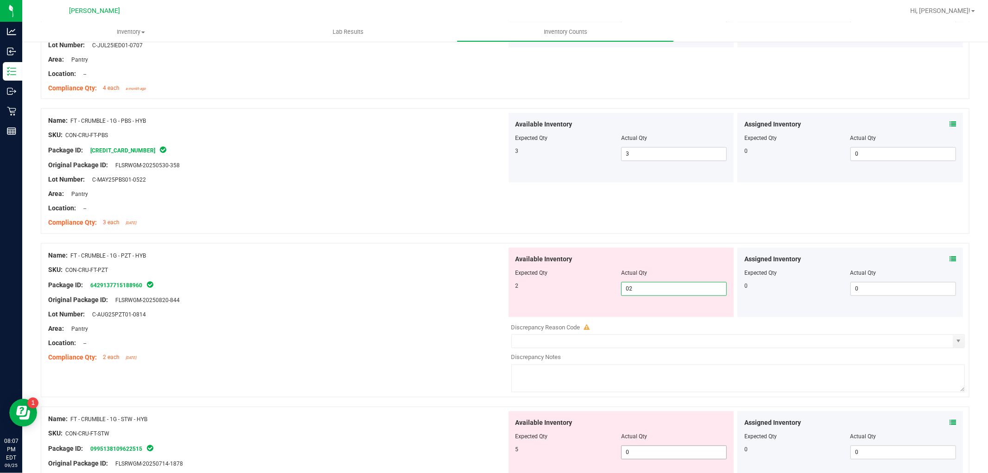
scroll to position [1493, 0]
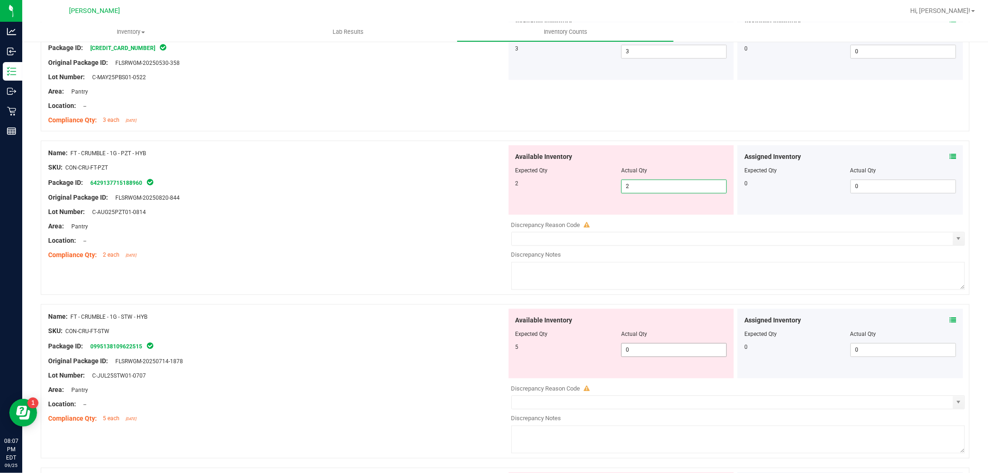
click at [631, 350] on div "Available Inventory Expected Qty Actual Qty 5 0 0" at bounding box center [736, 382] width 459 height 147
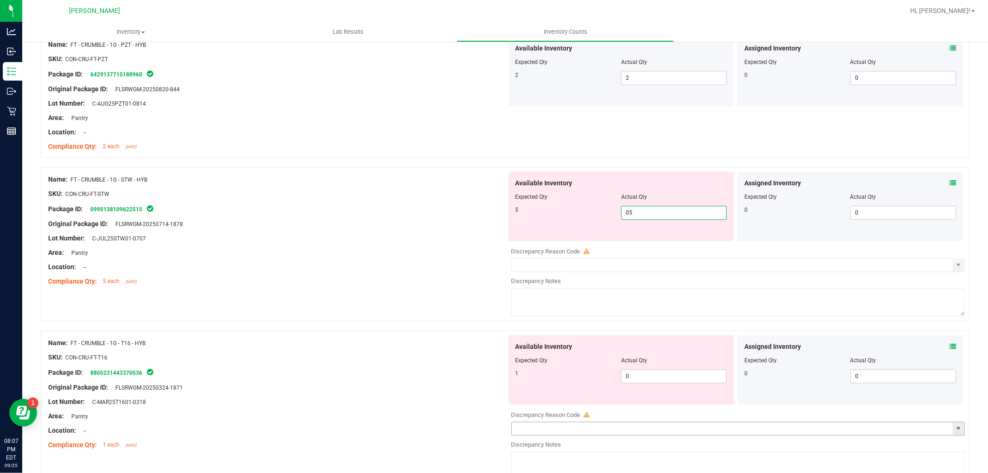
scroll to position [1699, 0]
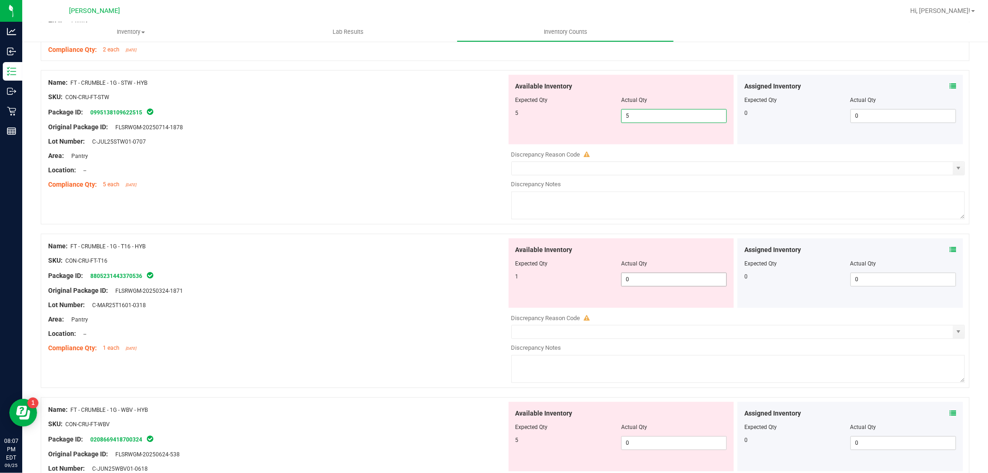
click at [656, 278] on div "Available Inventory Expected Qty Actual Qty 1 0 0" at bounding box center [622, 272] width 226 height 69
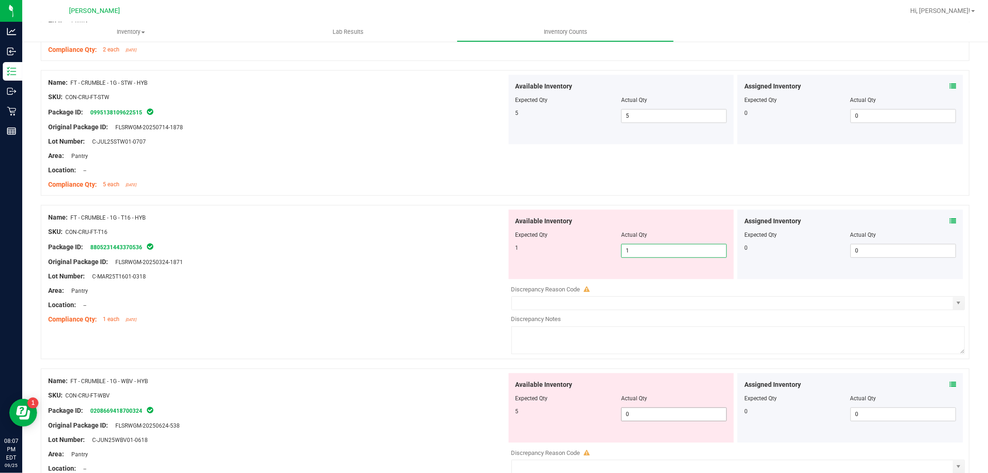
click at [641, 412] on div "Available Inventory Expected Qty Actual Qty 5 0 0" at bounding box center [622, 407] width 226 height 69
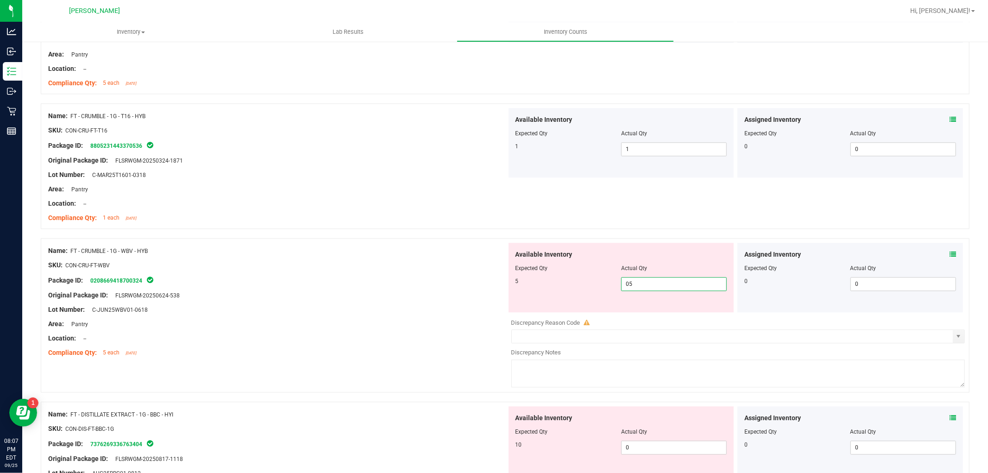
scroll to position [1905, 0]
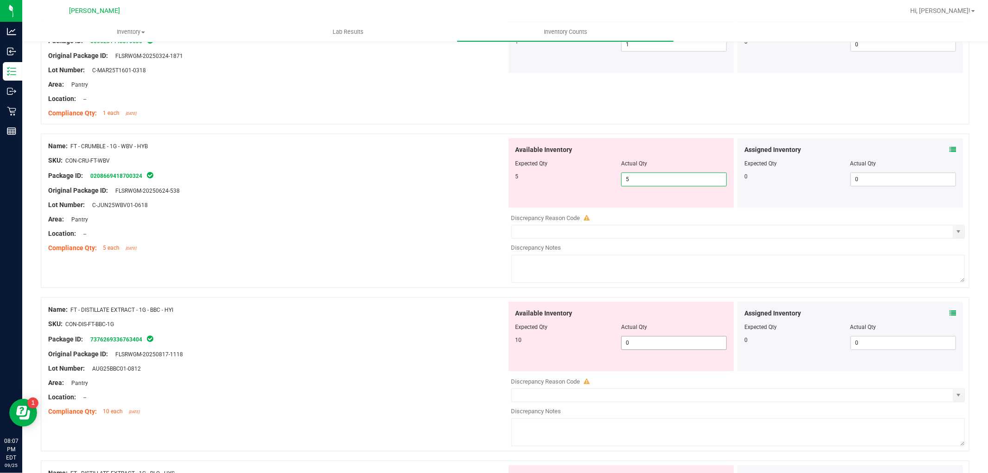
click at [633, 341] on div "Available Inventory Expected Qty Actual Qty 10 0 0" at bounding box center [622, 336] width 226 height 69
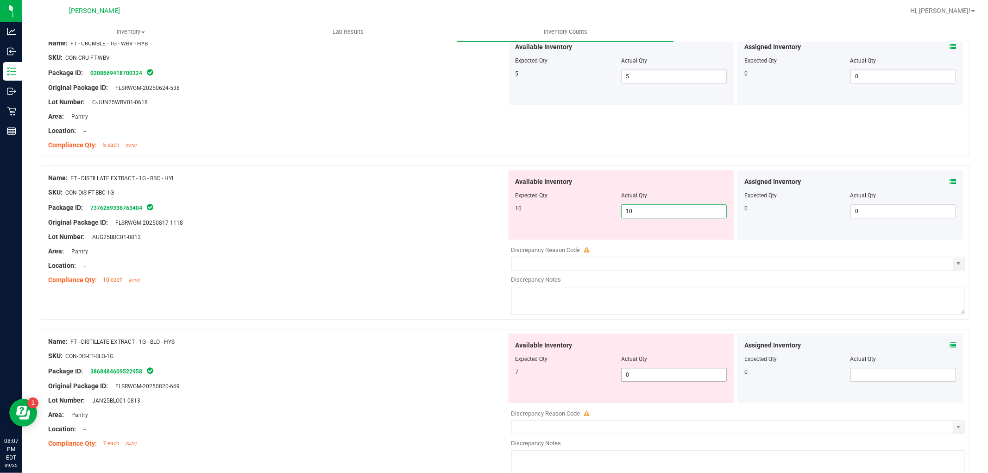
click at [636, 382] on div "Available Inventory Expected Qty Actual Qty 7 0 0" at bounding box center [736, 407] width 459 height 147
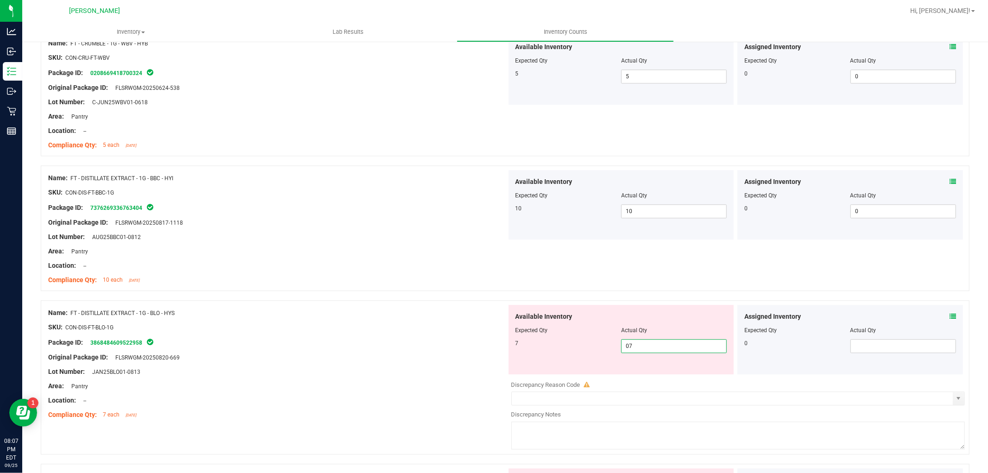
scroll to position [2162, 0]
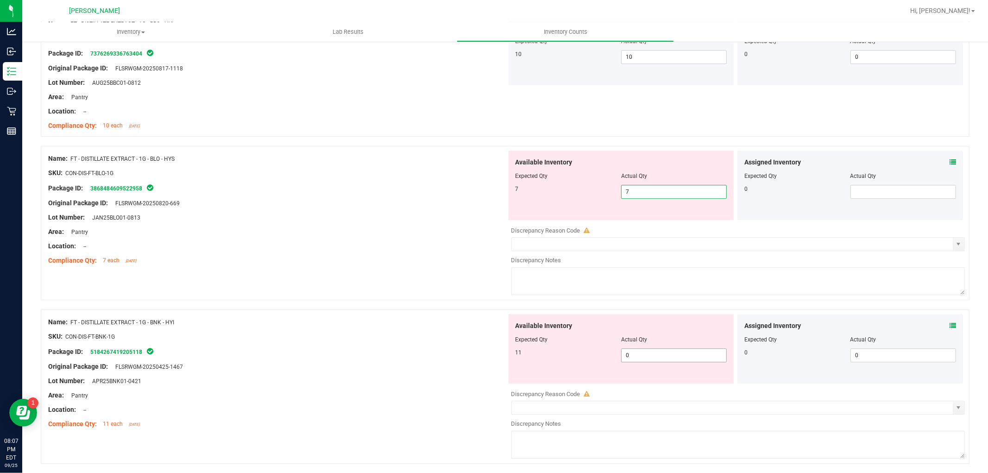
click at [631, 362] on div "Available Inventory Expected Qty Actual Qty 11 0 0" at bounding box center [736, 387] width 459 height 147
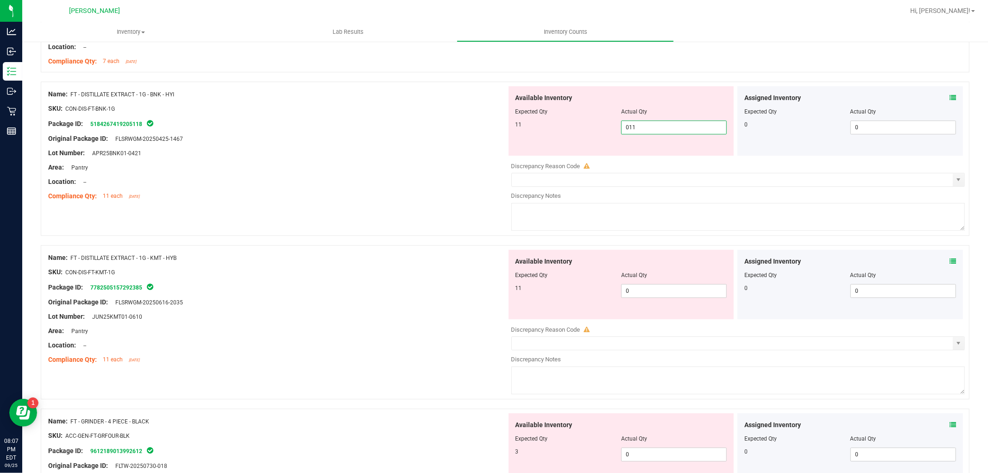
scroll to position [2368, 0]
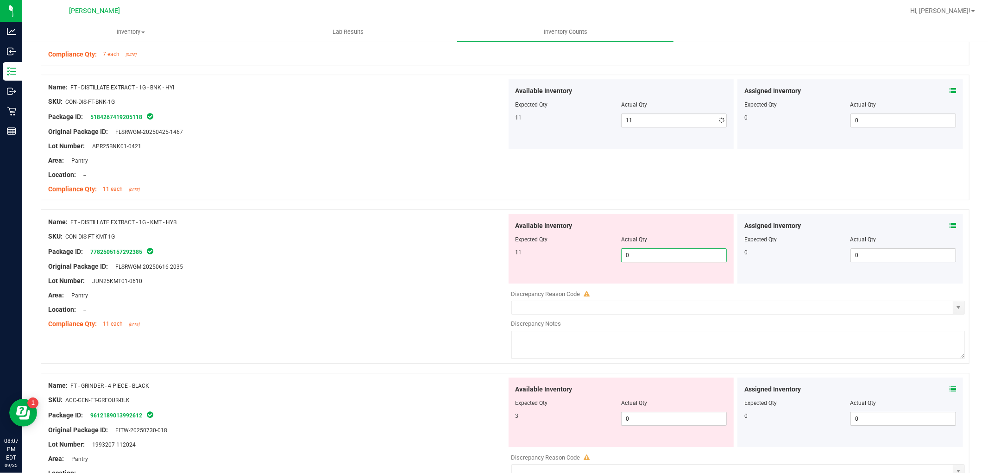
click at [639, 287] on div "Available Inventory Expected Qty Actual Qty 11 0 0" at bounding box center [736, 287] width 459 height 147
click at [632, 423] on div "Available Inventory Expected Qty Actual Qty 3 0 0" at bounding box center [736, 451] width 459 height 147
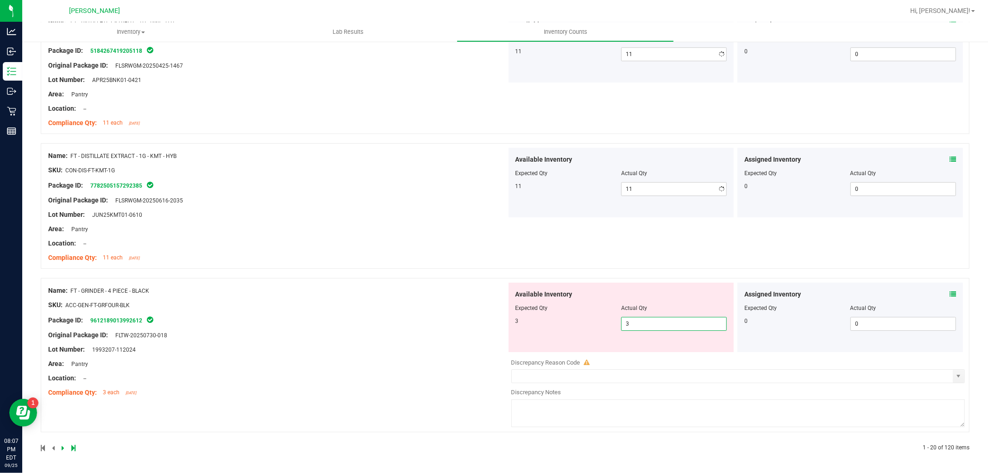
click at [380, 326] on div "Name: FT - GRINDER - 4 PIECE - BLACK SKU: ACC-GEN-FT-GRFOUR-BLK Package ID: 961…" at bounding box center [277, 342] width 459 height 118
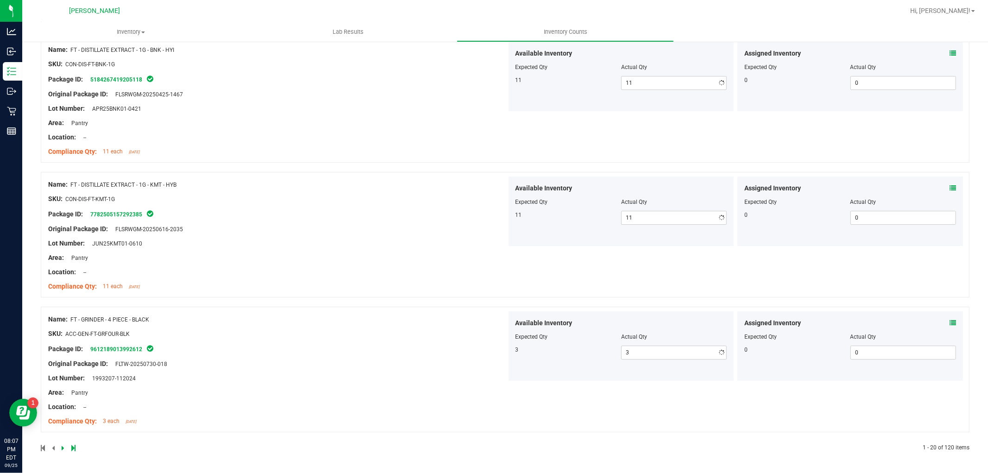
scroll to position [2406, 0]
click at [62, 447] on icon at bounding box center [63, 448] width 3 height 6
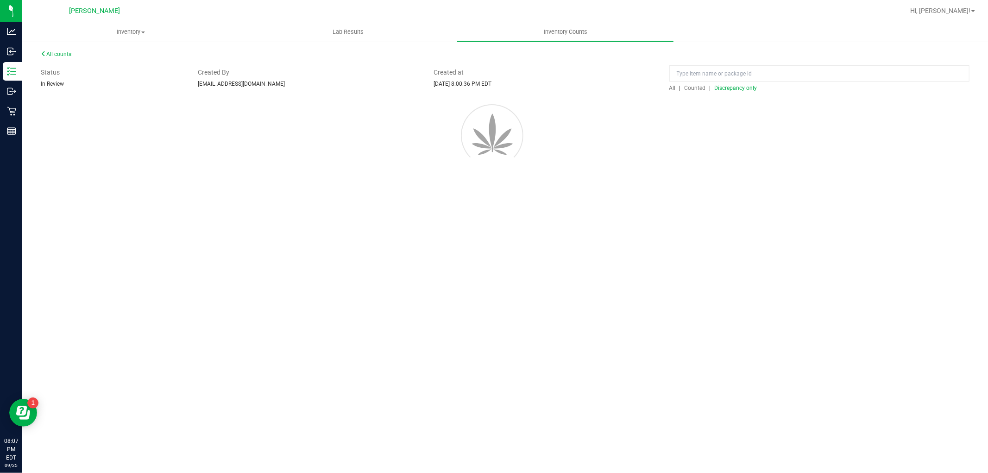
scroll to position [0, 0]
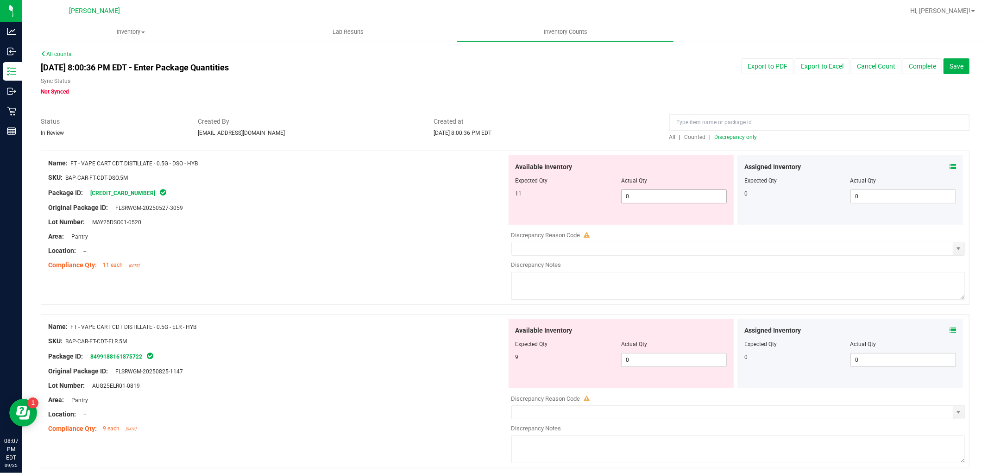
click at [649, 197] on span "0 0" at bounding box center [674, 196] width 106 height 14
click at [659, 358] on div "Available Inventory Expected Qty Actual Qty 9 0 0" at bounding box center [622, 353] width 226 height 69
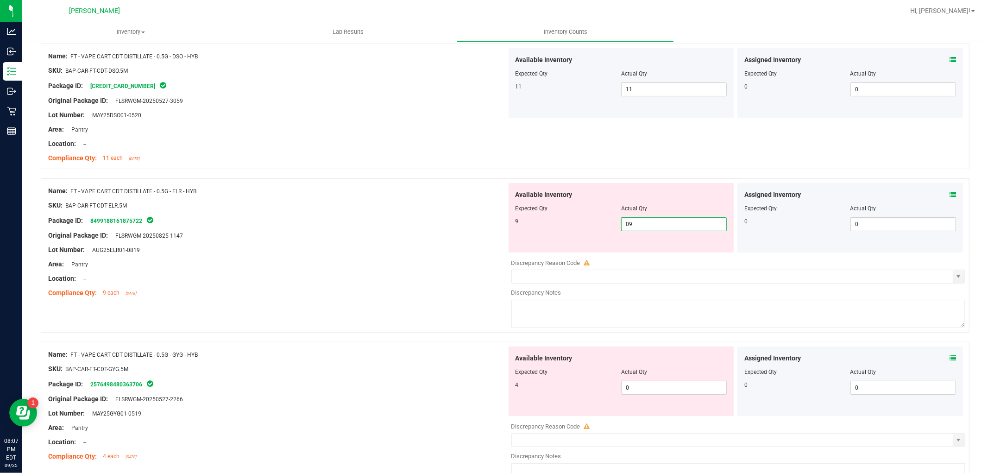
scroll to position [206, 0]
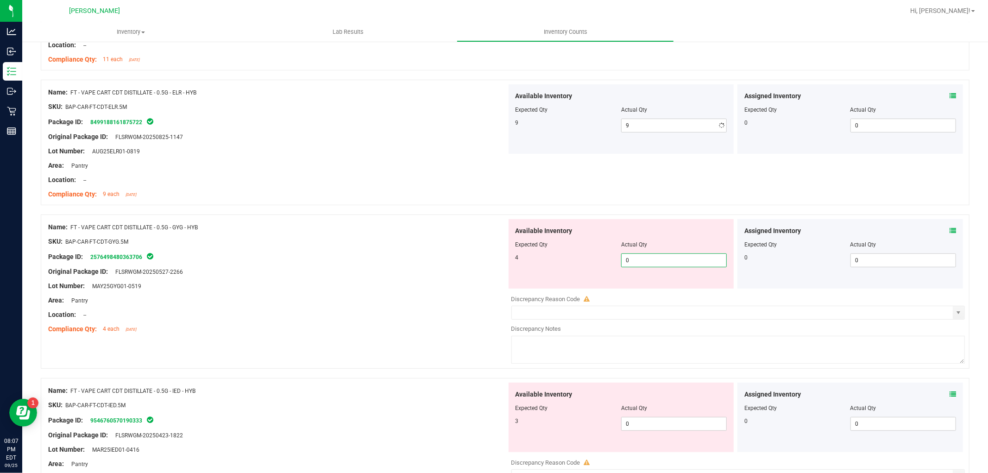
click at [659, 288] on div "Available Inventory Expected Qty Actual Qty 4 0 0" at bounding box center [622, 253] width 226 height 69
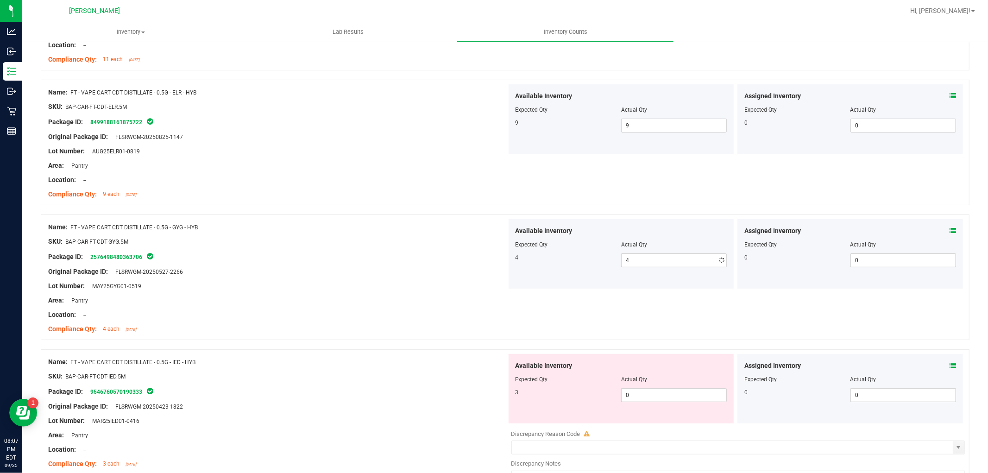
click at [655, 423] on div "Available Inventory Expected Qty Actual Qty 3 0 0" at bounding box center [622, 388] width 226 height 69
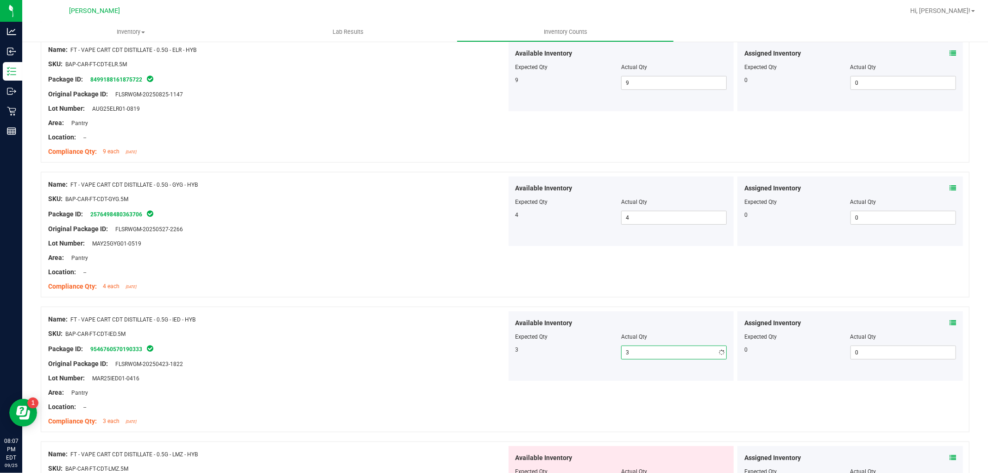
scroll to position [515, 0]
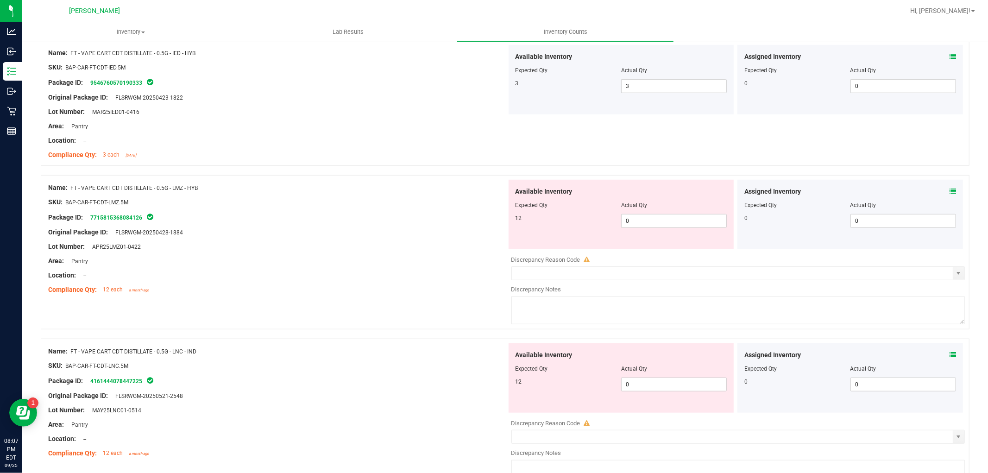
click at [663, 230] on div "Available Inventory Expected Qty Actual Qty 12 0 0" at bounding box center [622, 214] width 226 height 69
click at [663, 213] on div at bounding box center [622, 211] width 212 height 5
click at [664, 227] on span "0 0" at bounding box center [674, 221] width 106 height 14
click at [644, 381] on div "Available Inventory Expected Qty Actual Qty 12 0 0" at bounding box center [622, 377] width 226 height 69
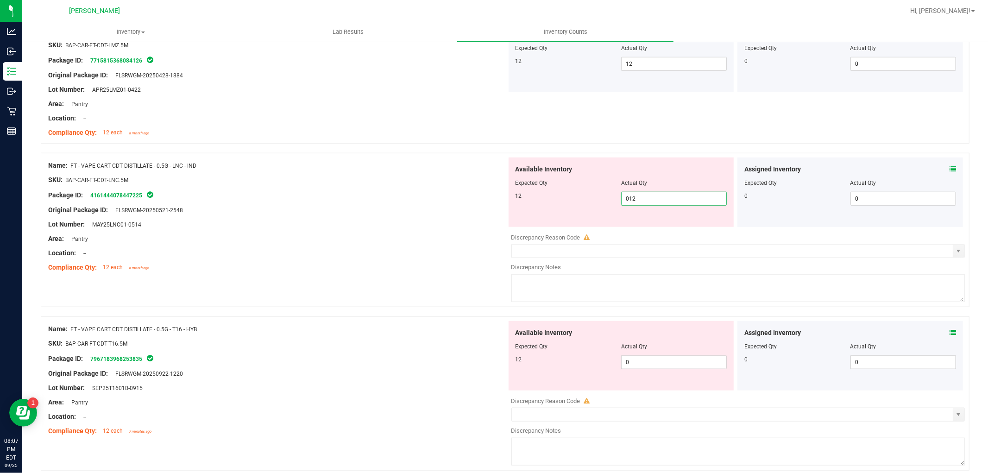
scroll to position [823, 0]
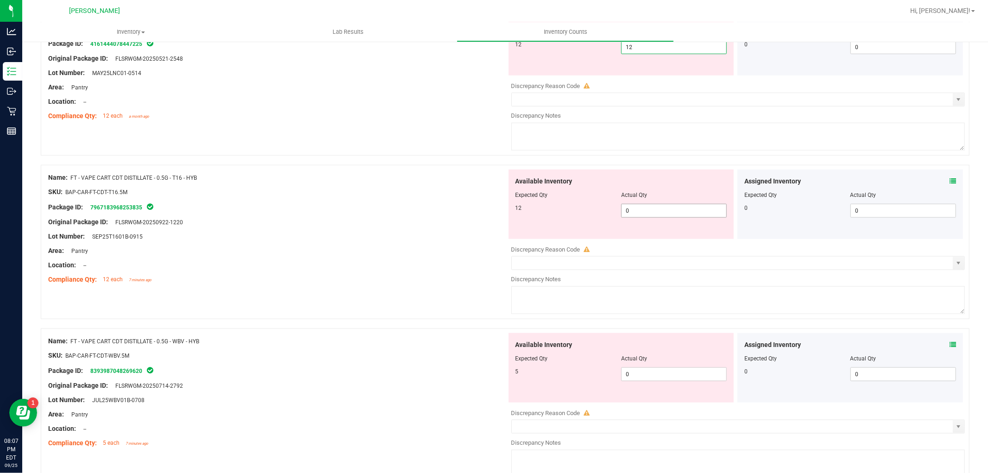
click at [638, 214] on div "Available Inventory Expected Qty Actual Qty 12 0 0" at bounding box center [736, 243] width 459 height 147
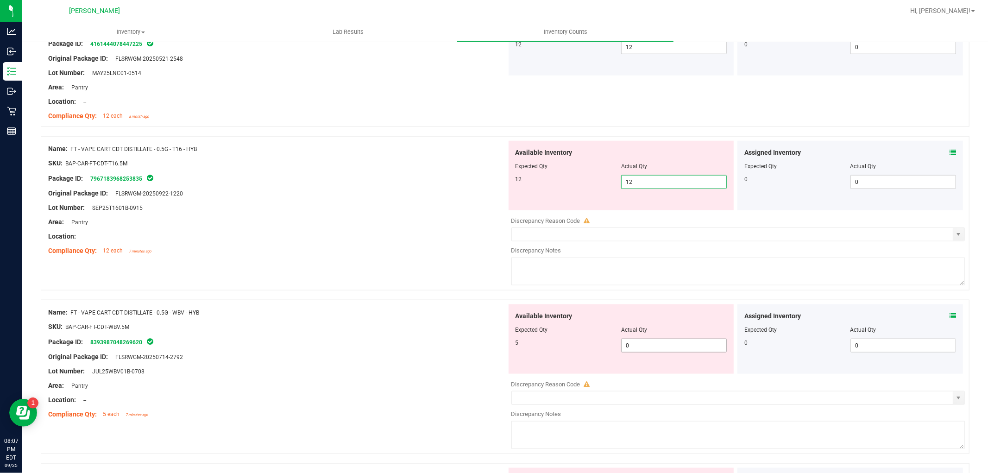
click at [652, 348] on div "Available Inventory Expected Qty Actual Qty 5 0 0" at bounding box center [736, 377] width 459 height 147
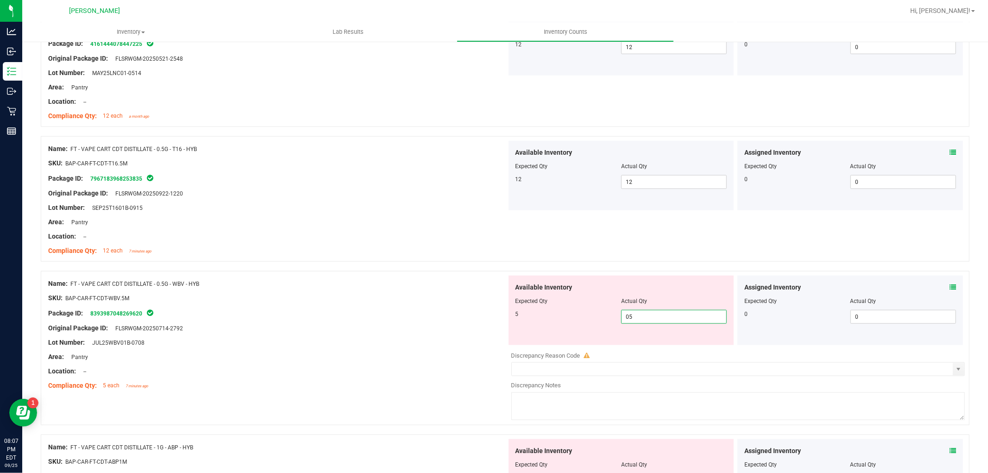
scroll to position [1029, 0]
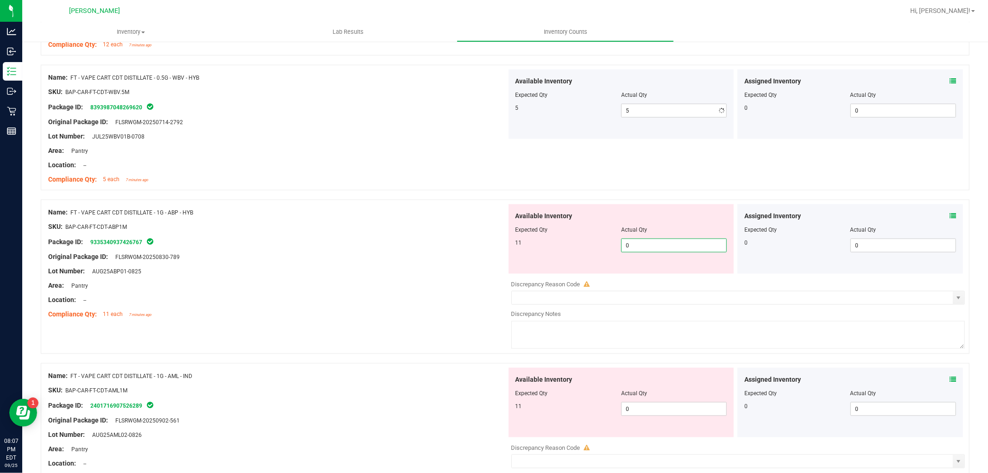
click at [647, 278] on div "Available Inventory Expected Qty Actual Qty 11 0 0" at bounding box center [736, 277] width 459 height 147
click at [651, 420] on div "Available Inventory Expected Qty Actual Qty 11 0 0" at bounding box center [736, 441] width 459 height 147
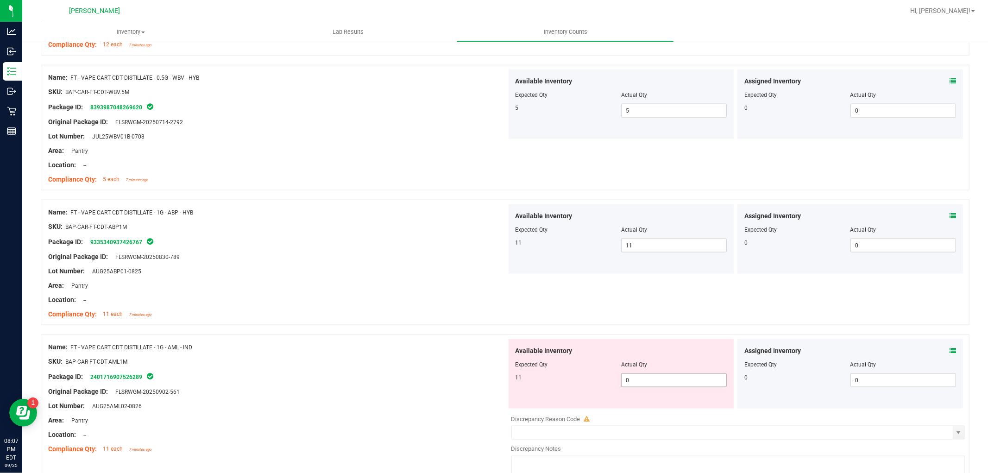
click at [652, 379] on span "0 0" at bounding box center [674, 380] width 106 height 14
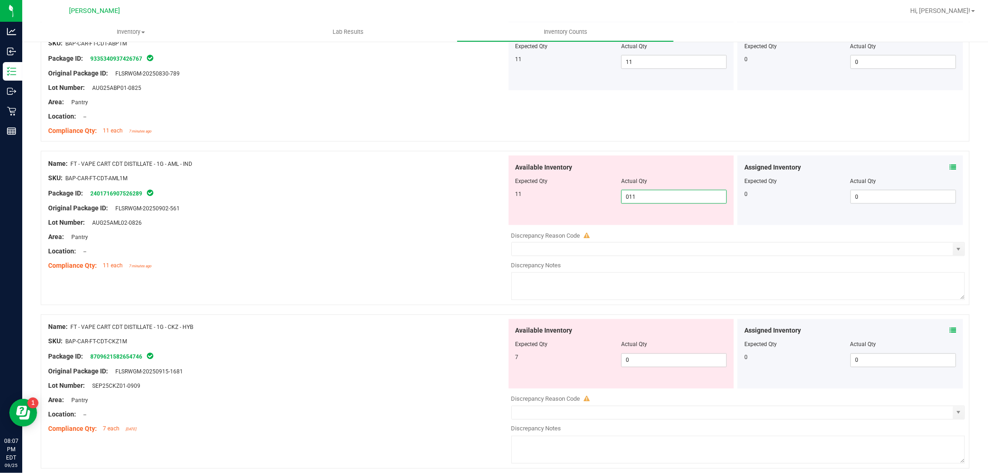
scroll to position [1287, 0]
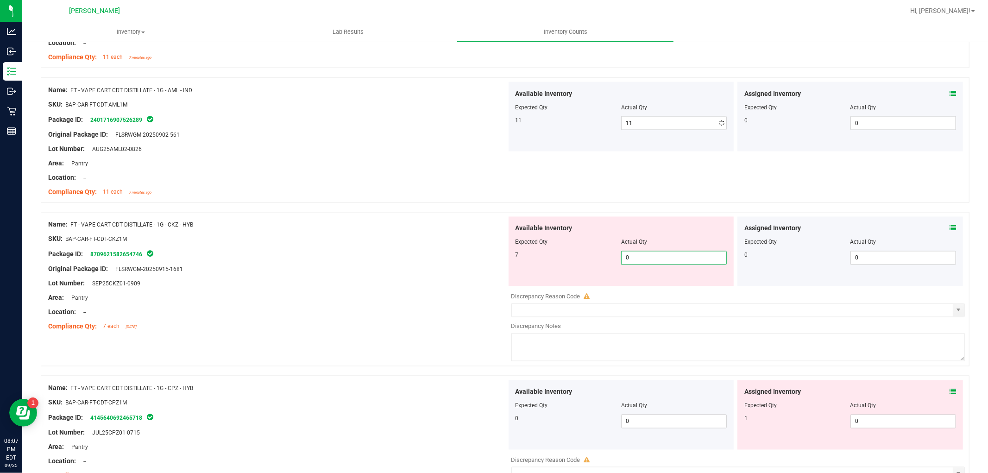
click at [647, 284] on div "Available Inventory Expected Qty Actual Qty 7 0 0" at bounding box center [622, 251] width 226 height 69
click at [864, 423] on div "Available Inventory Expected Qty Actual Qty 0 0 0" at bounding box center [736, 453] width 459 height 147
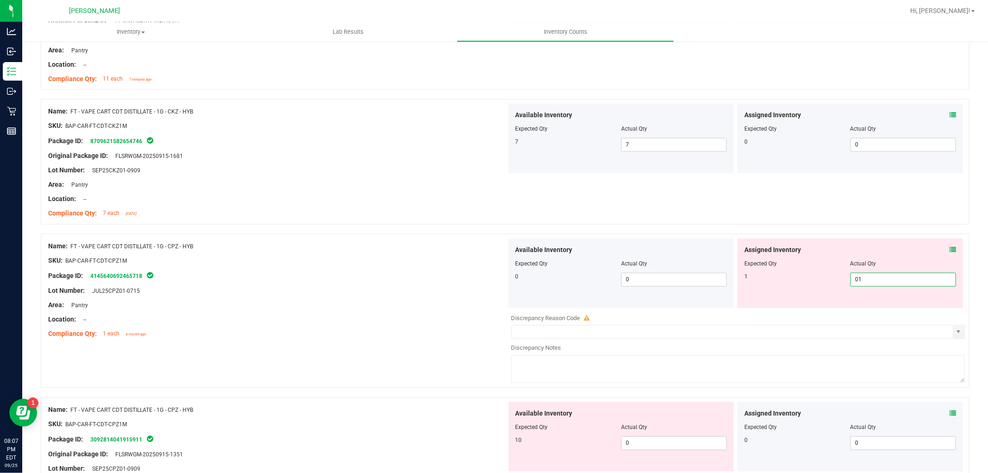
scroll to position [1493, 0]
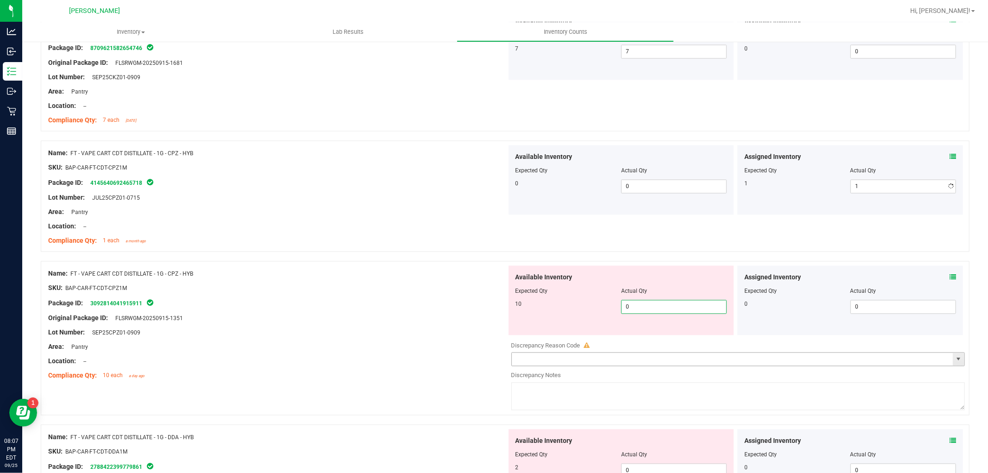
click at [695, 353] on div "Available Inventory Expected Qty Actual Qty 10 0 0" at bounding box center [736, 339] width 459 height 147
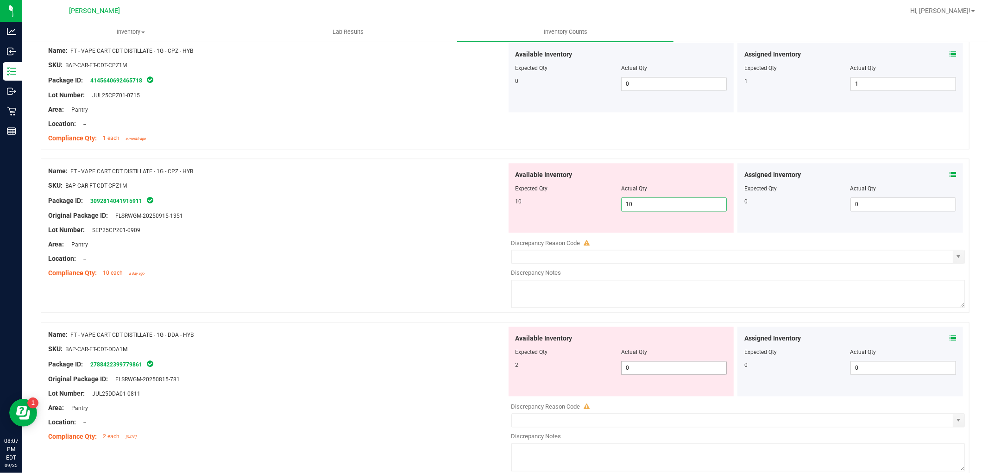
click at [659, 364] on div "Available Inventory Expected Qty Actual Qty 2 0 0" at bounding box center [622, 361] width 226 height 69
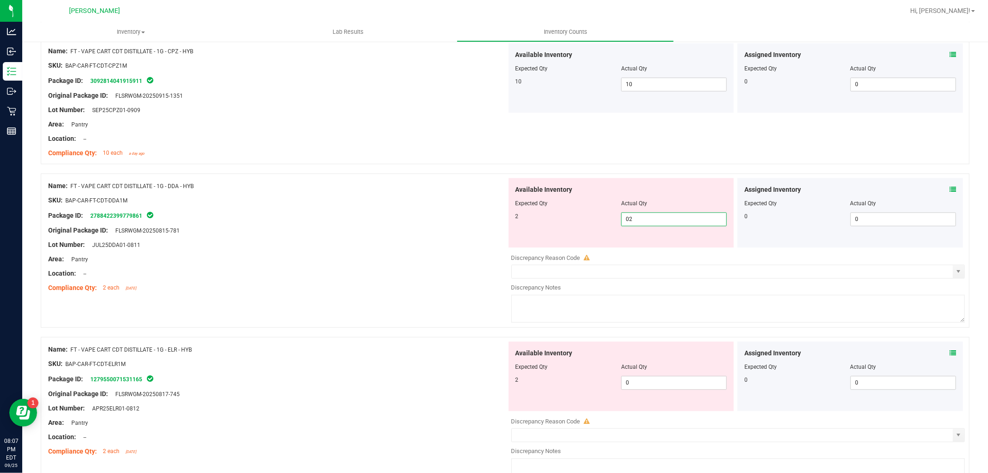
scroll to position [1853, 0]
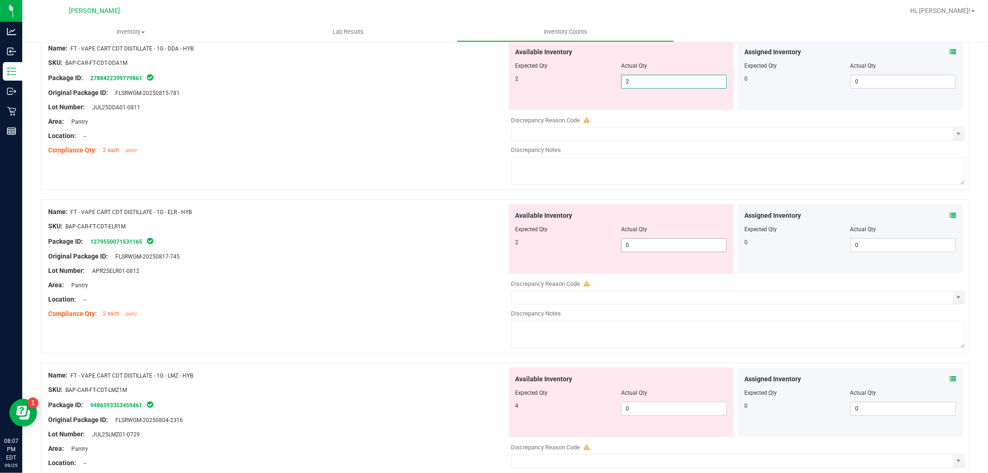
click at [654, 247] on div "Available Inventory Expected Qty Actual Qty 2 0 0" at bounding box center [736, 277] width 459 height 147
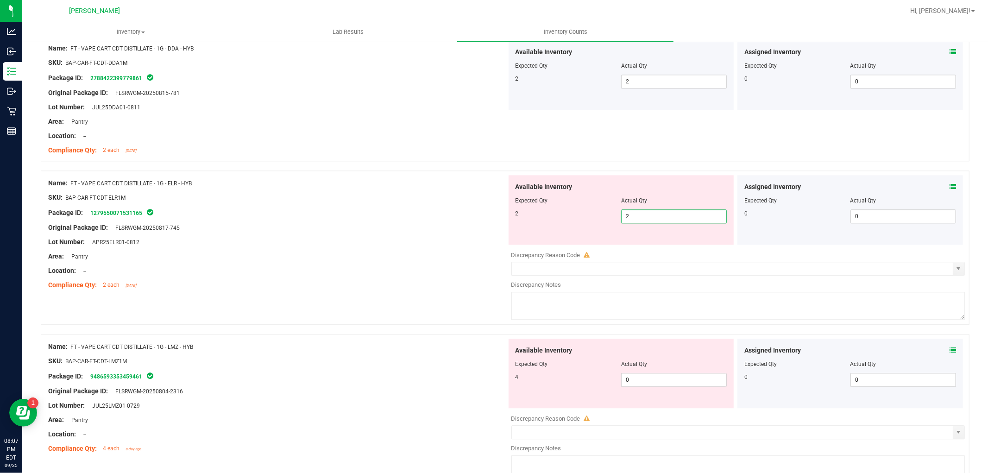
click at [650, 377] on div "Available Inventory Expected Qty Actual Qty 4 0 0" at bounding box center [622, 373] width 226 height 69
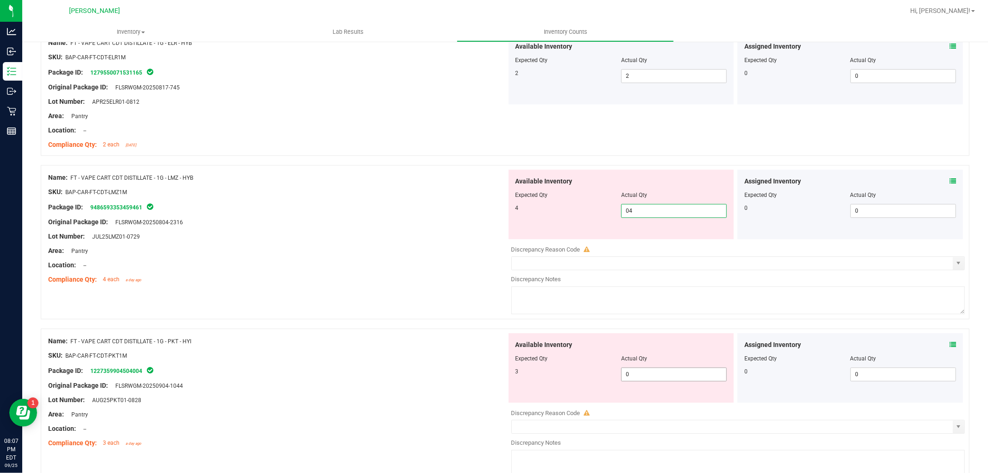
scroll to position [2059, 0]
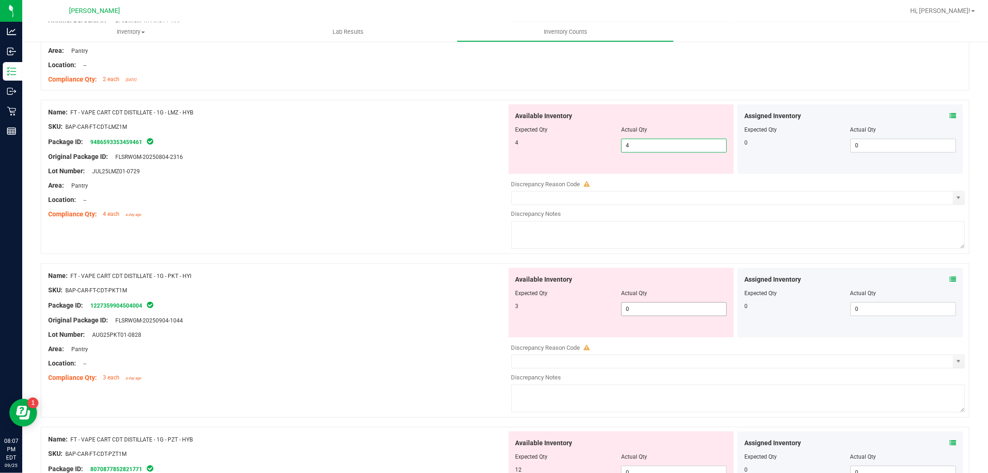
click at [655, 316] on div "Available Inventory Expected Qty Actual Qty 3 0 0" at bounding box center [736, 341] width 459 height 147
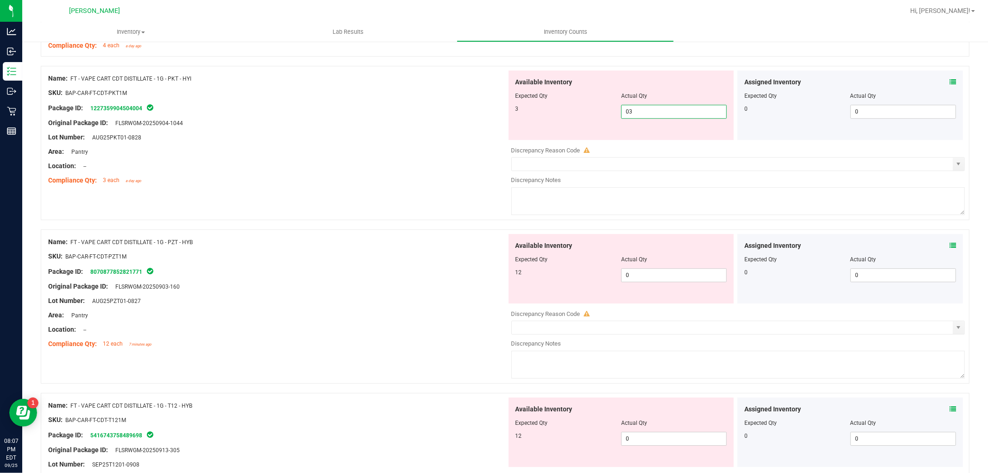
scroll to position [2317, 0]
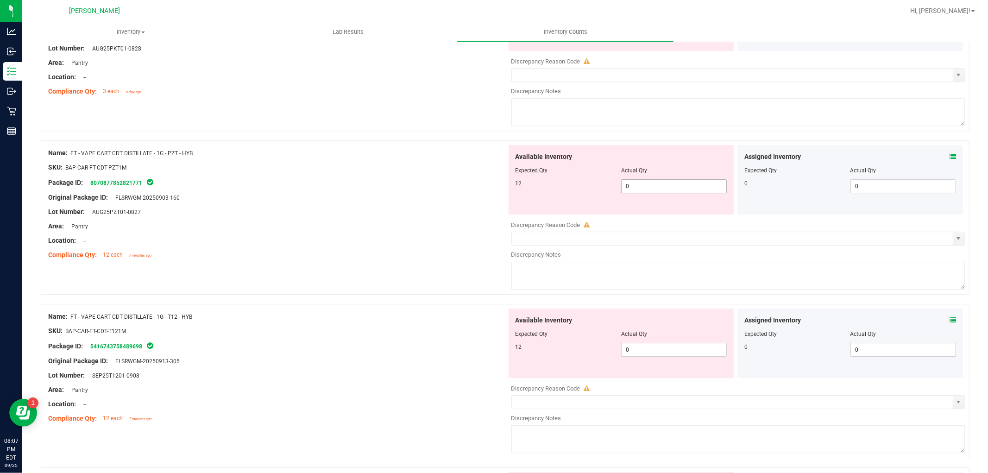
click at [660, 183] on div "Available Inventory Expected Qty Actual Qty 12 0 0" at bounding box center [622, 179] width 226 height 69
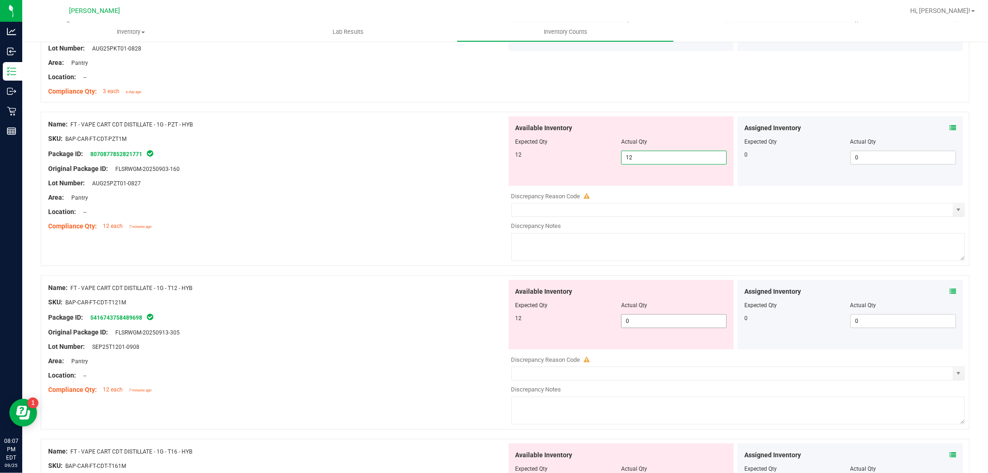
click at [646, 317] on div "Available Inventory Expected Qty Actual Qty 12 0 0" at bounding box center [622, 314] width 226 height 69
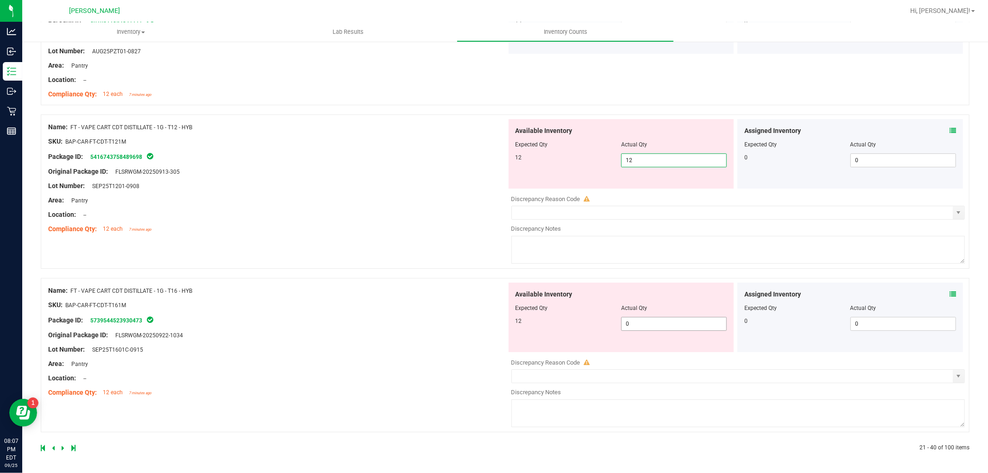
click at [642, 321] on span "0 0" at bounding box center [674, 324] width 106 height 14
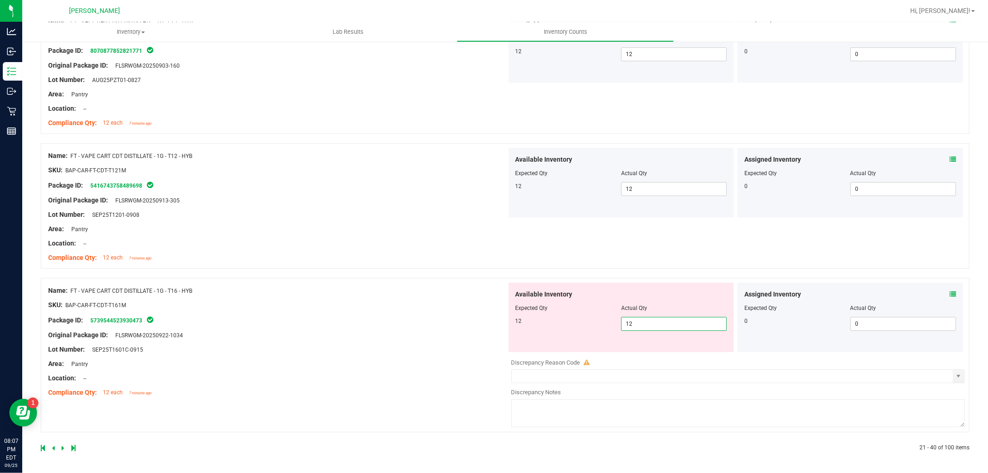
click at [484, 352] on div "Name: FT - VAPE CART CDT DISTILLATE - 1G - T16 - HYB SKU: BAP-CAR-FT-CDT-T161M …" at bounding box center [277, 342] width 459 height 118
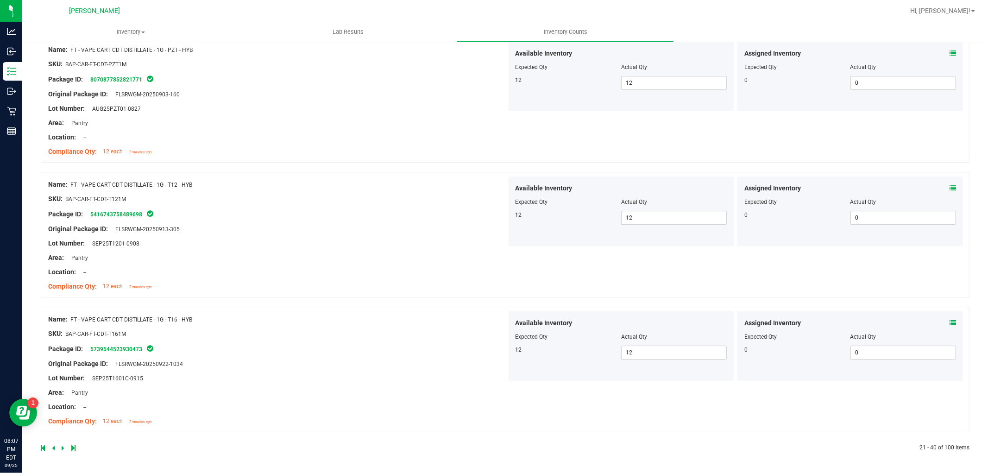
click at [64, 446] on link at bounding box center [64, 448] width 4 height 6
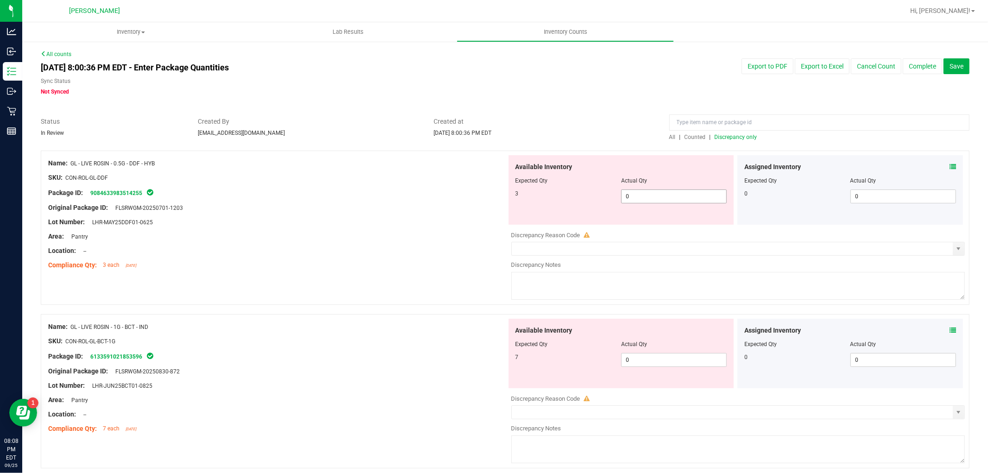
click at [658, 192] on span "0 0" at bounding box center [674, 196] width 106 height 14
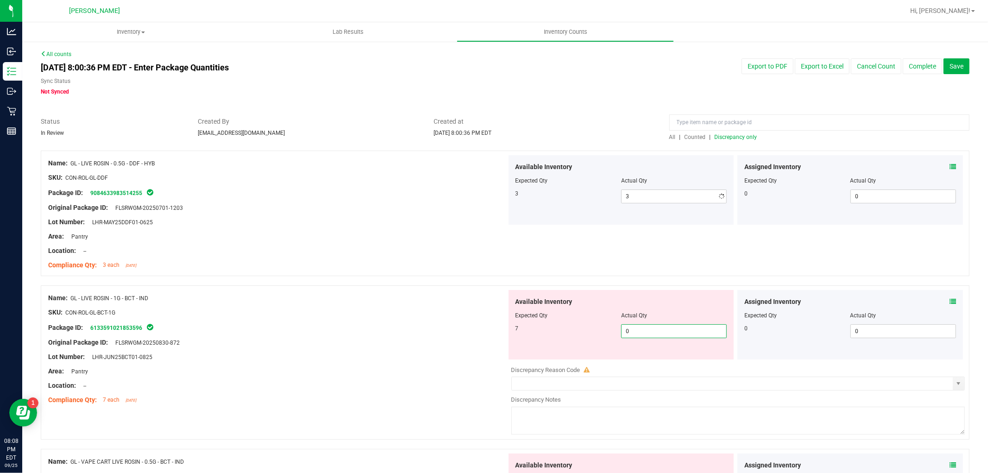
click at [643, 358] on div "Available Inventory Expected Qty Actual Qty 7 0 0" at bounding box center [622, 324] width 226 height 69
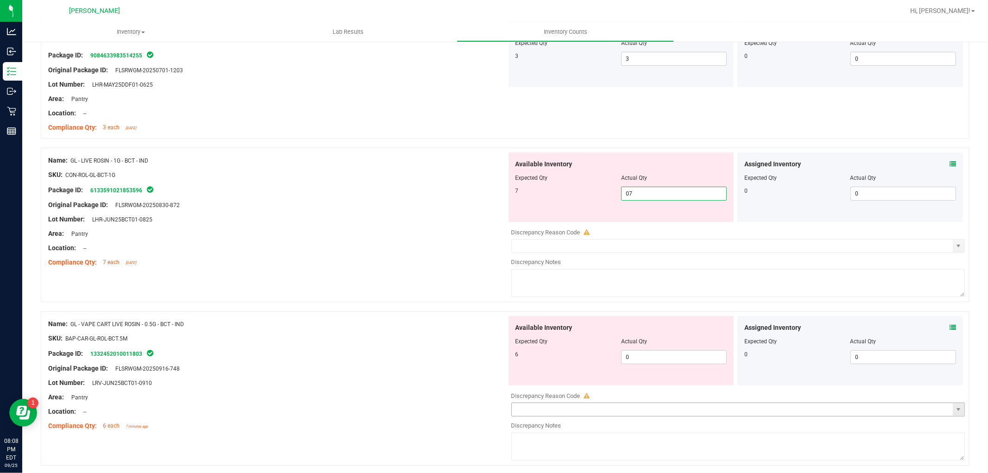
scroll to position [257, 0]
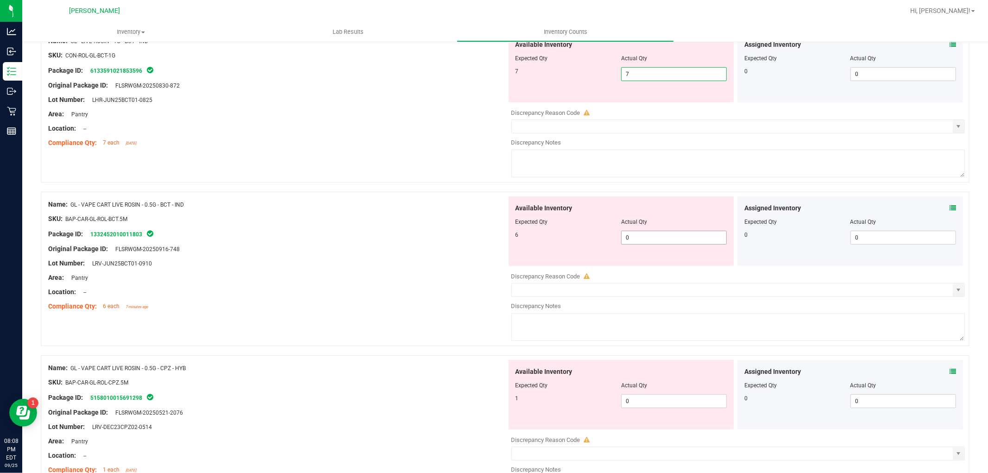
click at [660, 227] on div "Available Inventory Expected Qty Actual Qty 6 0 0" at bounding box center [622, 230] width 226 height 69
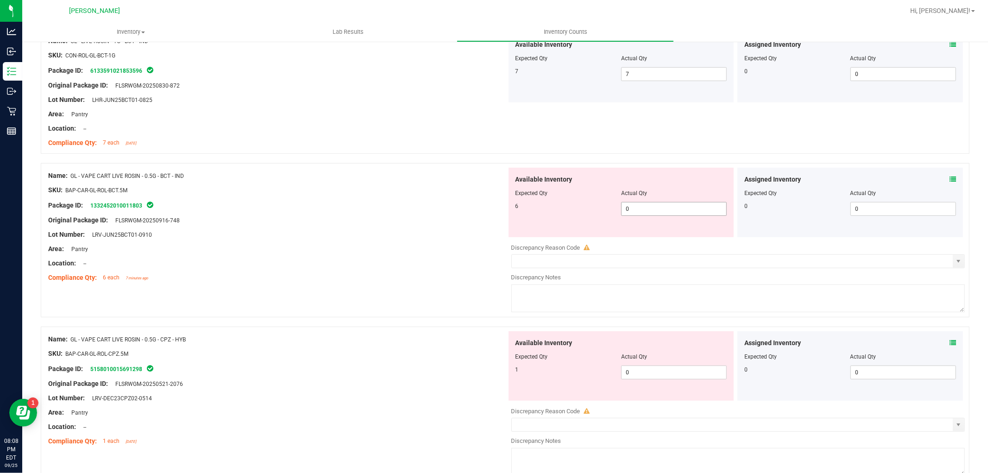
click at [661, 214] on span "0 0" at bounding box center [674, 209] width 106 height 14
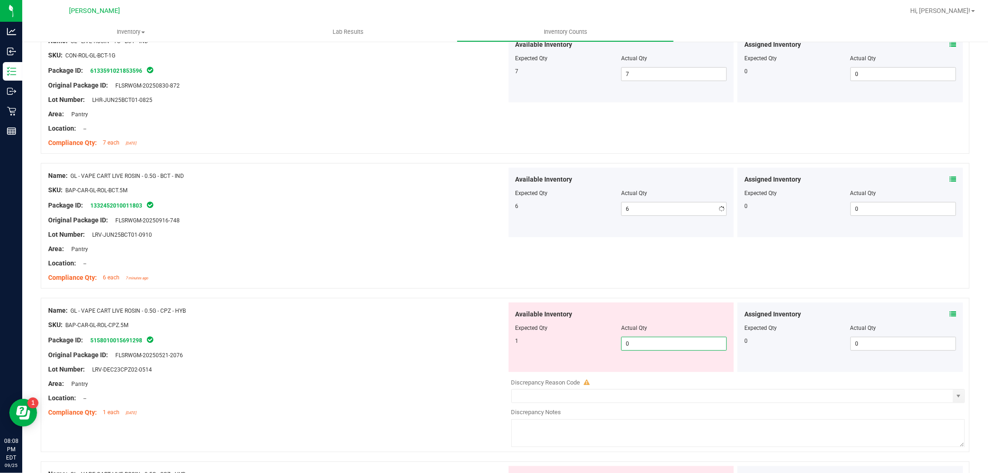
click at [641, 372] on div "Available Inventory Expected Qty Actual Qty 1 0 0" at bounding box center [622, 337] width 226 height 69
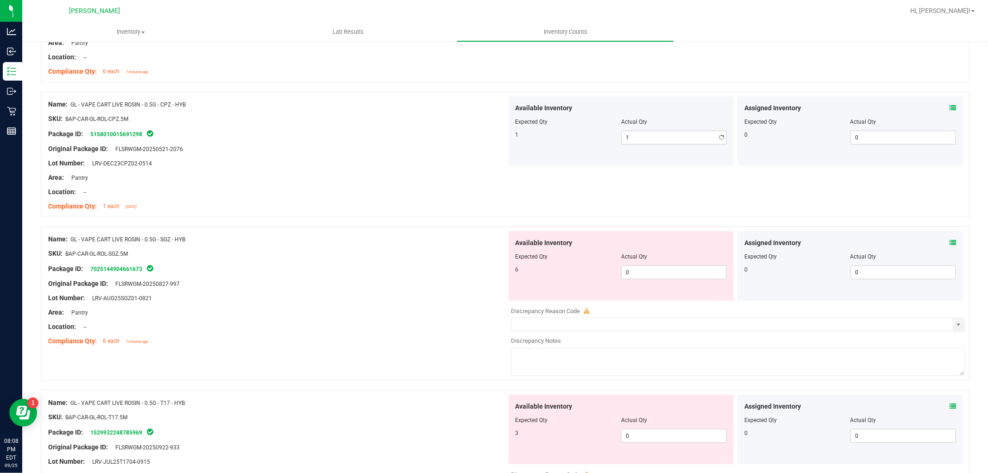
click at [658, 302] on div "Available Inventory Expected Qty Actual Qty 6 0 0" at bounding box center [736, 304] width 459 height 147
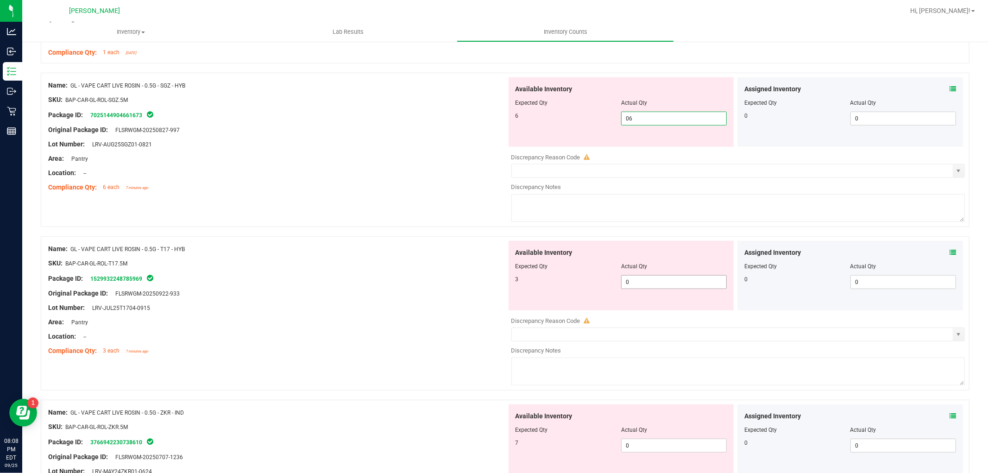
scroll to position [618, 0]
click at [650, 289] on div "Available Inventory Expected Qty Actual Qty 3 0 0" at bounding box center [736, 313] width 459 height 147
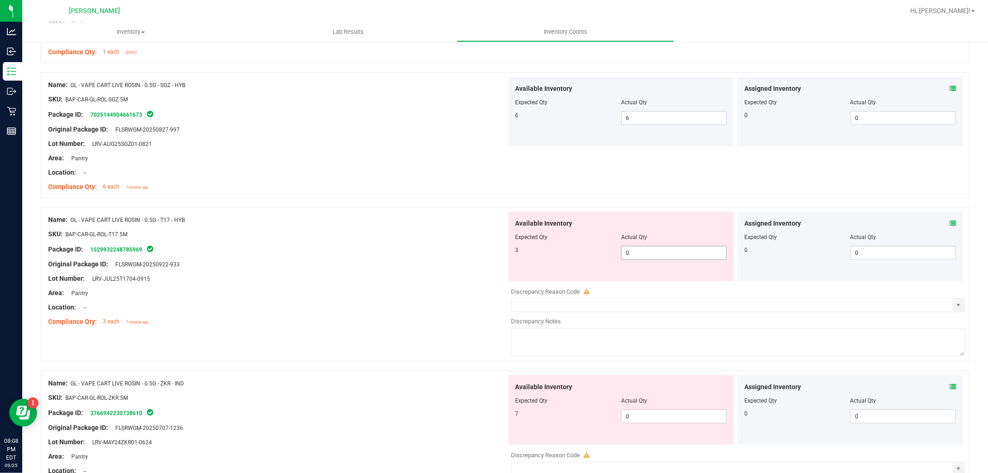
click at [663, 258] on span "0 0" at bounding box center [674, 253] width 106 height 14
click at [659, 419] on div "Available Inventory Expected Qty Actual Qty 7 0 0" at bounding box center [736, 448] width 459 height 147
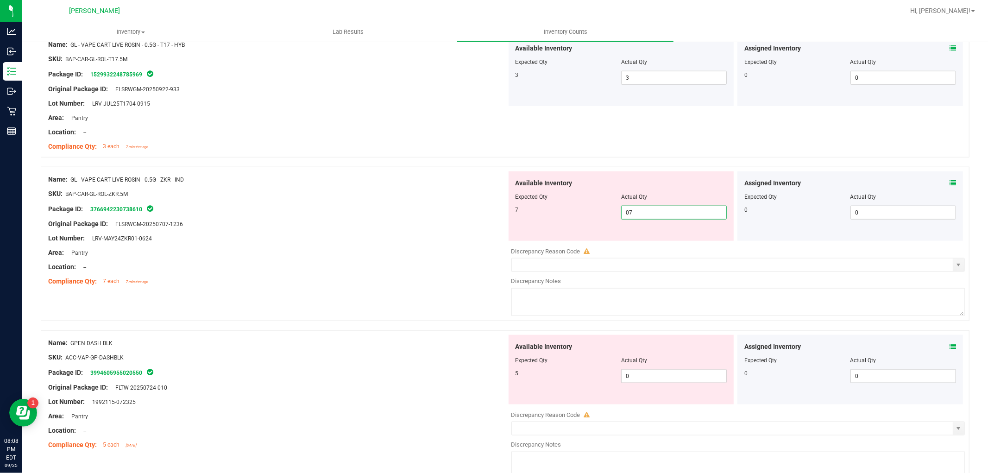
scroll to position [875, 0]
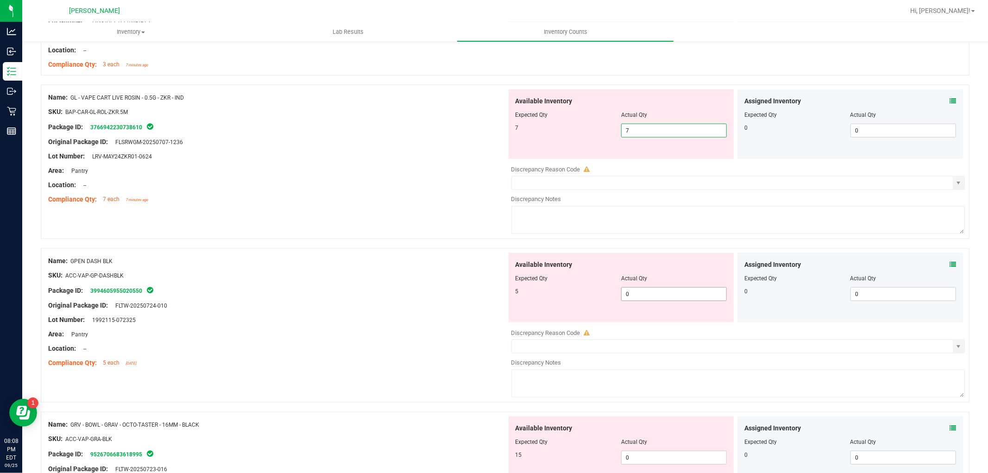
click at [668, 295] on div "Available Inventory Expected Qty Actual Qty 5 0 0" at bounding box center [736, 326] width 459 height 147
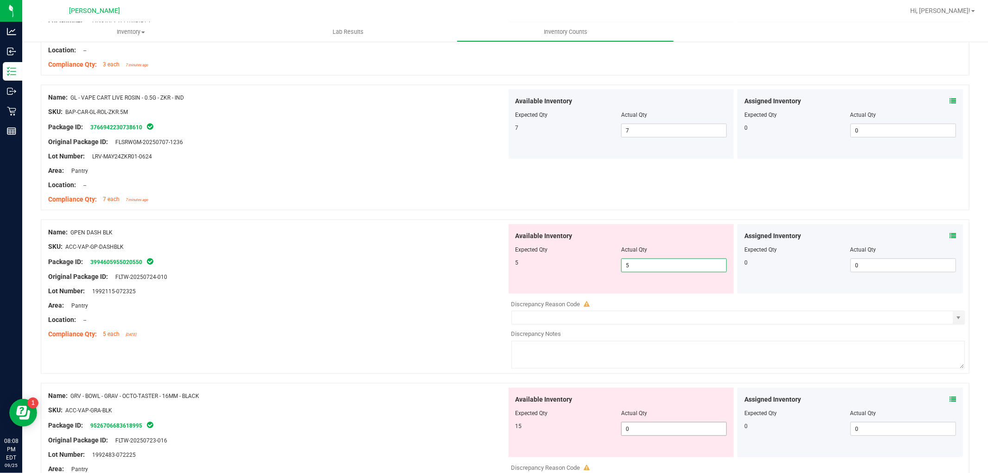
click at [633, 428] on div "Available Inventory Expected Qty Actual Qty 15 0 0" at bounding box center [622, 422] width 226 height 69
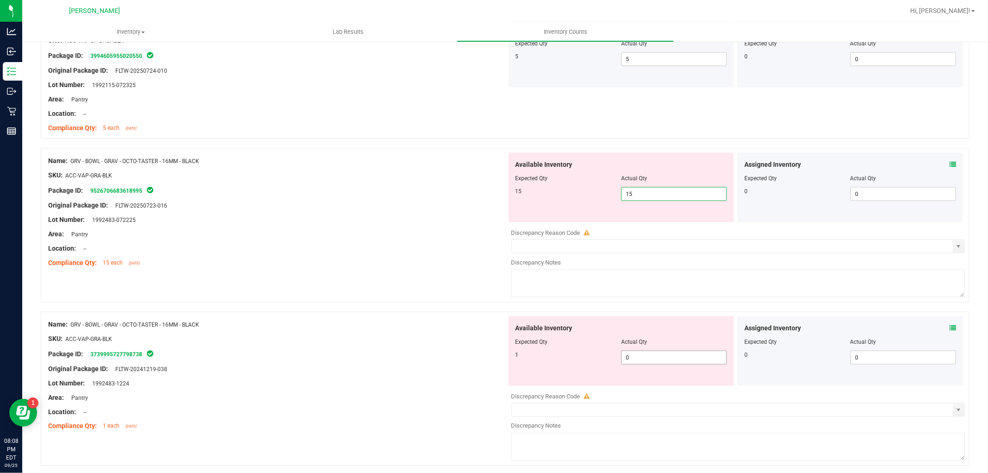
click at [651, 354] on div "Available Inventory Expected Qty Actual Qty 1 0 0" at bounding box center [622, 350] width 226 height 69
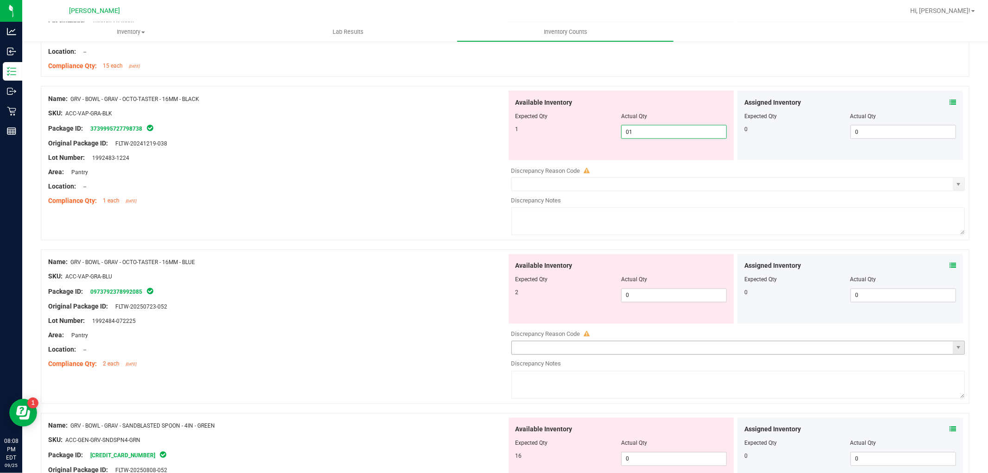
scroll to position [1287, 0]
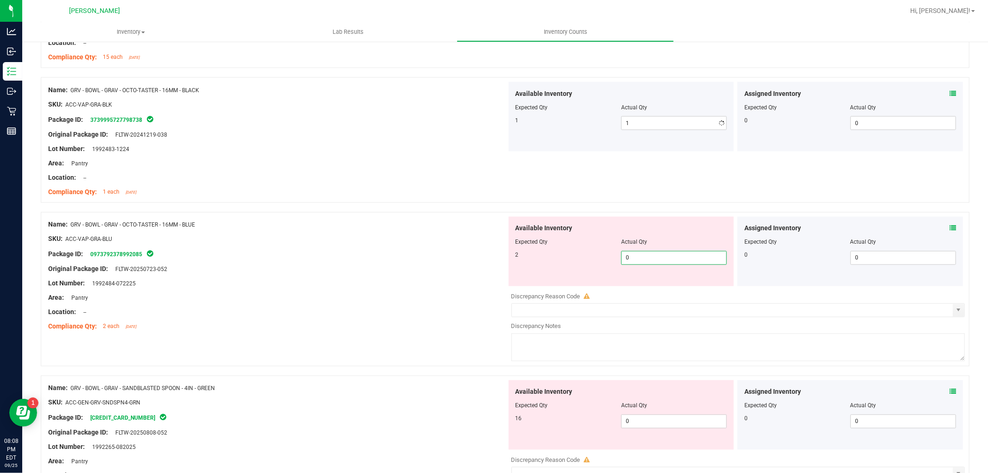
click at [661, 283] on div "Available Inventory Expected Qty Actual Qty 2 0 0" at bounding box center [622, 251] width 226 height 69
click at [646, 410] on div "Available Inventory Expected Qty Actual Qty 16 0 0" at bounding box center [622, 414] width 226 height 69
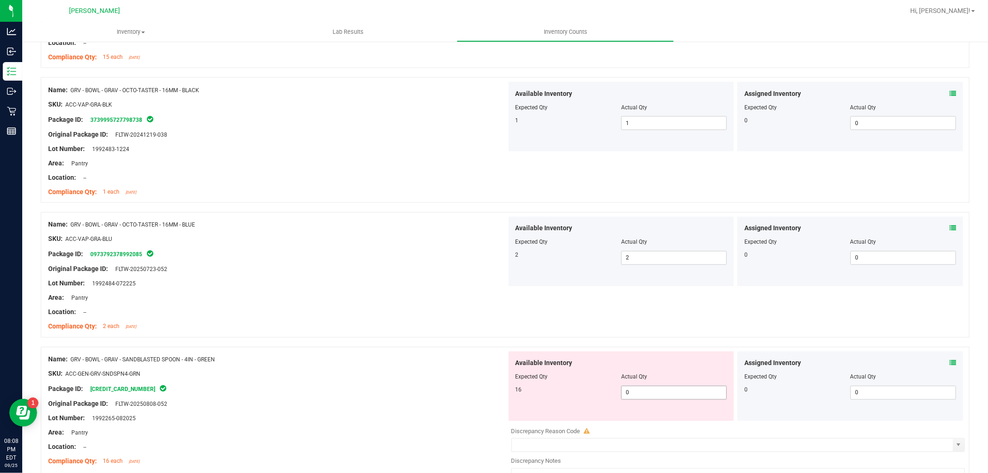
click at [648, 390] on span "0 01" at bounding box center [674, 393] width 106 height 14
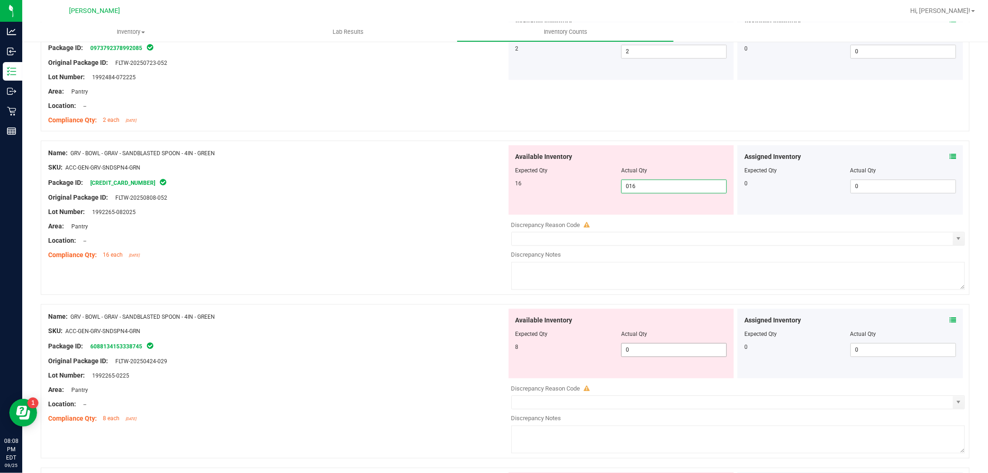
click at [649, 354] on div "Available Inventory Expected Qty Actual Qty 8 0 0" at bounding box center [736, 382] width 459 height 147
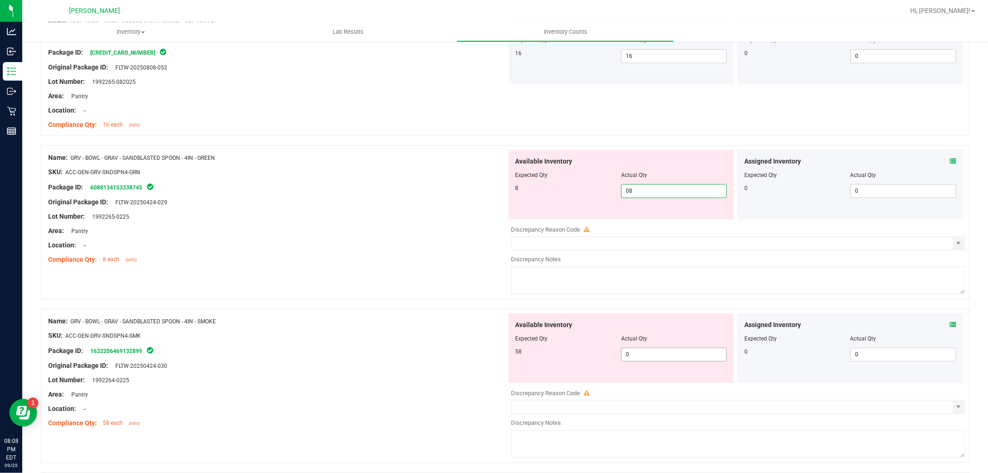
scroll to position [1699, 0]
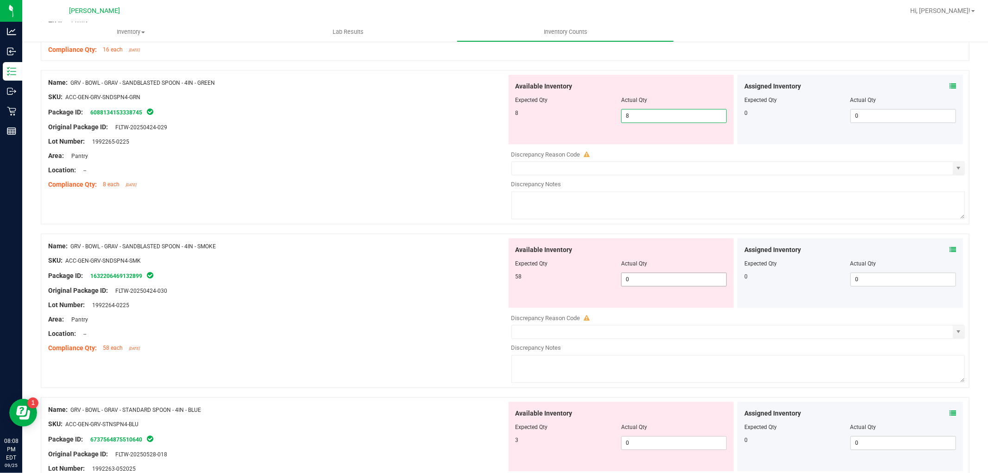
click at [672, 284] on div "Available Inventory Expected Qty Actual Qty 58 0 0" at bounding box center [736, 311] width 459 height 147
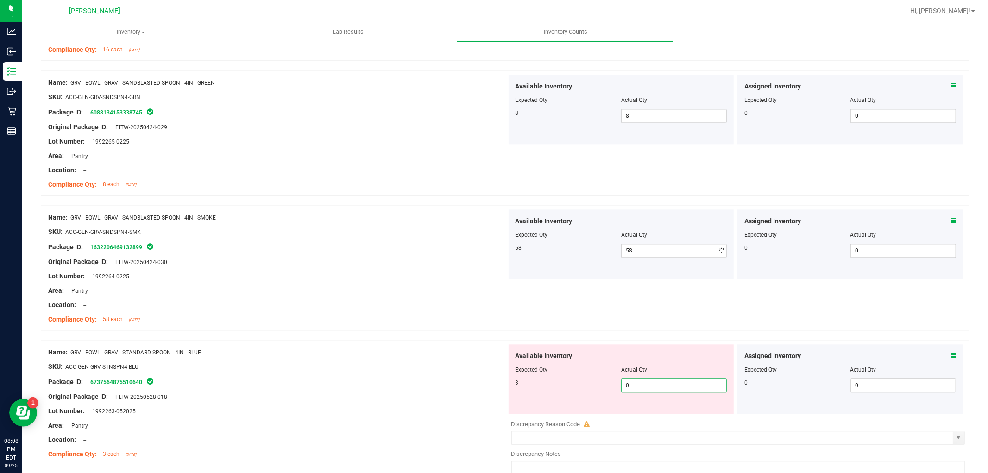
click at [659, 414] on div "Available Inventory Expected Qty Actual Qty 3 0 0" at bounding box center [736, 417] width 459 height 147
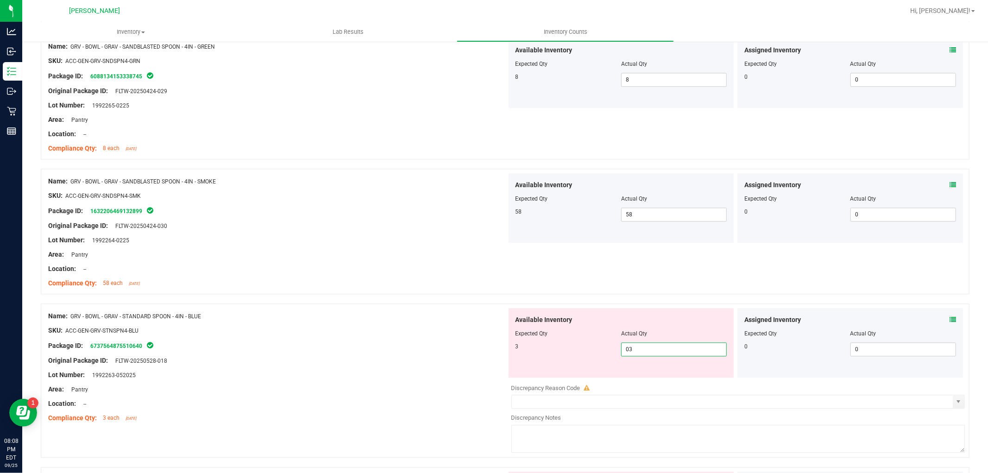
scroll to position [1853, 0]
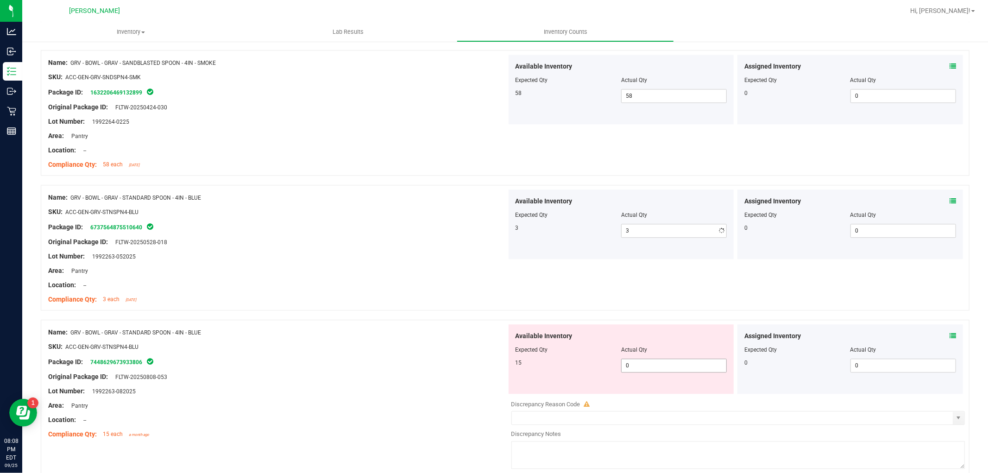
click at [658, 388] on div "Available Inventory Expected Qty Actual Qty 15 0 0" at bounding box center [622, 358] width 226 height 69
click at [663, 372] on span "0 0" at bounding box center [674, 366] width 106 height 14
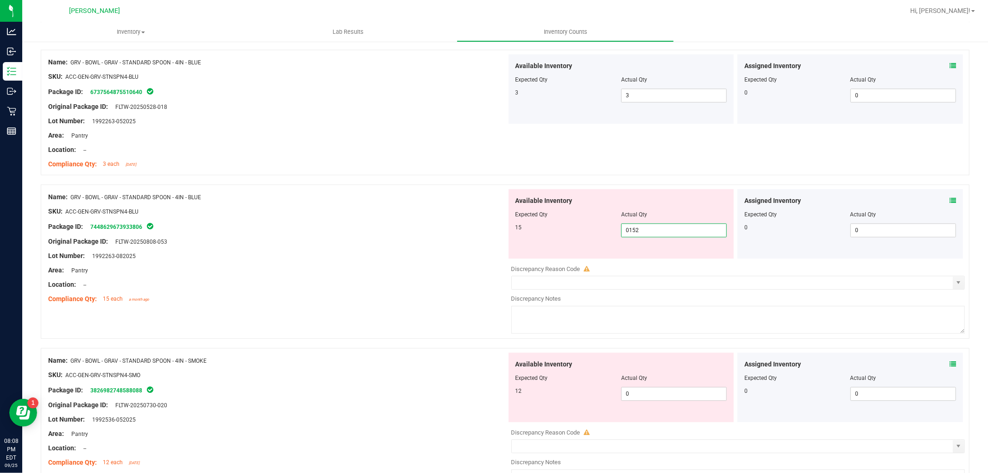
scroll to position [2162, 0]
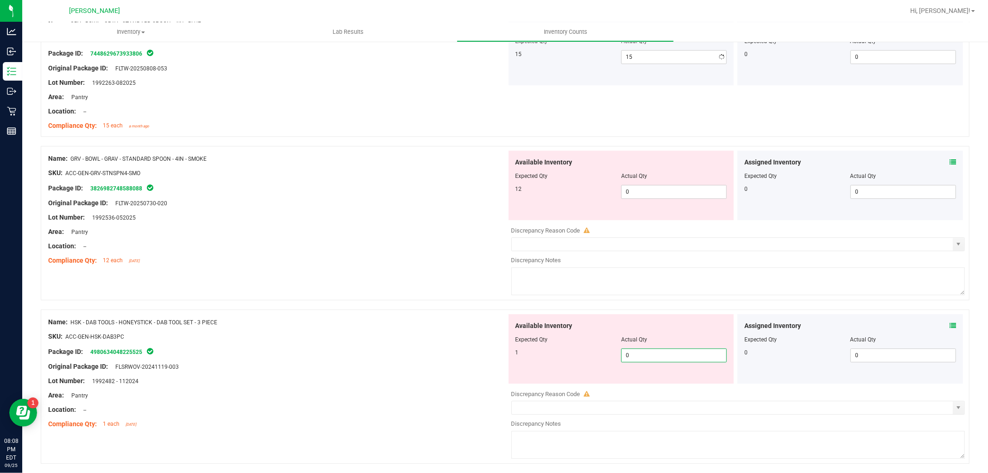
click at [658, 384] on div "Available Inventory Expected Qty Actual Qty 1 0 0" at bounding box center [622, 348] width 226 height 69
click at [672, 192] on span "0 0" at bounding box center [674, 192] width 106 height 14
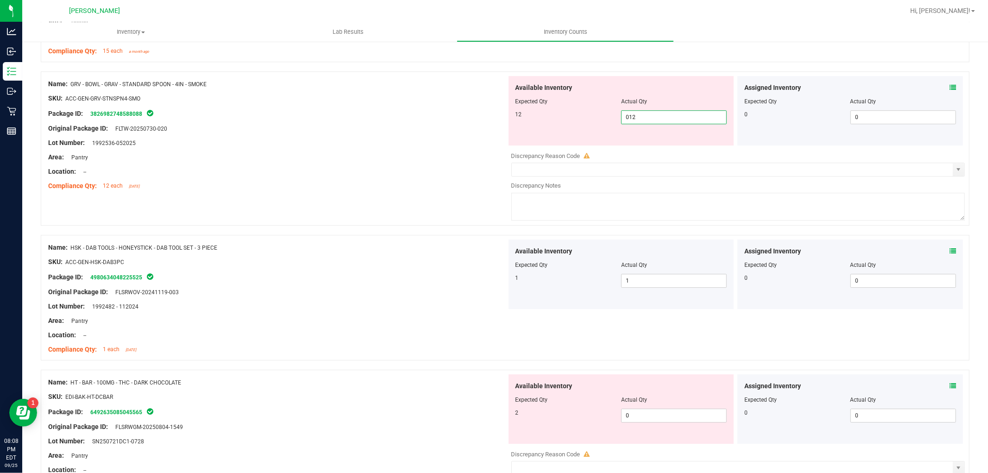
scroll to position [2317, 0]
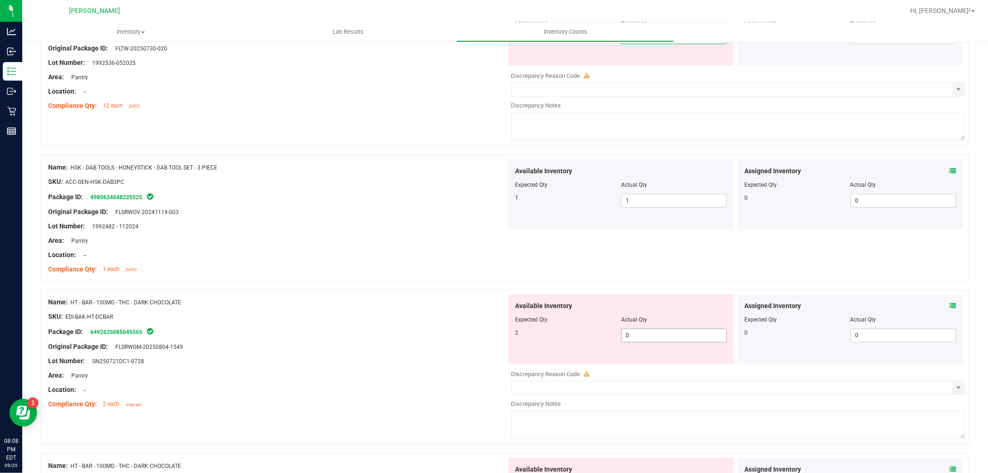
click at [660, 333] on div "Available Inventory Expected Qty Actual Qty 2 0 0" at bounding box center [622, 328] width 226 height 69
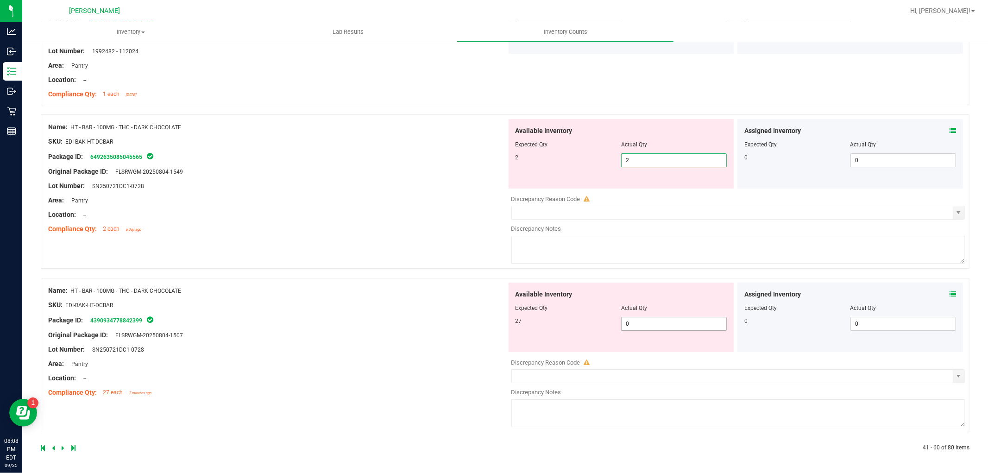
click at [660, 317] on span "0 0" at bounding box center [674, 324] width 106 height 14
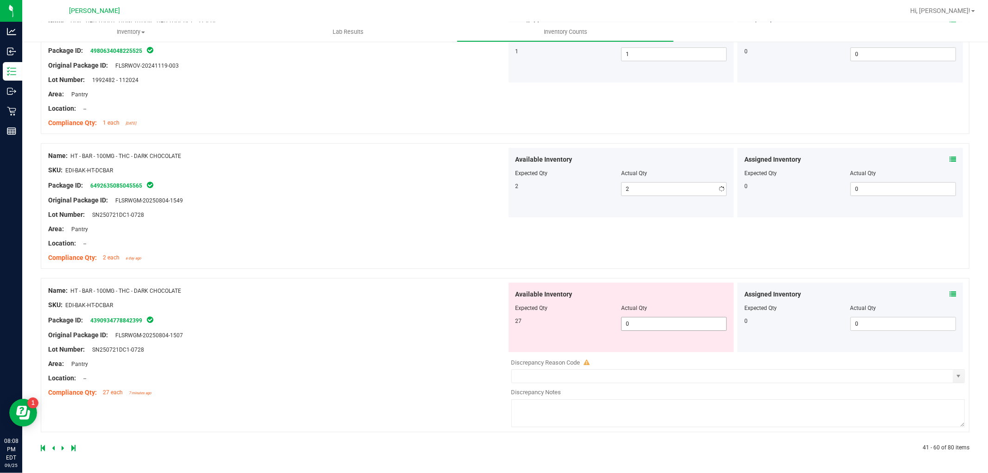
scroll to position [2436, 0]
click at [663, 318] on span "0 0" at bounding box center [674, 324] width 106 height 14
click at [466, 326] on div "Name: HT - BAR - 100MG - THC - DARK CHOCOLATE SKU: EDI-BAK-HT-DCBAR Package ID:…" at bounding box center [277, 342] width 459 height 118
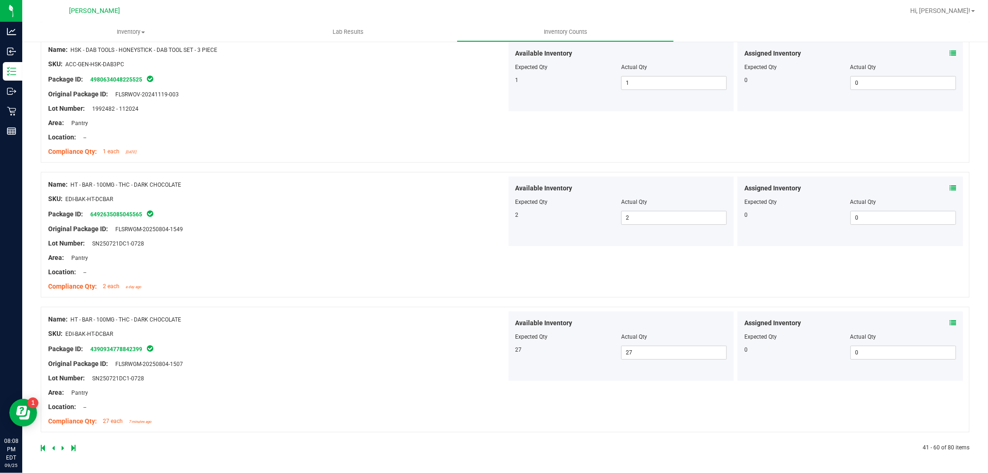
click at [62, 448] on icon at bounding box center [63, 448] width 3 height 6
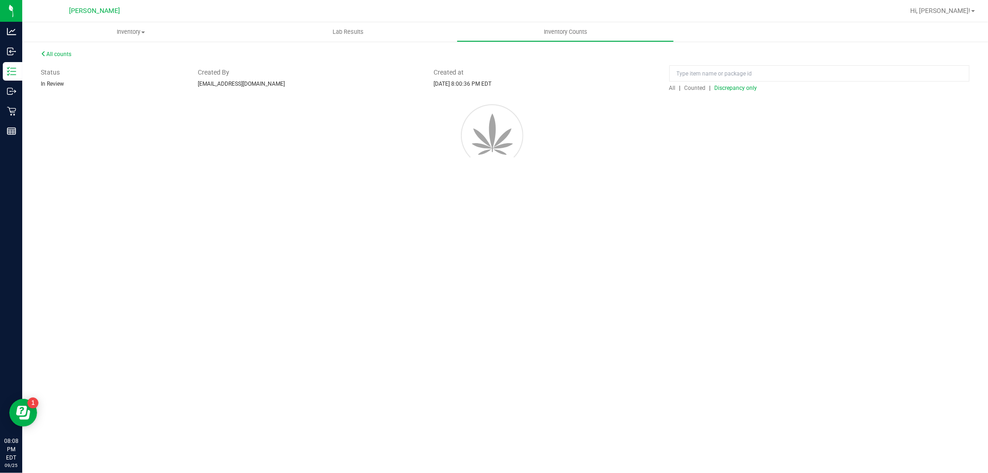
scroll to position [0, 0]
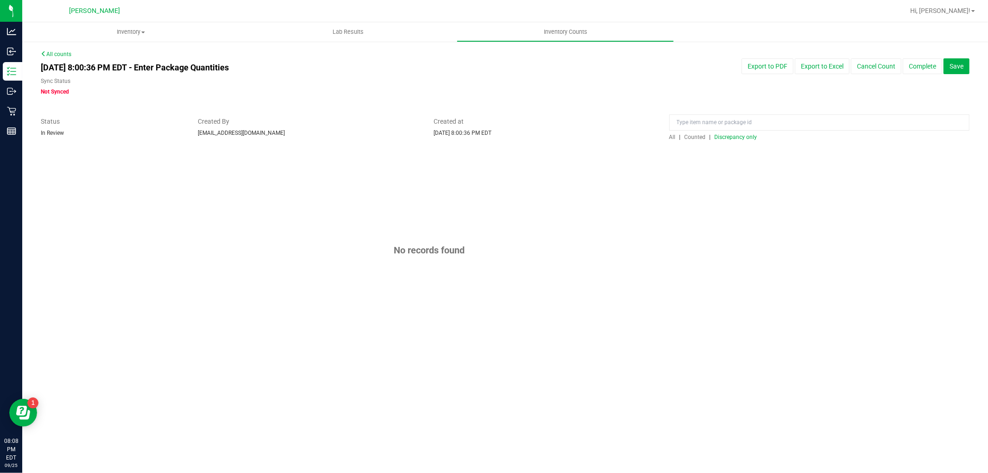
click at [674, 136] on span "All" at bounding box center [672, 137] width 6 height 6
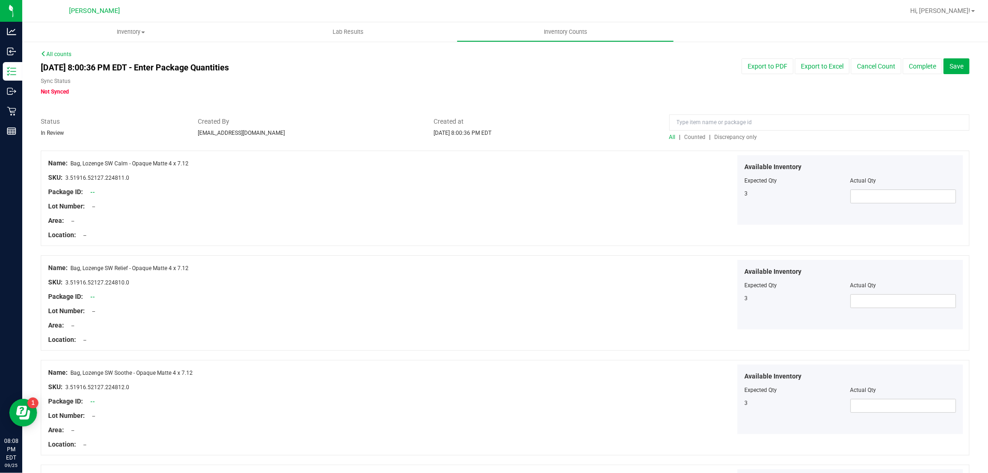
click at [721, 133] on div "All | Counted | Discrepancy only" at bounding box center [819, 137] width 300 height 8
click at [721, 134] on span "Discrepancy only" at bounding box center [736, 137] width 43 height 6
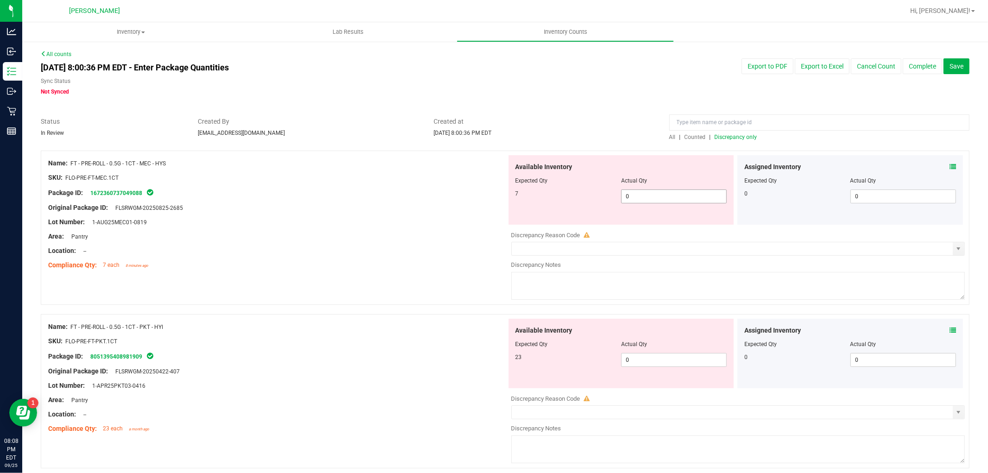
click at [679, 197] on span "0 0" at bounding box center [674, 196] width 106 height 14
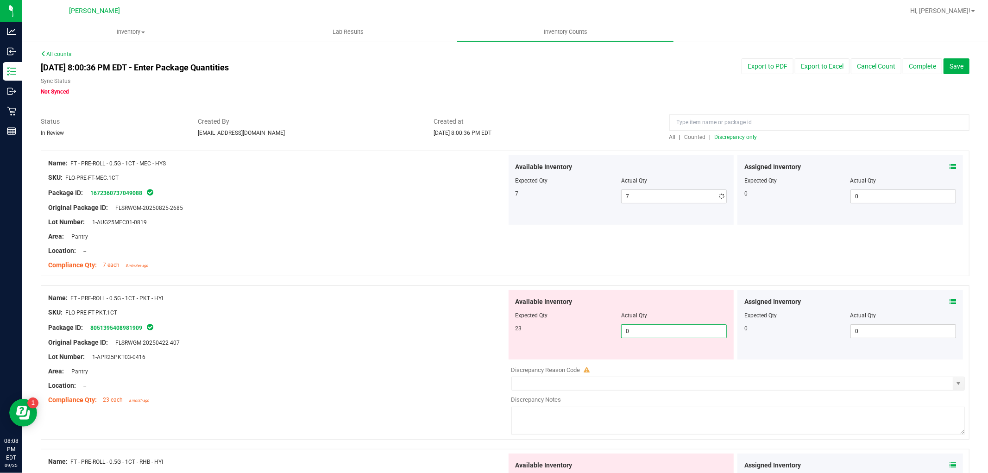
click at [676, 360] on div "Available Inventory Expected Qty Actual Qty 23 0 0" at bounding box center [736, 363] width 459 height 147
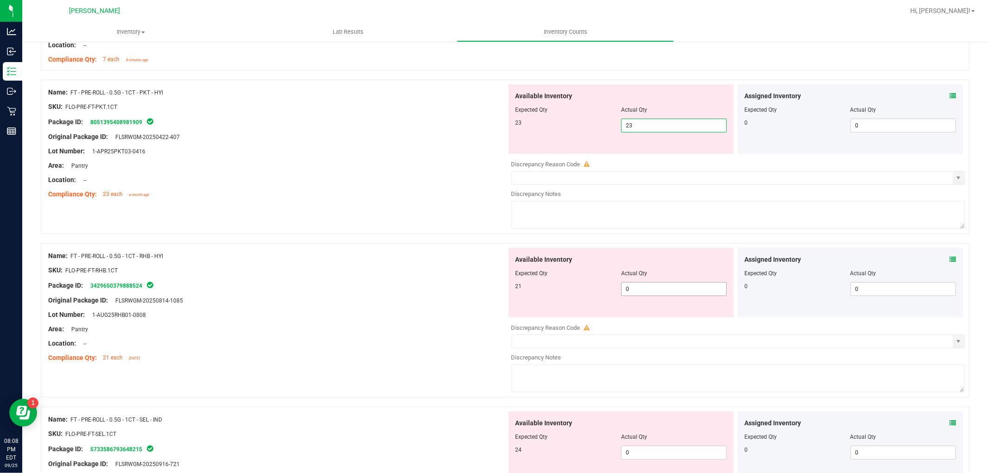
click at [663, 290] on div "Available Inventory Expected Qty Actual Qty 21 0 0" at bounding box center [736, 321] width 459 height 147
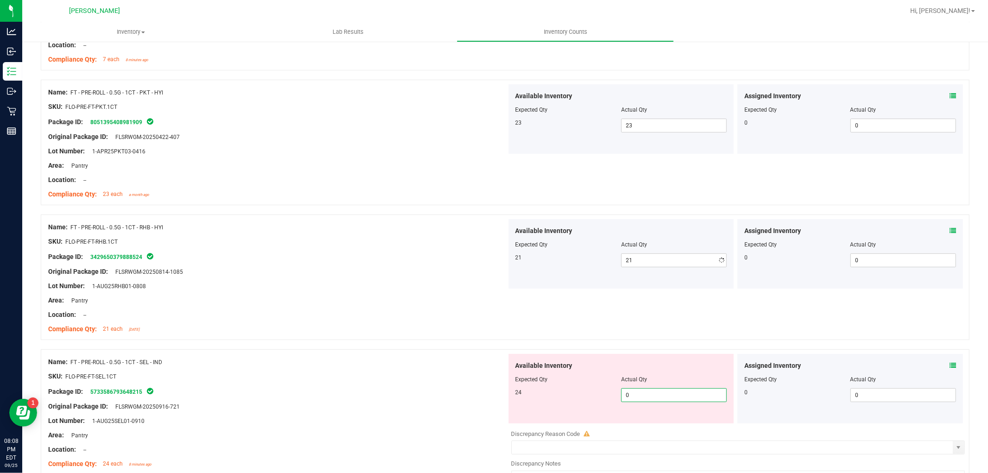
click at [636, 419] on div "Available Inventory Expected Qty Actual Qty 24 0 0" at bounding box center [622, 388] width 226 height 69
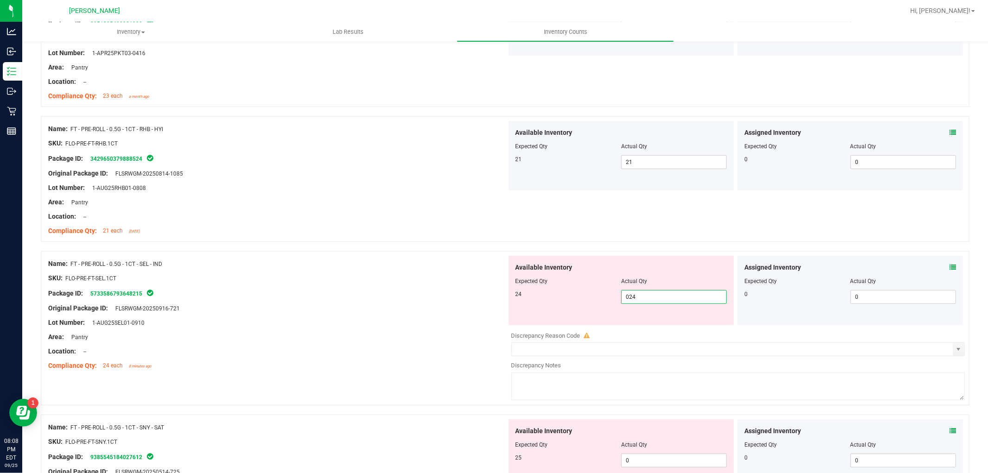
scroll to position [463, 0]
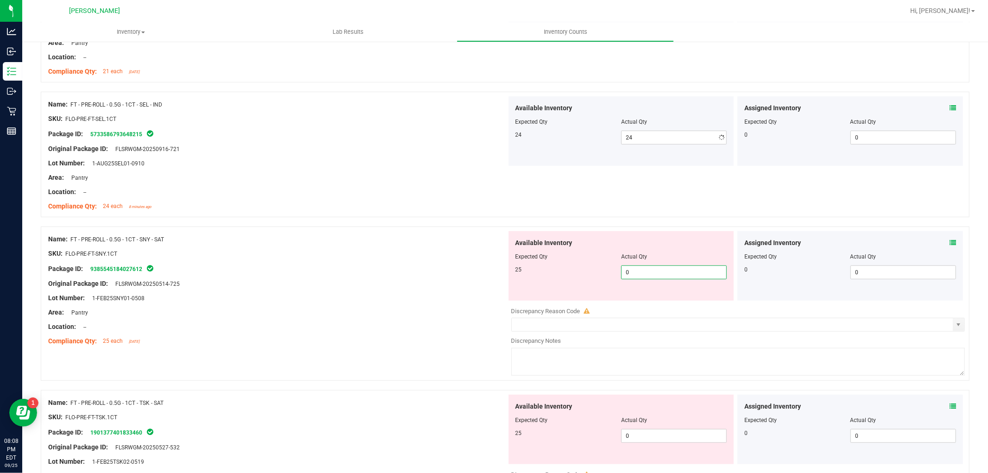
click at [643, 300] on div "Available Inventory Expected Qty Actual Qty 25 0 0" at bounding box center [622, 265] width 226 height 69
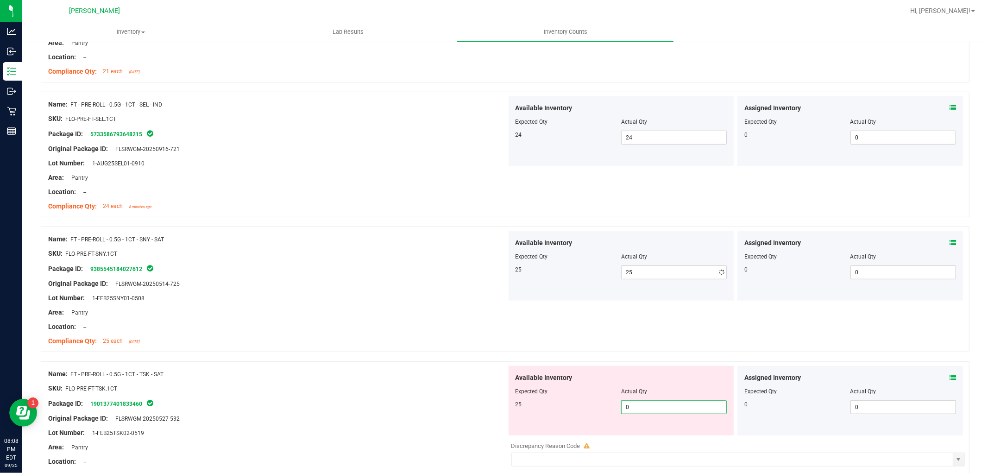
click at [666, 441] on div "Available Inventory Expected Qty Actual Qty 25 0 0" at bounding box center [736, 439] width 459 height 147
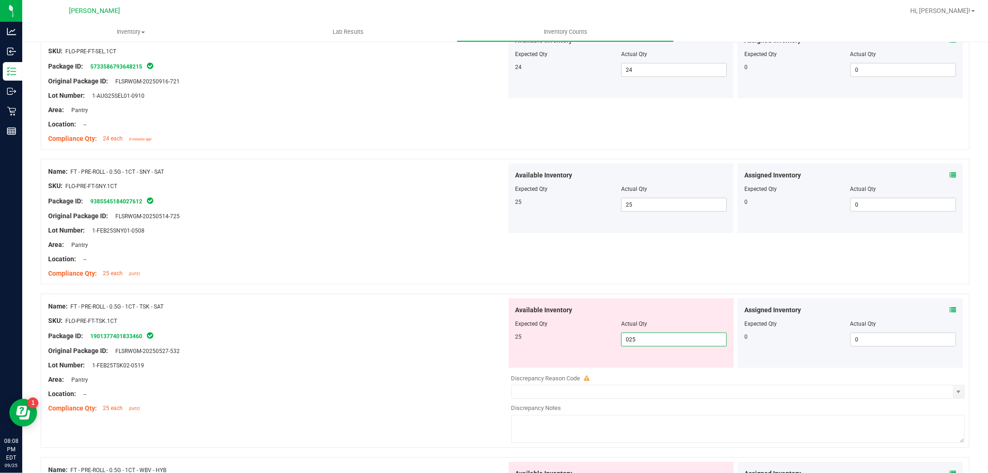
scroll to position [618, 0]
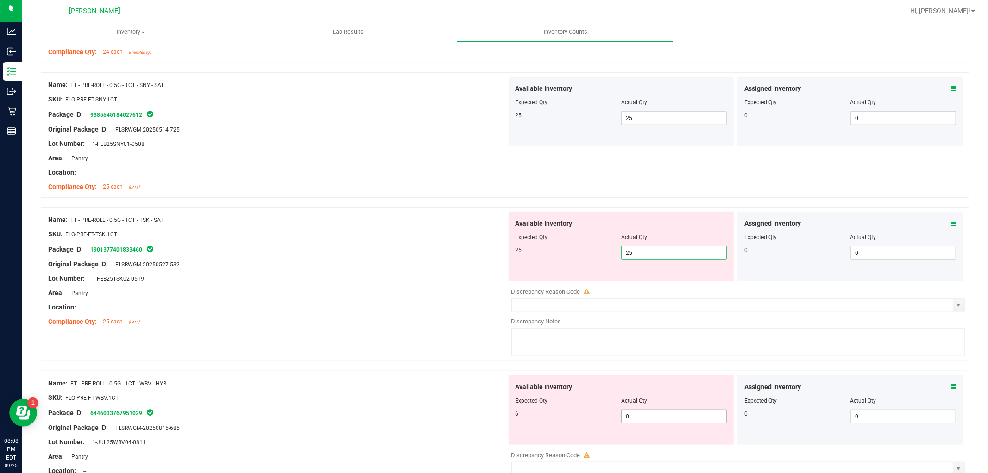
click at [654, 416] on div "Available Inventory Expected Qty Actual Qty 6 0 0" at bounding box center [622, 409] width 226 height 69
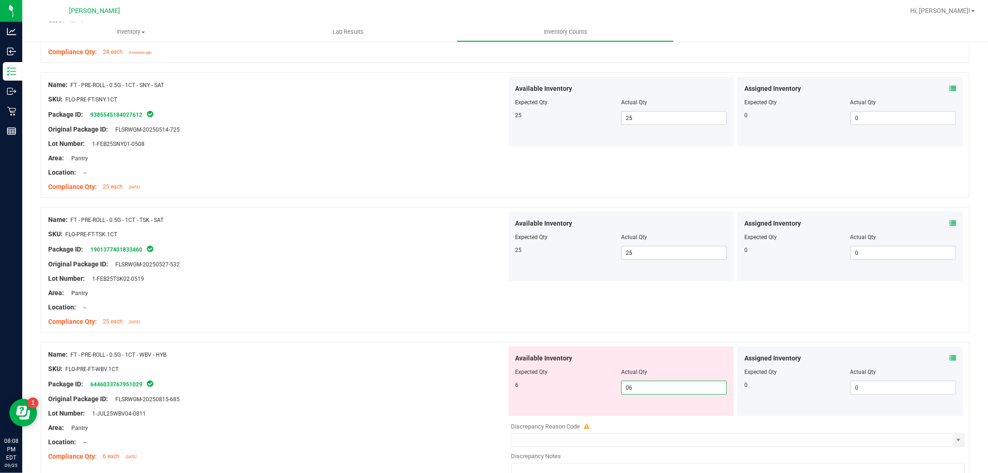
scroll to position [823, 0]
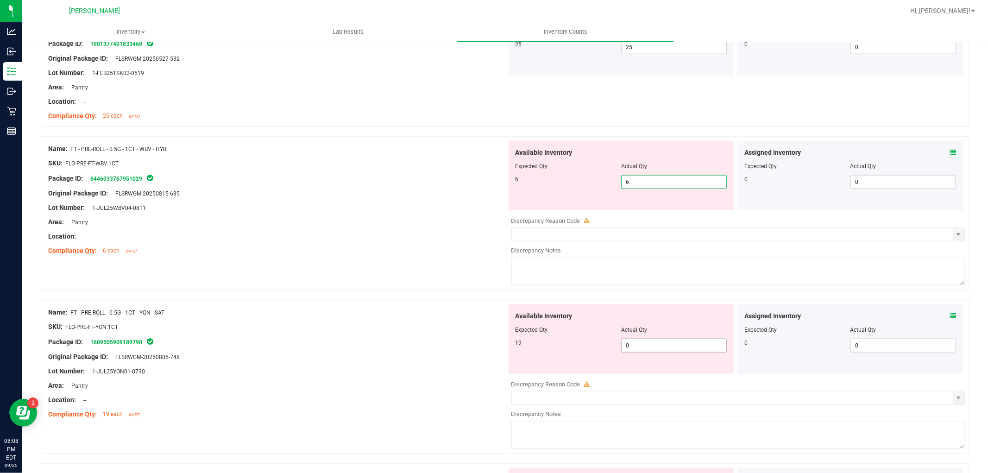
click at [664, 347] on div "Available Inventory Expected Qty Actual Qty 19 0 0" at bounding box center [736, 377] width 459 height 147
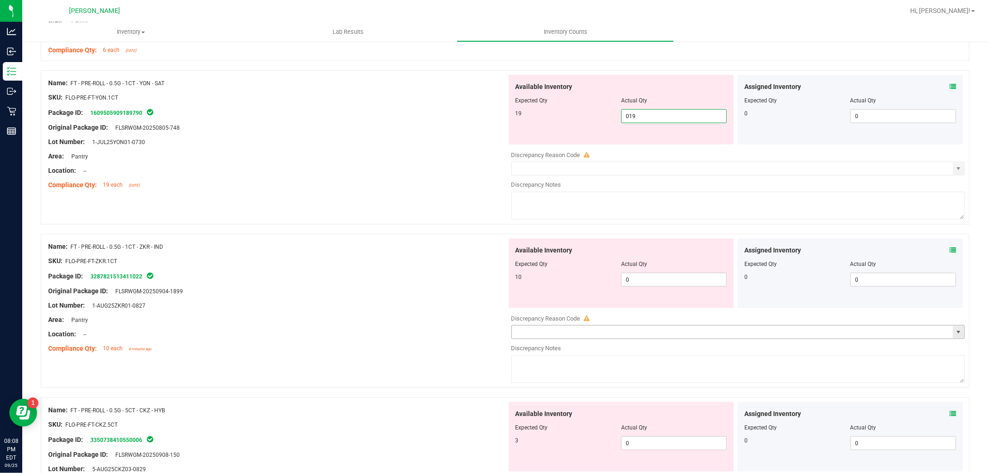
scroll to position [1029, 0]
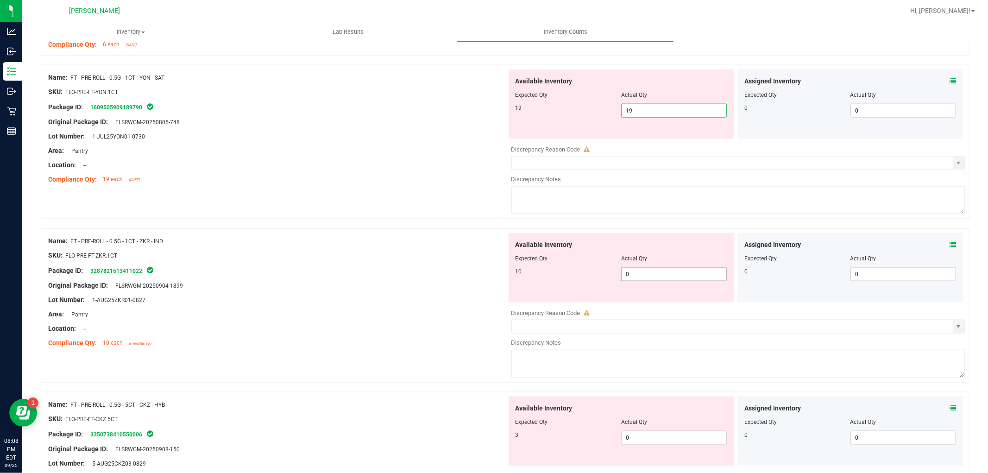
click at [665, 280] on div "Available Inventory Expected Qty Actual Qty 10 0 0" at bounding box center [736, 306] width 459 height 147
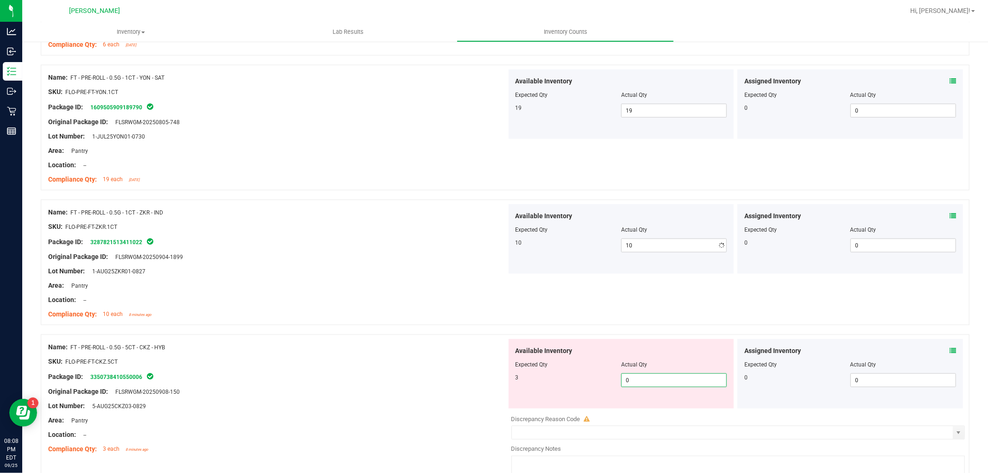
click at [657, 413] on div "Available Inventory Expected Qty Actual Qty 3 0 0" at bounding box center [736, 412] width 459 height 147
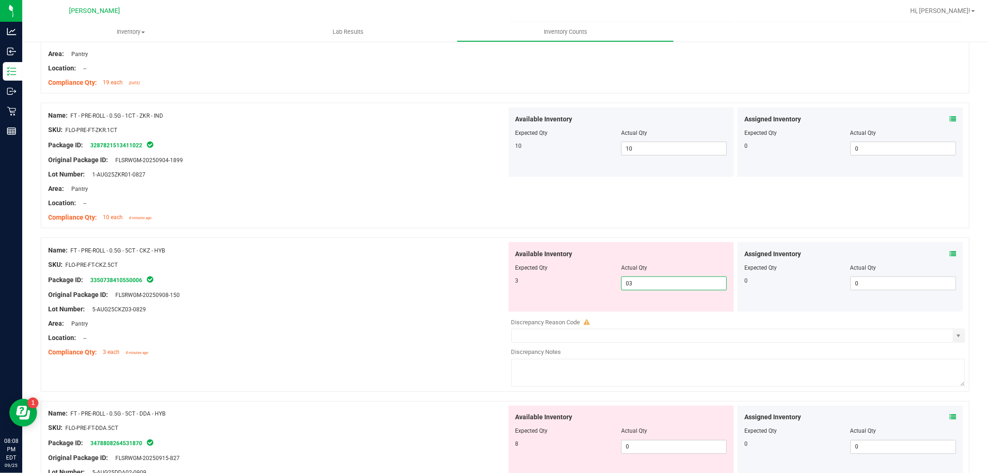
scroll to position [1235, 0]
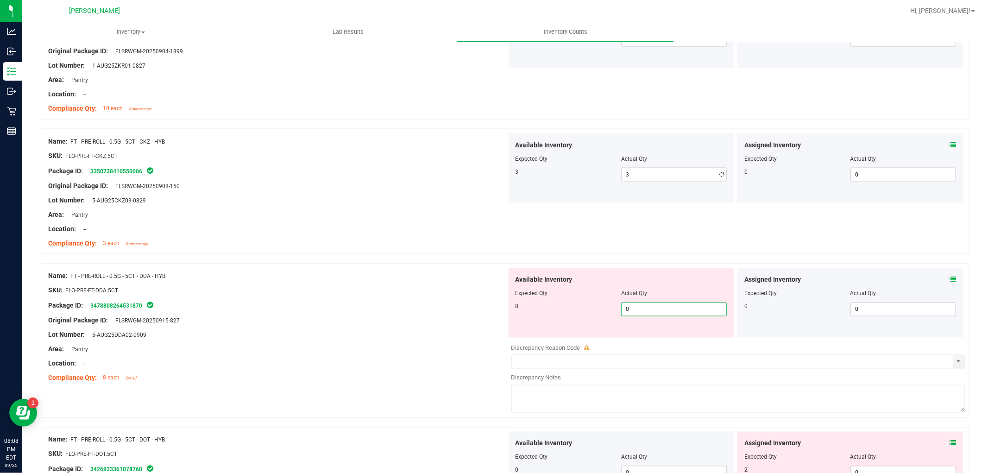
click at [645, 340] on div "Available Inventory Expected Qty Actual Qty 8 0 0" at bounding box center [736, 341] width 459 height 147
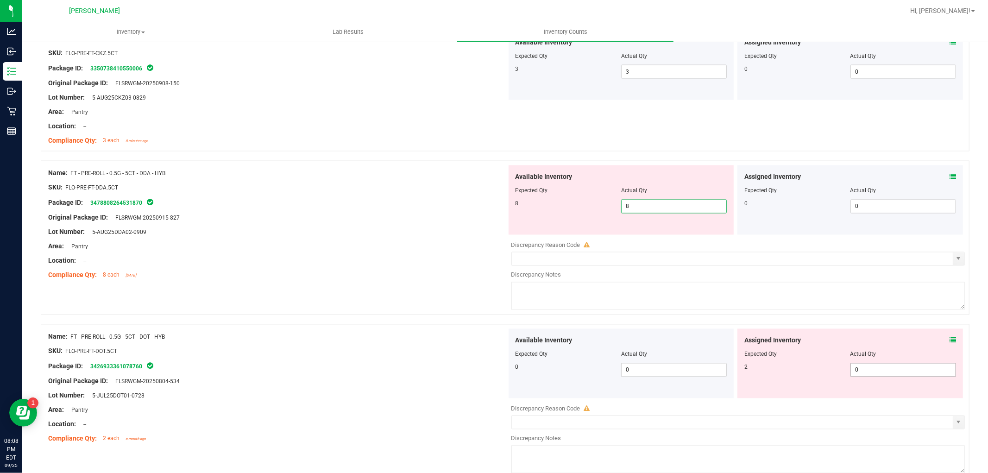
click at [878, 370] on div "Available Inventory Expected Qty Actual Qty 0 0 0" at bounding box center [736, 402] width 459 height 147
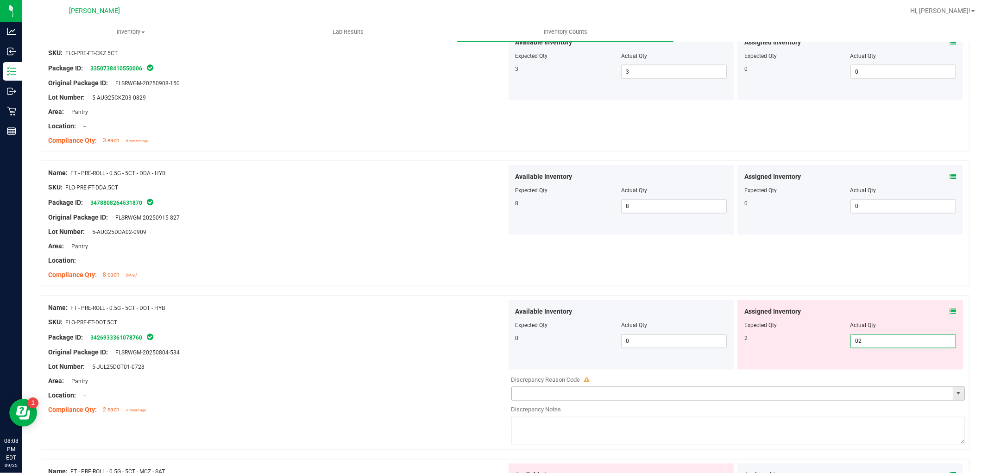
scroll to position [1544, 0]
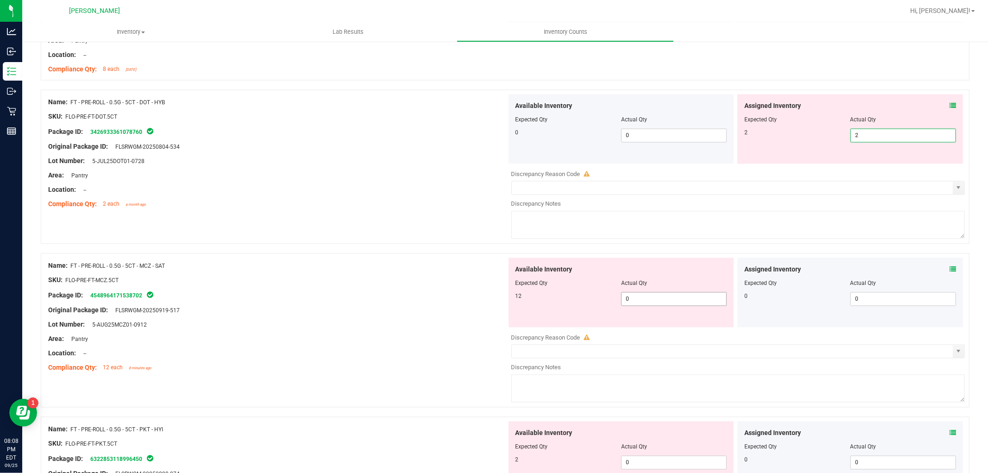
click at [671, 298] on div "Available Inventory Expected Qty Actual Qty 12 0 0" at bounding box center [622, 292] width 226 height 69
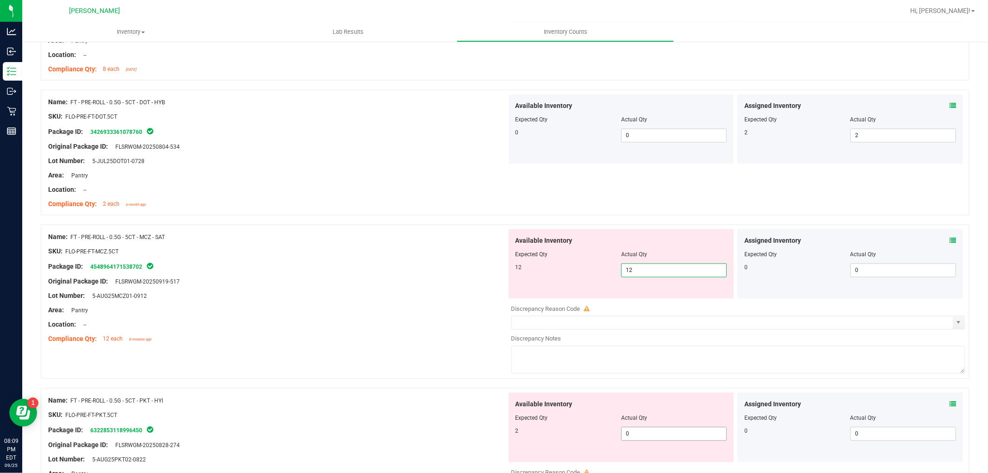
click at [663, 439] on div "Available Inventory Expected Qty Actual Qty 2 0 0" at bounding box center [736, 465] width 459 height 147
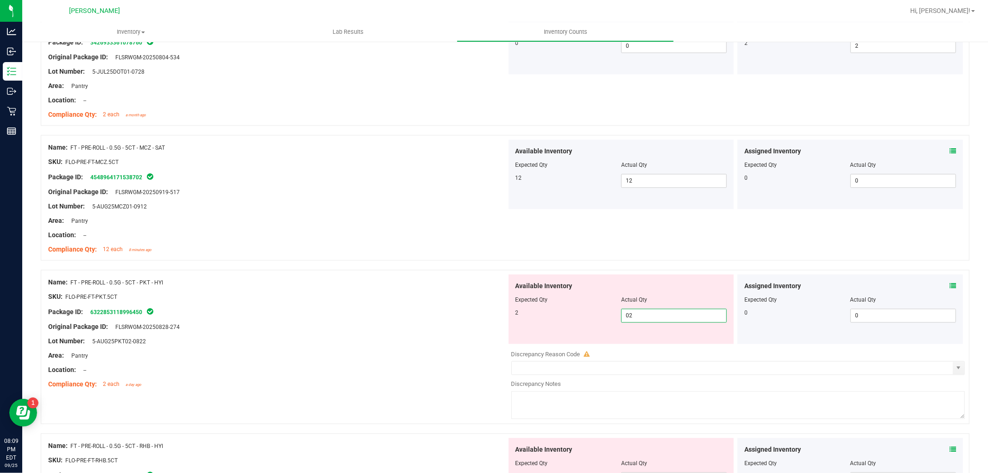
scroll to position [1750, 0]
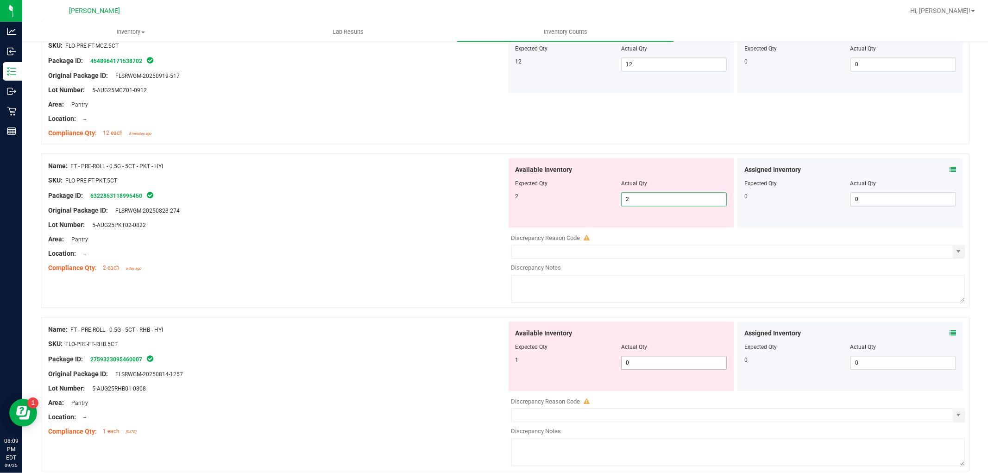
click at [656, 357] on div "Available Inventory Expected Qty Actual Qty 1 0 0" at bounding box center [622, 356] width 226 height 69
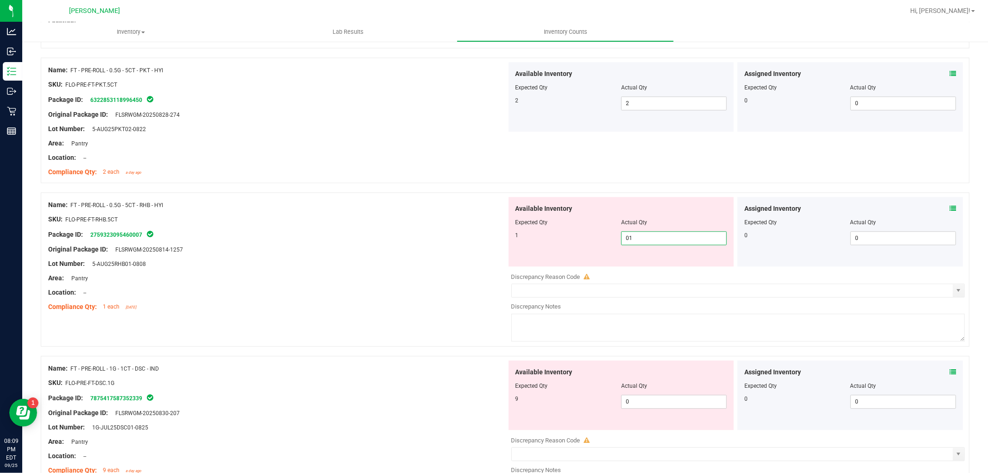
scroll to position [1956, 0]
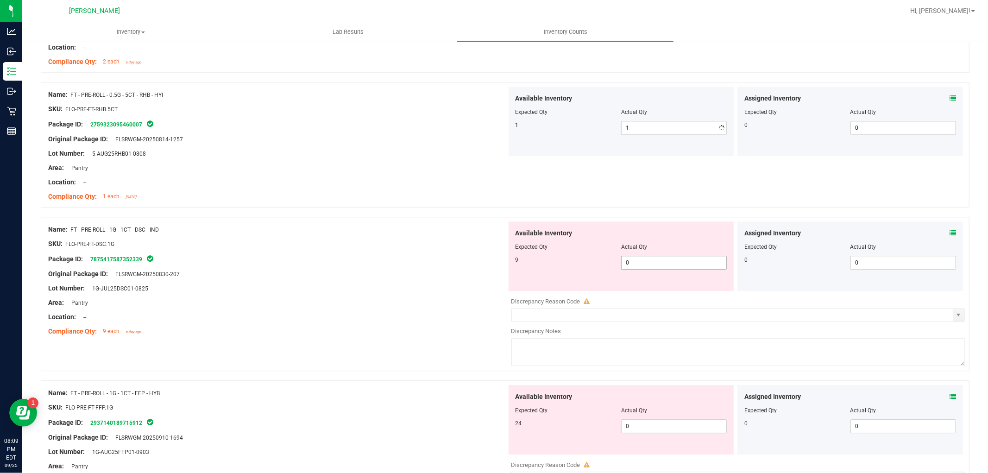
click at [656, 292] on div "Available Inventory Expected Qty Actual Qty 9 0 0" at bounding box center [736, 294] width 459 height 147
click at [681, 429] on div "Available Inventory Expected Qty Actual Qty 24 0 0" at bounding box center [736, 458] width 459 height 147
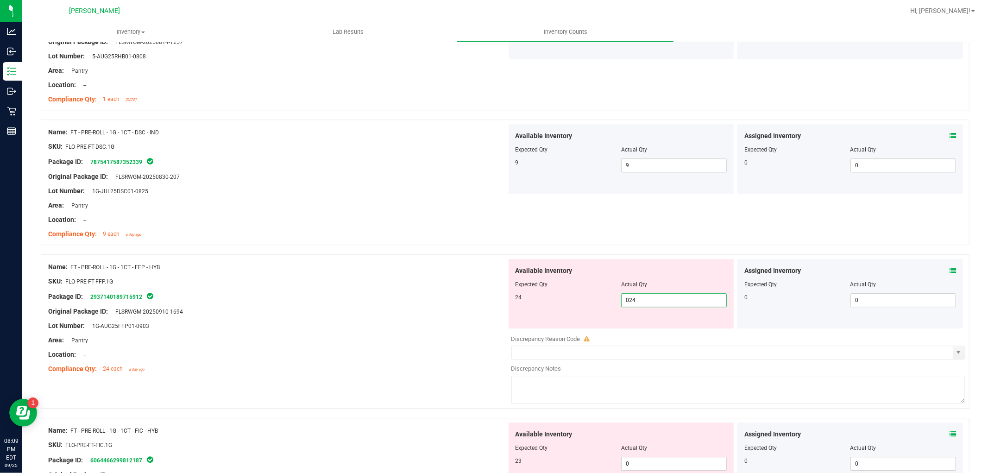
scroll to position [2110, 0]
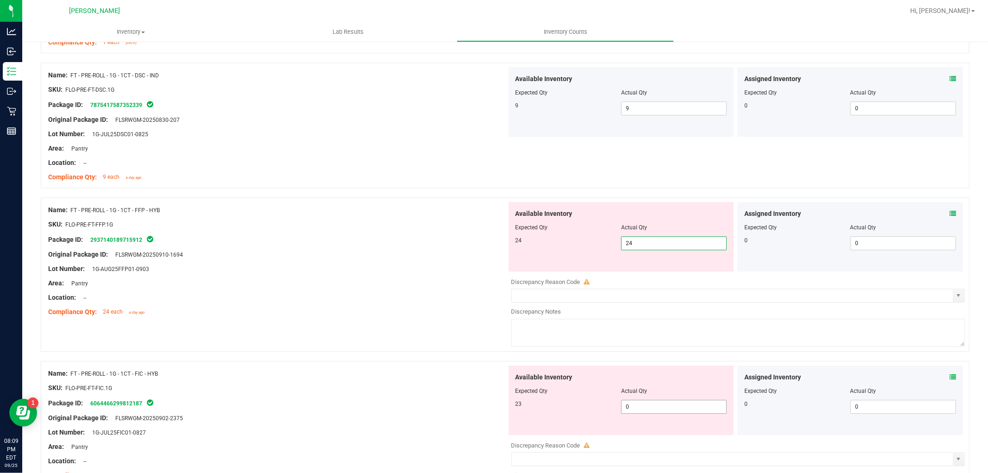
click at [631, 404] on div "Available Inventory Expected Qty Actual Qty 23 0 0" at bounding box center [622, 400] width 226 height 69
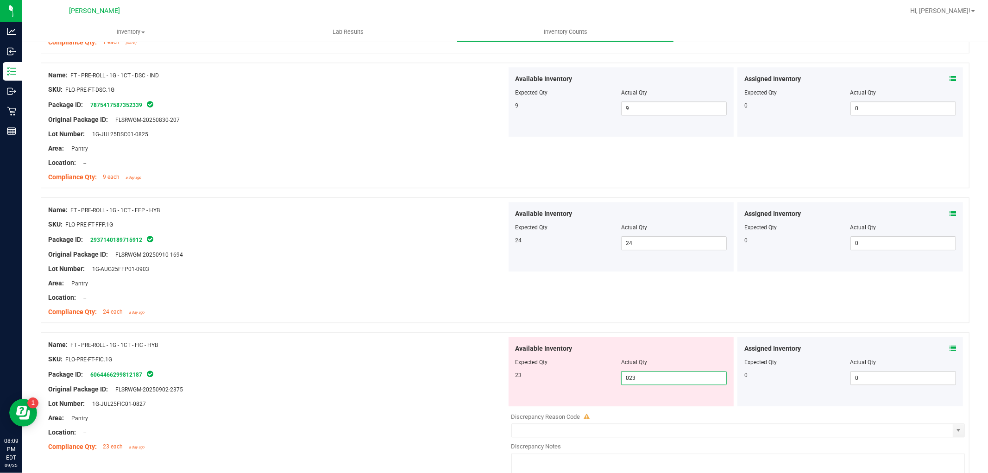
scroll to position [2317, 0]
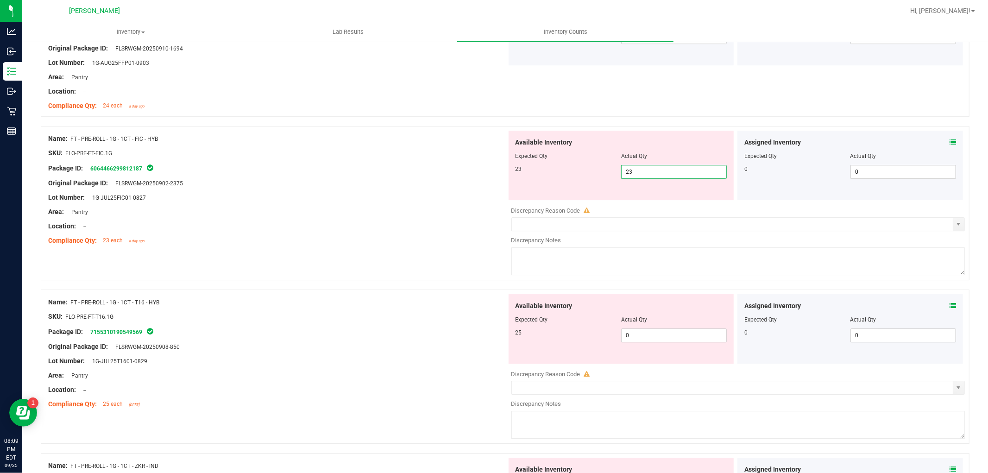
click at [638, 334] on div "Available Inventory Expected Qty Actual Qty 25 0 0" at bounding box center [622, 328] width 226 height 69
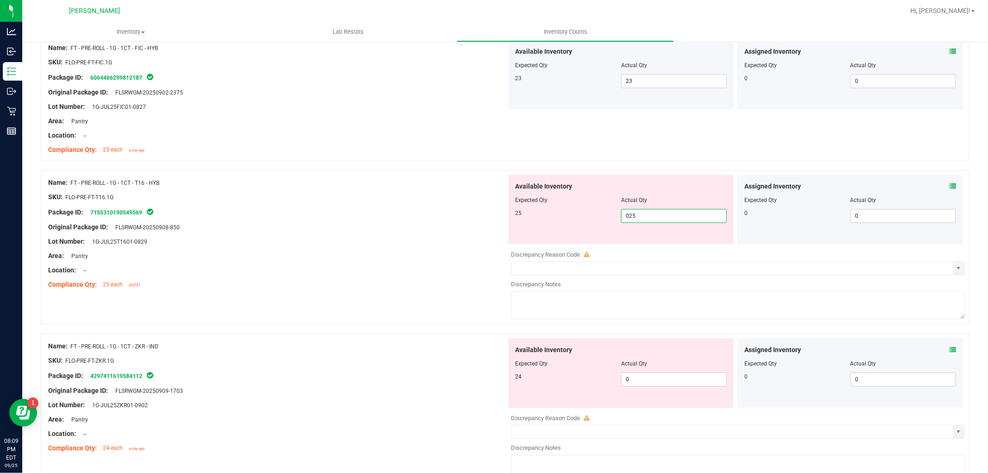
scroll to position [2465, 0]
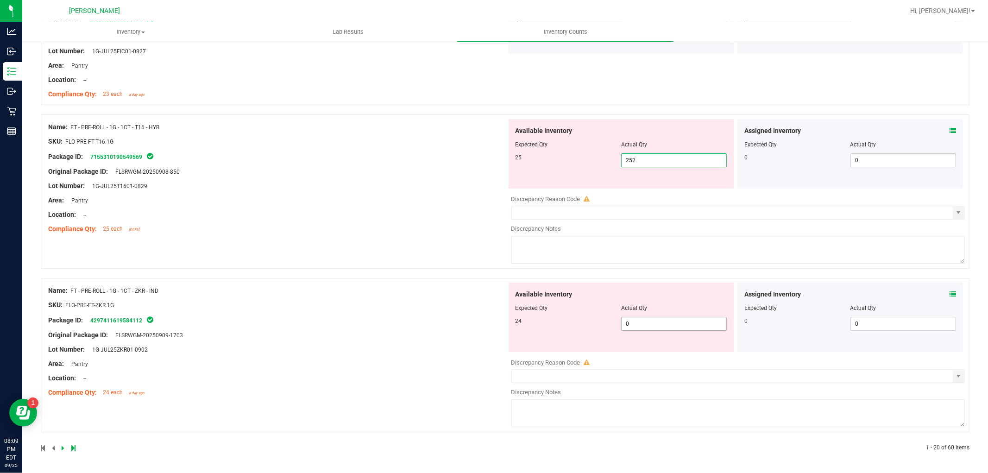
click at [663, 319] on span "0 0" at bounding box center [674, 324] width 106 height 14
click at [380, 382] on div "Name: FT - PRE-ROLL - 1G - 1CT - ZKR - IND SKU: FLO-PRE-FT-ZKR.1G Package ID: 4…" at bounding box center [277, 342] width 459 height 118
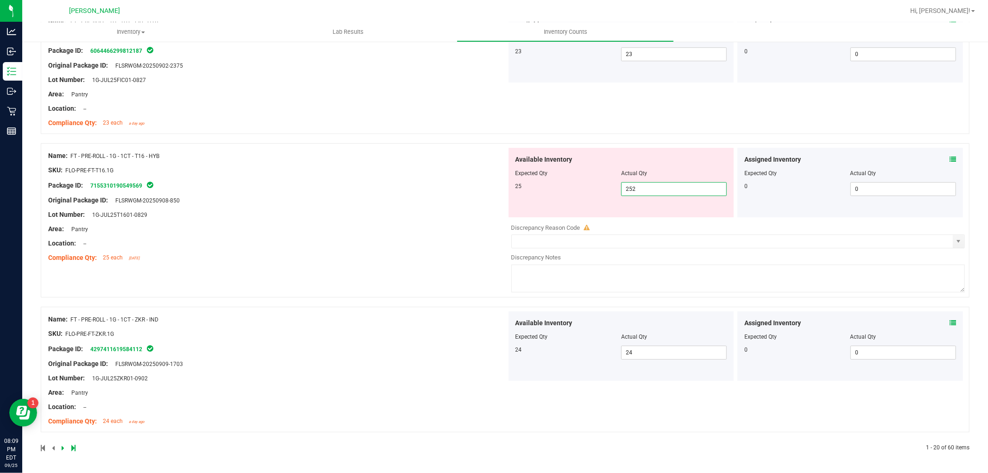
drag, startPoint x: 670, startPoint y: 191, endPoint x: 589, endPoint y: 191, distance: 80.6
click at [592, 190] on div "25 252 252" at bounding box center [622, 189] width 212 height 14
click at [373, 264] on div "Name: FT - PRE-ROLL - 1G - 1CT - T16 - HYB SKU: FLO-PRE-FT-T16.1G Package ID: 7…" at bounding box center [277, 207] width 459 height 118
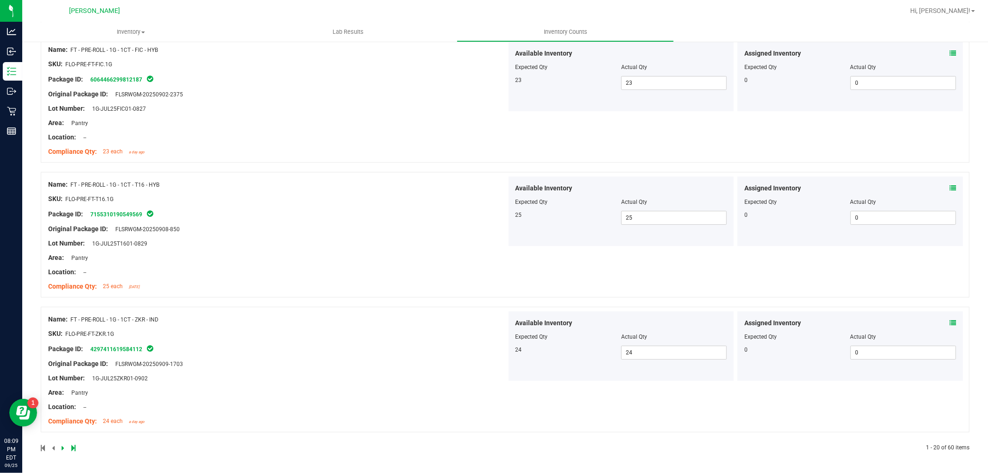
click at [62, 446] on icon at bounding box center [63, 448] width 3 height 6
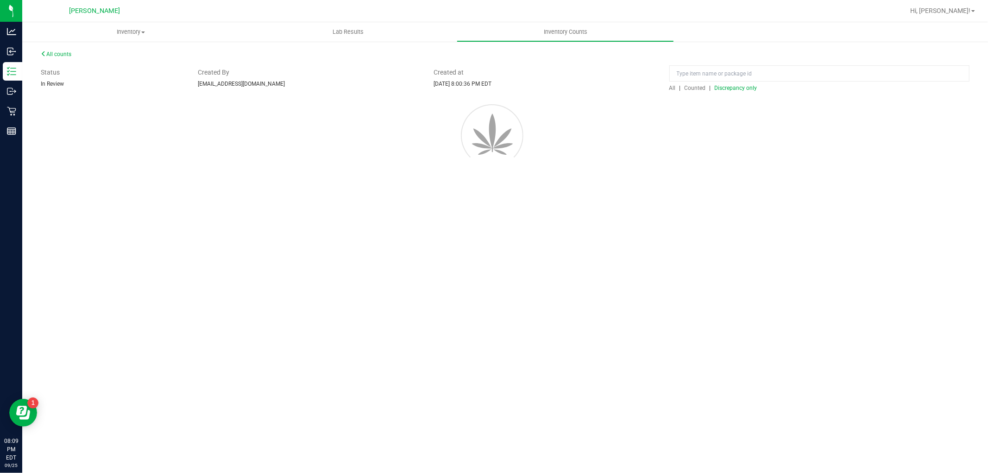
scroll to position [0, 0]
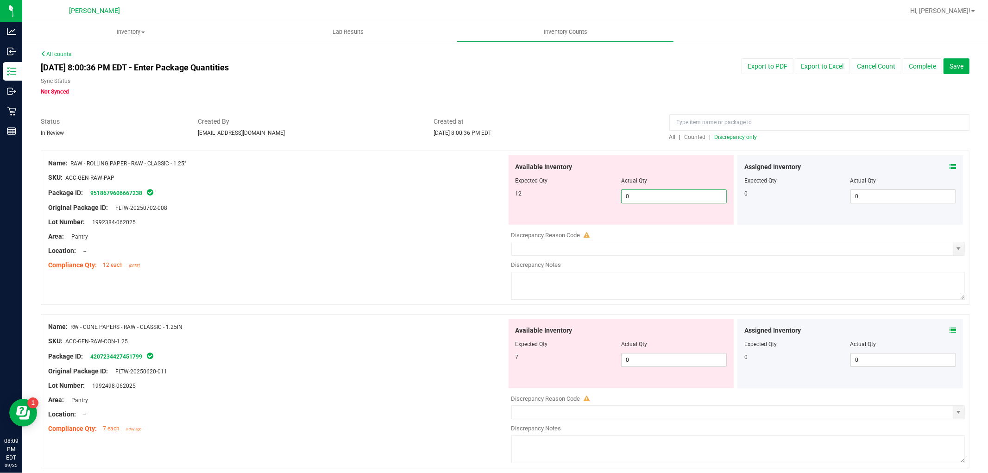
click at [644, 195] on span "0 0" at bounding box center [674, 196] width 106 height 14
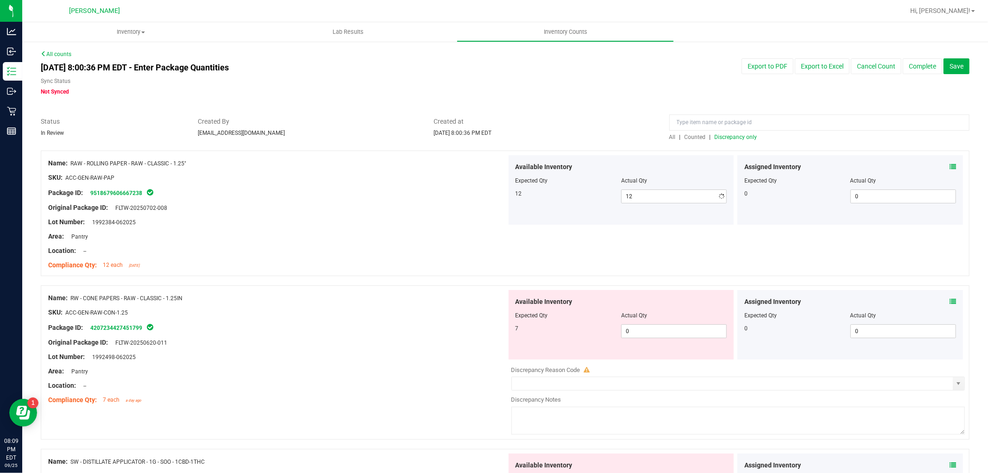
click at [688, 351] on div "Available Inventory Expected Qty Actual Qty 7 0 0" at bounding box center [622, 324] width 226 height 69
click at [673, 328] on span "0 0" at bounding box center [674, 331] width 106 height 14
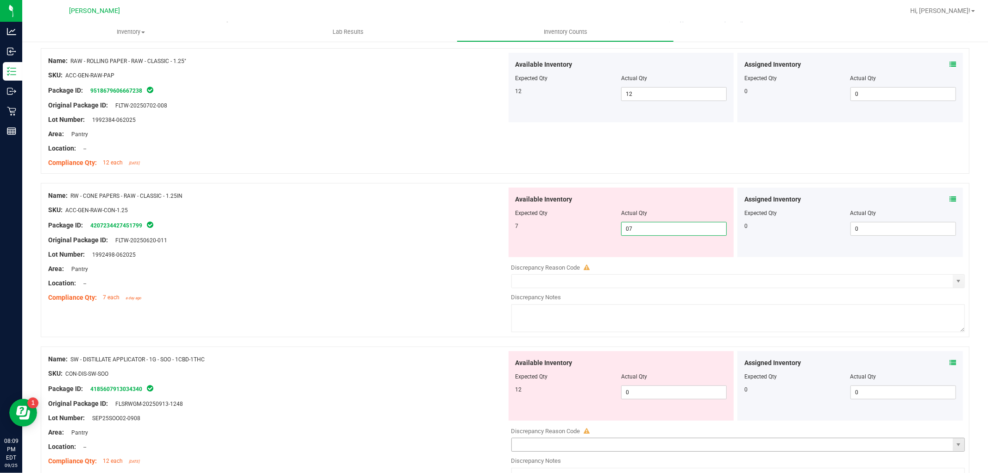
scroll to position [257, 0]
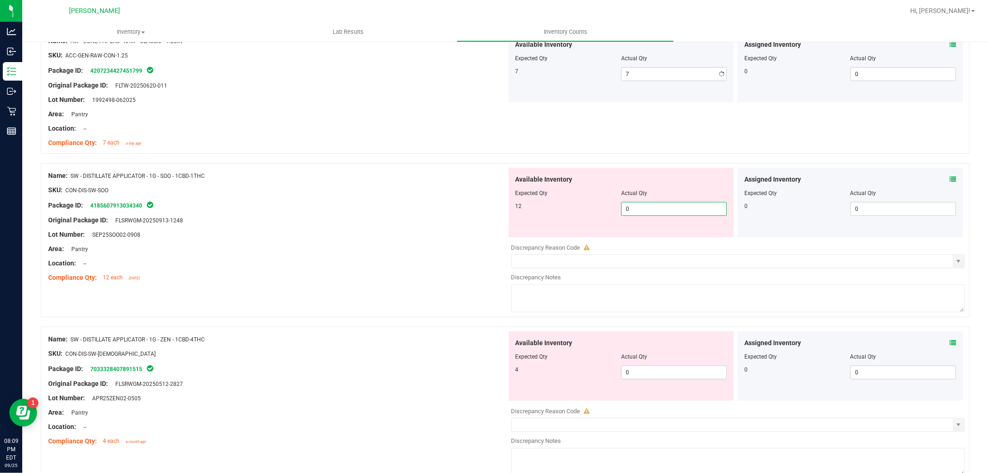
click at [654, 239] on div "Available Inventory Expected Qty Actual Qty 12 0 0" at bounding box center [736, 241] width 459 height 147
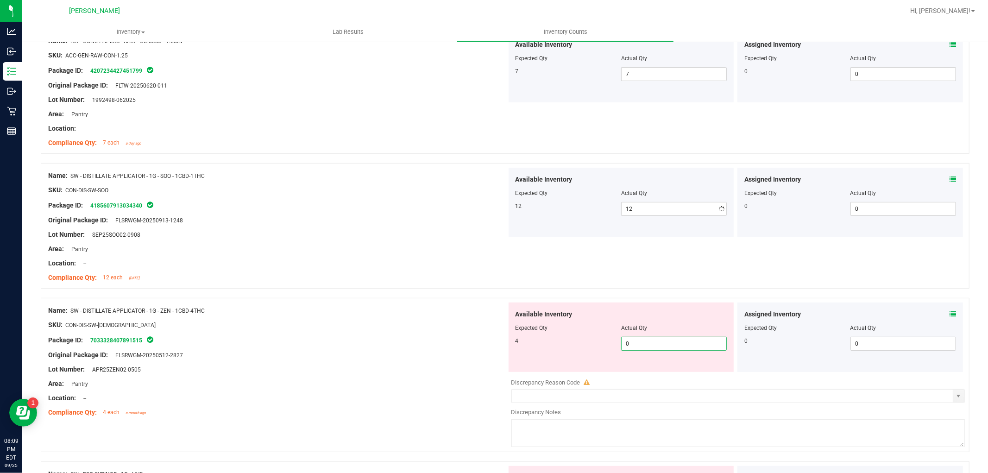
click at [663, 370] on div "Available Inventory Expected Qty Actual Qty 4 0 0" at bounding box center [622, 337] width 226 height 69
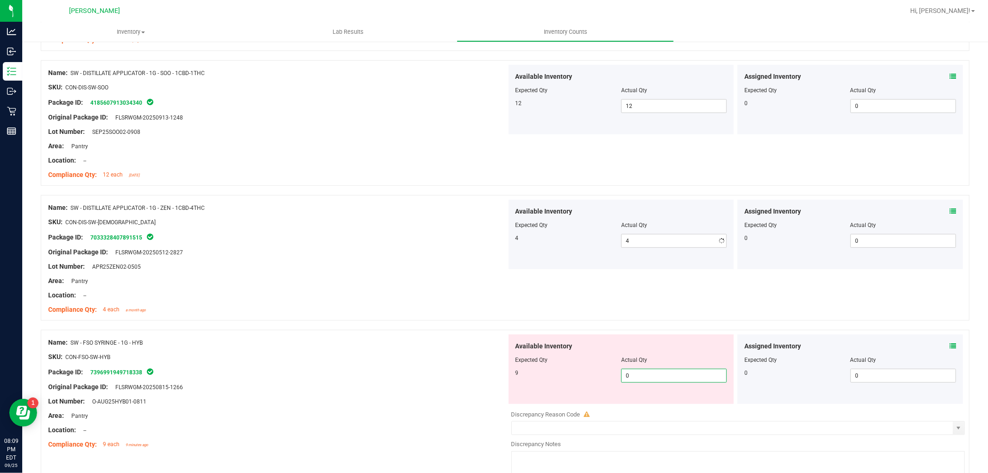
click at [649, 404] on div "Available Inventory Expected Qty Actual Qty 9 0 0" at bounding box center [736, 408] width 459 height 147
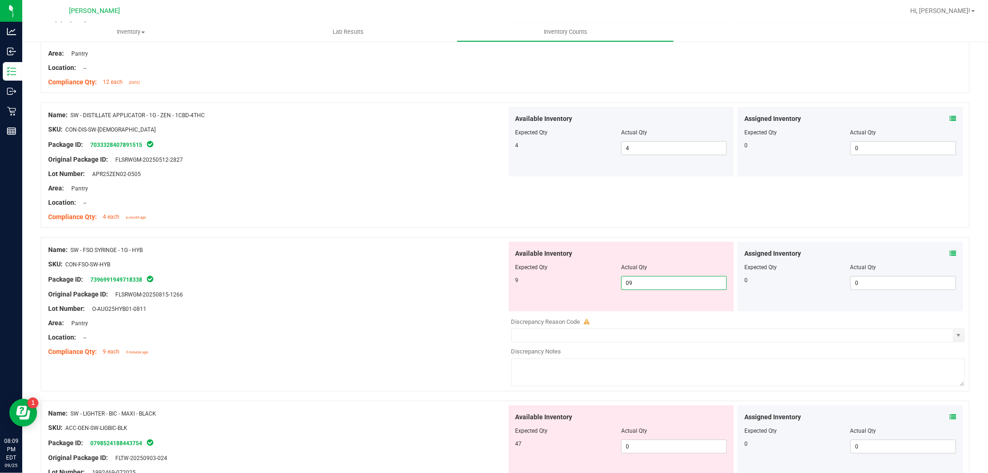
scroll to position [515, 0]
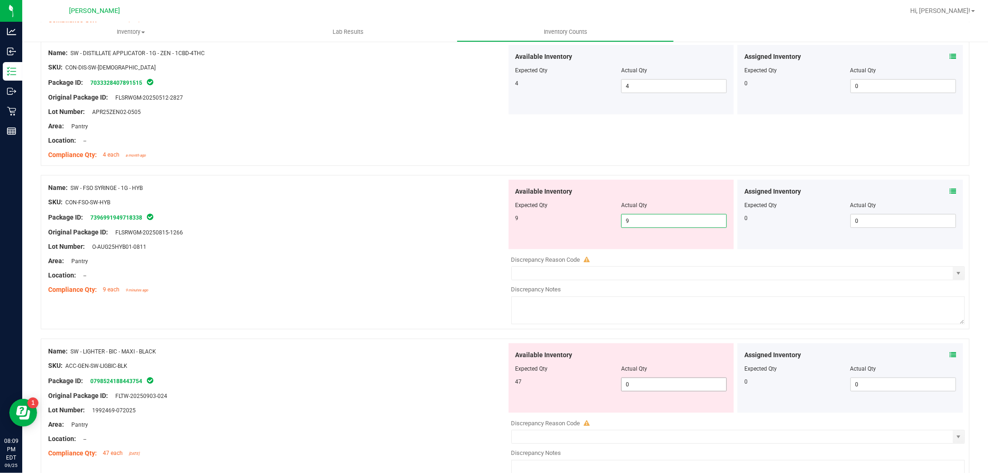
click at [664, 386] on div "Available Inventory Expected Qty Actual Qty 47 0 0" at bounding box center [736, 416] width 459 height 147
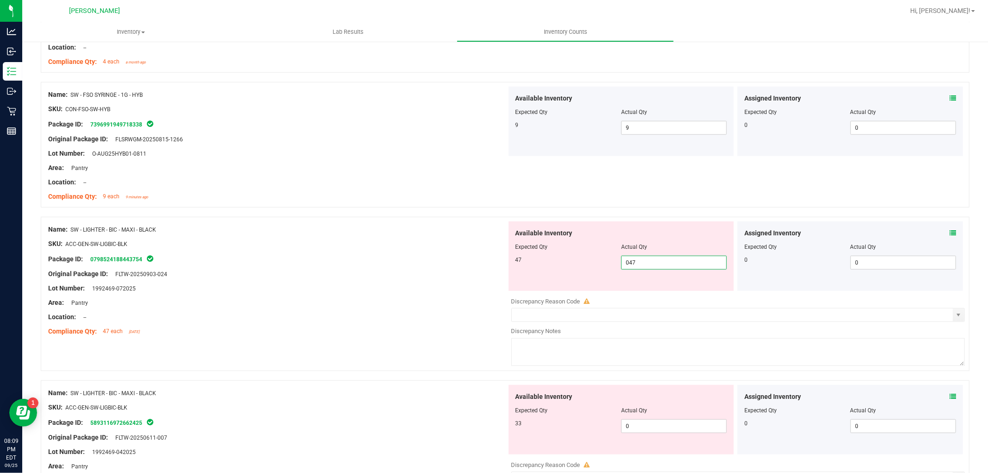
scroll to position [720, 0]
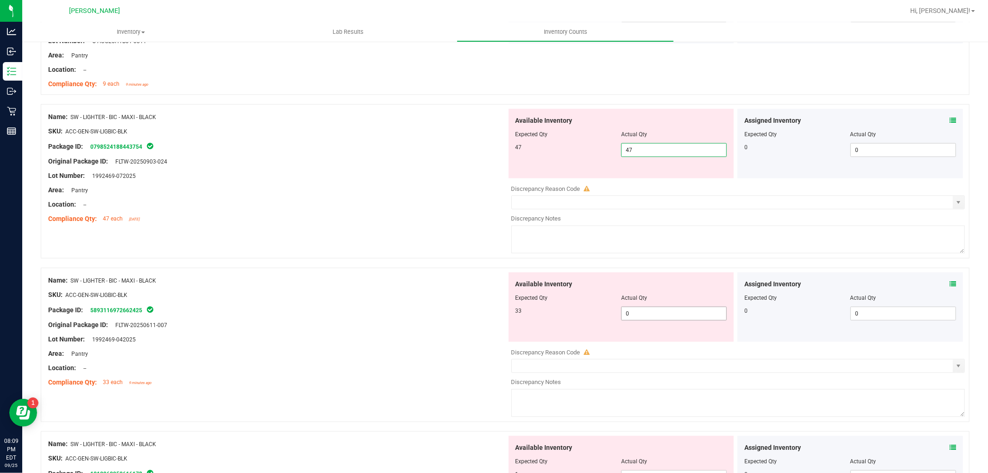
click at [646, 309] on div "Available Inventory Expected Qty Actual Qty 33 0 0" at bounding box center [622, 306] width 226 height 69
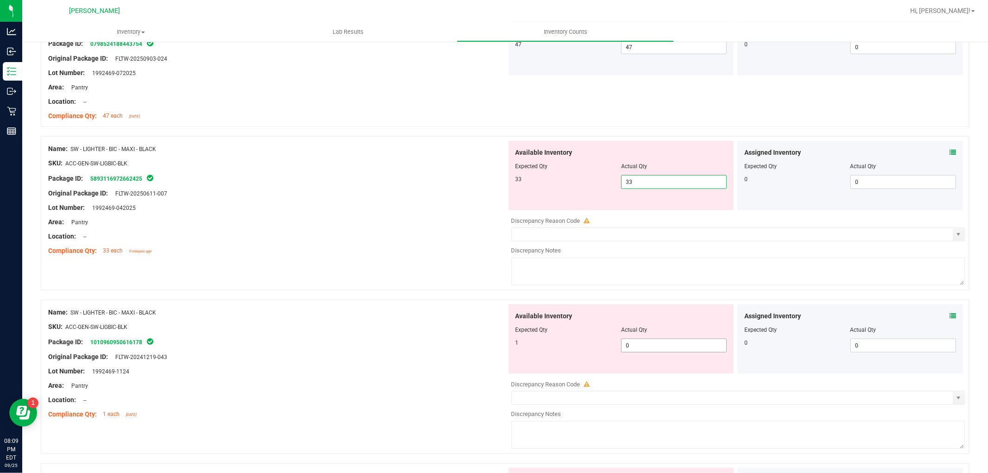
click at [647, 352] on div "Available Inventory Expected Qty Actual Qty 1 0 0" at bounding box center [736, 377] width 459 height 147
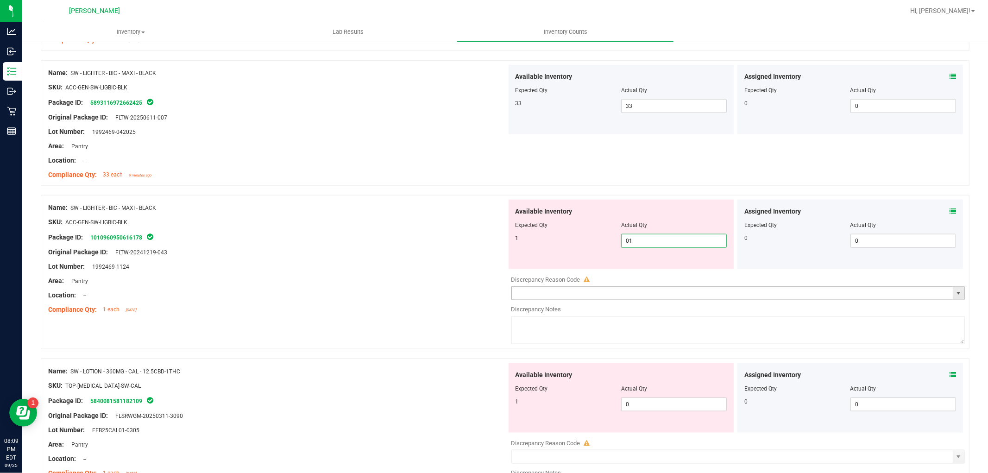
scroll to position [1029, 0]
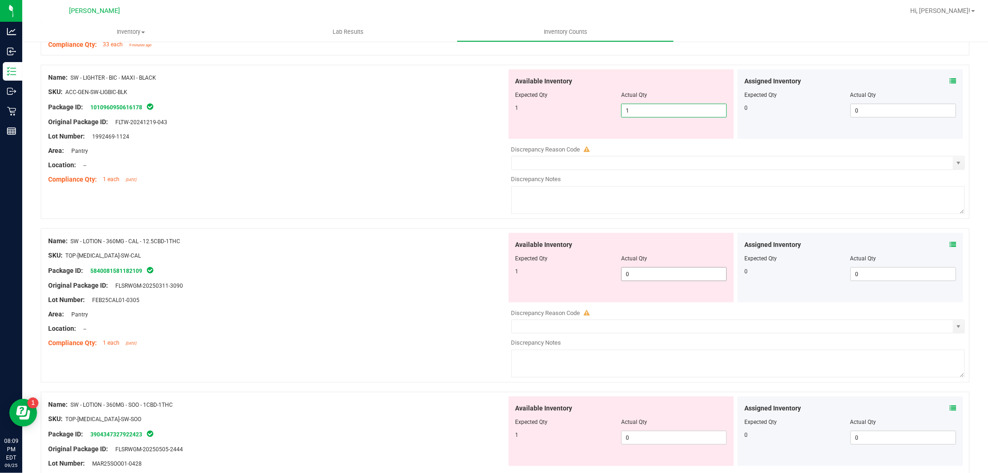
click at [661, 282] on div "Available Inventory Expected Qty Actual Qty 1 0 0" at bounding box center [736, 306] width 459 height 147
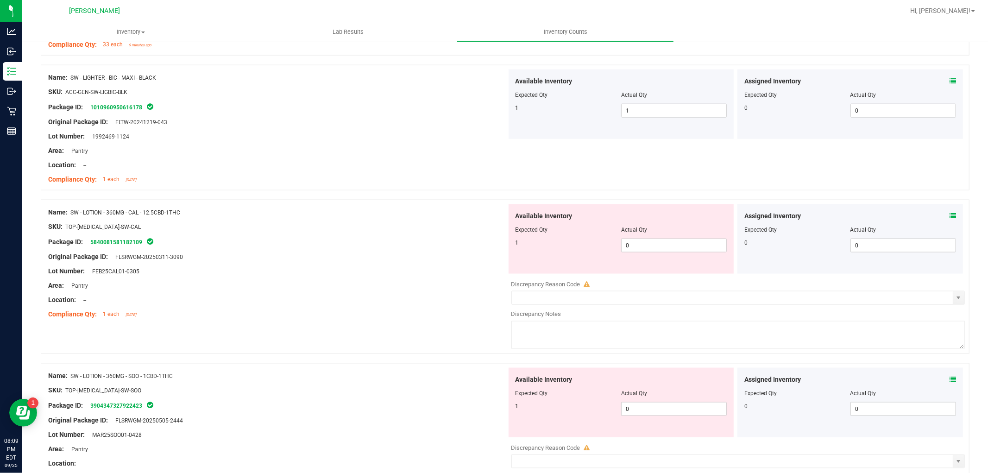
click at [673, 238] on div at bounding box center [622, 236] width 212 height 5
click at [675, 242] on span "0 0" at bounding box center [674, 246] width 106 height 14
click at [677, 410] on div "Available Inventory Expected Qty Actual Qty 1 0 0" at bounding box center [736, 441] width 459 height 147
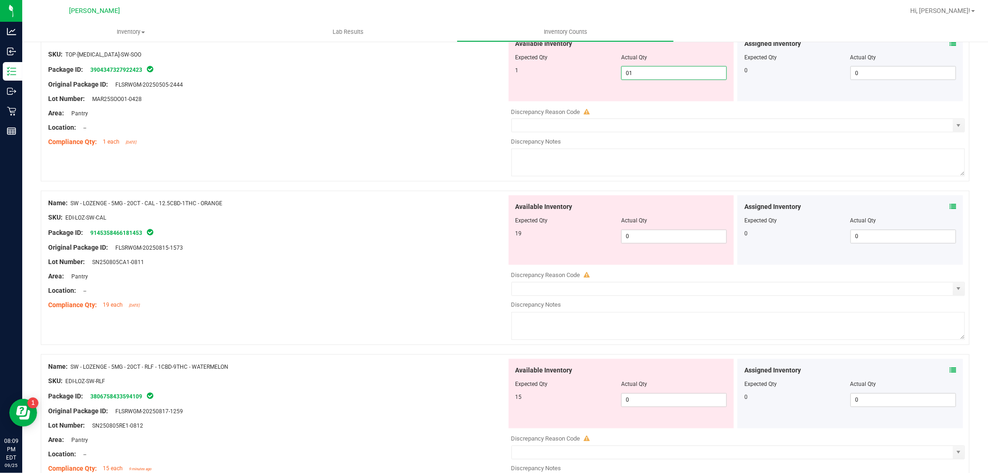
scroll to position [1338, 0]
click at [666, 240] on div "Available Inventory Expected Qty Actual Qty 19 0 0" at bounding box center [736, 267] width 459 height 147
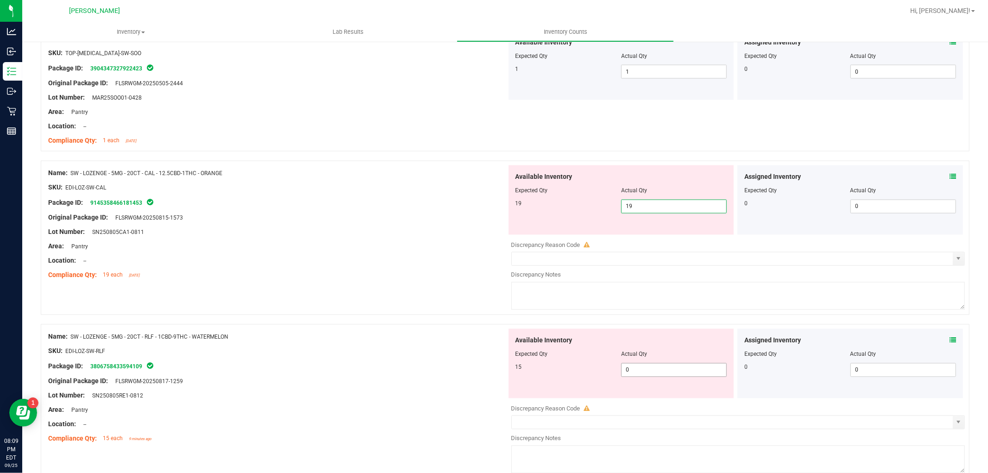
click at [684, 364] on div "Available Inventory Expected Qty Actual Qty 15 0 0" at bounding box center [622, 363] width 226 height 69
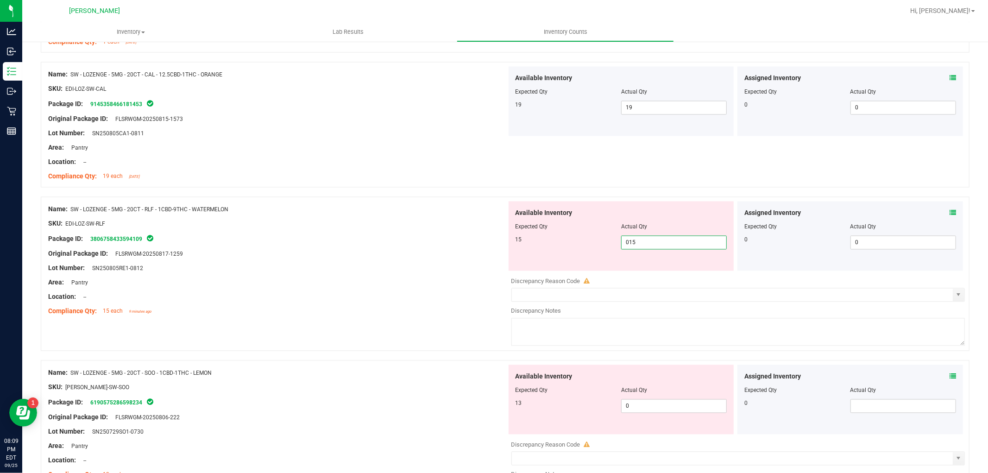
scroll to position [1493, 0]
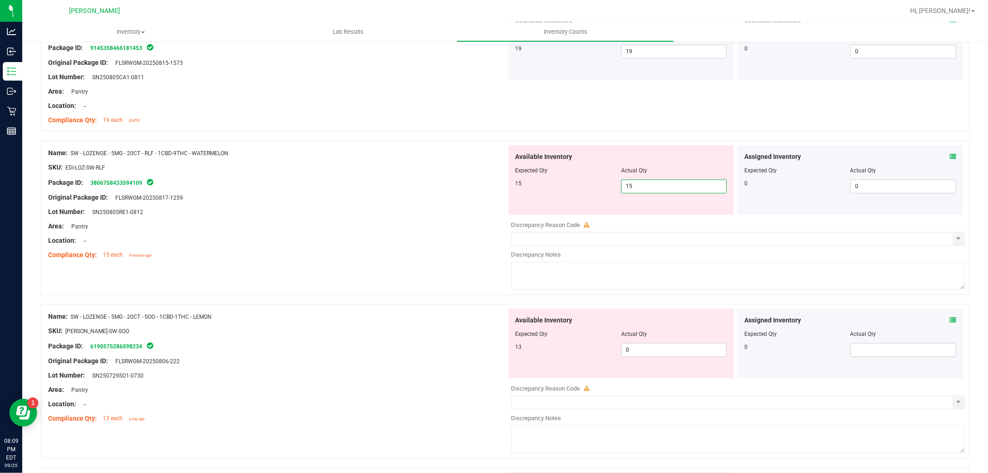
click at [660, 359] on div "Available Inventory Expected Qty Actual Qty 13 0 0" at bounding box center [736, 382] width 459 height 147
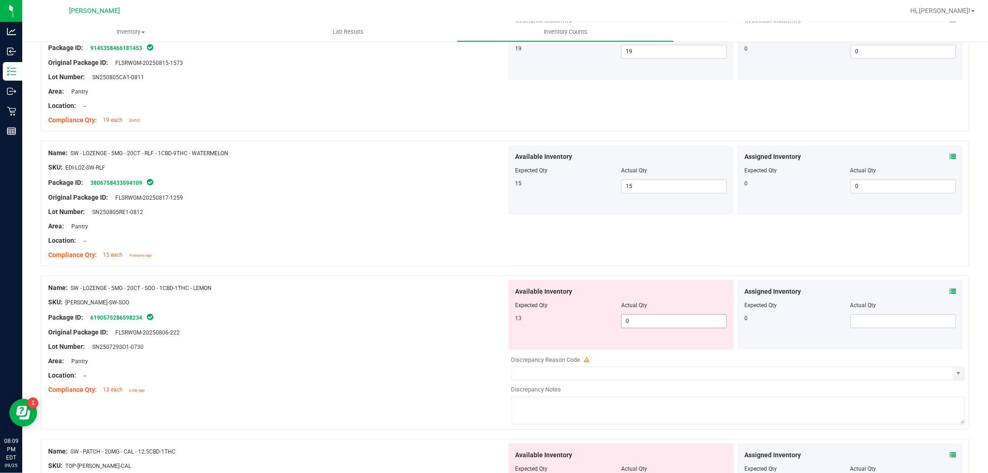
click at [663, 321] on span "0 0" at bounding box center [674, 322] width 106 height 14
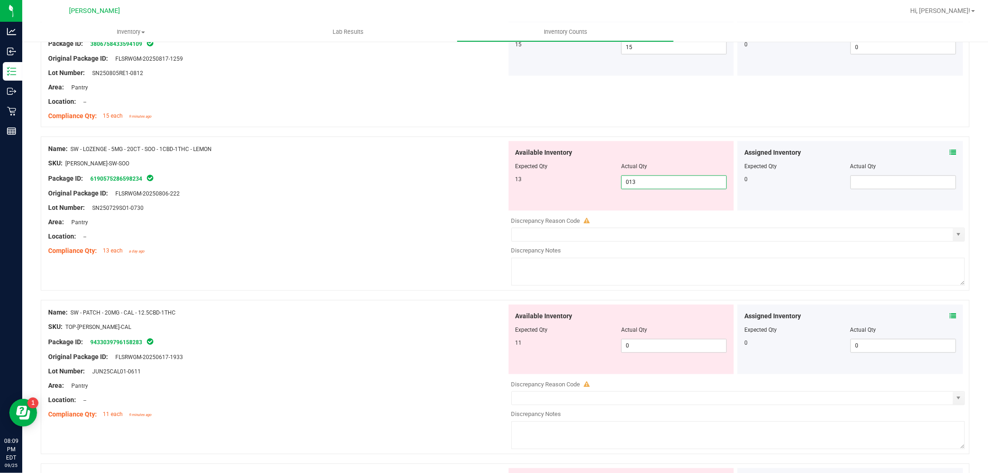
scroll to position [1647, 0]
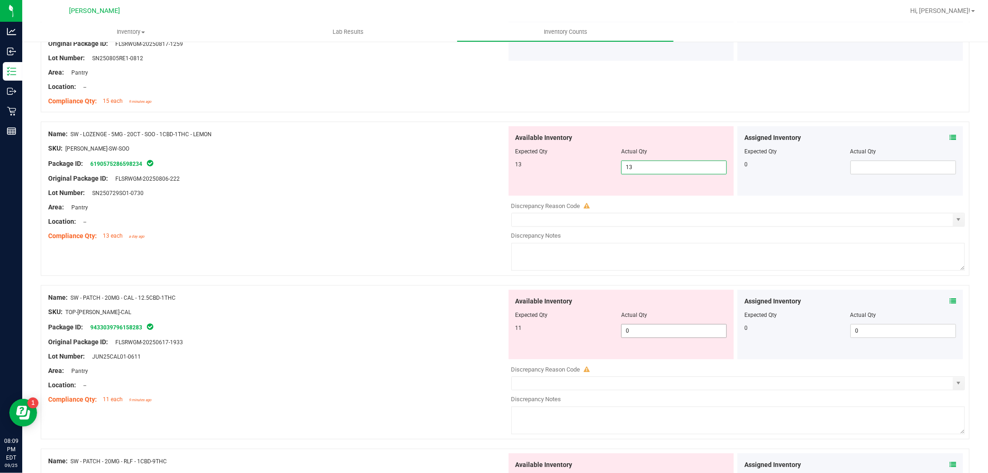
click at [646, 328] on div "Available Inventory Expected Qty Actual Qty 11 0 0" at bounding box center [622, 324] width 226 height 69
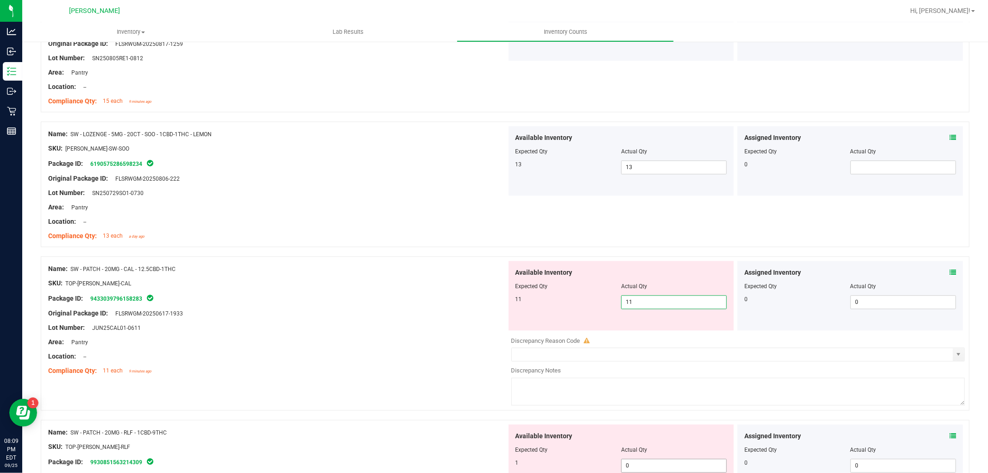
click at [650, 463] on div "Available Inventory Expected Qty Actual Qty 1 0 0" at bounding box center [622, 458] width 226 height 69
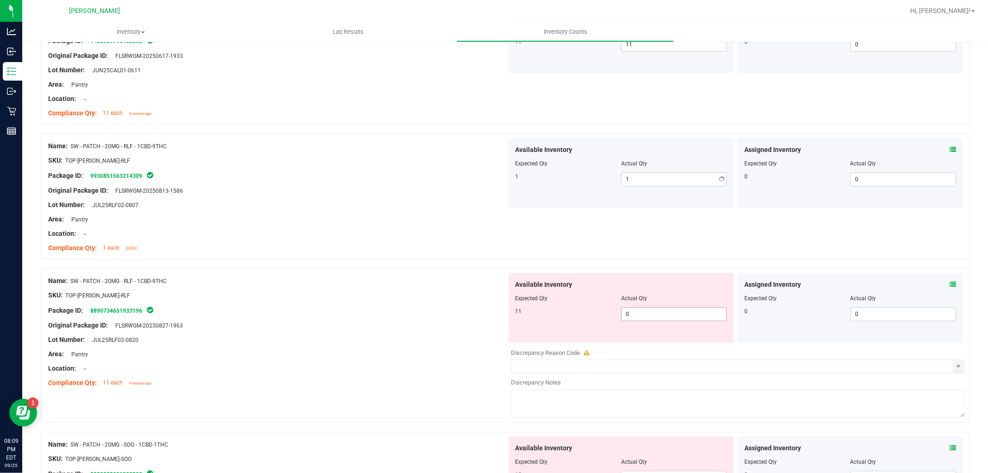
click at [666, 343] on div "Available Inventory Expected Qty Actual Qty 11 0 0" at bounding box center [736, 346] width 459 height 147
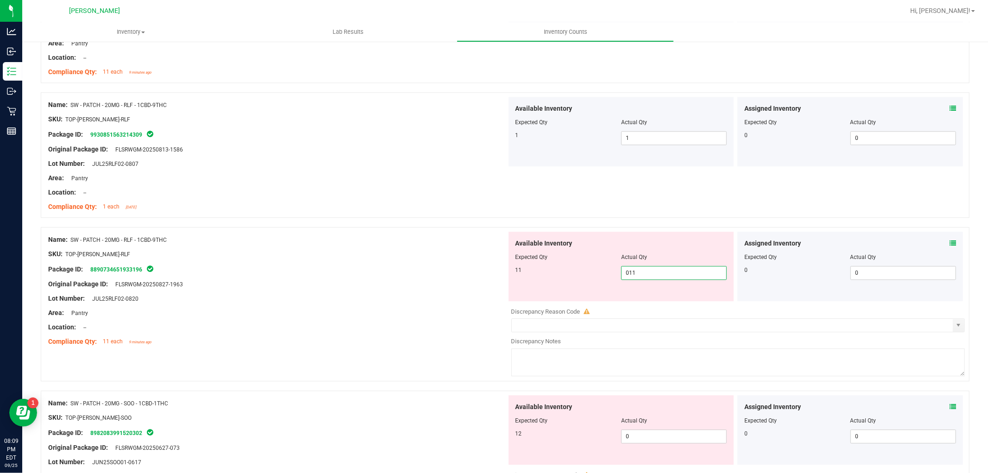
scroll to position [2059, 0]
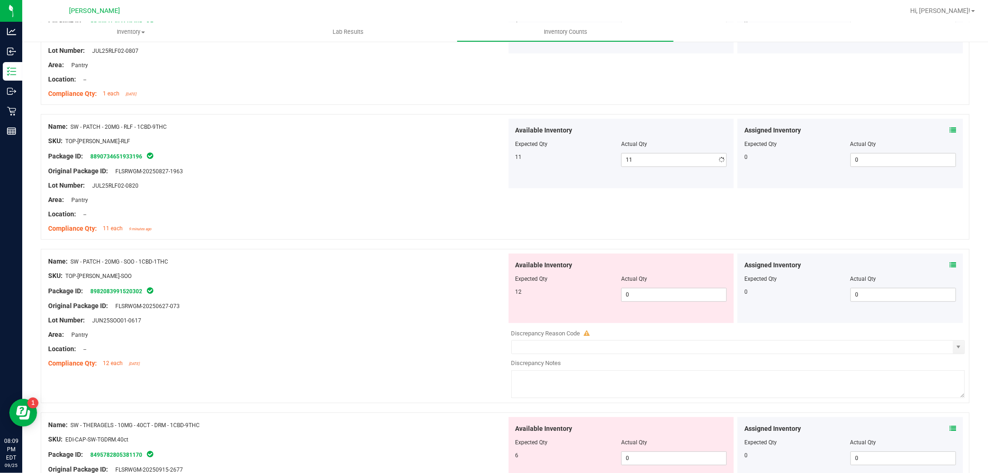
click at [661, 321] on div "Available Inventory Expected Qty Actual Qty 12 0 0" at bounding box center [622, 287] width 226 height 69
click at [673, 456] on div "Available Inventory Expected Qty Actual Qty 6 0 0" at bounding box center [622, 451] width 226 height 69
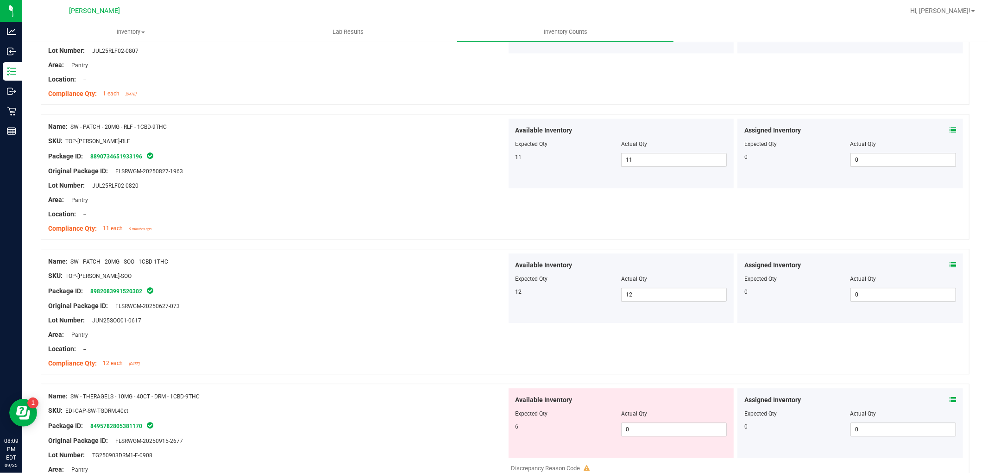
click at [673, 457] on div "Available Inventory Expected Qty Actual Qty 6 0 0" at bounding box center [622, 422] width 226 height 69
click at [672, 438] on div "Available Inventory Expected Qty Actual Qty 6 0 0" at bounding box center [622, 422] width 226 height 69
click at [673, 431] on span "0 0" at bounding box center [674, 430] width 106 height 14
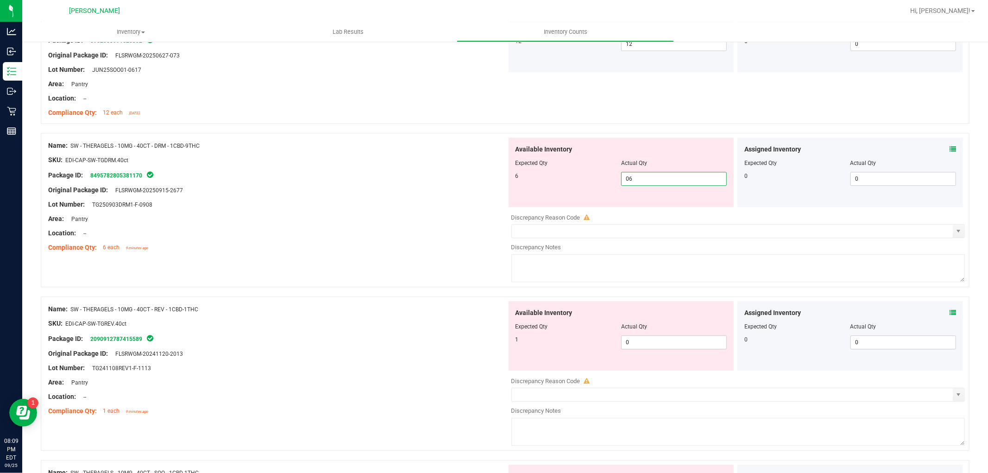
scroll to position [2368, 0]
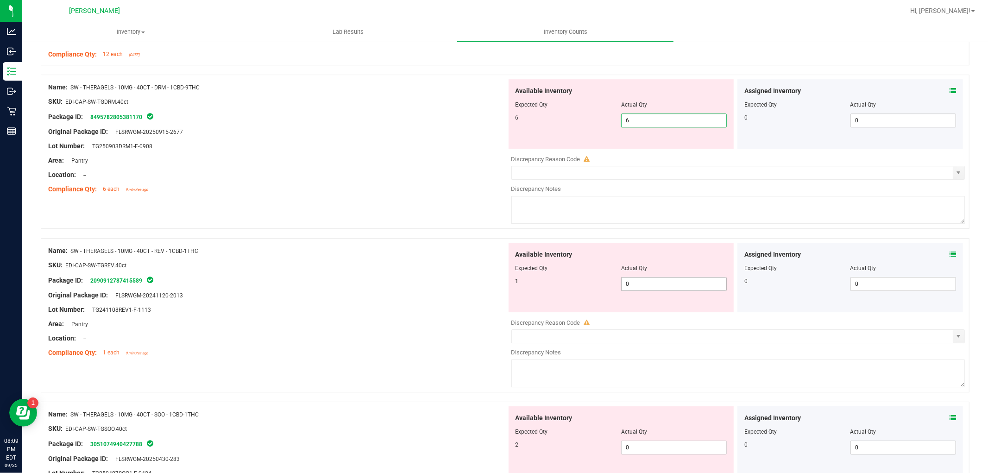
click at [683, 284] on div "Available Inventory Expected Qty Actual Qty 1 0 0" at bounding box center [736, 316] width 459 height 147
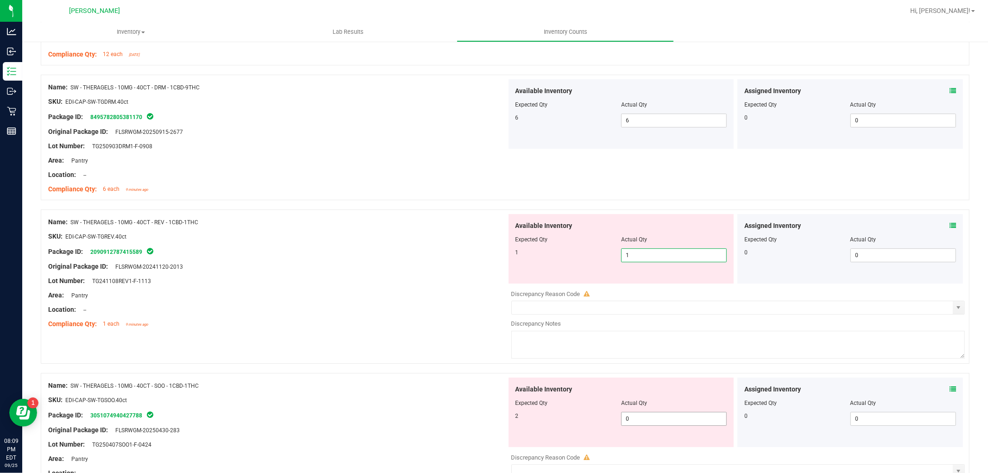
click at [676, 419] on div "Available Inventory Expected Qty Actual Qty 2 0 0" at bounding box center [736, 451] width 459 height 147
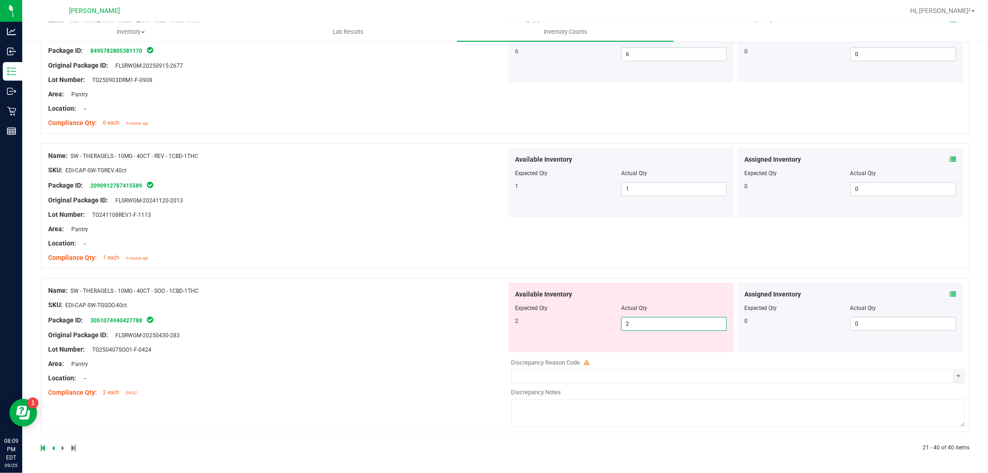
click at [456, 336] on div "Name: SW - THERAGELS - 10MG - 40CT - SOO - 1CBD-1THC SKU: EDI-CAP-SW-TGSOO.40ct…" at bounding box center [277, 342] width 459 height 118
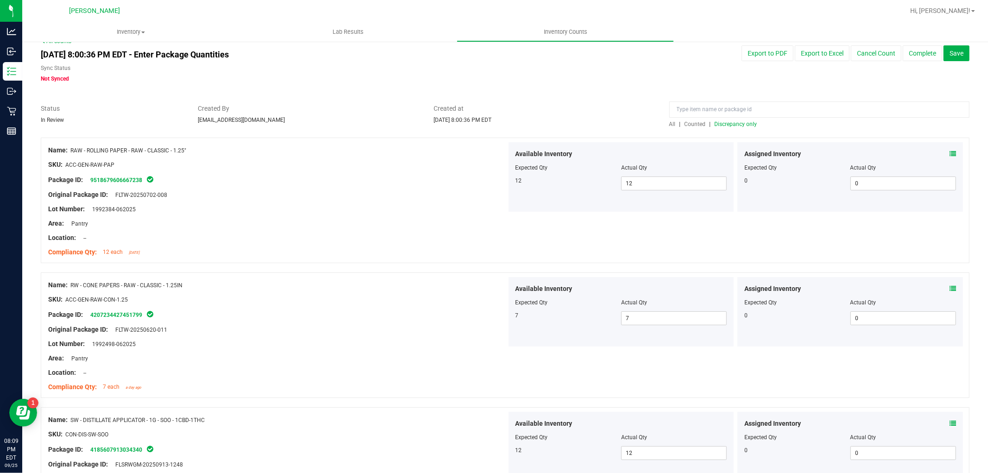
scroll to position [0, 0]
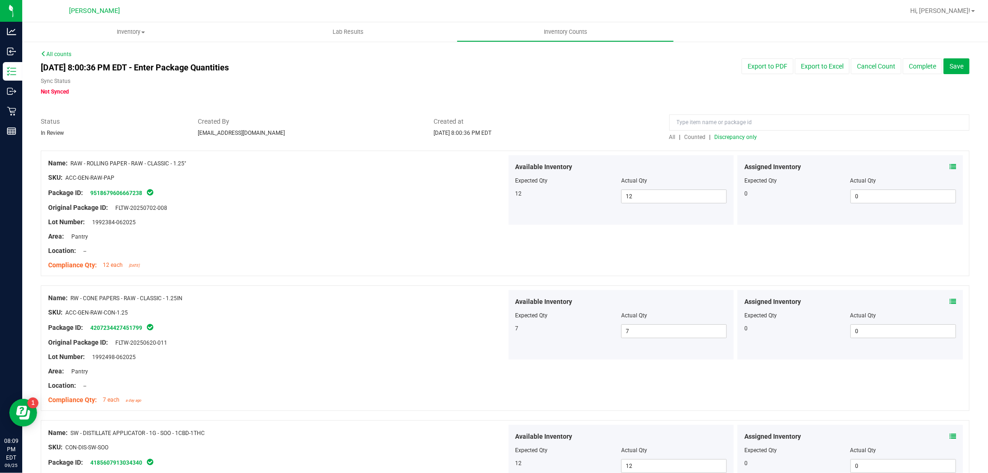
click at [670, 136] on span "All" at bounding box center [672, 137] width 6 height 6
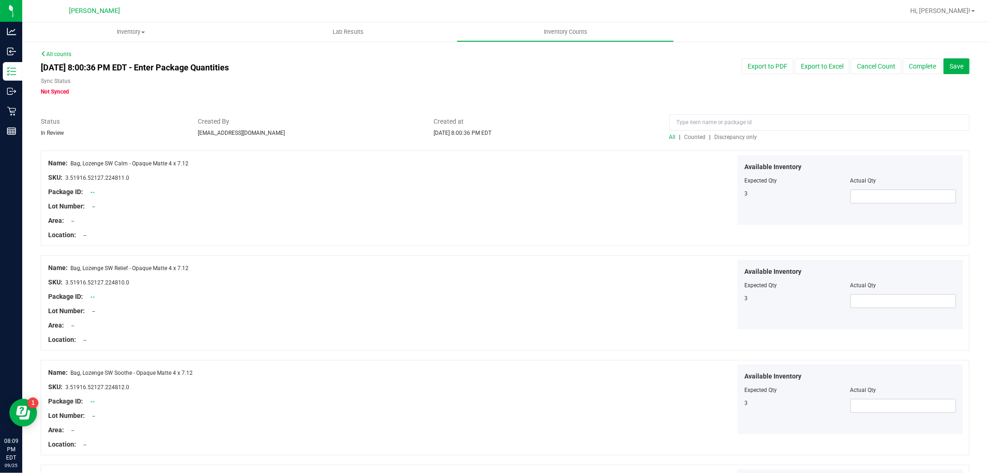
click at [724, 137] on span "Discrepancy only" at bounding box center [736, 137] width 43 height 6
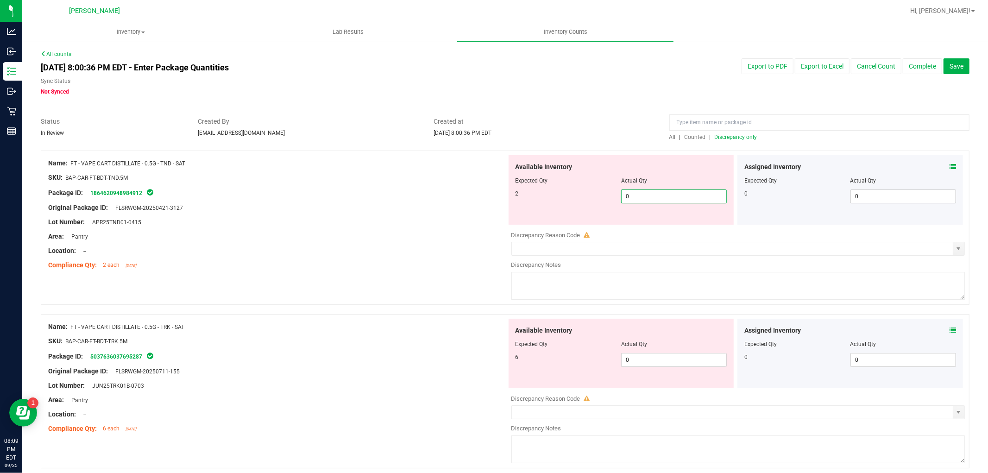
click at [658, 195] on span "0 0" at bounding box center [674, 196] width 106 height 14
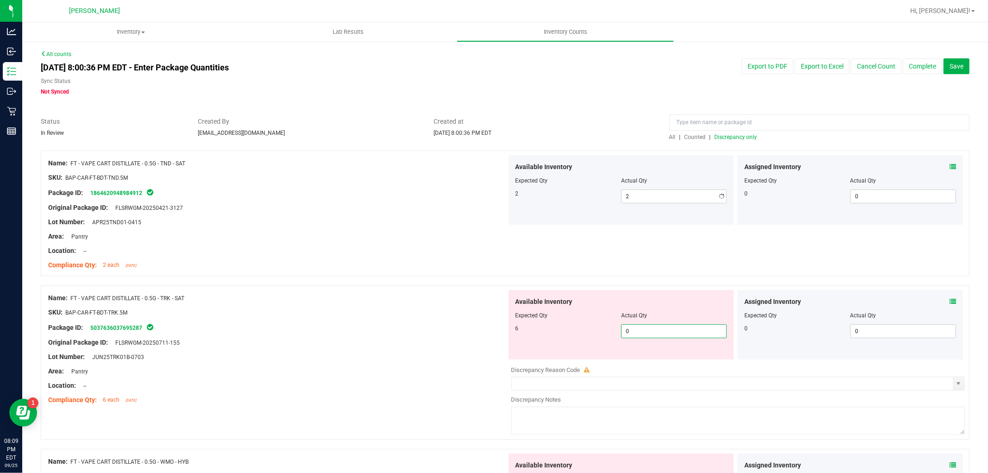
click at [666, 360] on div "Available Inventory Expected Qty Actual Qty 6 0 0" at bounding box center [736, 363] width 459 height 147
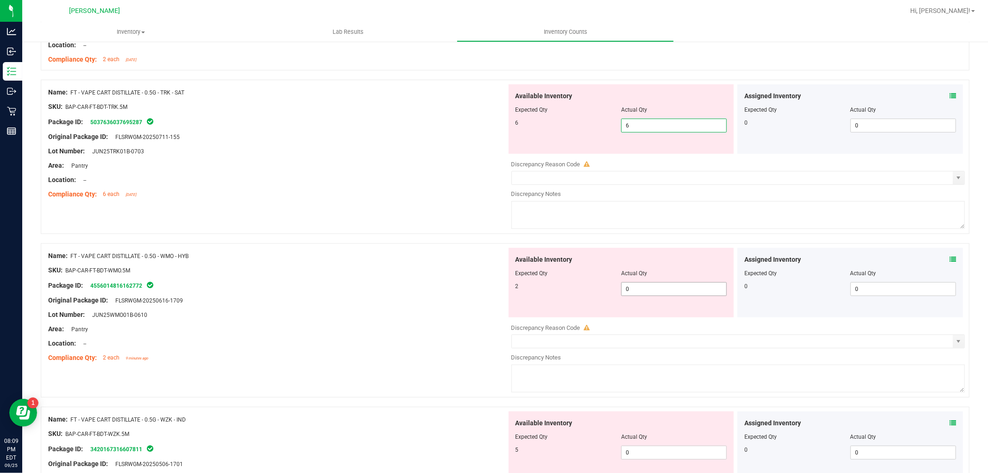
click at [660, 290] on div "Available Inventory Expected Qty Actual Qty 2 0 0" at bounding box center [736, 321] width 459 height 147
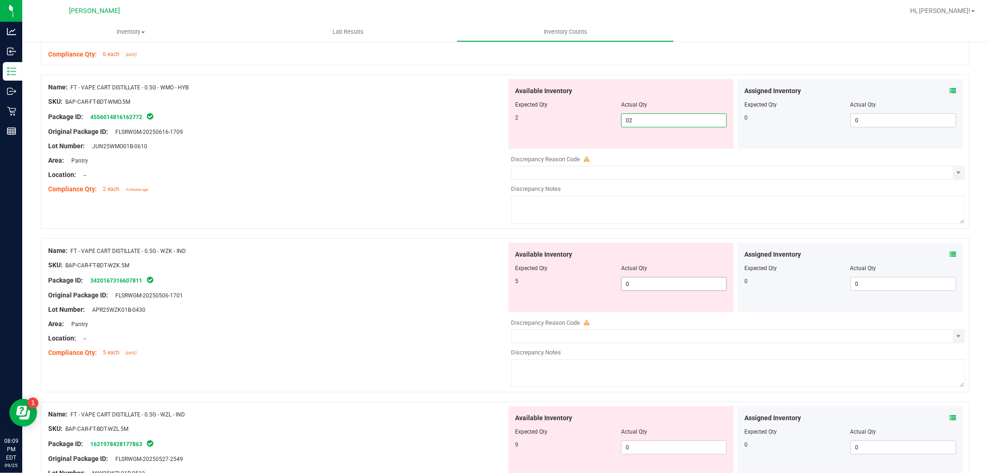
scroll to position [360, 0]
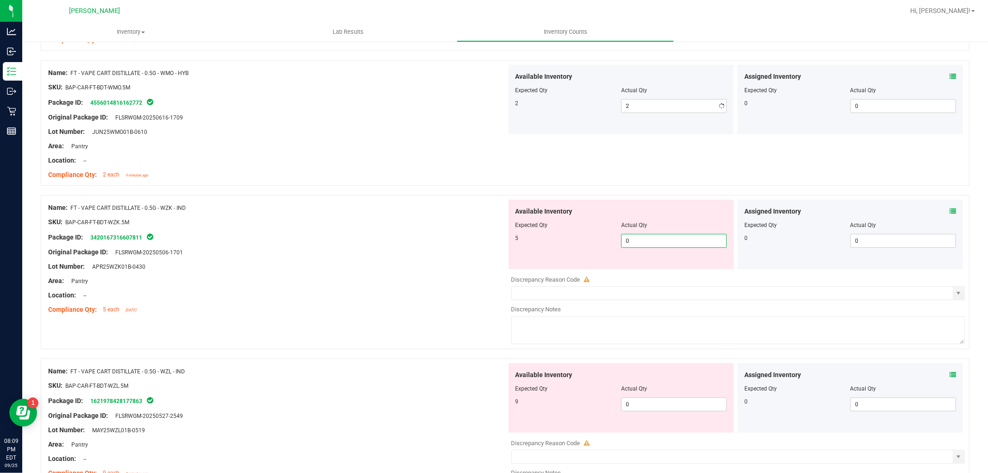
click at [660, 267] on div "Available Inventory Expected Qty Actual Qty 5 0 0" at bounding box center [622, 234] width 226 height 69
click at [647, 406] on div "Available Inventory Expected Qty Actual Qty 9 0 0" at bounding box center [736, 436] width 459 height 147
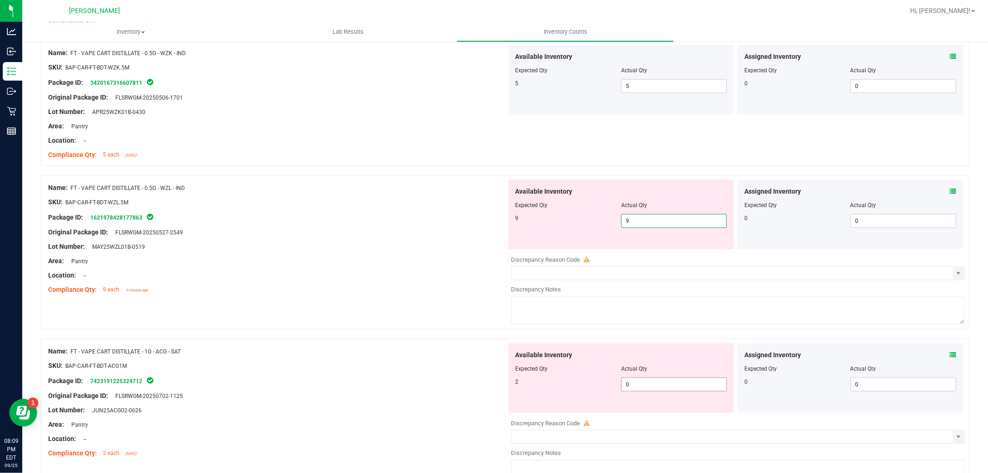
click at [644, 386] on div "Available Inventory Expected Qty Actual Qty 2 0 0" at bounding box center [736, 416] width 459 height 147
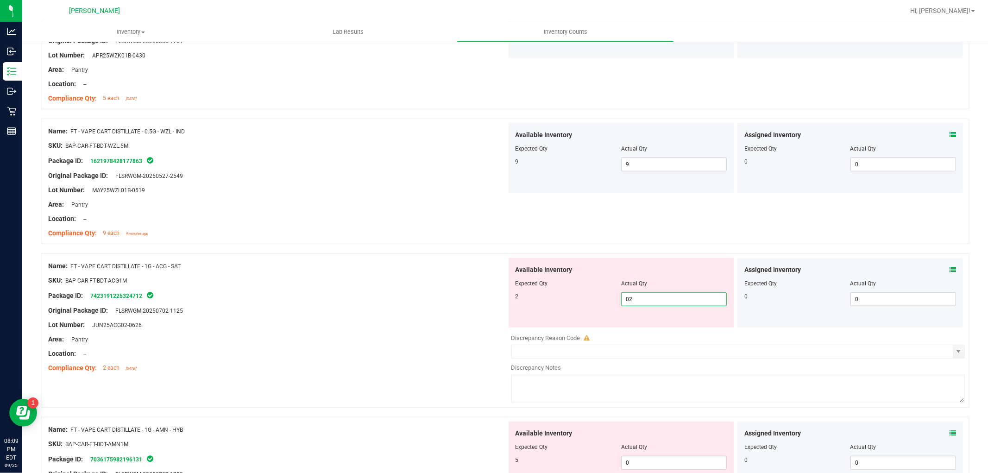
scroll to position [720, 0]
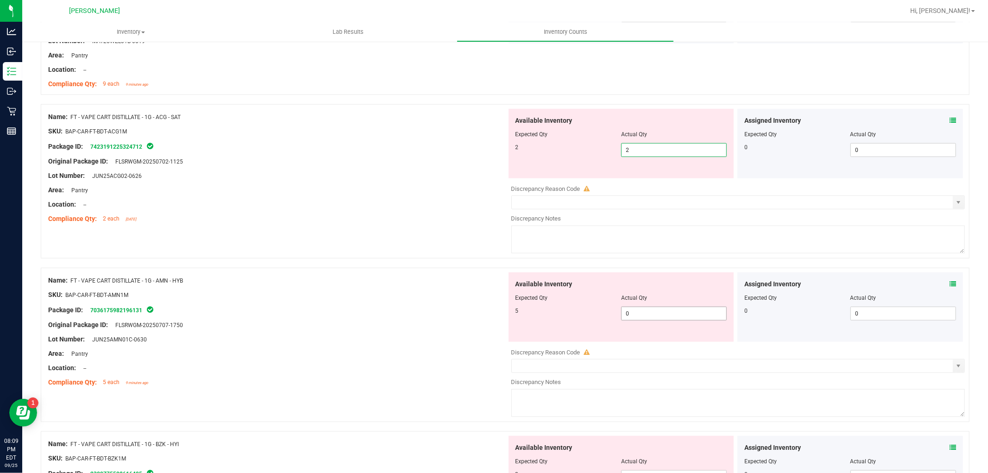
click at [656, 318] on div "Available Inventory Expected Qty Actual Qty 5 0 0" at bounding box center [736, 345] width 459 height 147
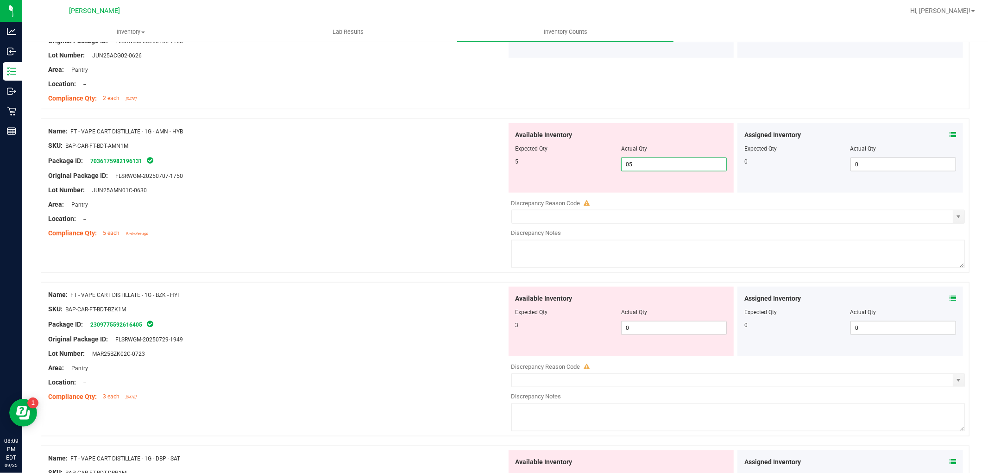
scroll to position [875, 0]
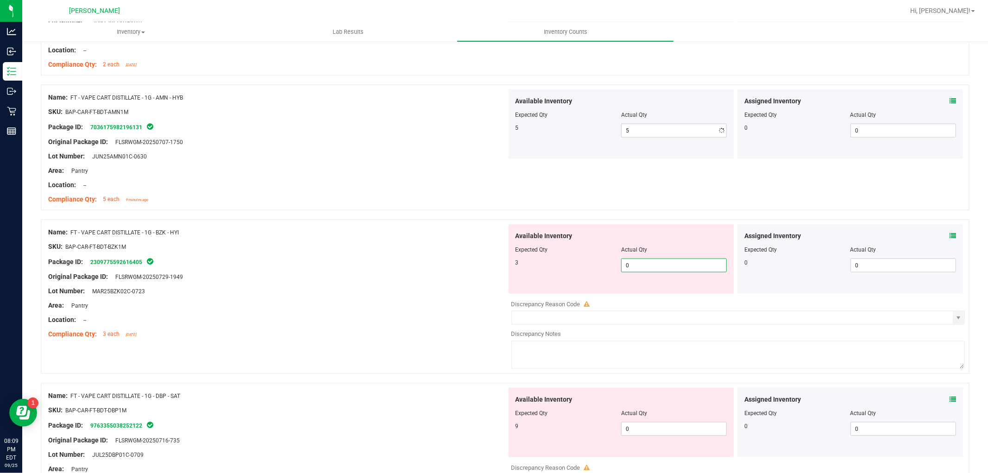
click at [650, 293] on div "Available Inventory Expected Qty Actual Qty 3 0 0" at bounding box center [622, 258] width 226 height 69
click at [663, 435] on div "Available Inventory Expected Qty Actual Qty 9 0 0" at bounding box center [736, 461] width 459 height 147
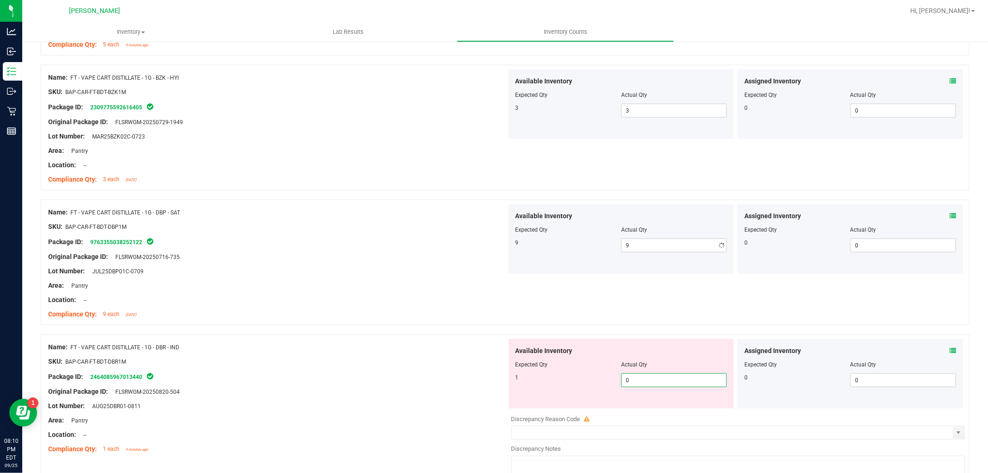
click at [650, 414] on div "Available Inventory Expected Qty Actual Qty 1 0 0" at bounding box center [736, 412] width 459 height 147
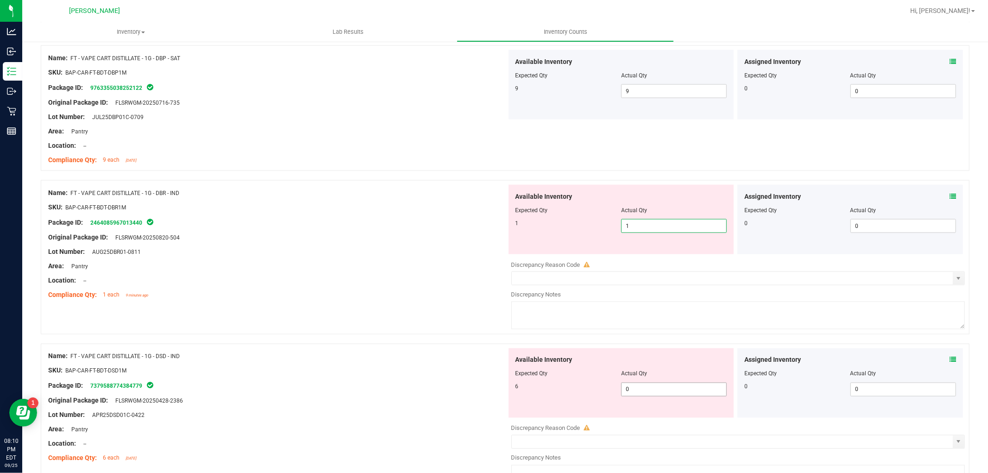
click at [647, 386] on div "Available Inventory Expected Qty Actual Qty 6 0 0" at bounding box center [622, 382] width 226 height 69
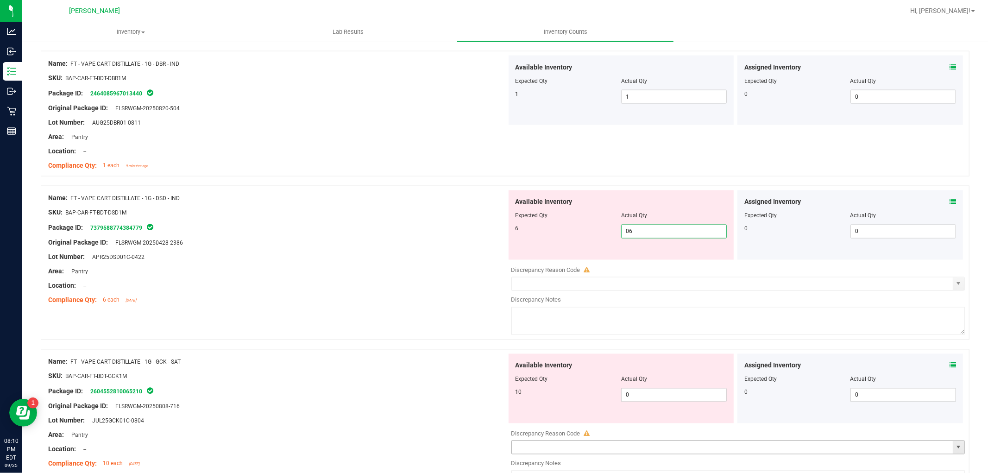
scroll to position [1390, 0]
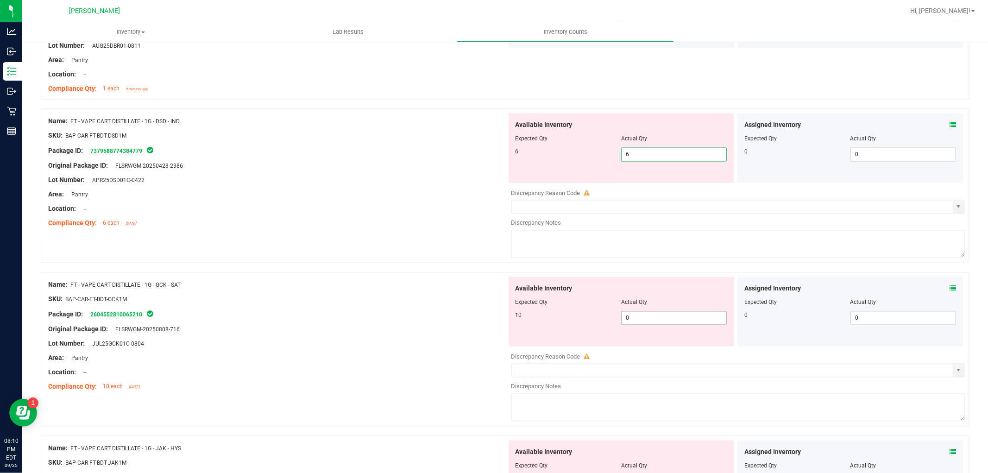
click at [649, 317] on div "Available Inventory Expected Qty Actual Qty 10 0 0" at bounding box center [622, 311] width 226 height 69
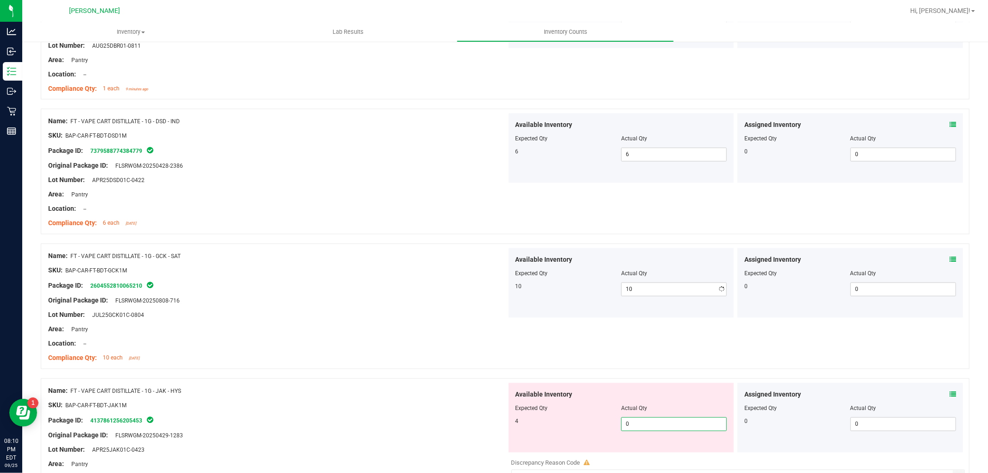
click at [654, 456] on div "Available Inventory Expected Qty Actual Qty 4 0 0" at bounding box center [736, 456] width 459 height 147
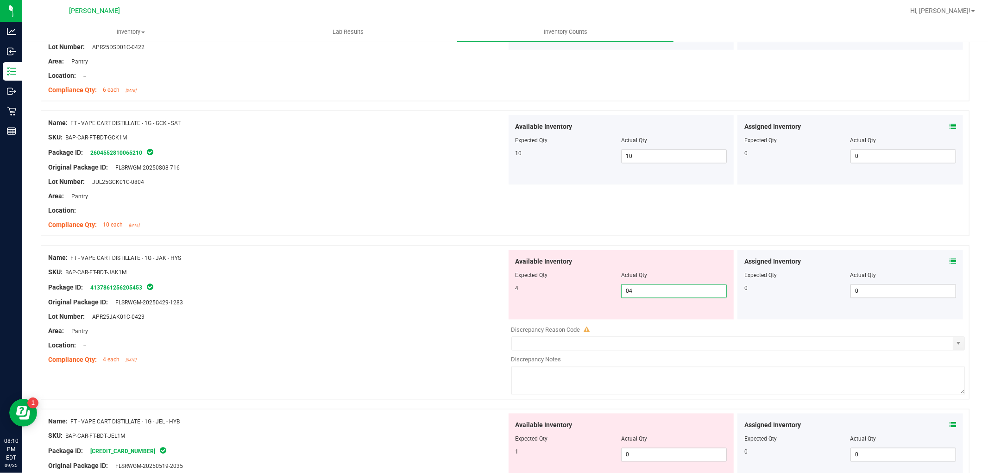
scroll to position [1596, 0]
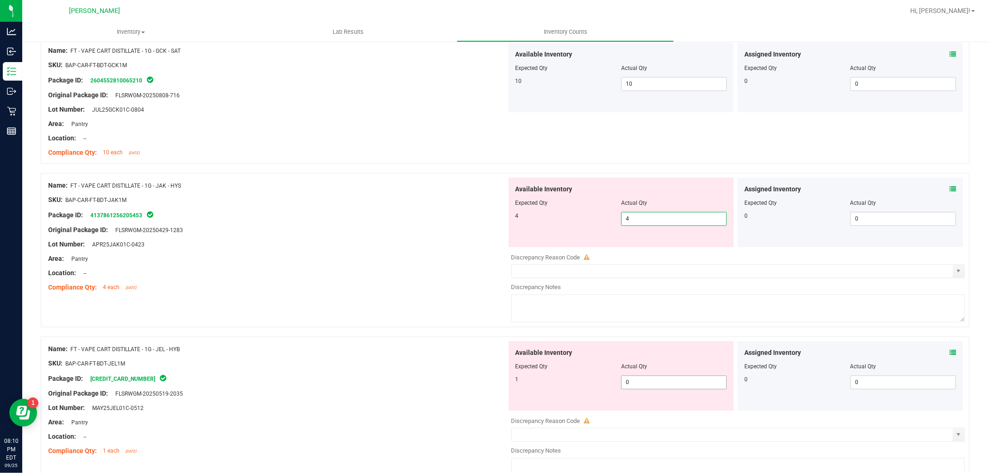
click at [651, 377] on div "Available Inventory Expected Qty Actual Qty 1 0 0" at bounding box center [622, 375] width 226 height 69
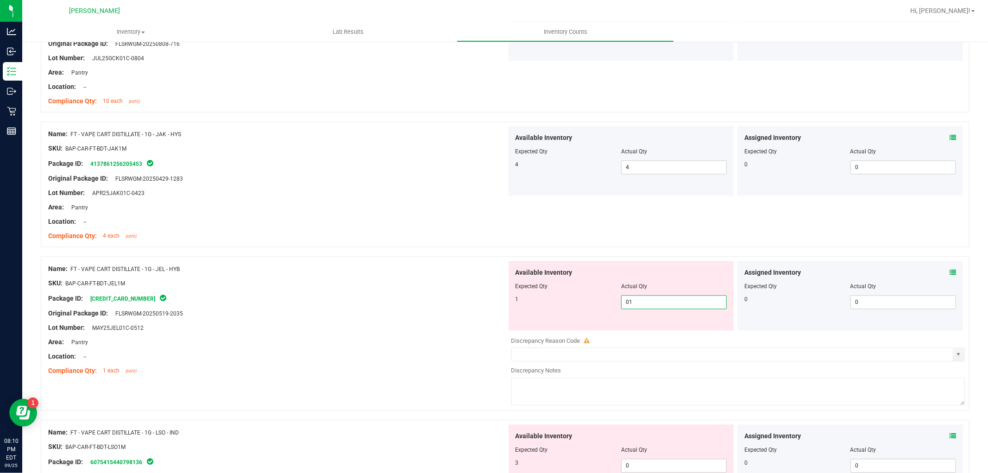
scroll to position [1801, 0]
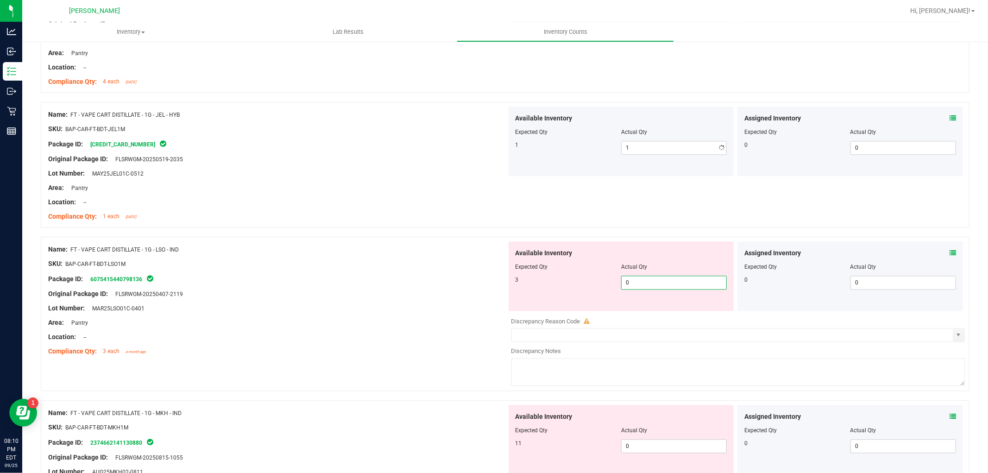
click at [667, 307] on div "Available Inventory Expected Qty Actual Qty 3 0 0" at bounding box center [622, 275] width 226 height 69
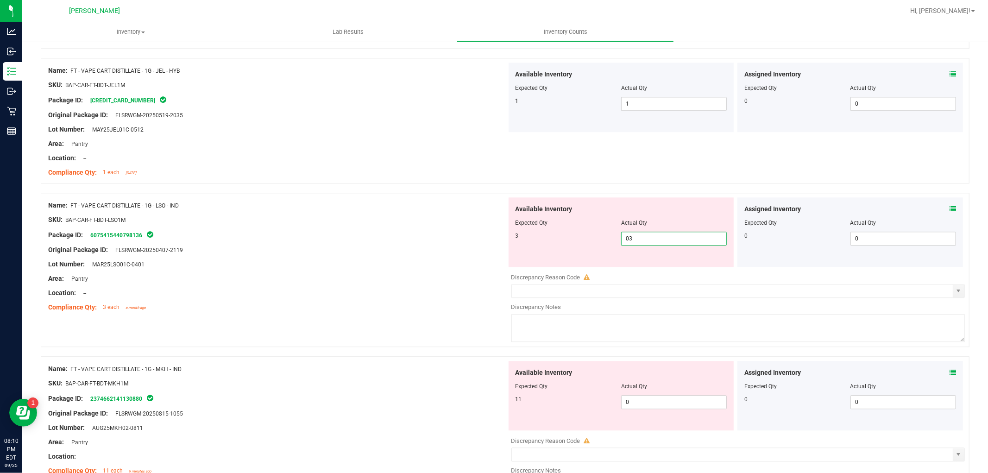
scroll to position [1905, 0]
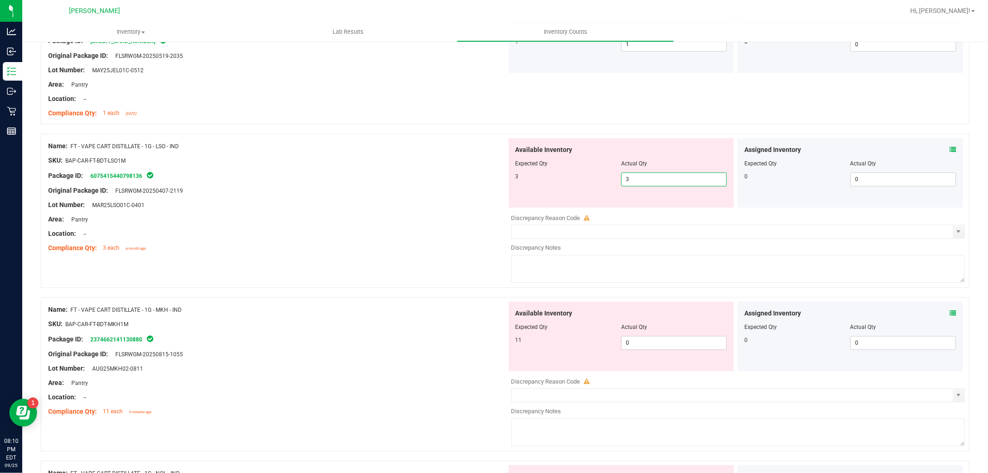
click at [649, 339] on div "Available Inventory Expected Qty Actual Qty 11 0 0" at bounding box center [622, 336] width 226 height 69
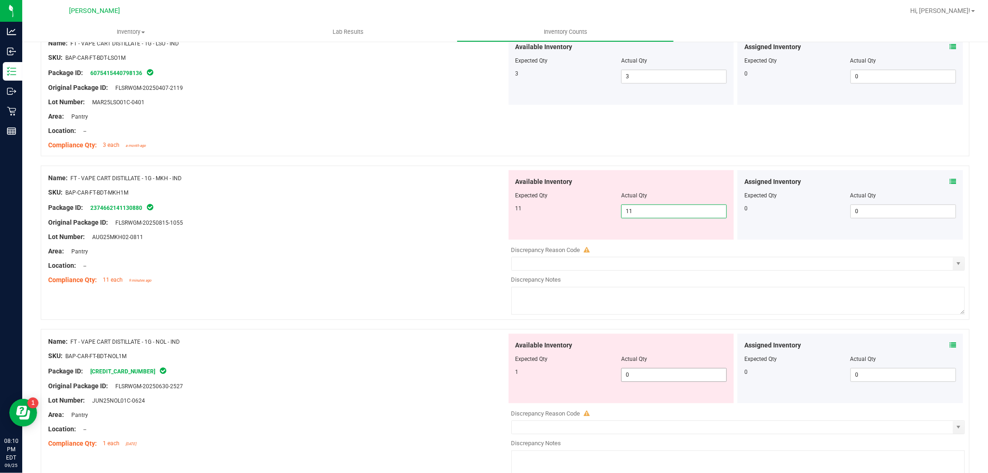
click at [644, 373] on div "Available Inventory Expected Qty Actual Qty 1 0 0" at bounding box center [622, 368] width 226 height 69
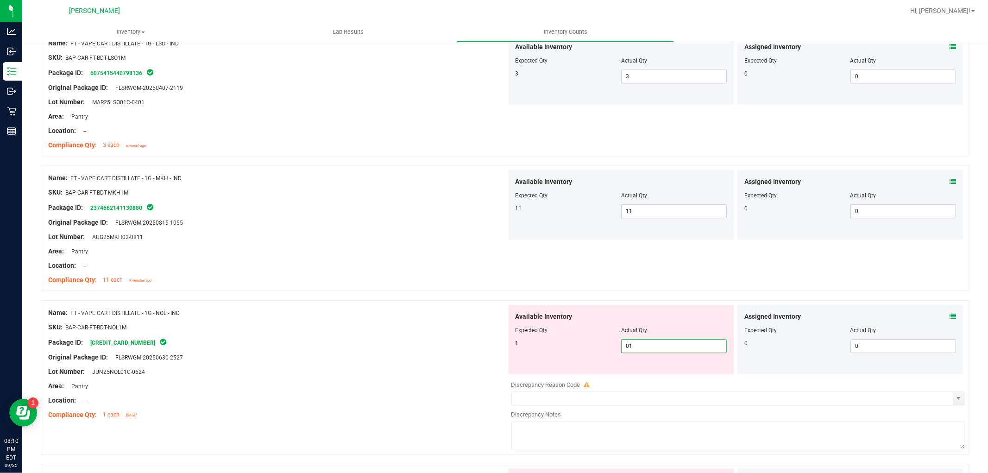
scroll to position [2213, 0]
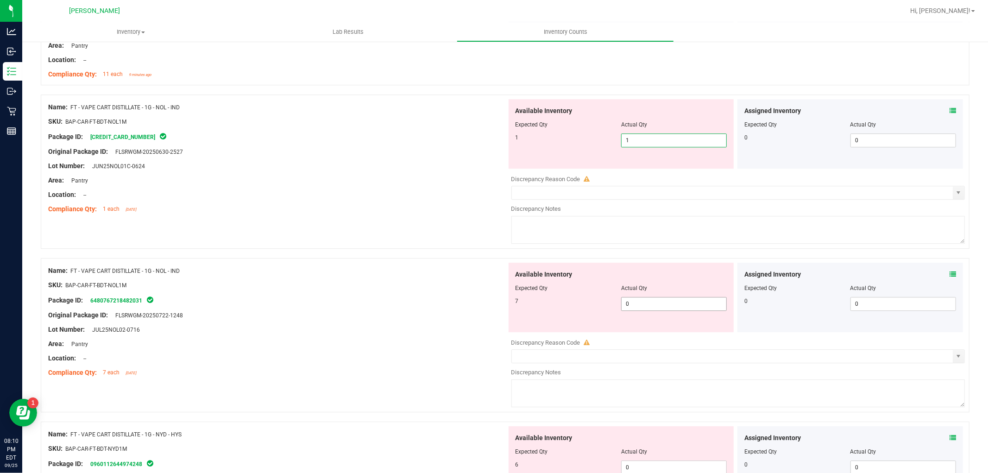
click at [659, 309] on div "Available Inventory Expected Qty Actual Qty 7 0 0" at bounding box center [736, 336] width 459 height 147
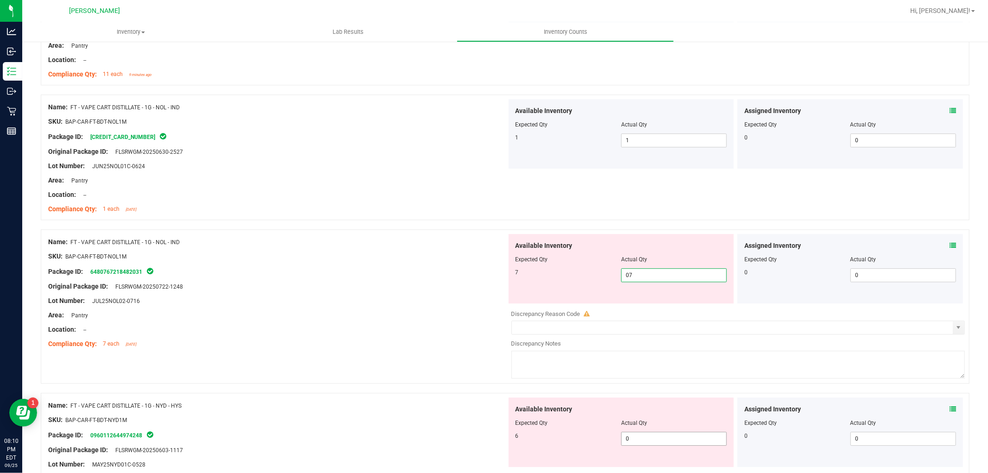
scroll to position [2317, 0]
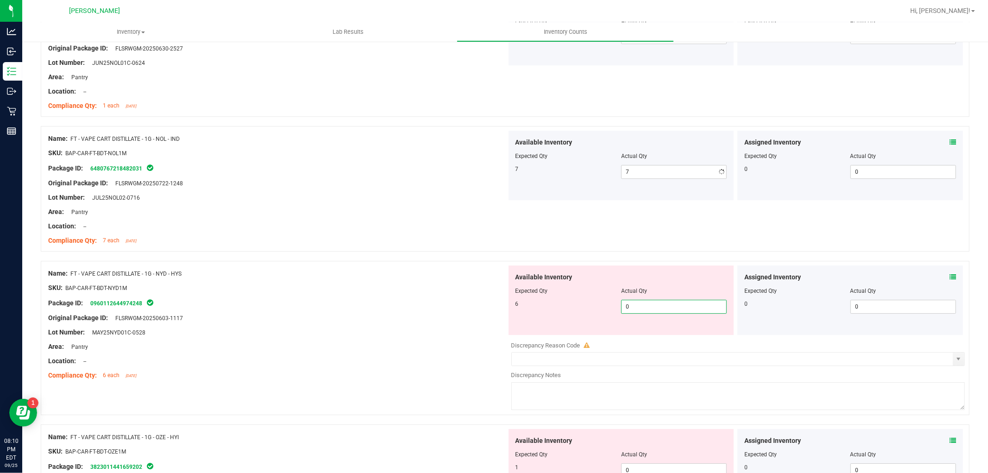
click at [650, 340] on div "Available Inventory Expected Qty Actual Qty 6 0 0" at bounding box center [736, 338] width 459 height 147
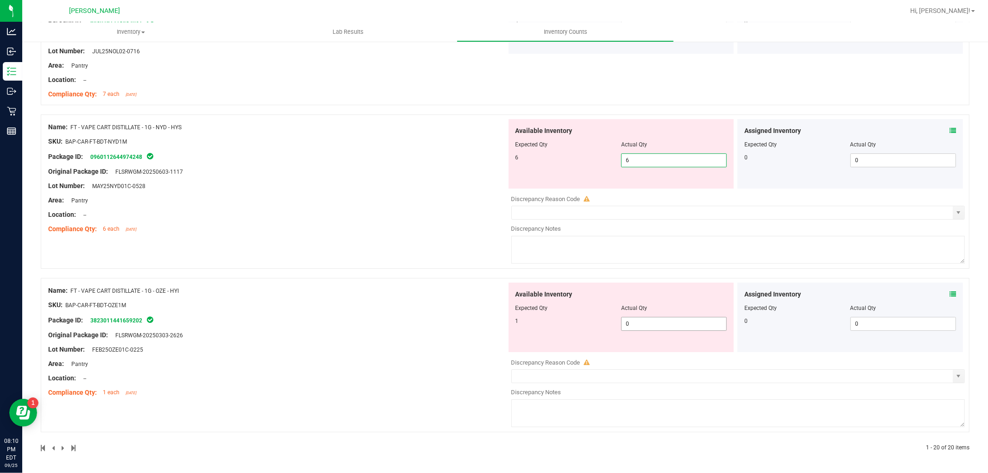
click at [667, 326] on span "0 0" at bounding box center [674, 324] width 106 height 14
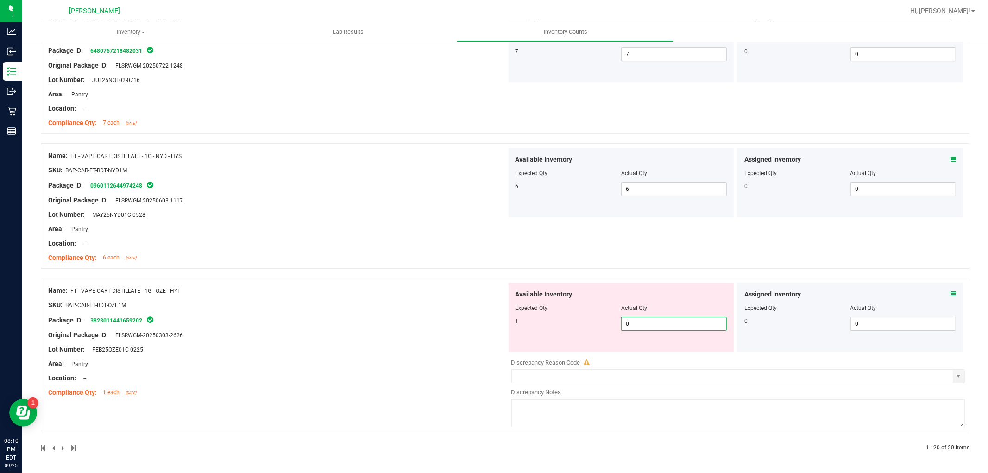
click at [417, 351] on div "Lot Number: FEB25OZE01C-0225" at bounding box center [277, 350] width 459 height 10
click at [649, 325] on span "0 0" at bounding box center [674, 324] width 106 height 14
click at [411, 373] on div "Name: FT - VAPE CART DISTILLATE - 1G - OZE - HYI SKU: BAP-CAR-FT-BDT-OZE1M Pack…" at bounding box center [277, 342] width 459 height 118
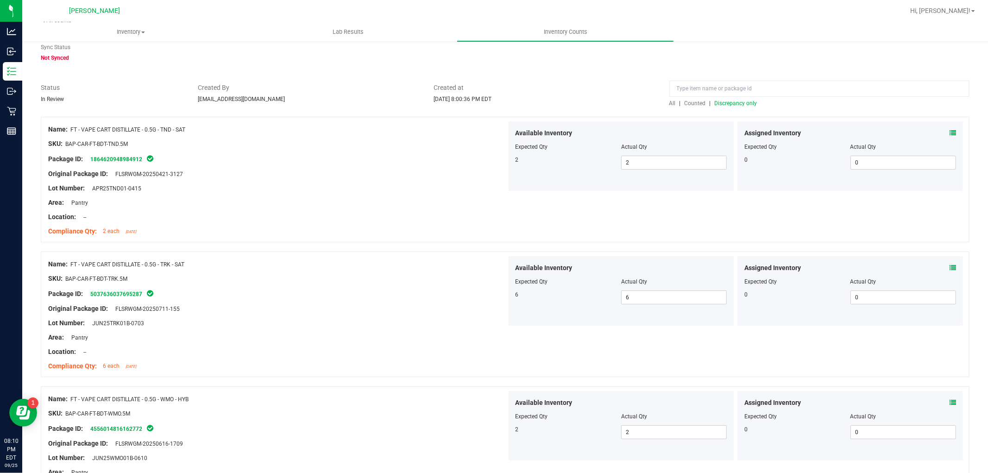
scroll to position [0, 0]
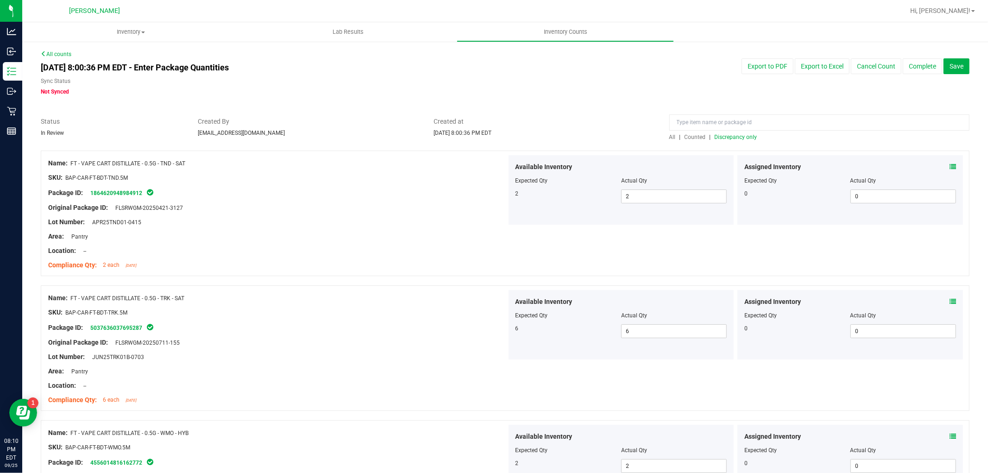
click at [669, 135] on span "All" at bounding box center [672, 137] width 6 height 6
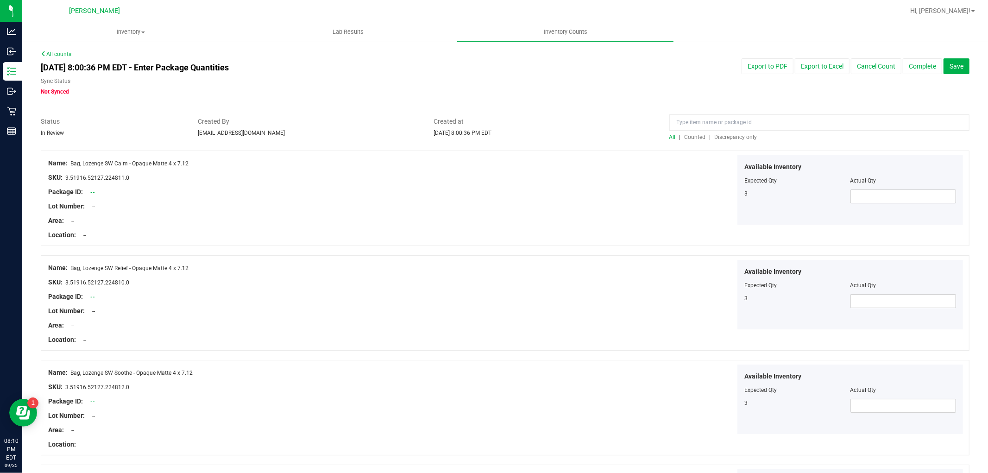
click at [747, 138] on span "Discrepancy only" at bounding box center [736, 137] width 43 height 6
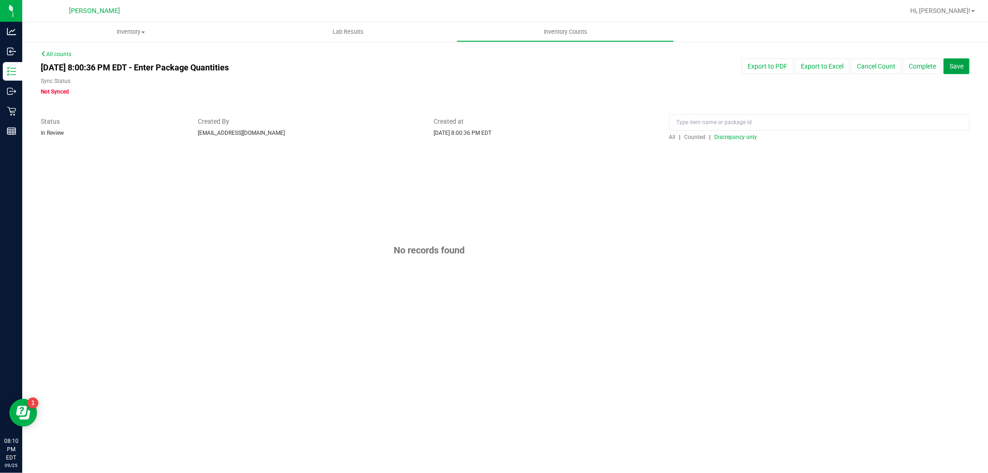
click at [965, 67] on button "Save" at bounding box center [957, 66] width 26 height 16
